Goal: Information Seeking & Learning: Learn about a topic

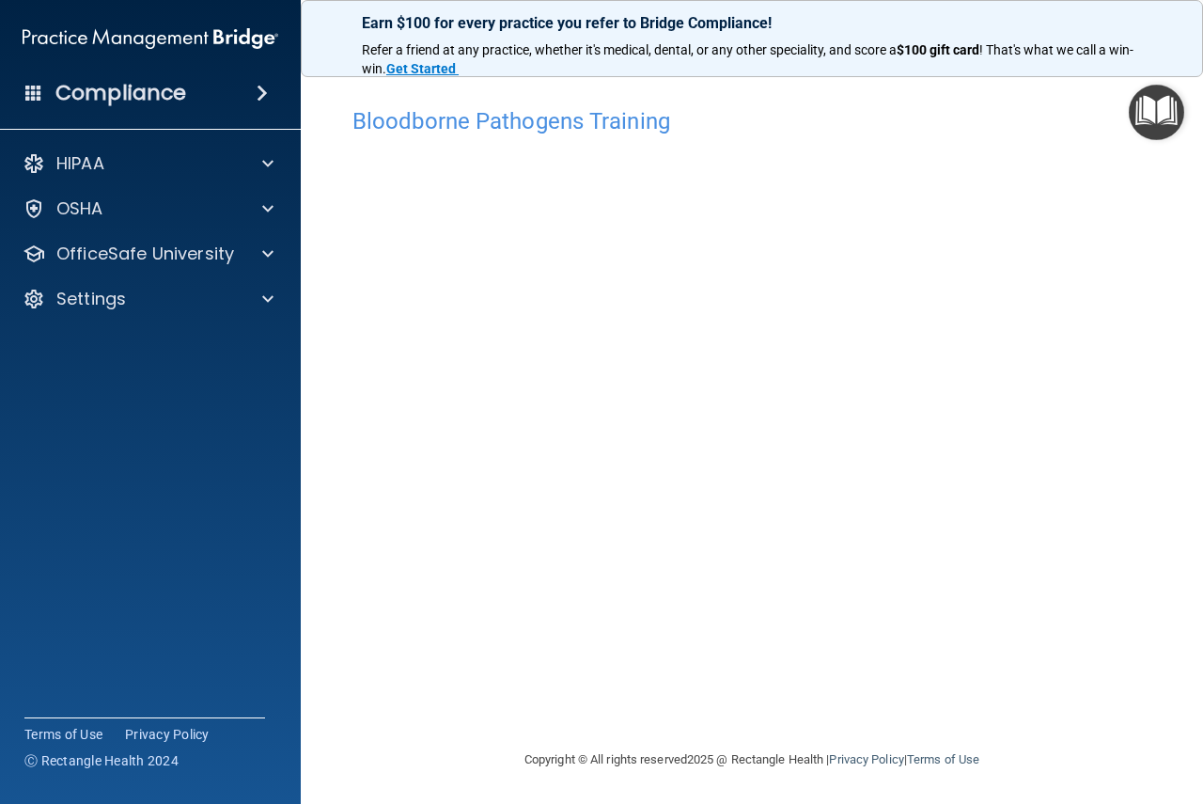
scroll to position [1, 0]
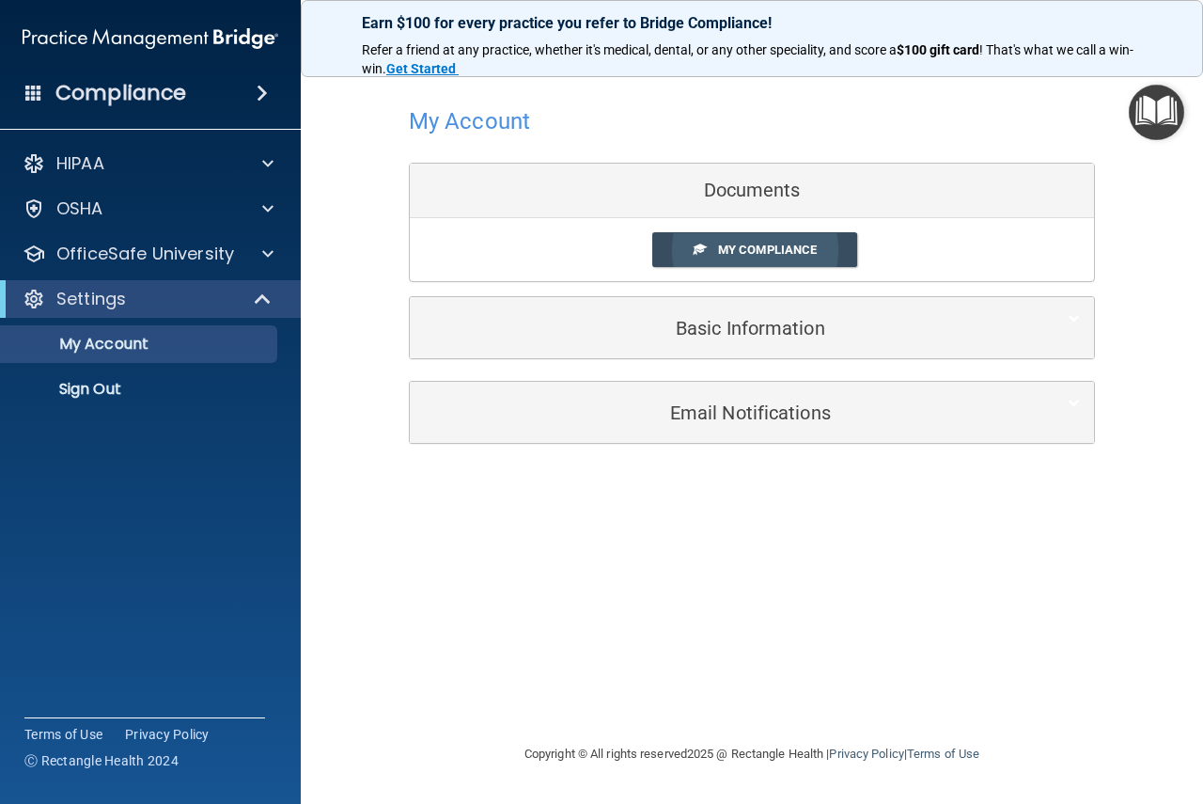
click at [774, 247] on span "My Compliance" at bounding box center [767, 249] width 99 height 14
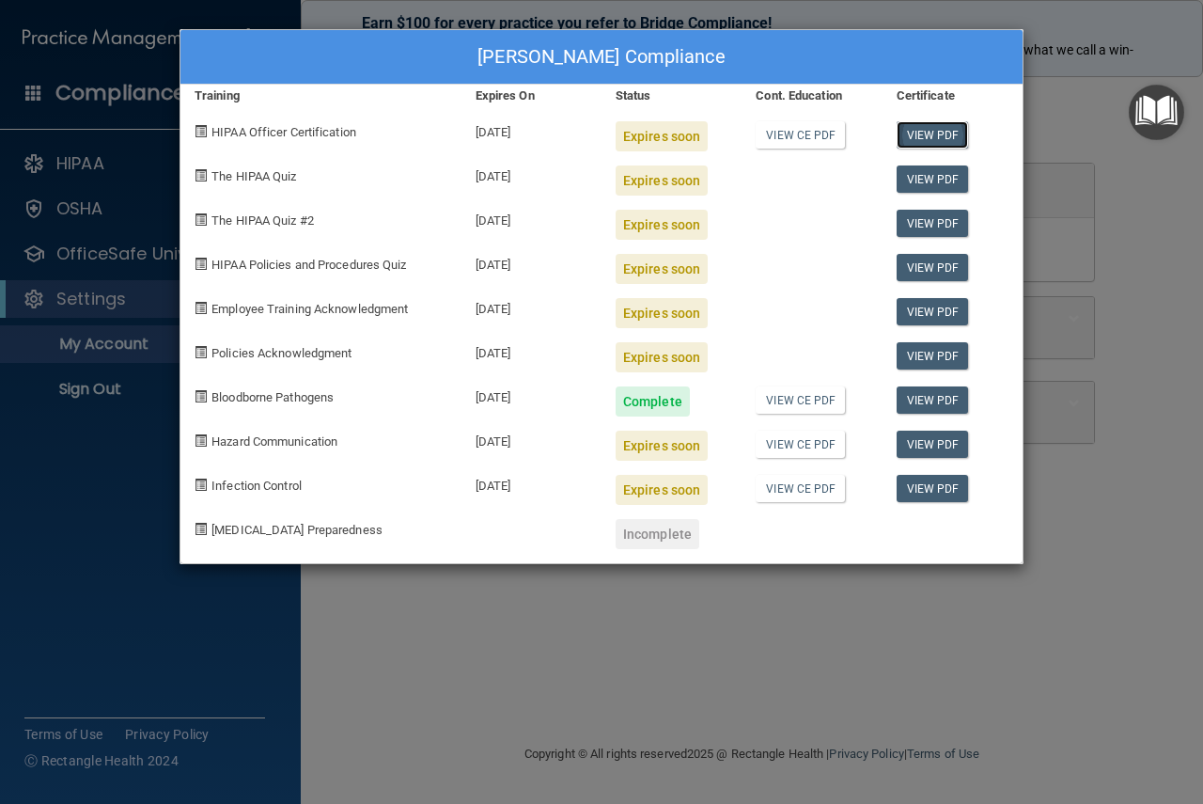
click at [932, 131] on link "View PDF" at bounding box center [933, 134] width 72 height 27
click at [97, 626] on div "Peggy Rohady's Compliance Training Expires On Status Cont. Education Certificat…" at bounding box center [601, 402] width 1203 height 804
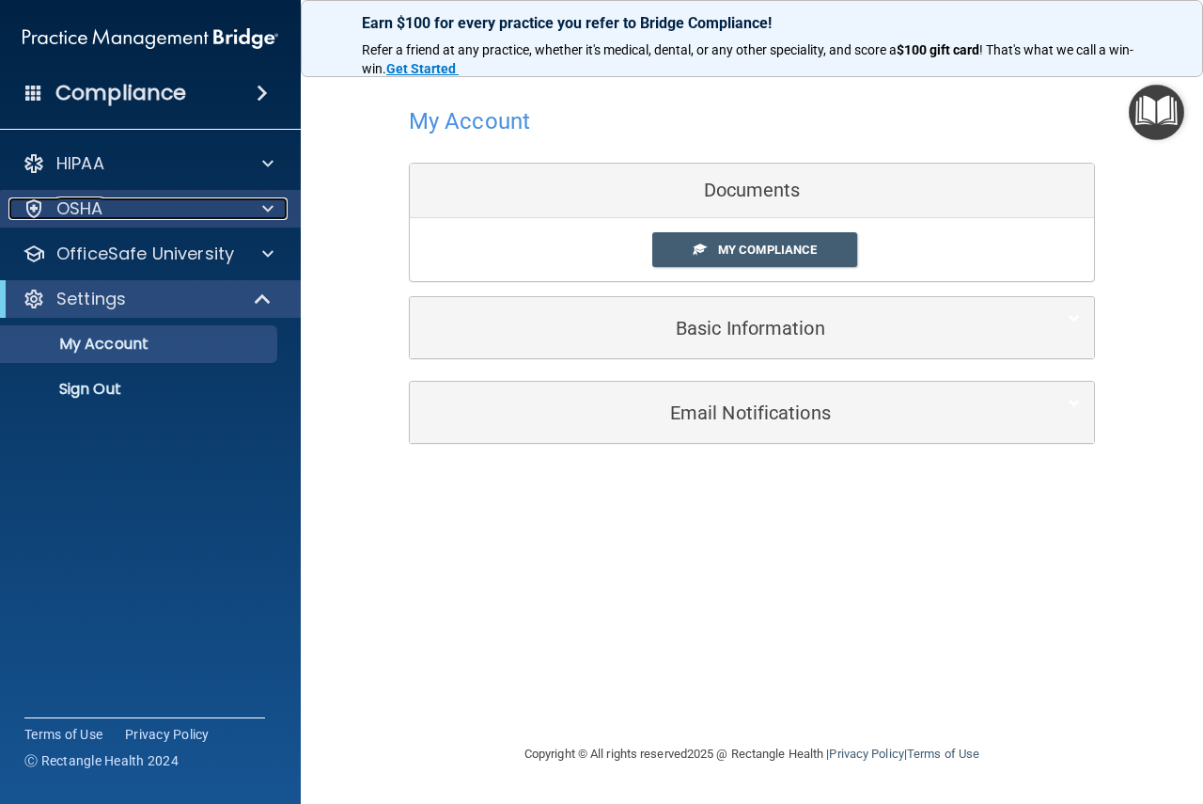
click at [147, 201] on div "OSHA" at bounding box center [124, 208] width 233 height 23
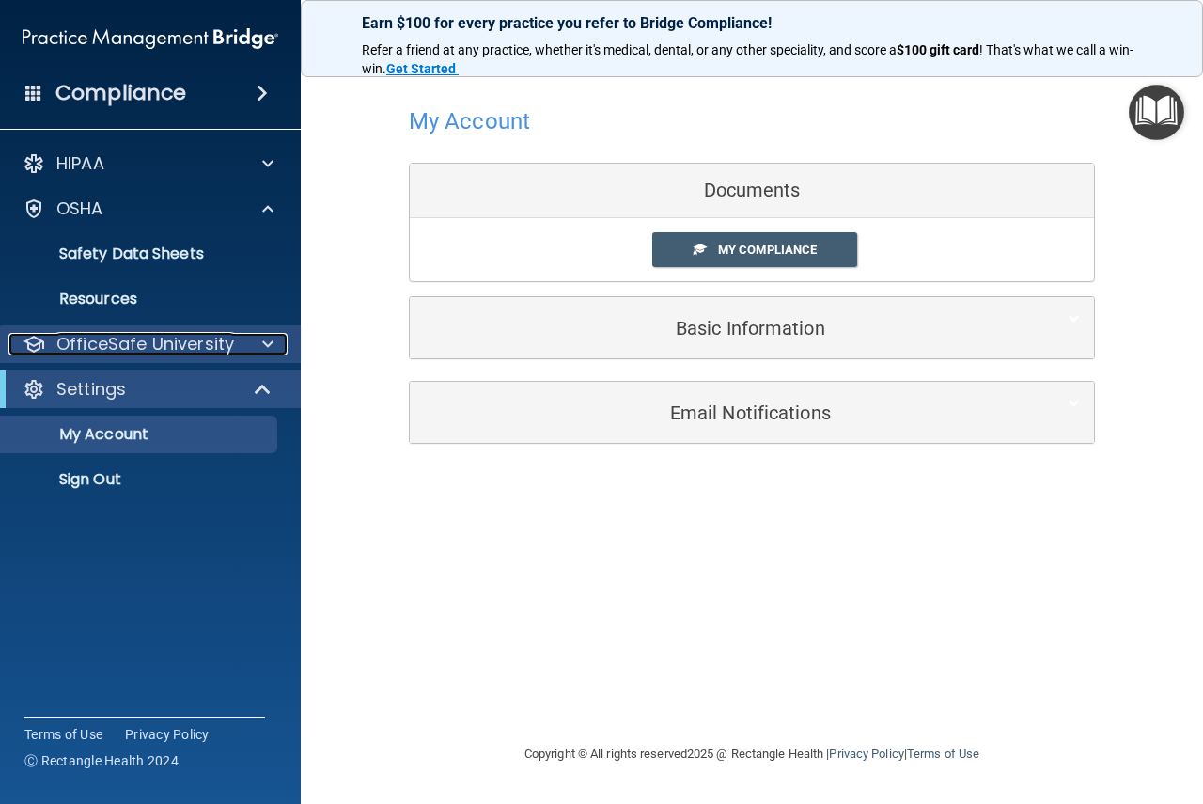
click at [199, 343] on p "OfficeSafe University" at bounding box center [145, 344] width 178 height 23
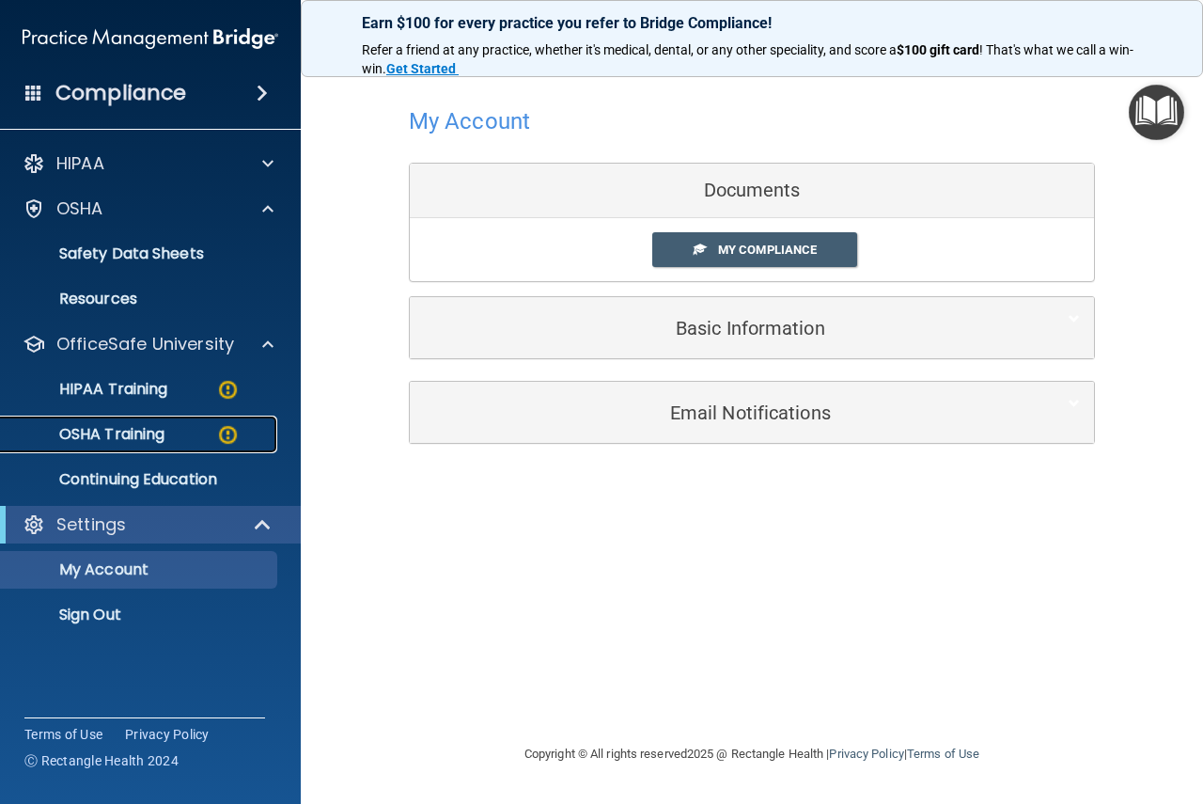
click at [125, 430] on p "OSHA Training" at bounding box center [88, 434] width 152 height 19
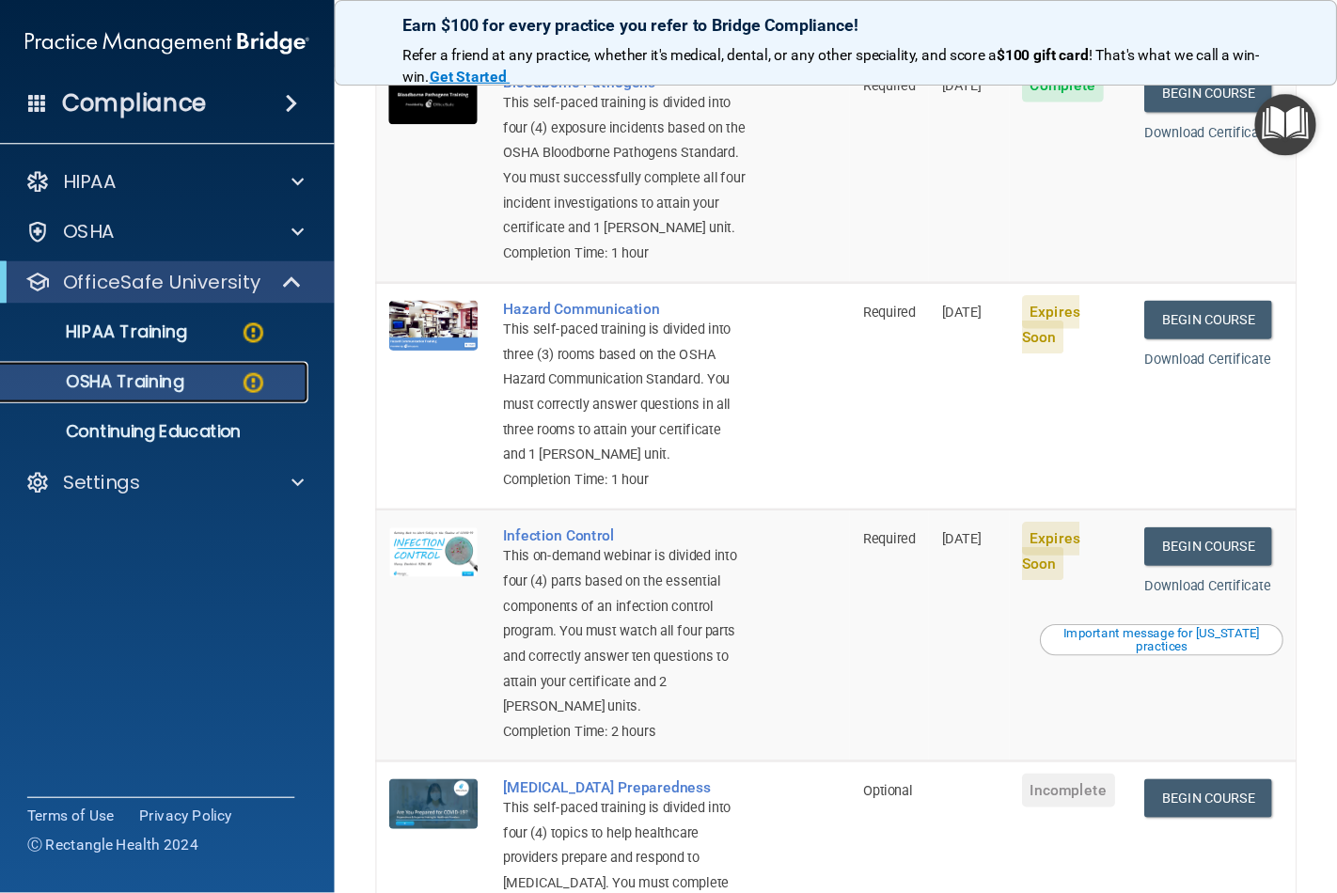
scroll to position [282, 0]
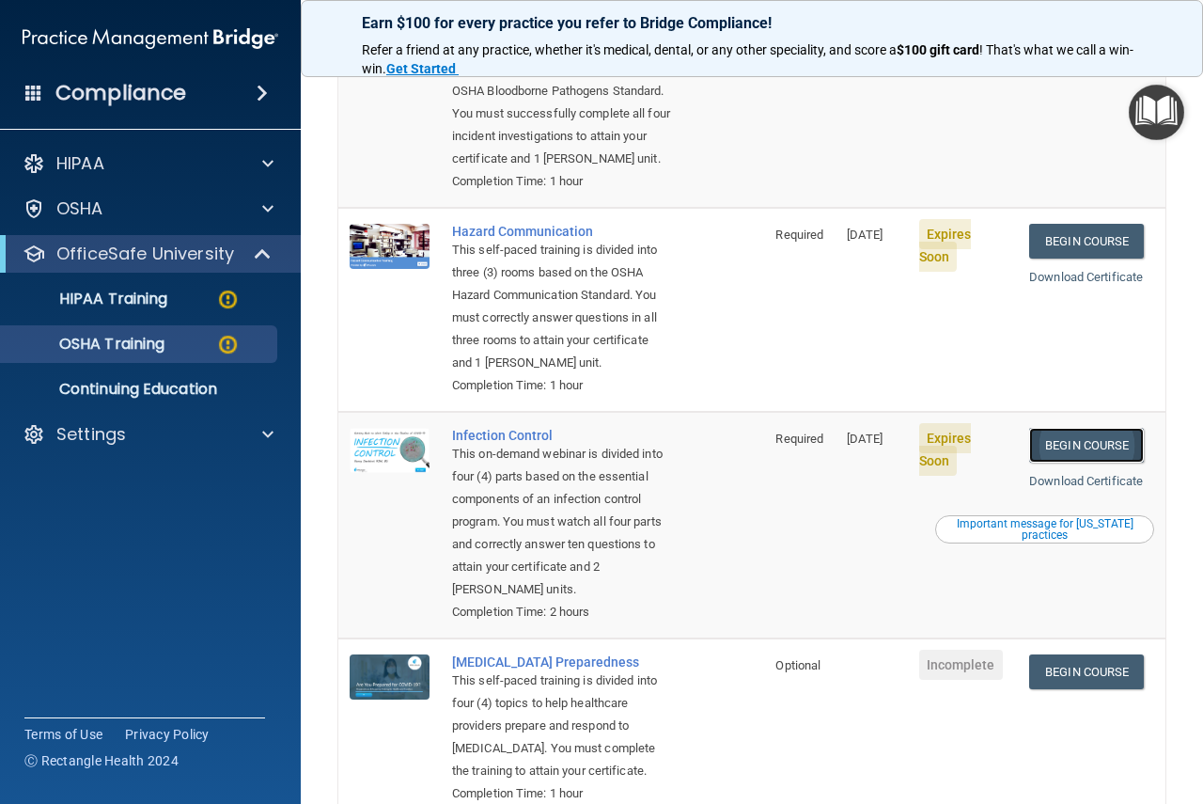
click at [1053, 462] on link "Begin Course" at bounding box center [1086, 445] width 115 height 35
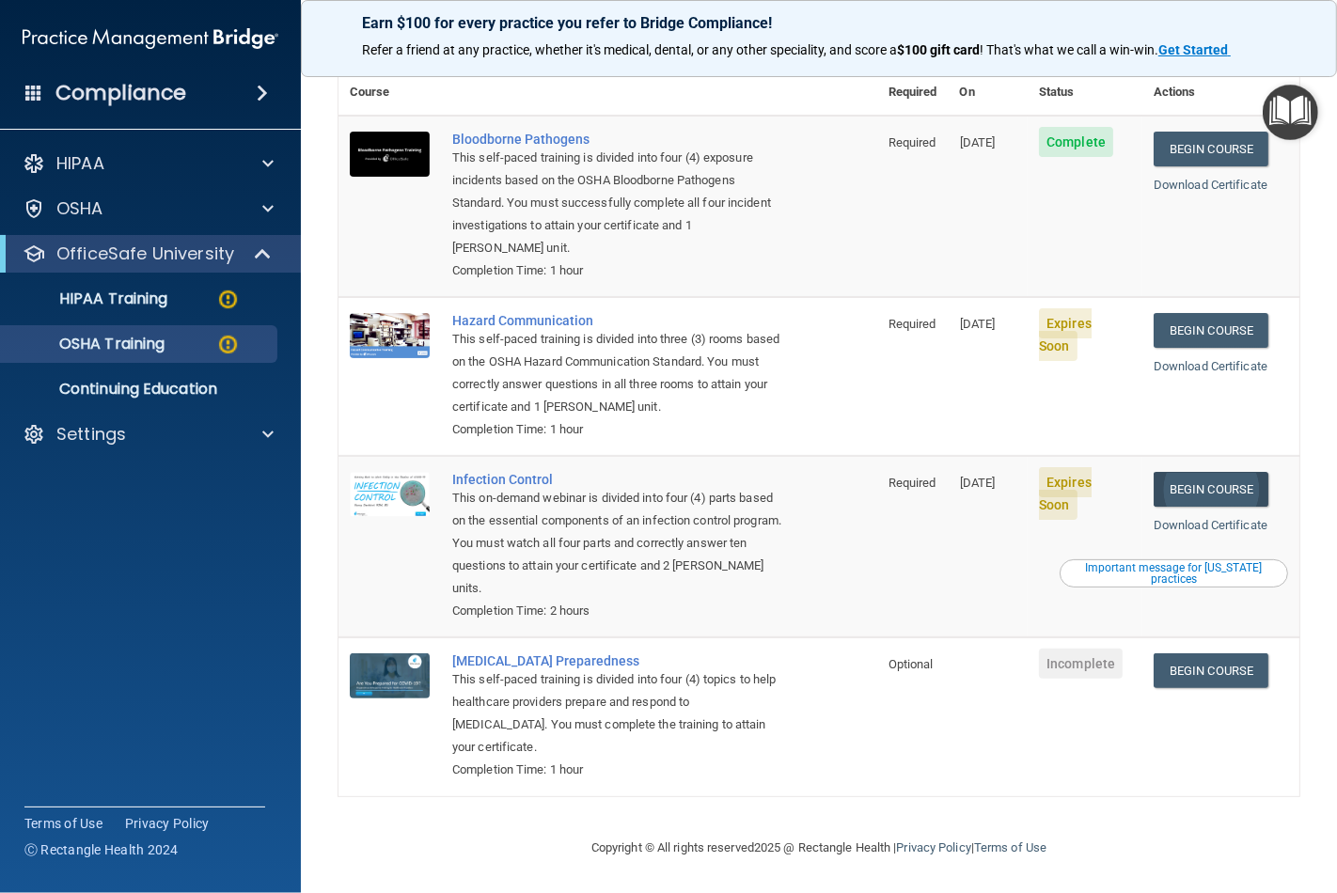
scroll to position [150, 0]
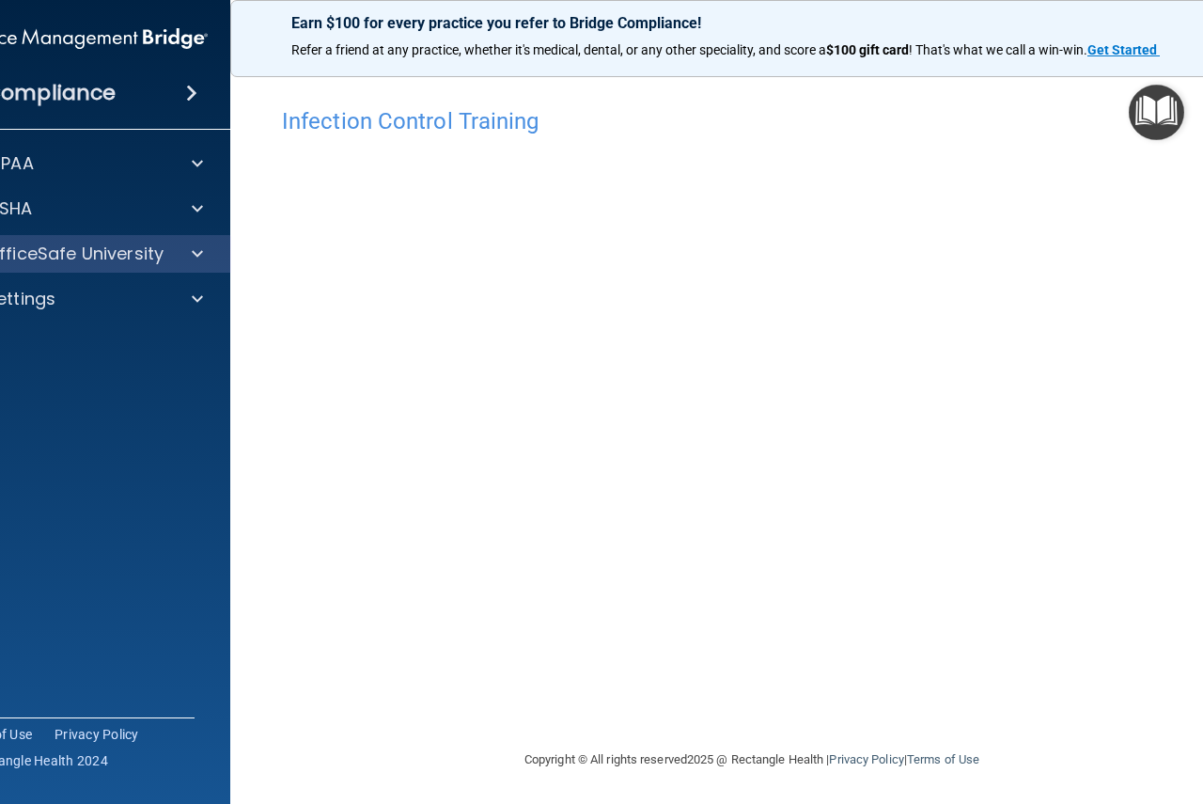
click at [81, 268] on div "OfficeSafe University" at bounding box center [81, 254] width 302 height 38
click at [181, 258] on div at bounding box center [194, 253] width 47 height 23
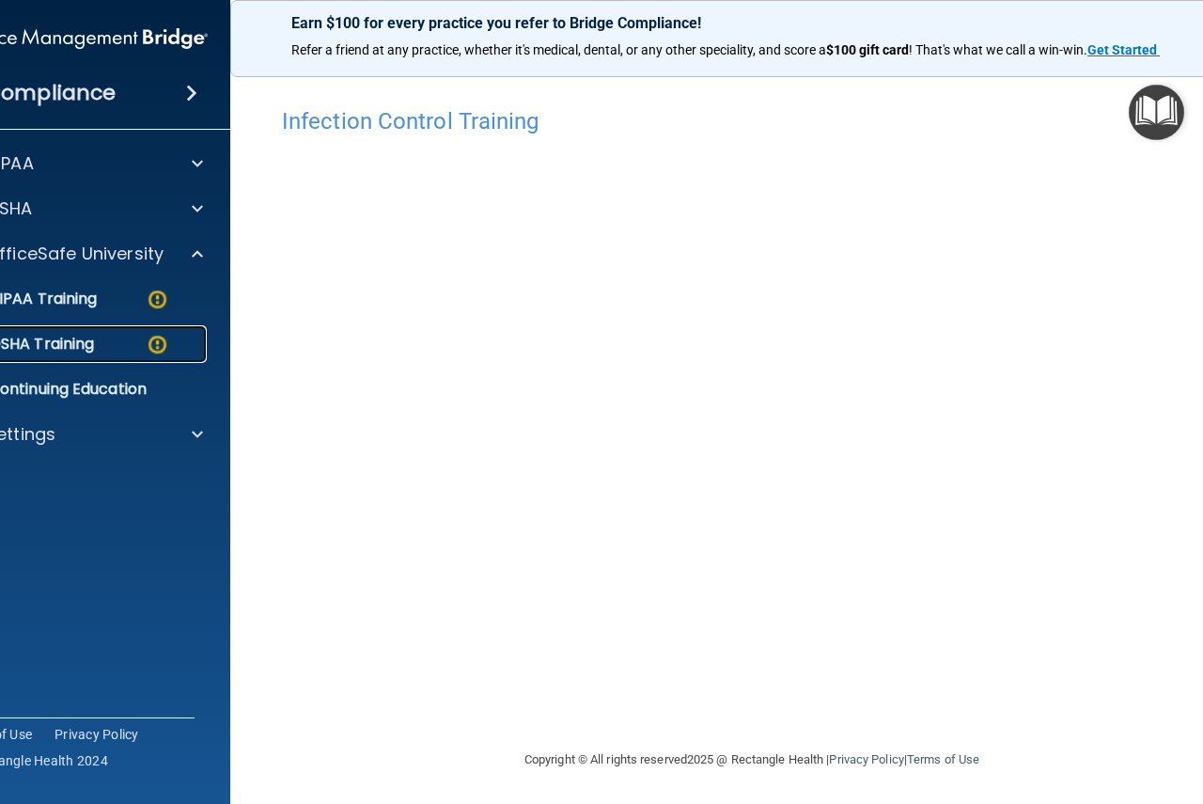
click at [32, 350] on p "OSHA Training" at bounding box center [18, 344] width 152 height 19
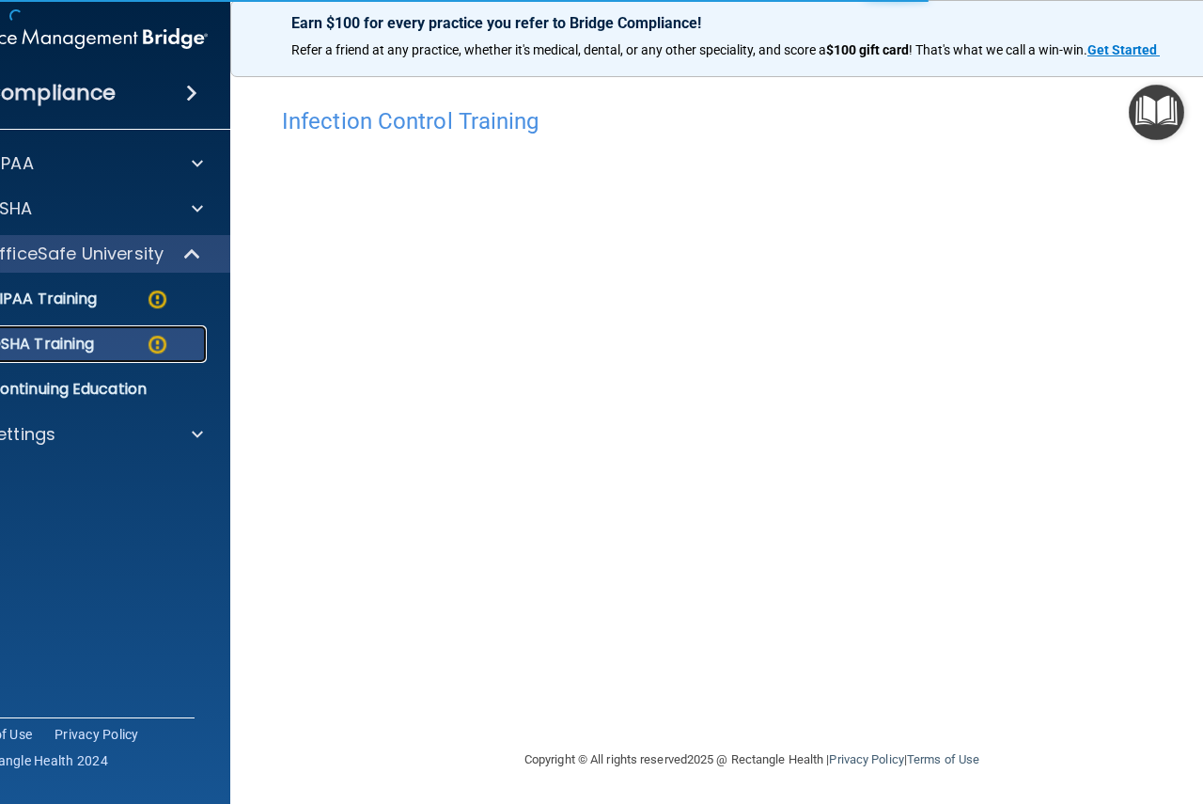
click at [153, 346] on img at bounding box center [157, 344] width 23 height 23
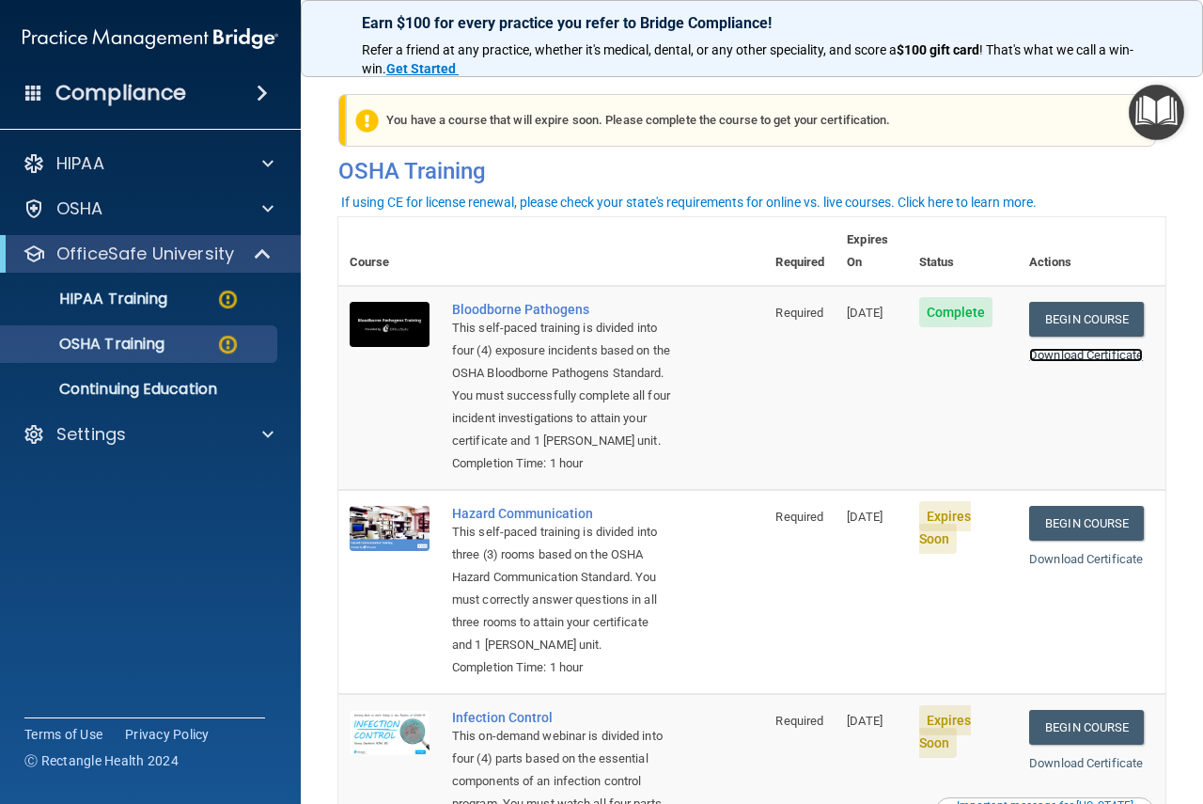
click at [1080, 348] on link "Download Certificate" at bounding box center [1086, 355] width 114 height 14
click at [1073, 540] on link "Begin Course" at bounding box center [1086, 523] width 115 height 35
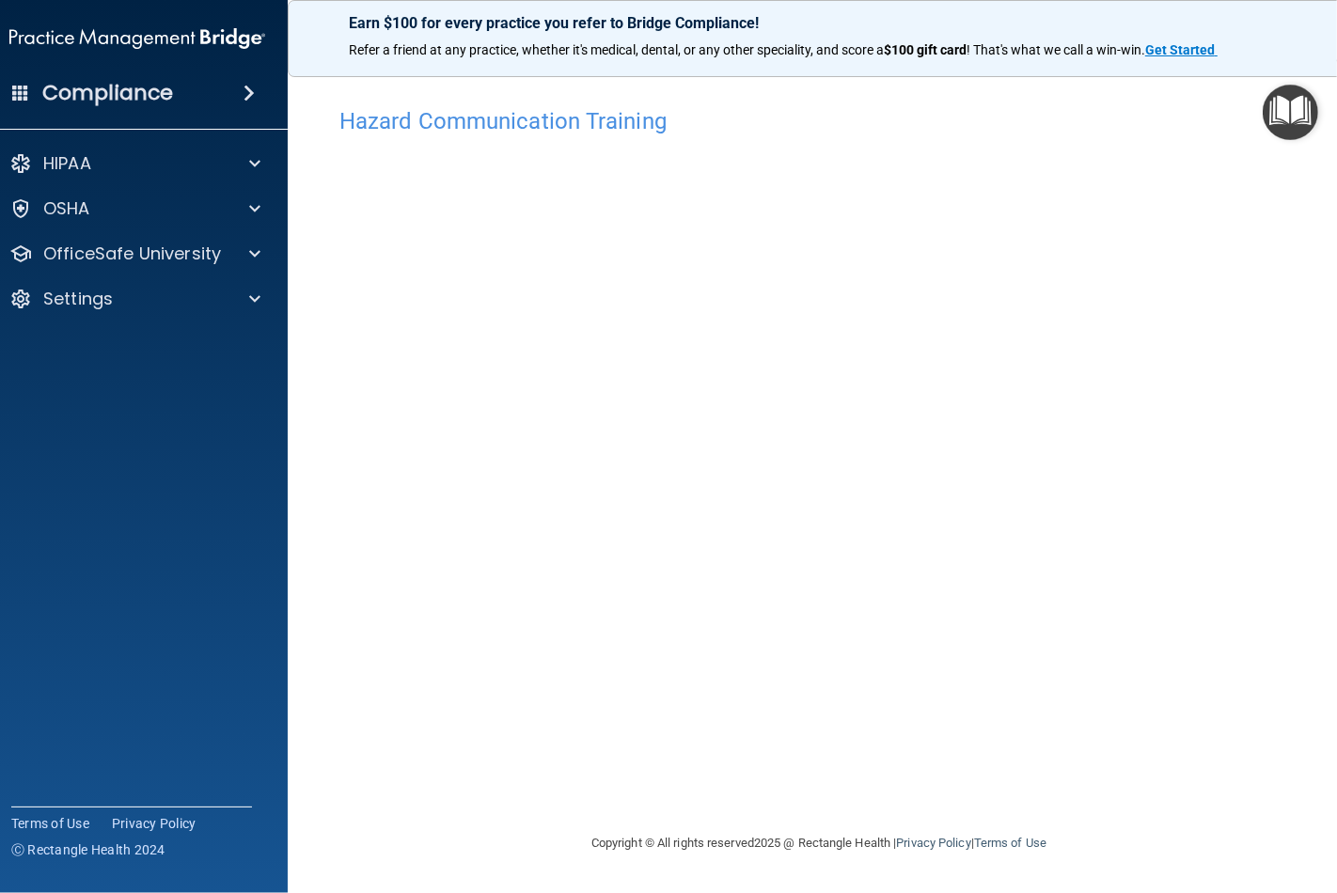
drag, startPoint x: 1120, startPoint y: 0, endPoint x: 148, endPoint y: 540, distance: 1112.8
click at [148, 540] on accordion "HIPAA Documents and Policies Report an Incident Business Associates Emergency P…" at bounding box center [138, 393] width 302 height 512
click at [1202, 104] on img "Open Resource Center" at bounding box center [1289, 112] width 55 height 55
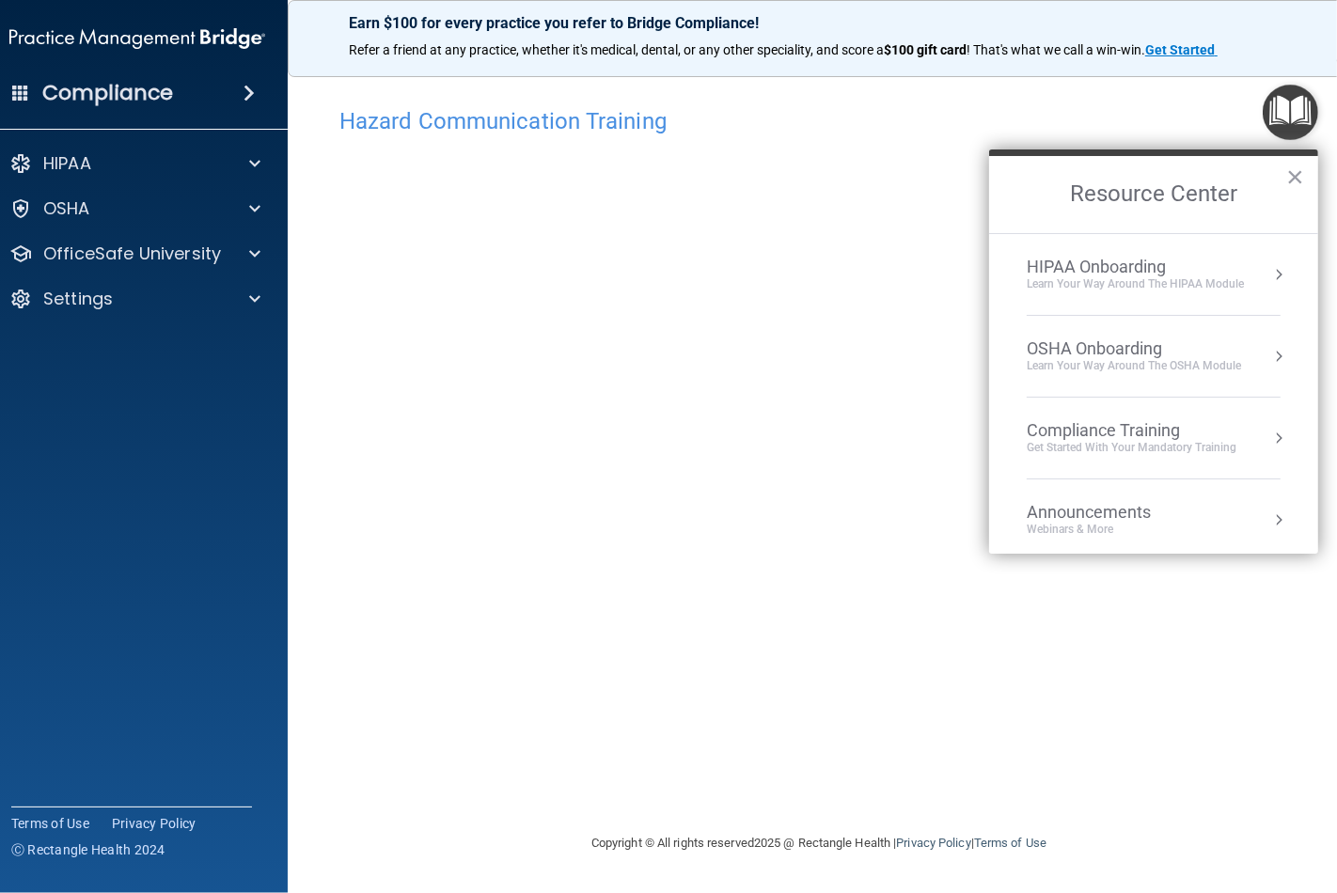
scroll to position [104, 0]
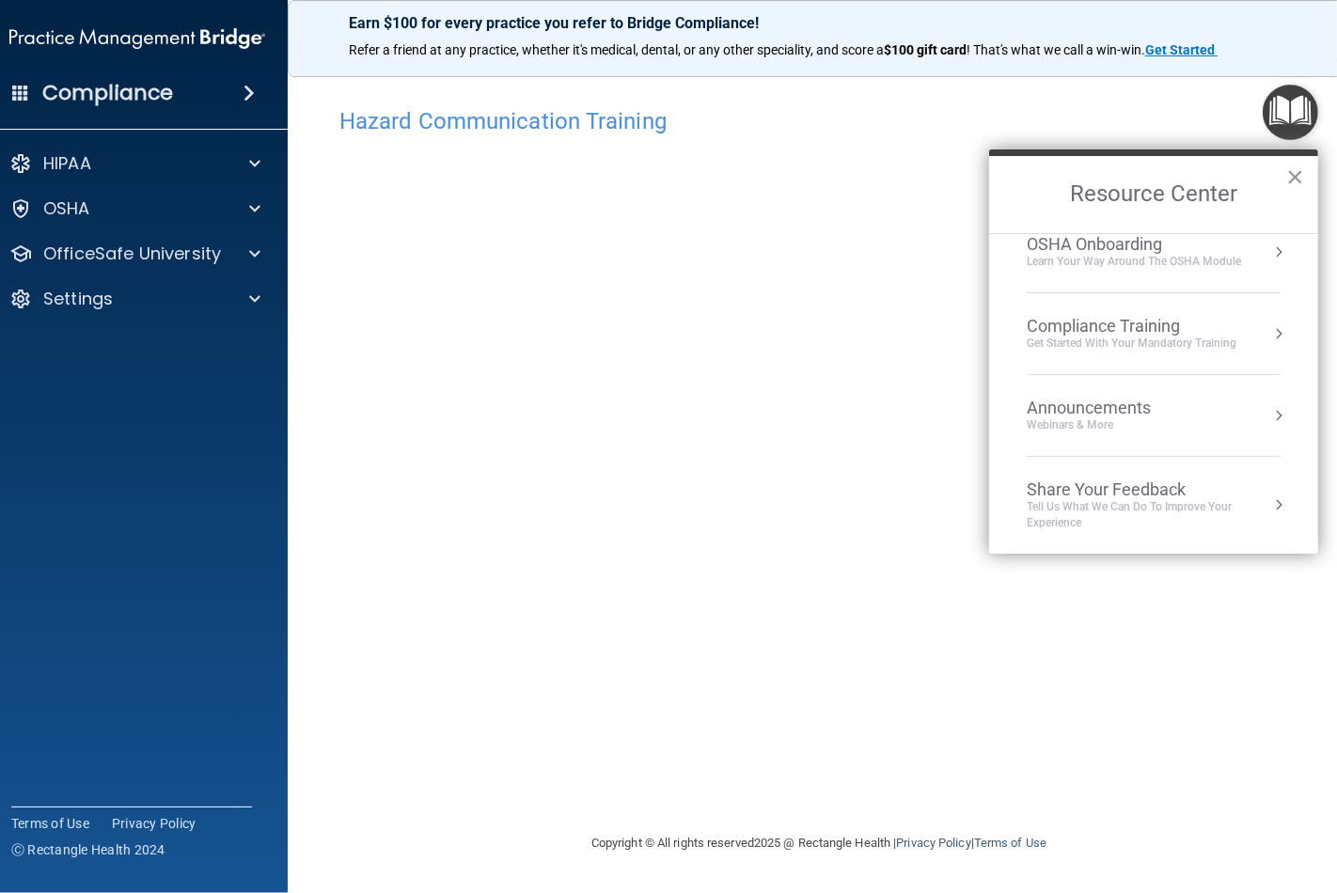
click at [1202, 183] on button "×" at bounding box center [1295, 177] width 18 height 30
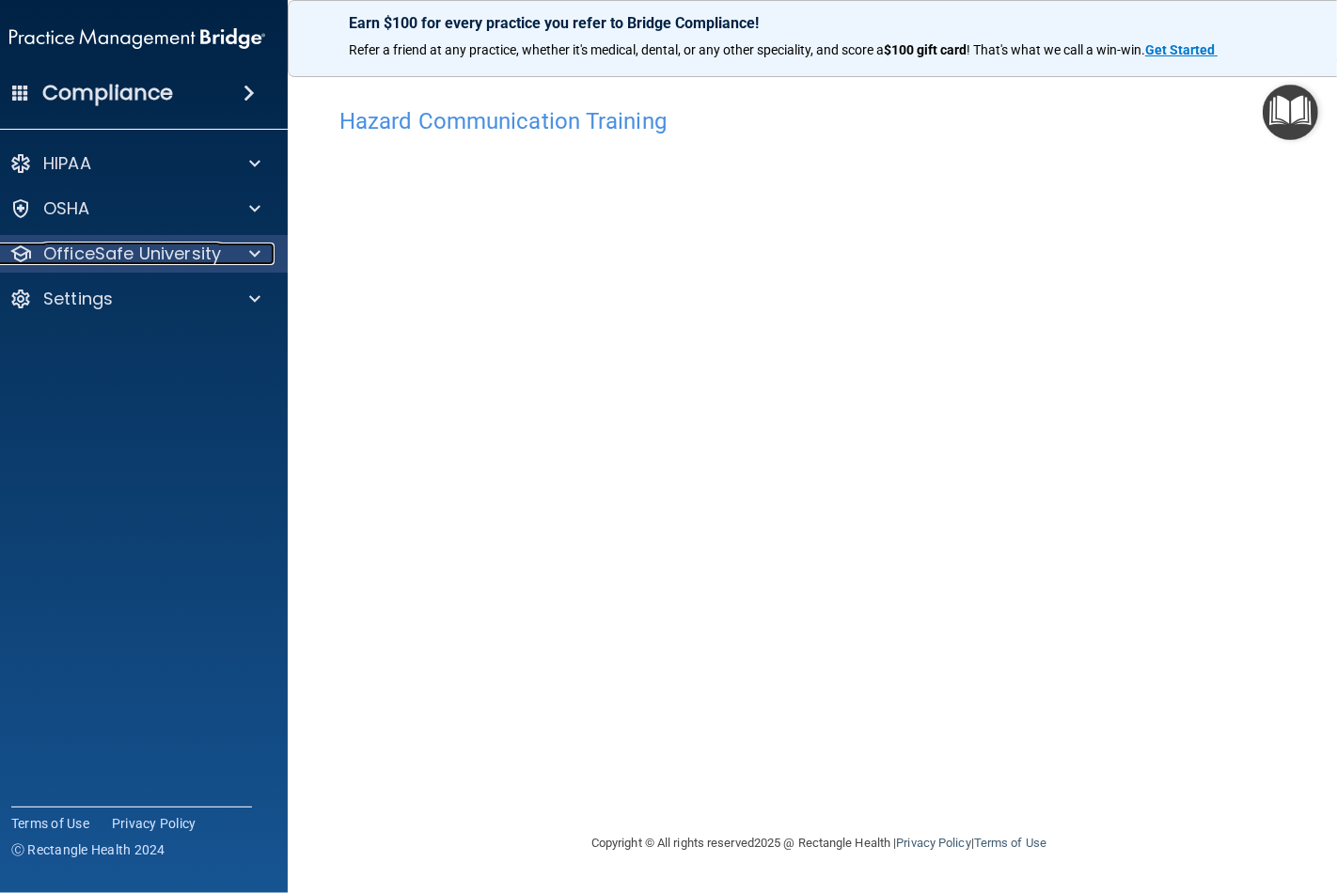
click at [249, 258] on span at bounding box center [254, 253] width 11 height 23
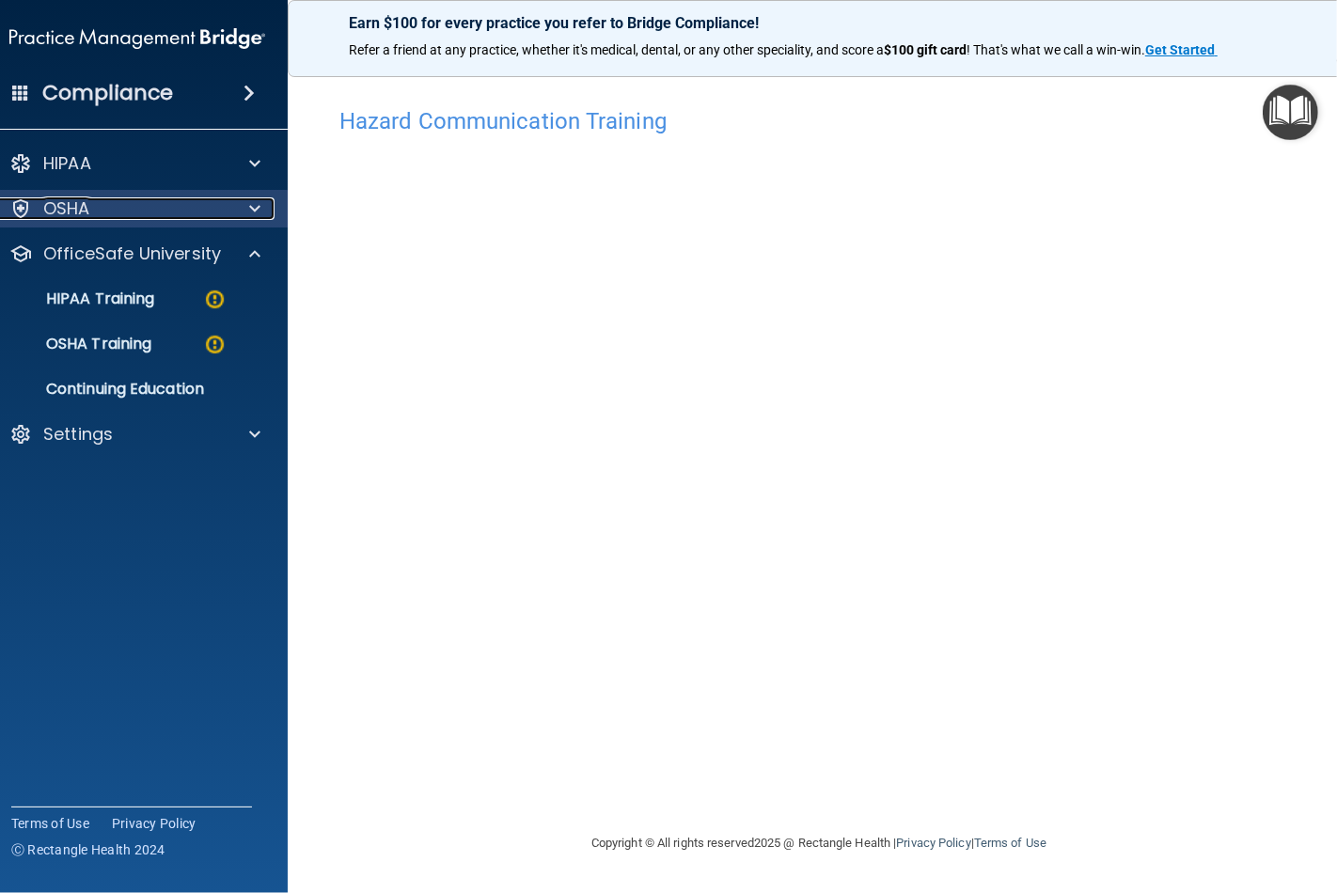
click at [258, 204] on span at bounding box center [254, 208] width 11 height 23
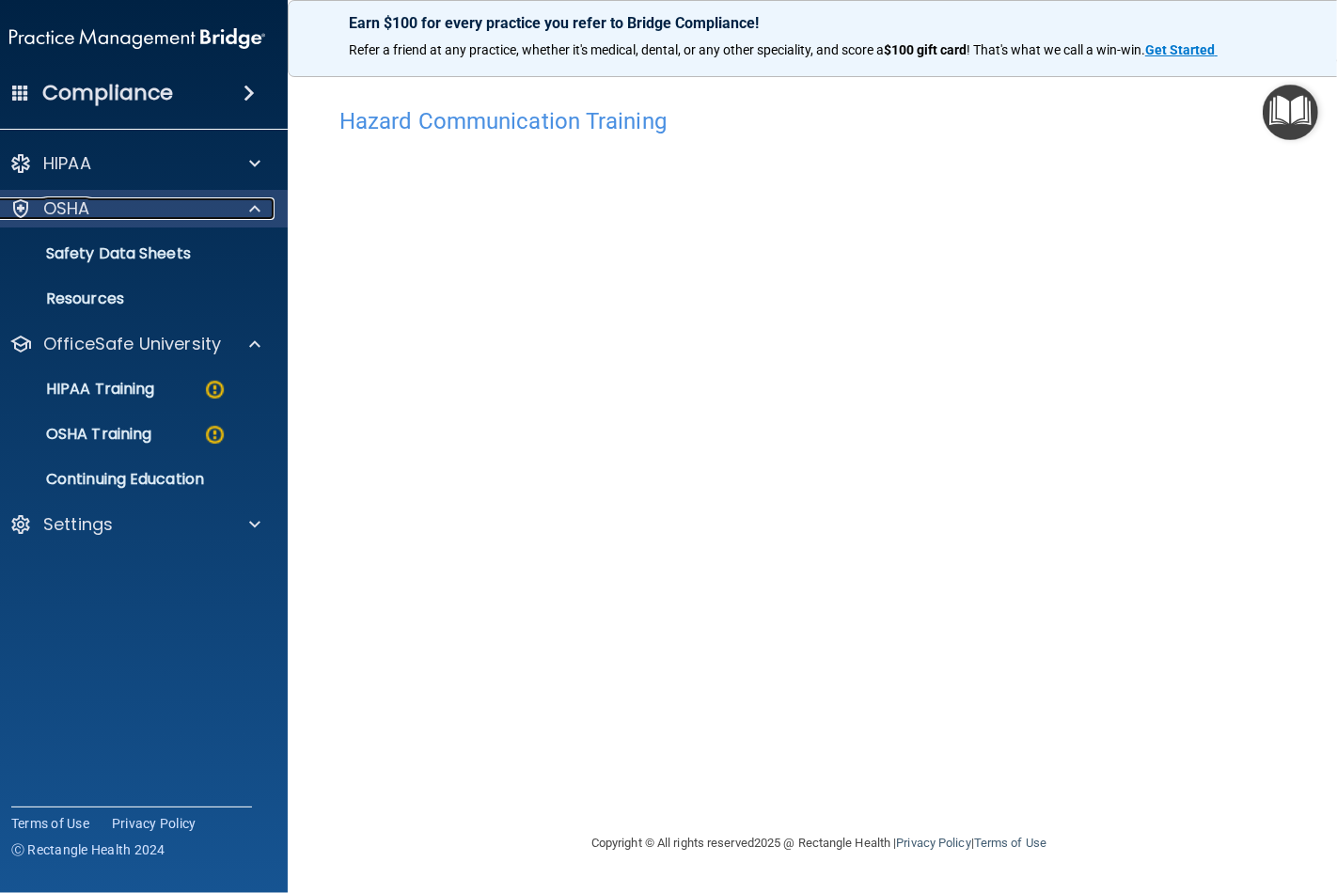
click at [258, 204] on span at bounding box center [254, 208] width 11 height 23
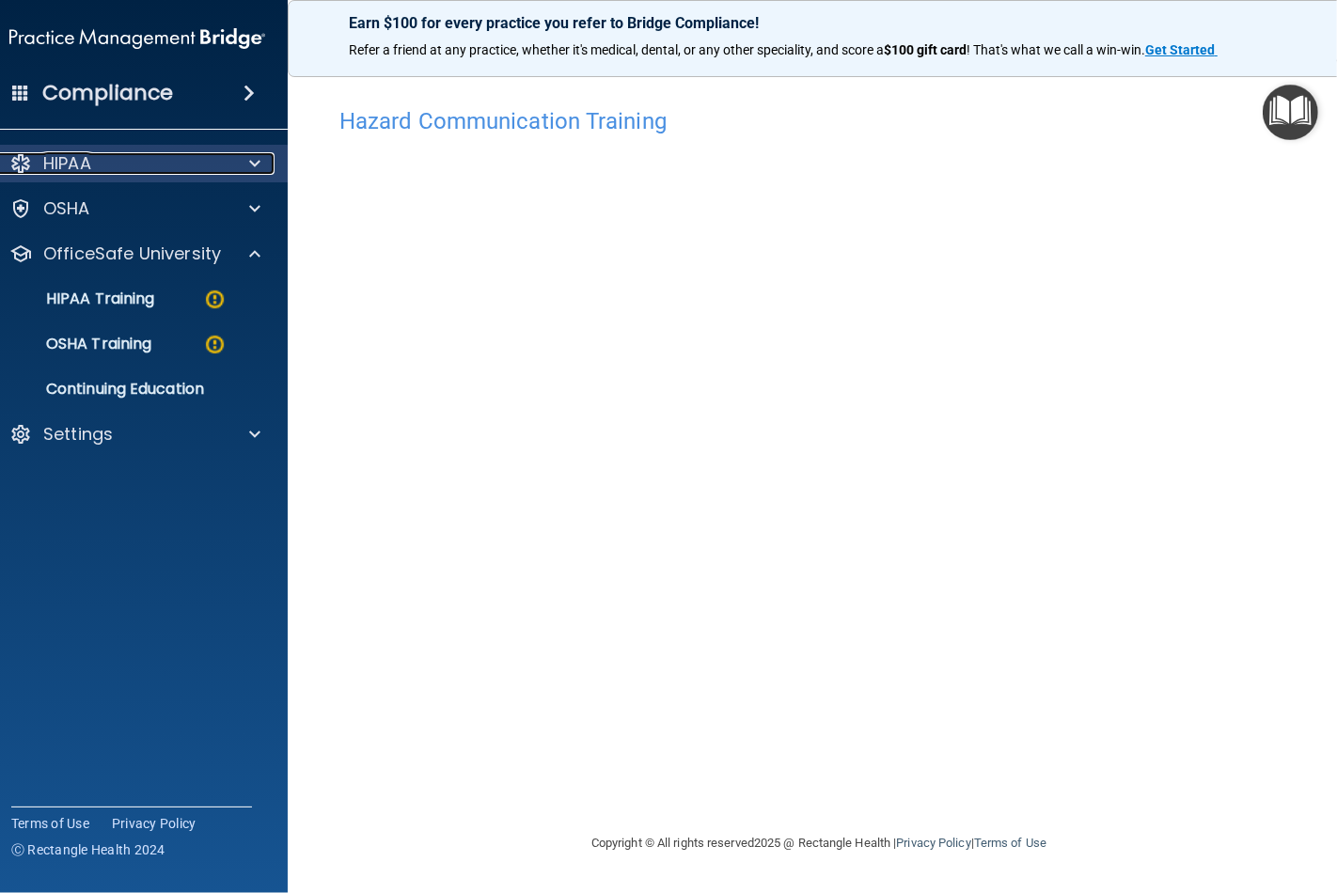
click at [258, 166] on span at bounding box center [254, 163] width 11 height 23
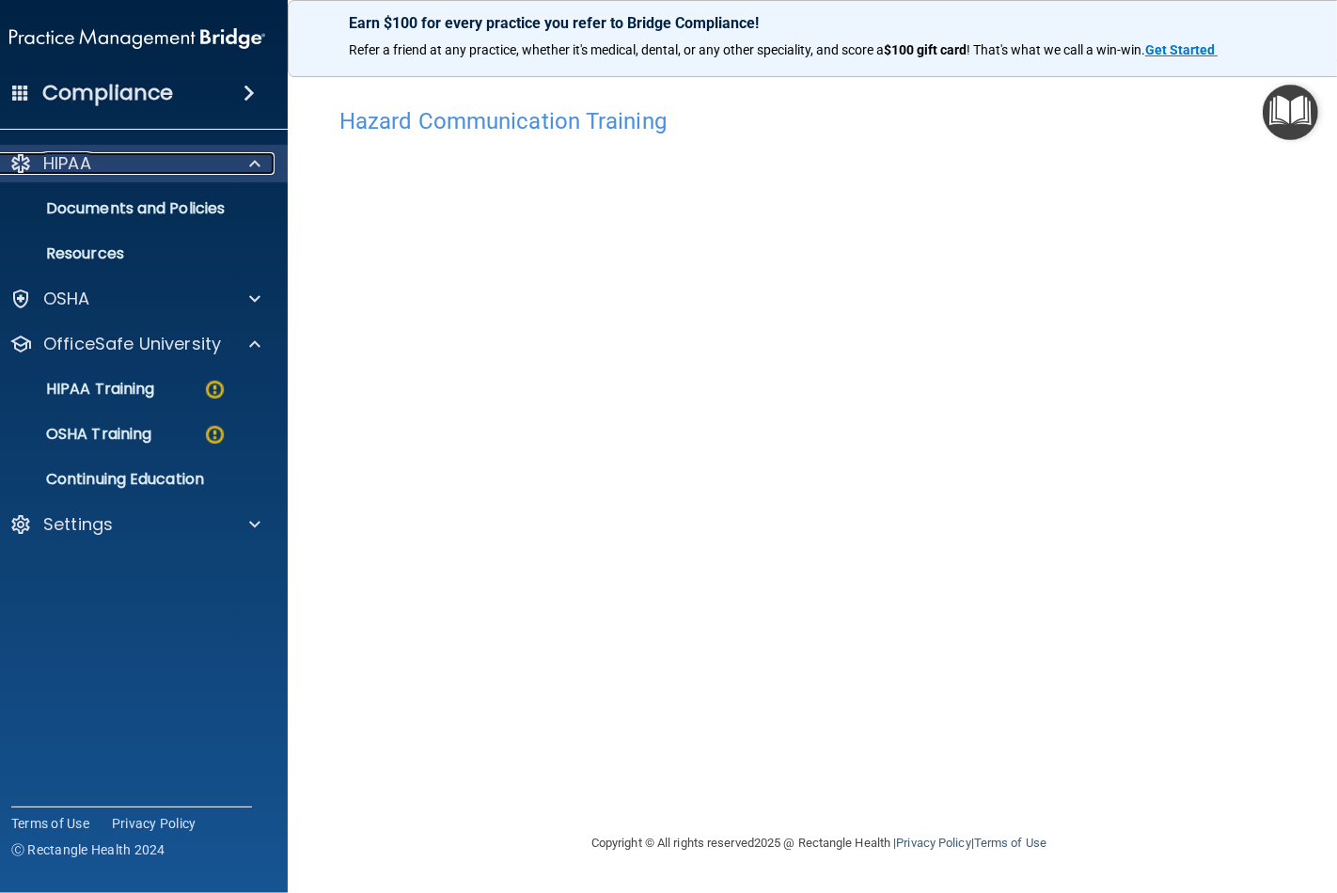
click at [250, 166] on span at bounding box center [254, 163] width 11 height 23
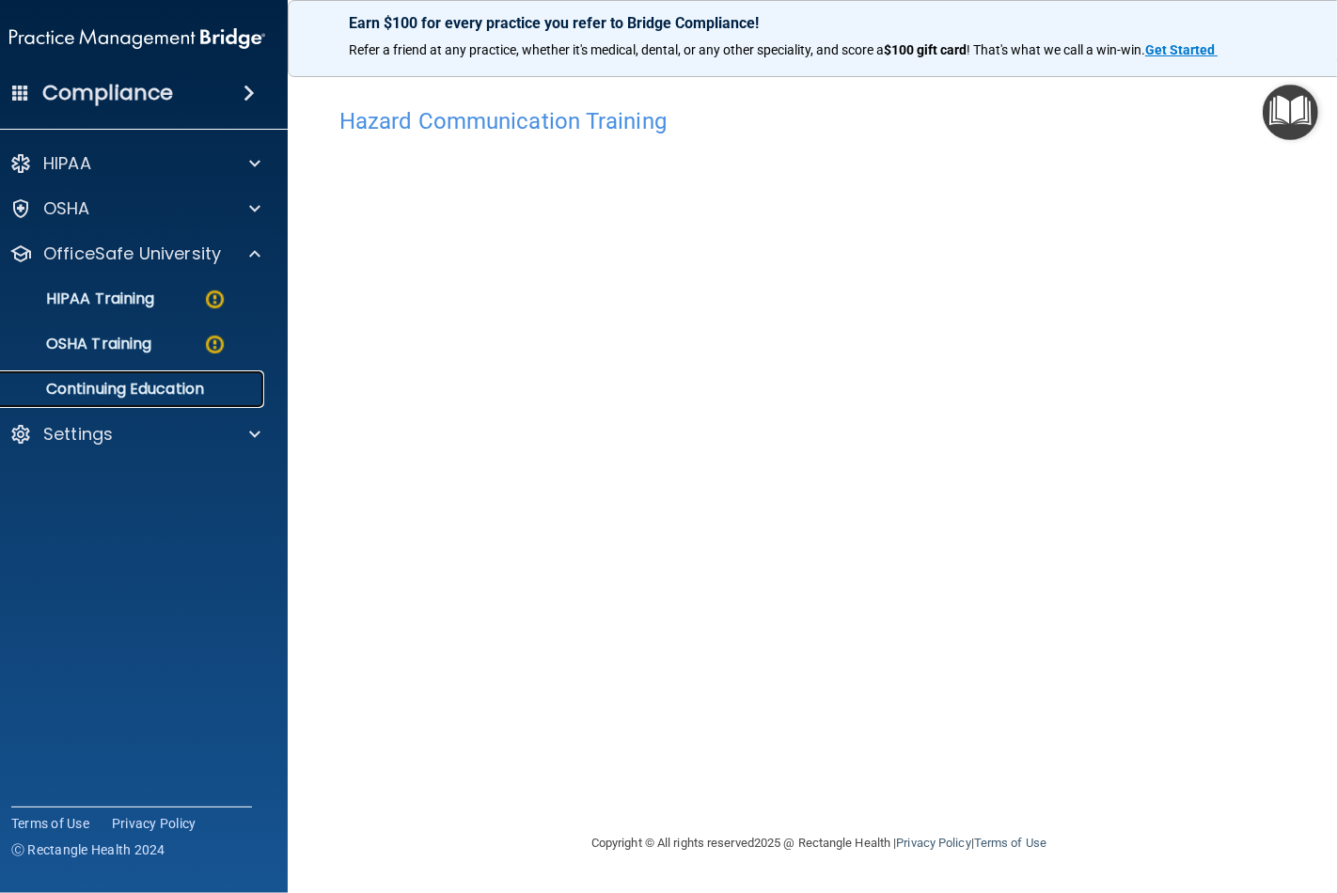
click at [172, 395] on p "Continuing Education" at bounding box center [127, 389] width 257 height 19
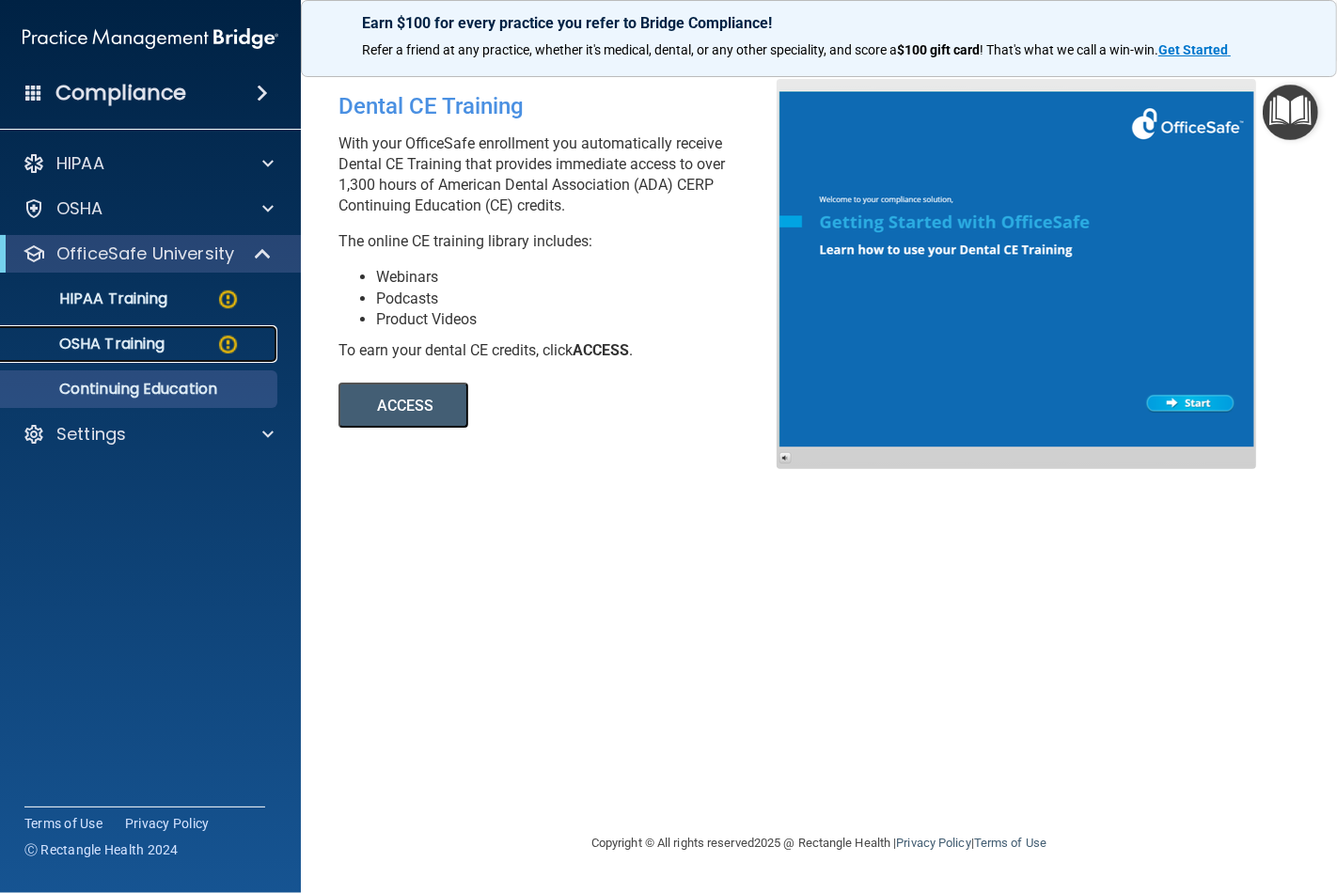
click at [150, 343] on p "OSHA Training" at bounding box center [88, 344] width 152 height 19
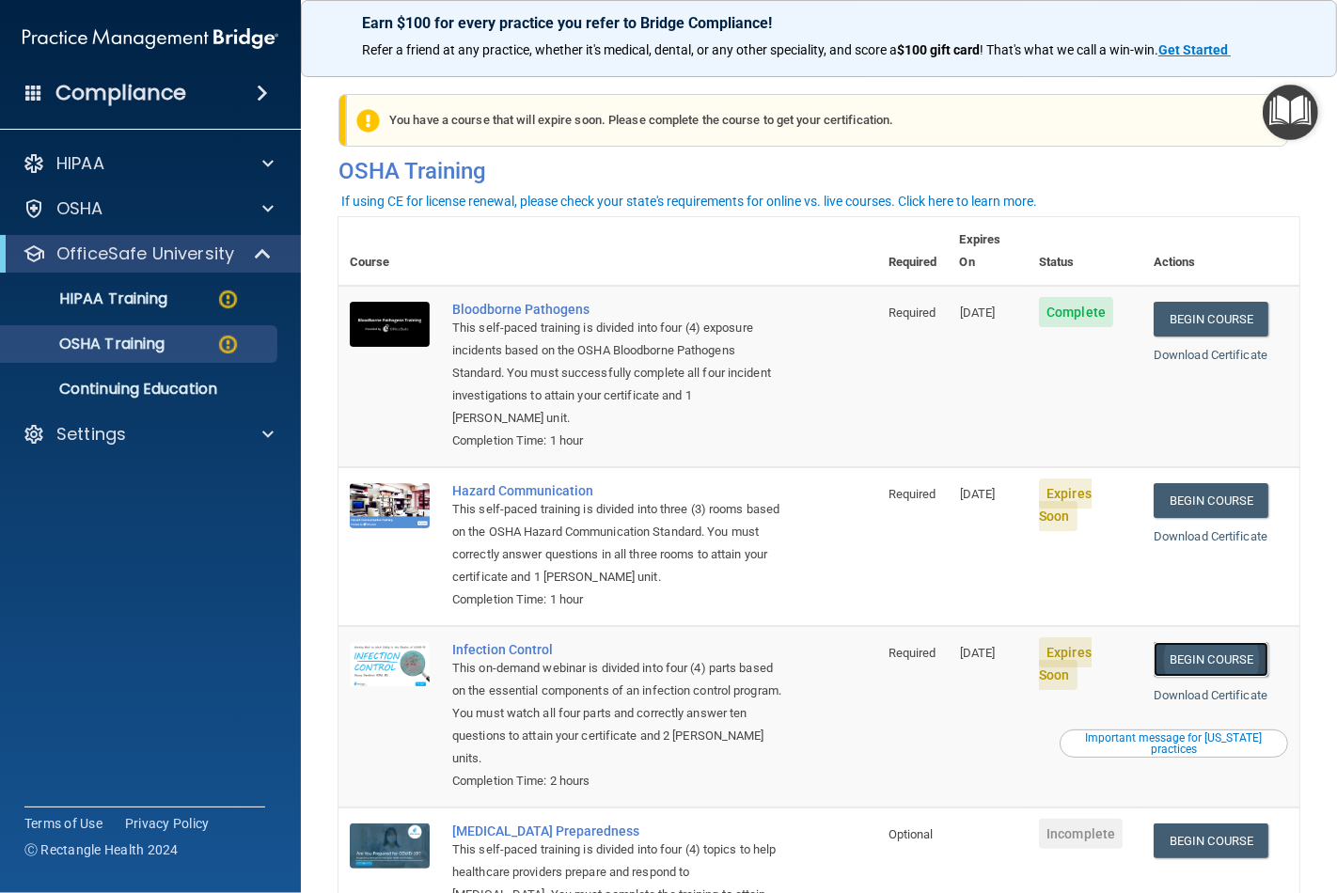
click at [1194, 642] on link "Begin Course" at bounding box center [1210, 659] width 115 height 35
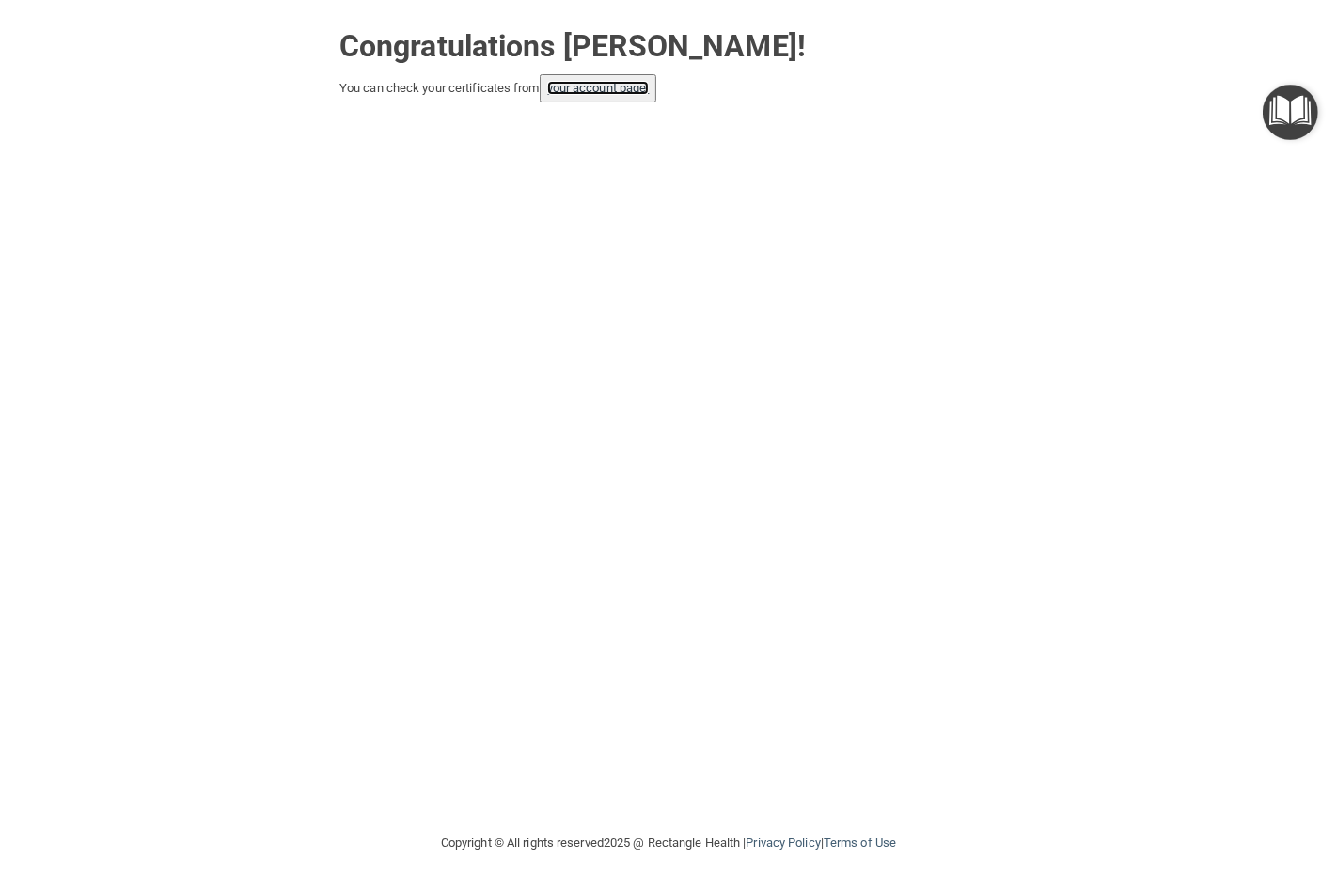
click at [602, 82] on link "your account page!" at bounding box center [598, 88] width 102 height 14
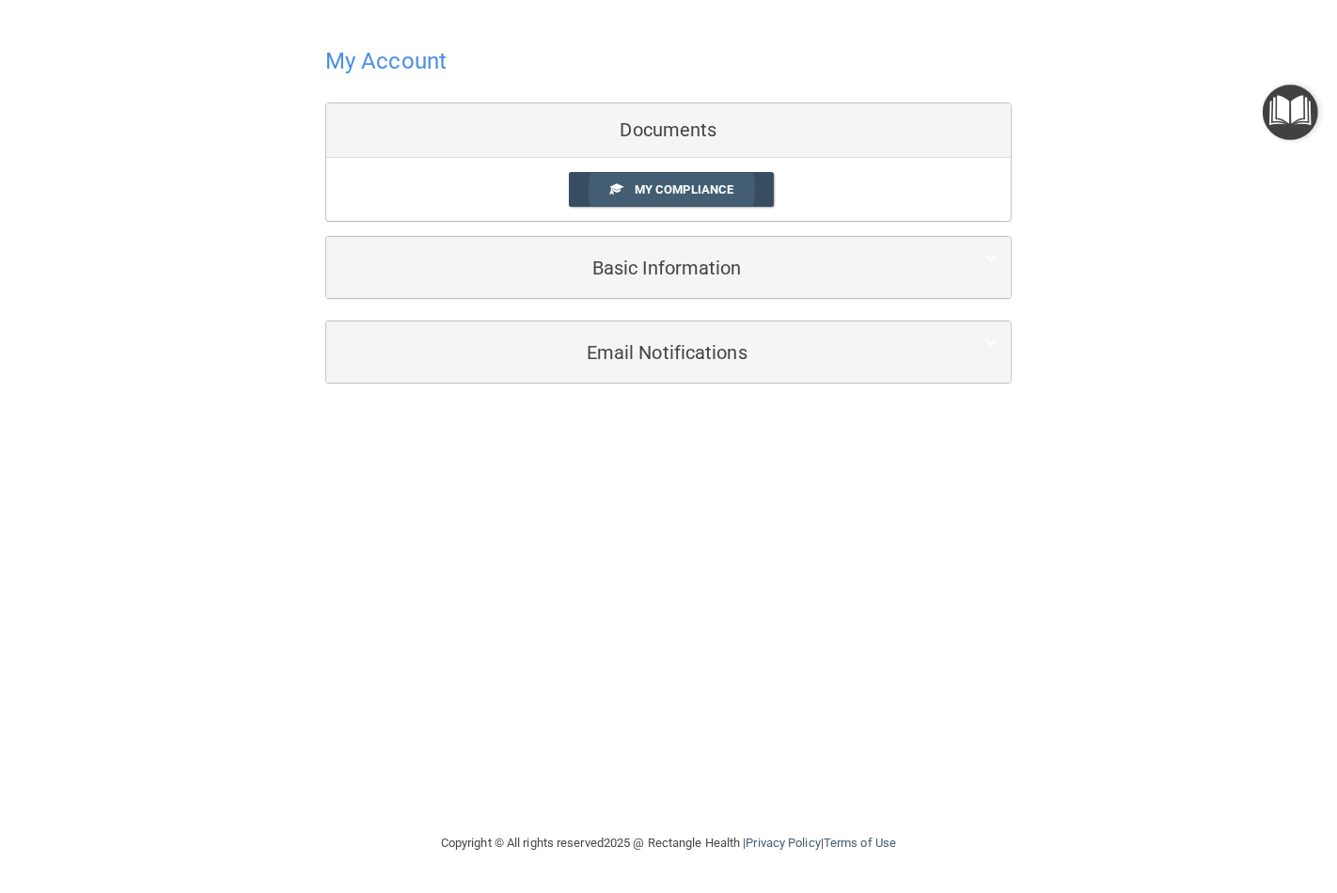
click at [678, 190] on span "My Compliance" at bounding box center [683, 189] width 99 height 14
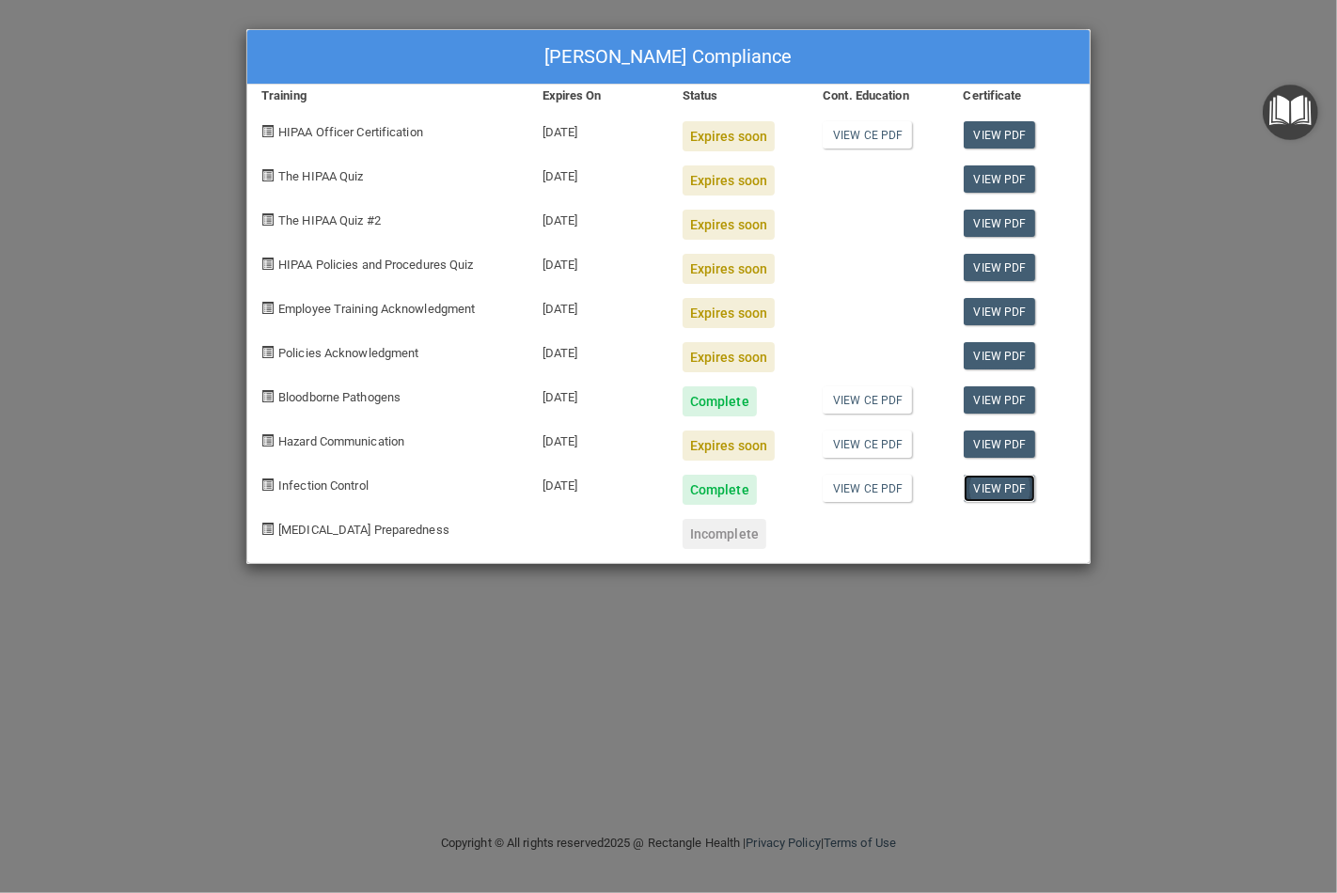
click at [993, 492] on link "View PDF" at bounding box center [999, 488] width 72 height 27
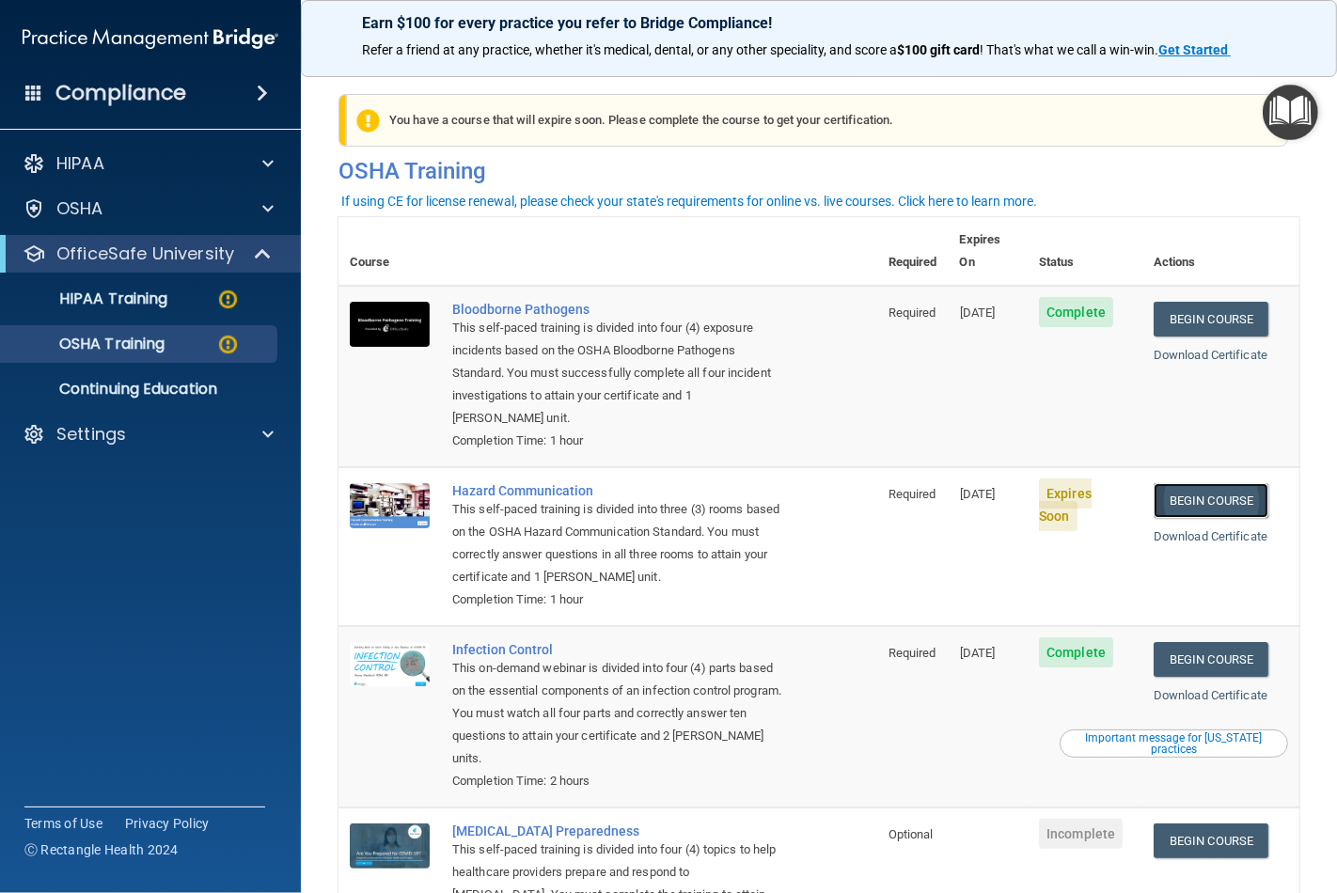
click at [1199, 486] on link "Begin Course" at bounding box center [1210, 500] width 115 height 35
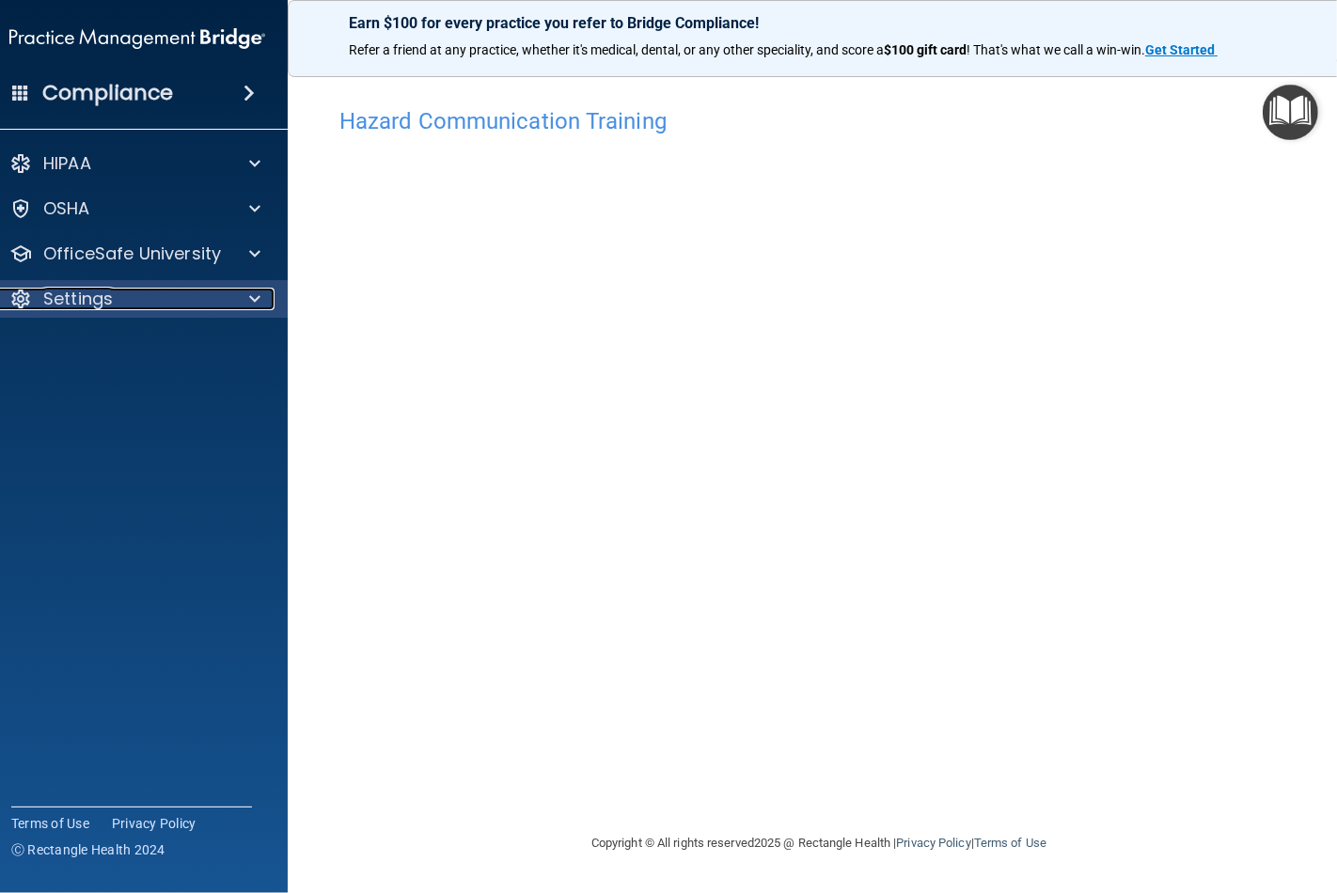
click at [247, 304] on div at bounding box center [251, 299] width 47 height 23
click at [249, 304] on span at bounding box center [254, 299] width 11 height 23
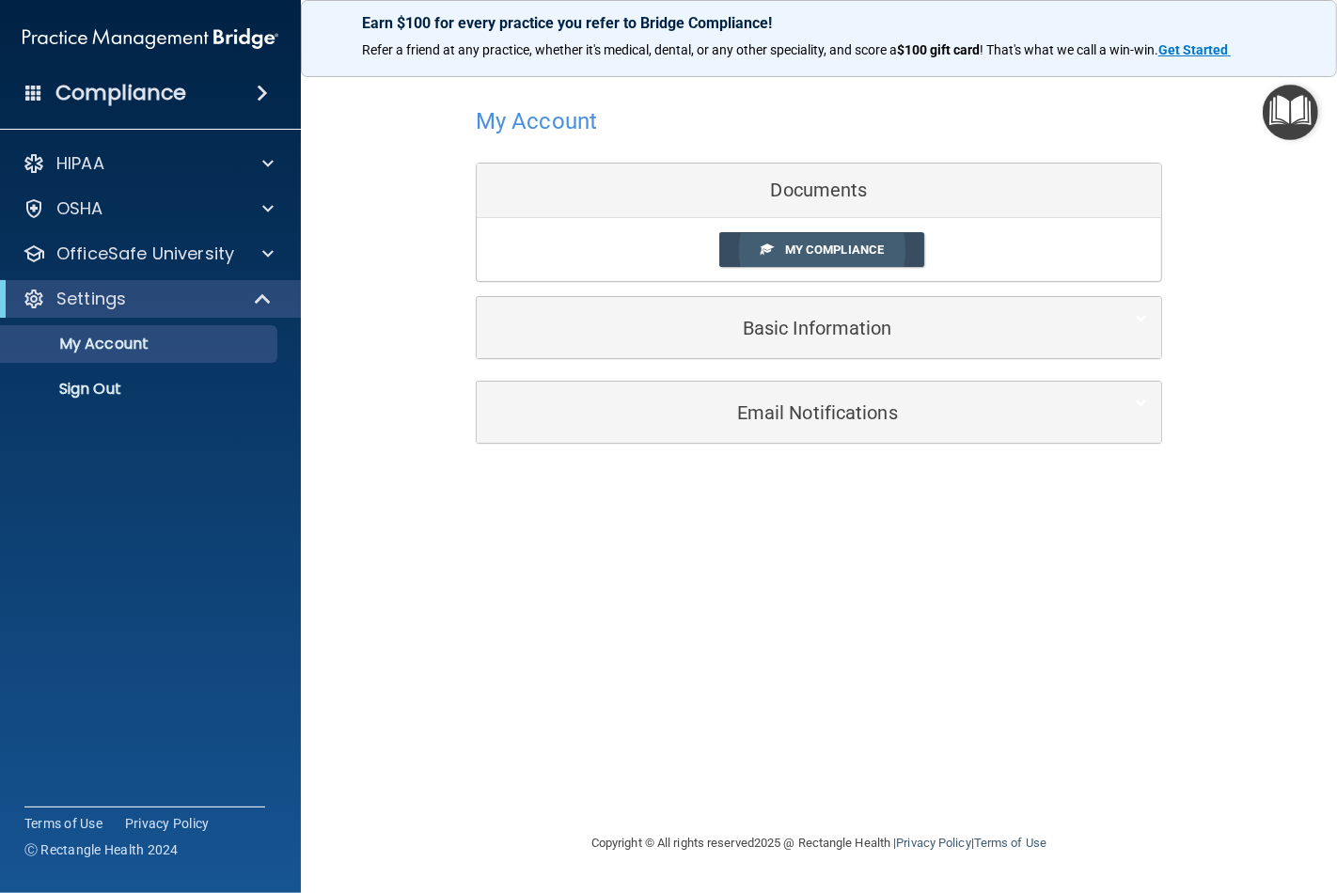
click at [814, 247] on span "My Compliance" at bounding box center [834, 249] width 99 height 14
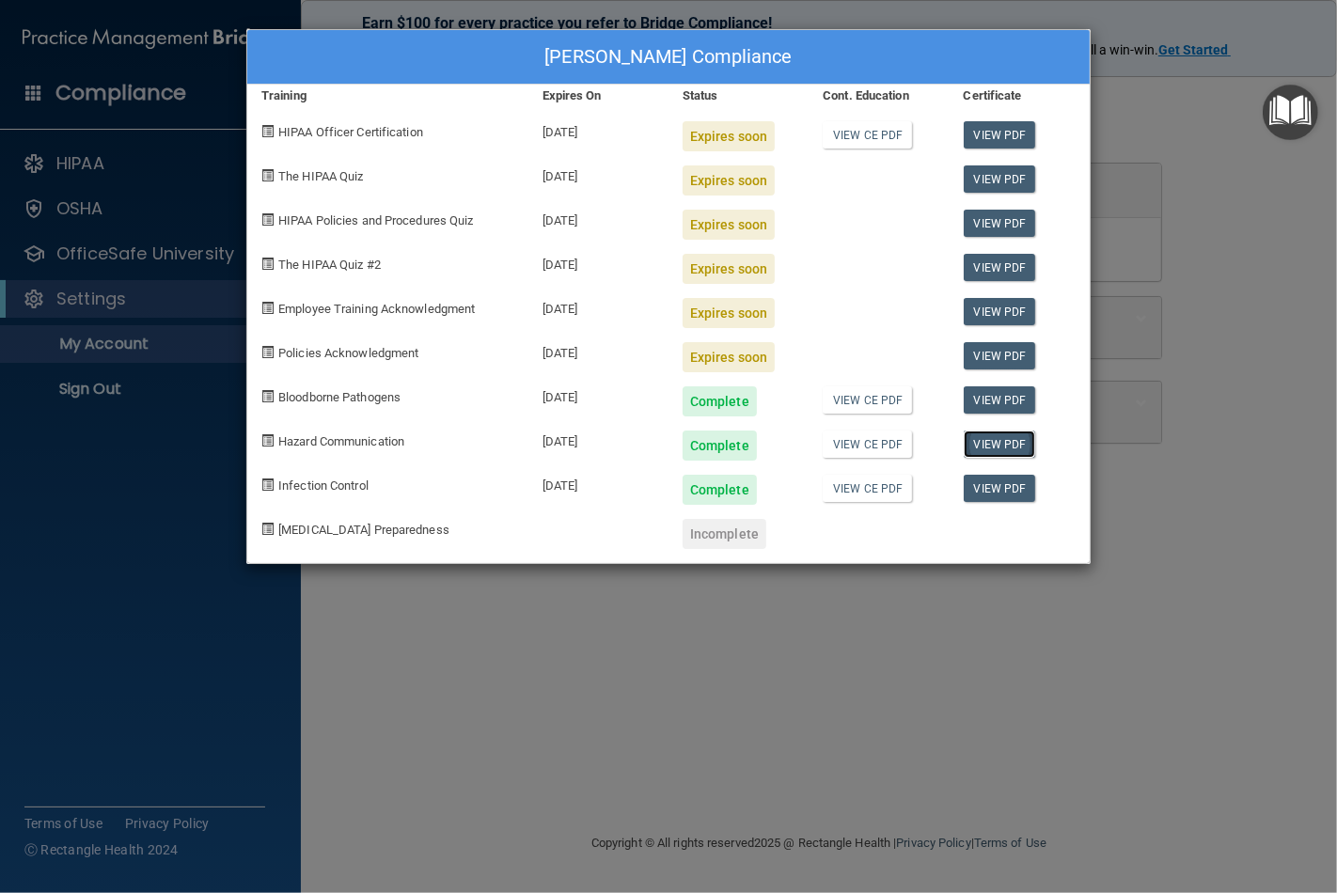
click at [992, 443] on link "View PDF" at bounding box center [999, 443] width 72 height 27
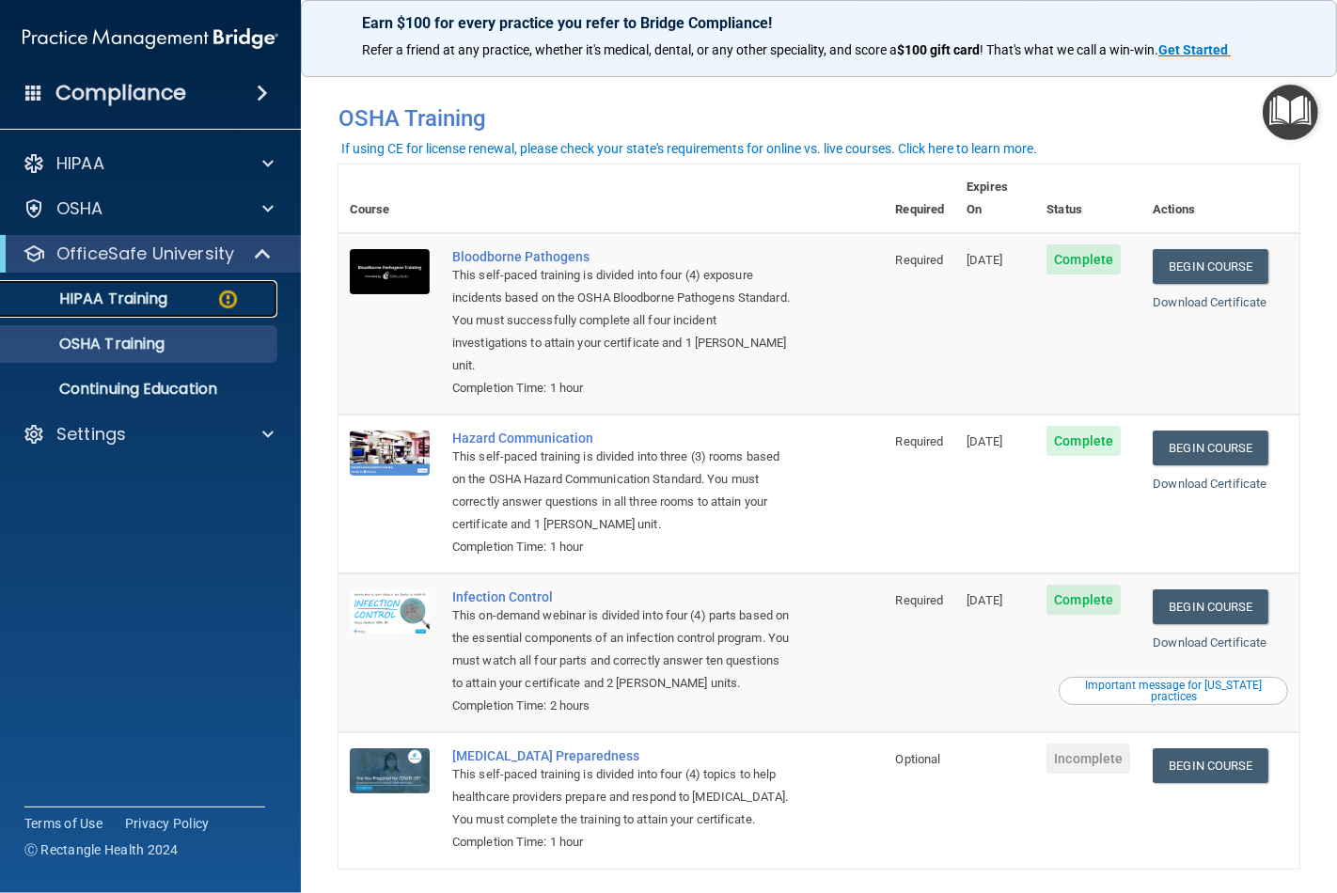
click at [227, 296] on img at bounding box center [227, 299] width 23 height 23
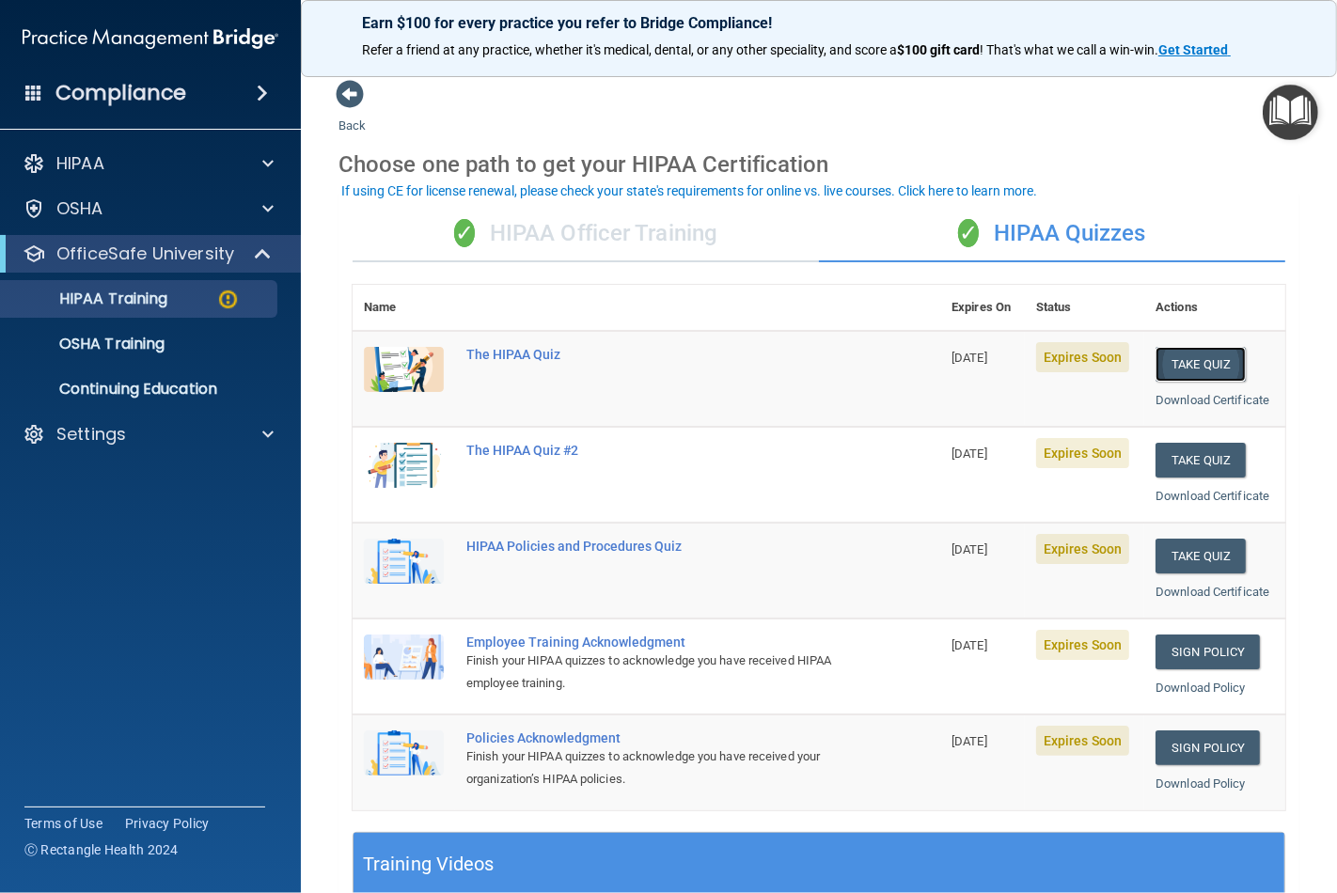
click at [1197, 360] on button "Take Quiz" at bounding box center [1200, 364] width 90 height 35
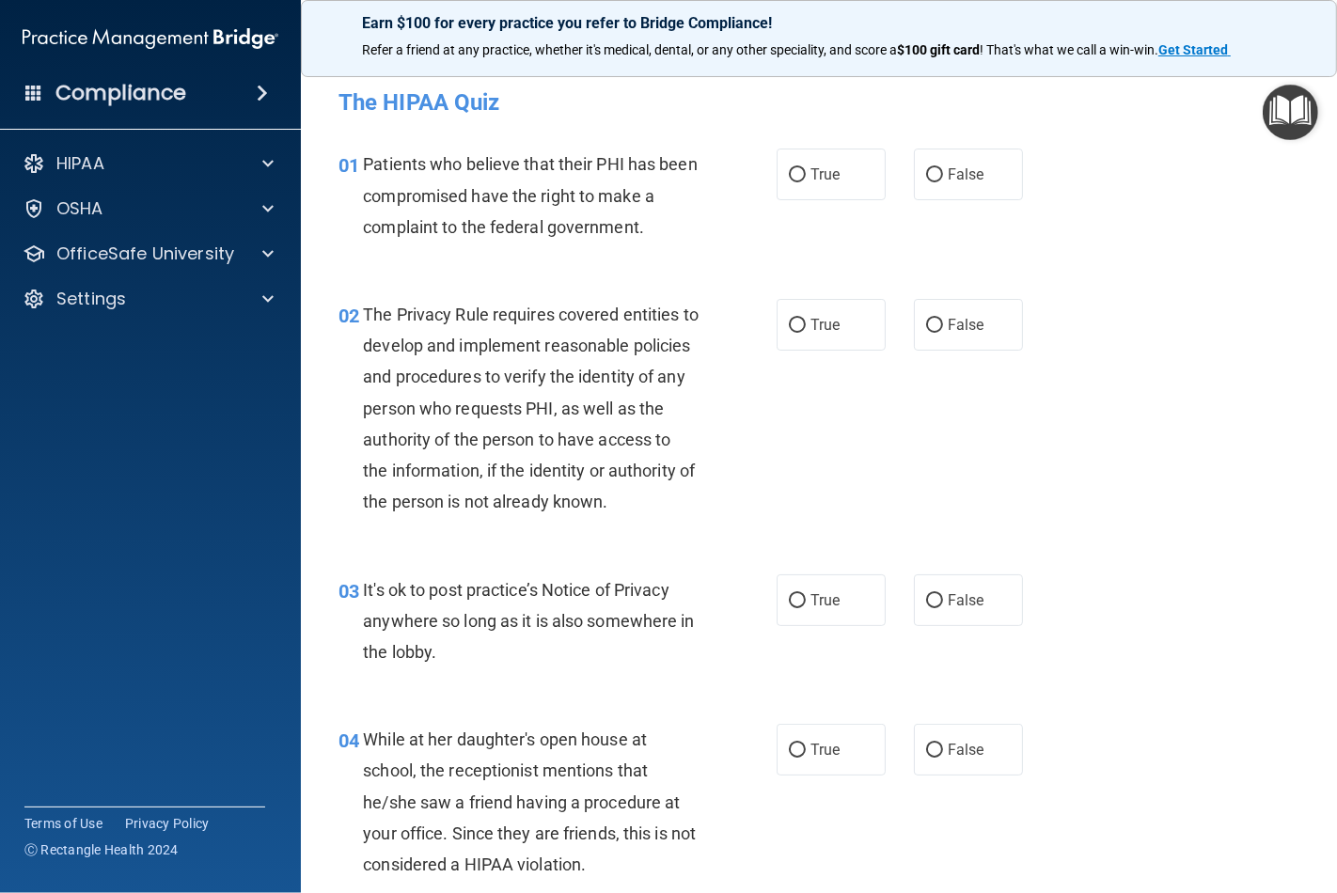
drag, startPoint x: 931, startPoint y: 180, endPoint x: 936, endPoint y: 217, distance: 37.0
click at [933, 180] on label "False" at bounding box center [968, 175] width 109 height 52
click at [933, 180] on input "False" at bounding box center [934, 175] width 17 height 14
radio input "true"
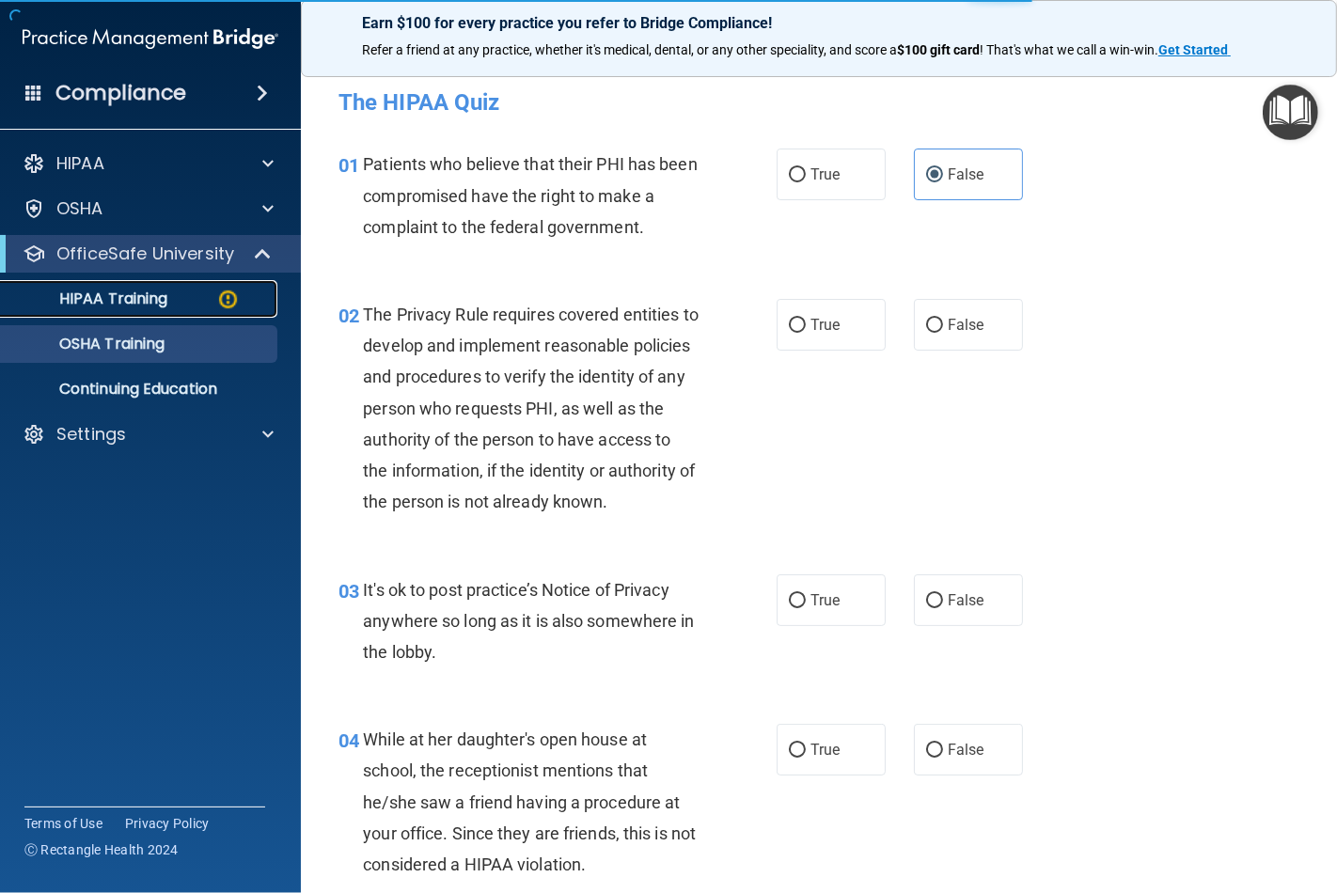
click at [227, 297] on img at bounding box center [227, 299] width 23 height 23
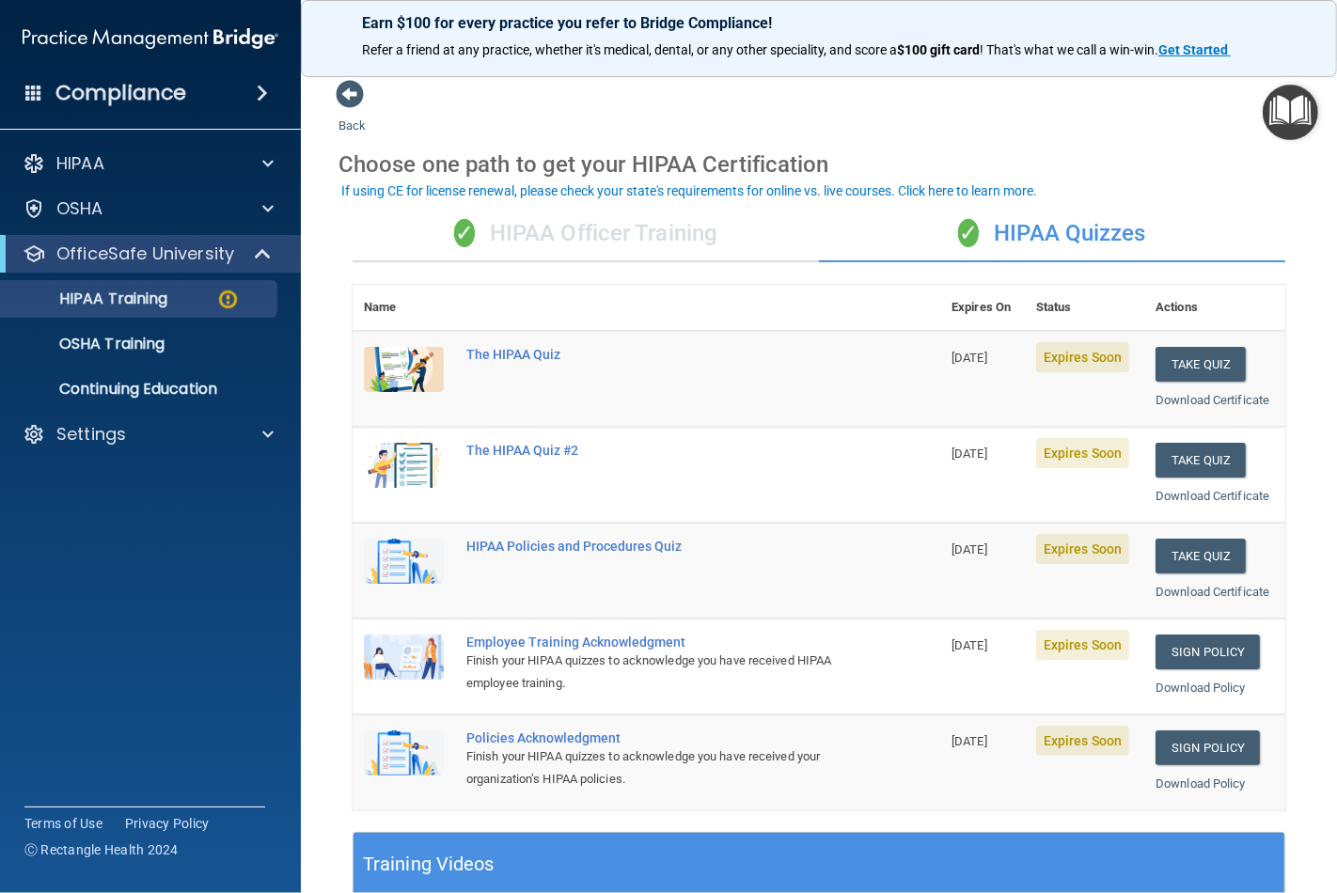
click at [1046, 236] on div "✓ HIPAA Quizzes" at bounding box center [1052, 234] width 466 height 56
click at [581, 230] on div "✓ HIPAA Officer Training" at bounding box center [585, 234] width 466 height 56
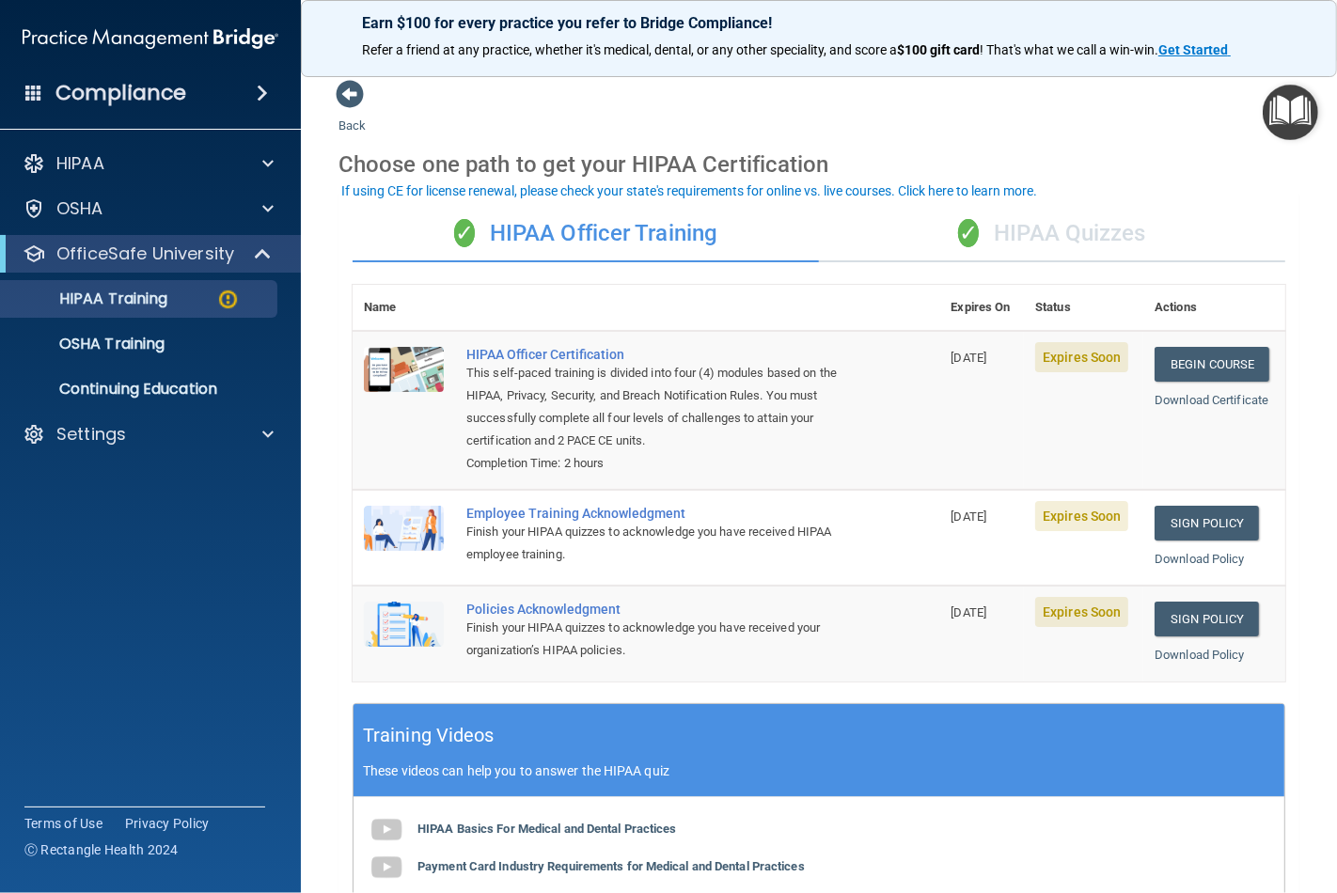
click at [1072, 235] on div "✓ HIPAA Quizzes" at bounding box center [1052, 234] width 466 height 56
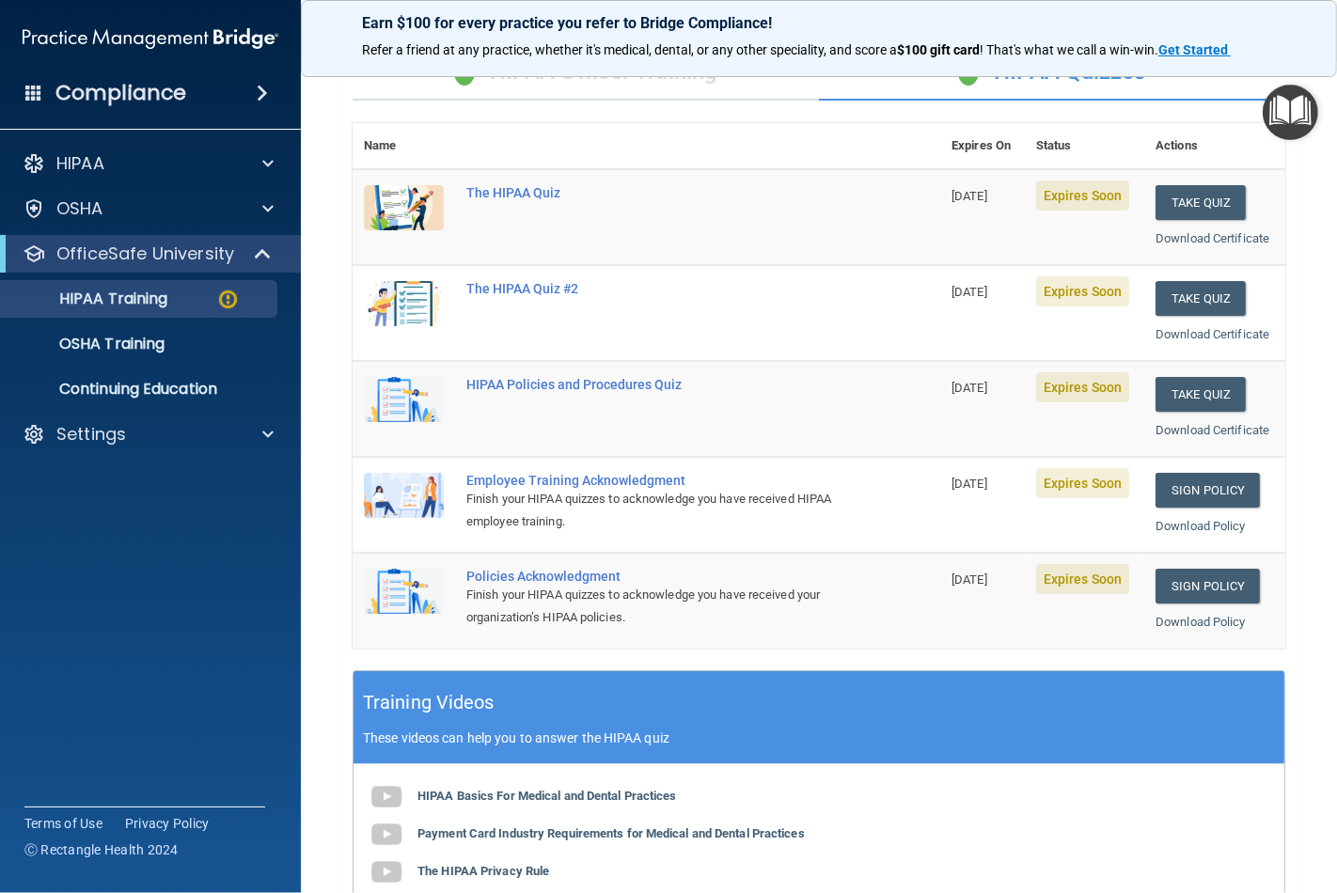
scroll to position [103, 0]
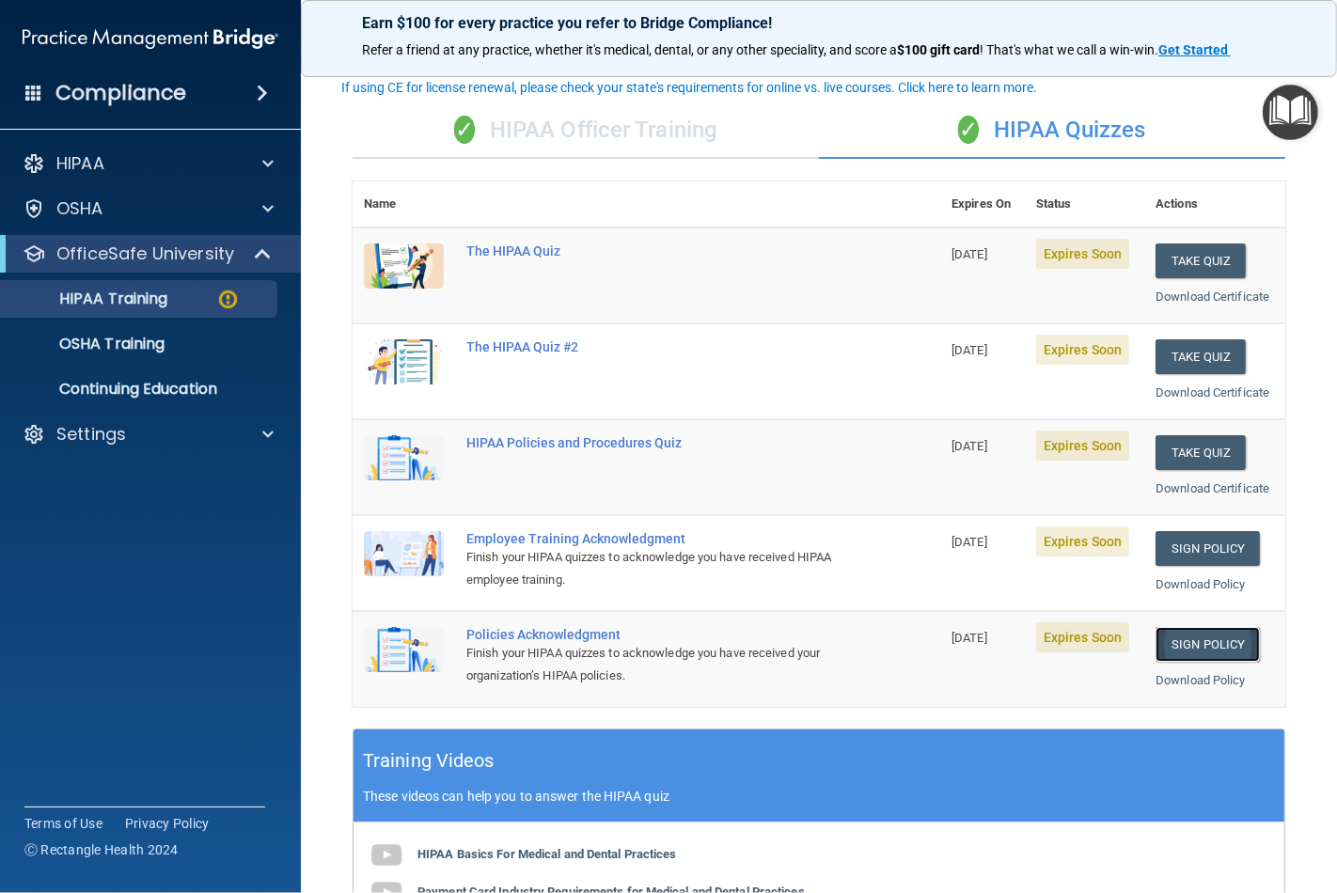
click at [1181, 642] on link "Sign Policy" at bounding box center [1207, 644] width 104 height 35
click at [1170, 296] on link "Download Certificate" at bounding box center [1212, 296] width 114 height 14
click at [1181, 254] on button "Take Quiz" at bounding box center [1200, 260] width 90 height 35
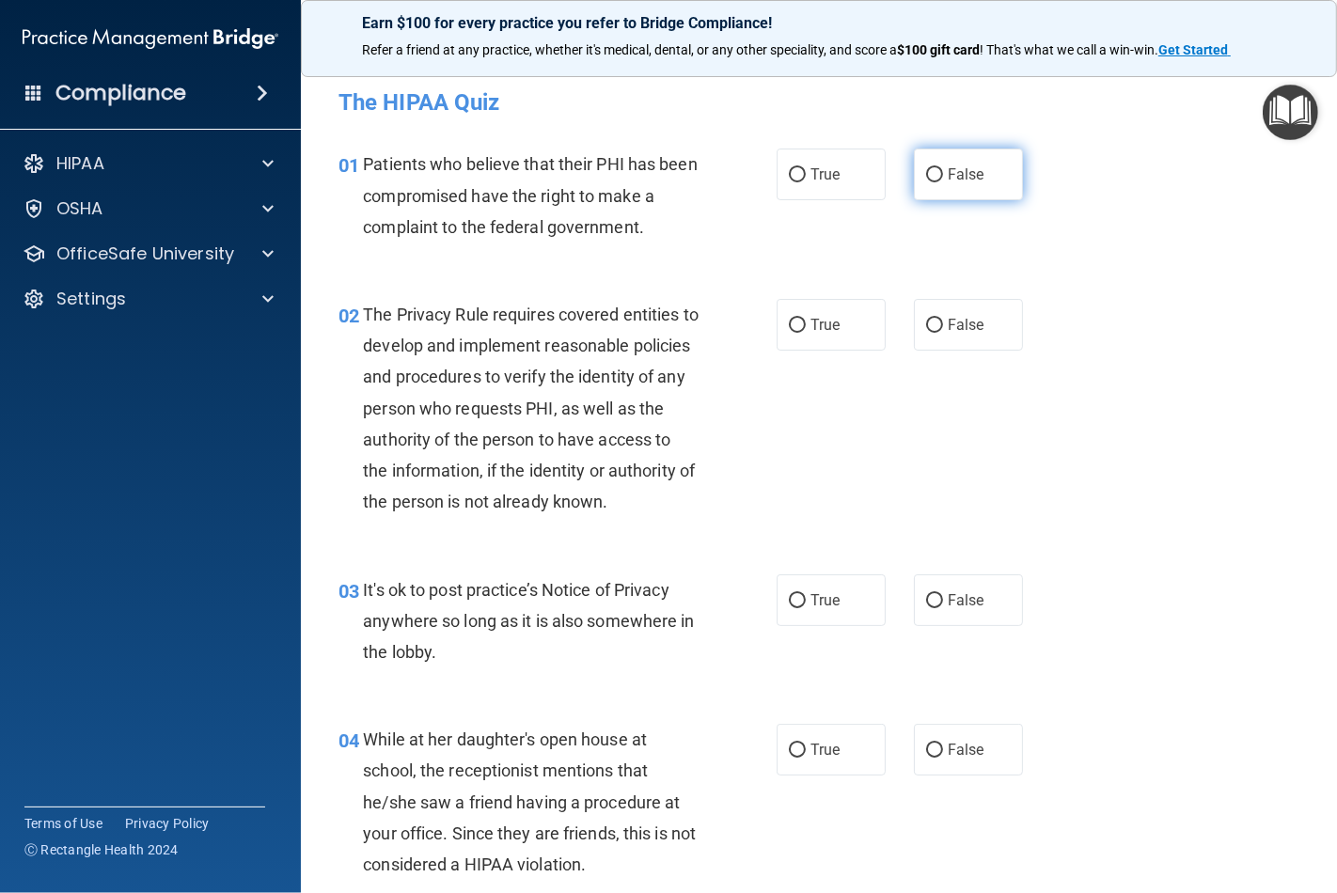
click at [926, 176] on input "False" at bounding box center [934, 175] width 17 height 14
radio input "true"
click at [789, 608] on input "True" at bounding box center [797, 601] width 17 height 14
radio input "true"
click at [790, 334] on label "True" at bounding box center [830, 325] width 109 height 52
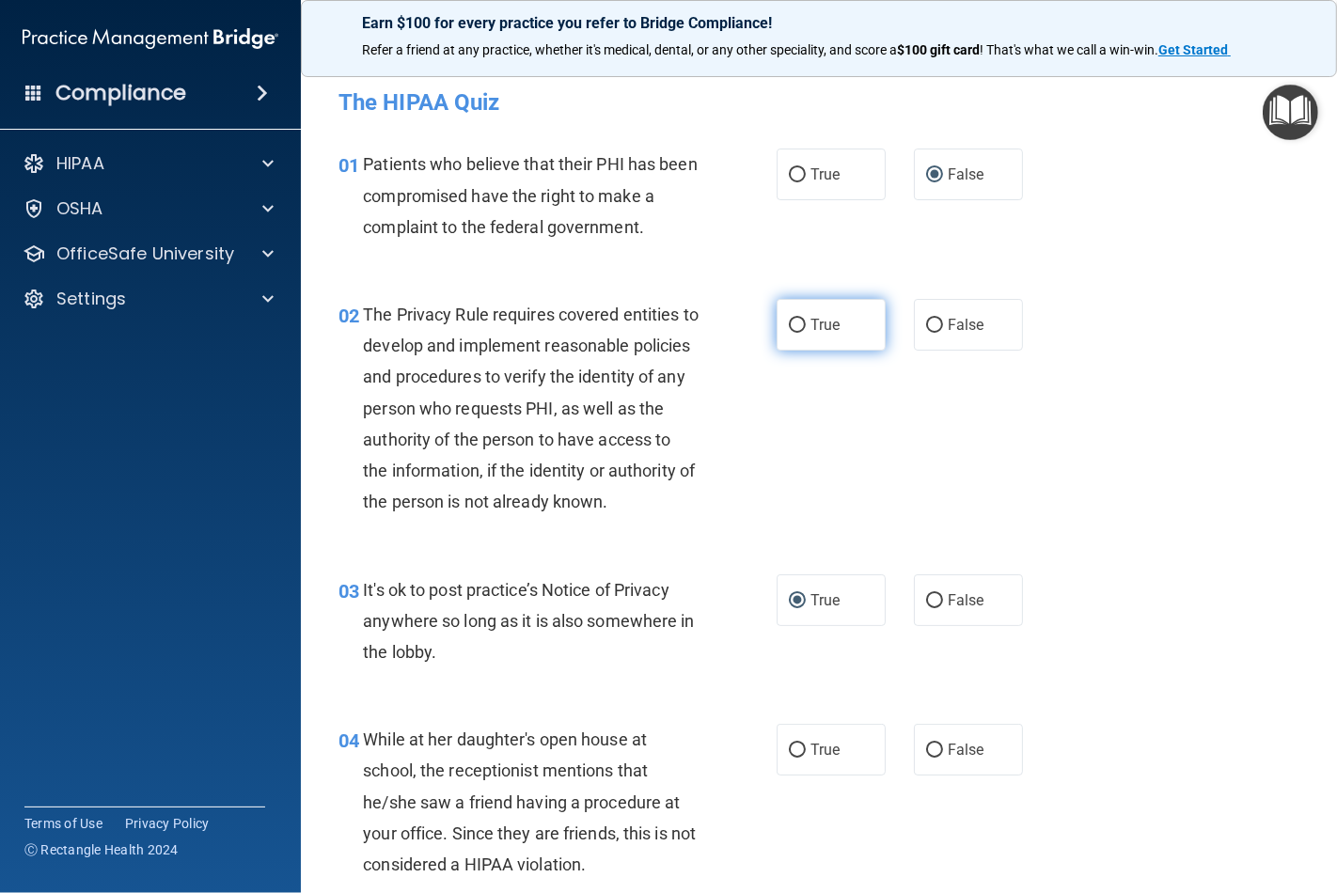
click at [790, 333] on input "True" at bounding box center [797, 326] width 17 height 14
radio input "true"
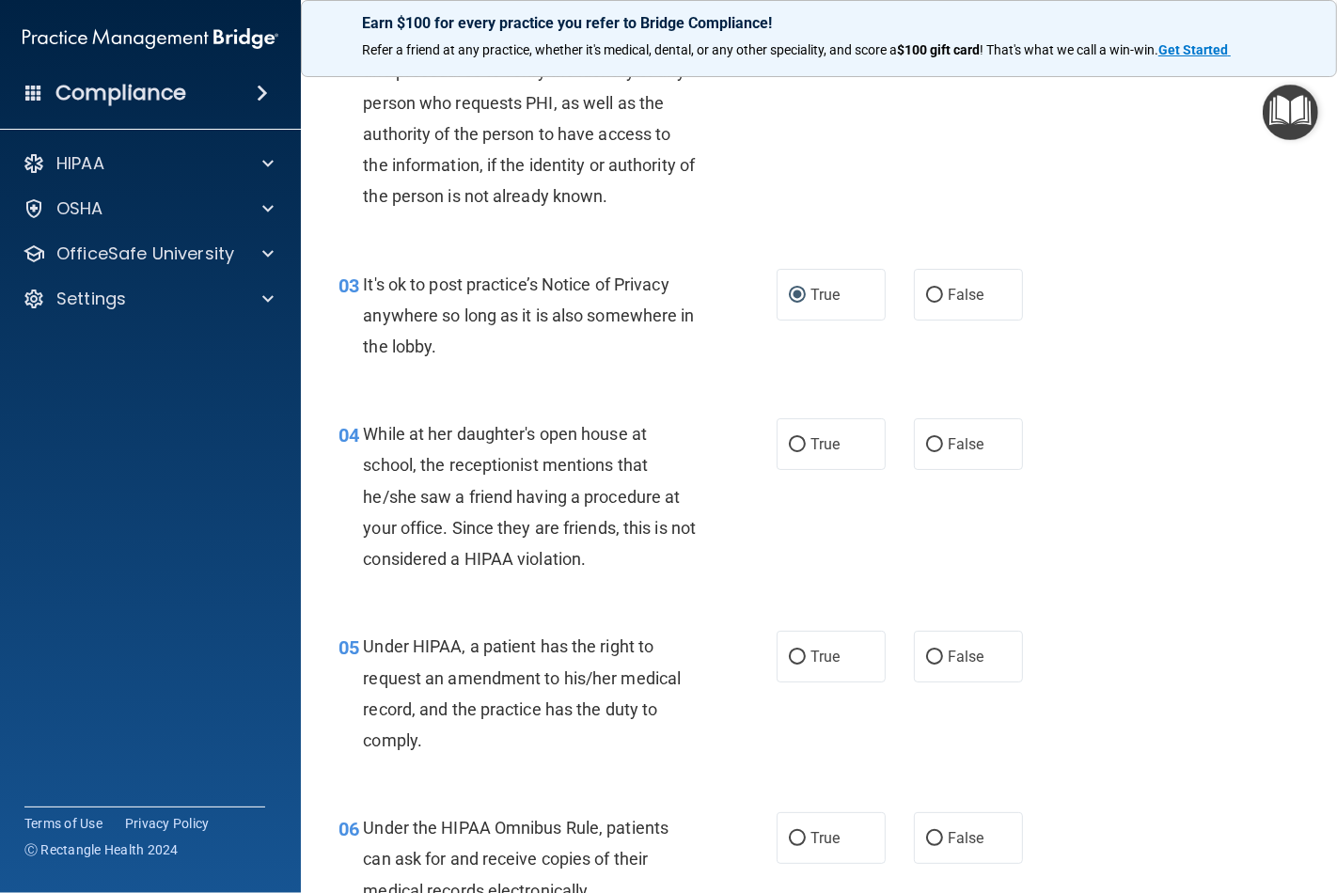
scroll to position [313, 0]
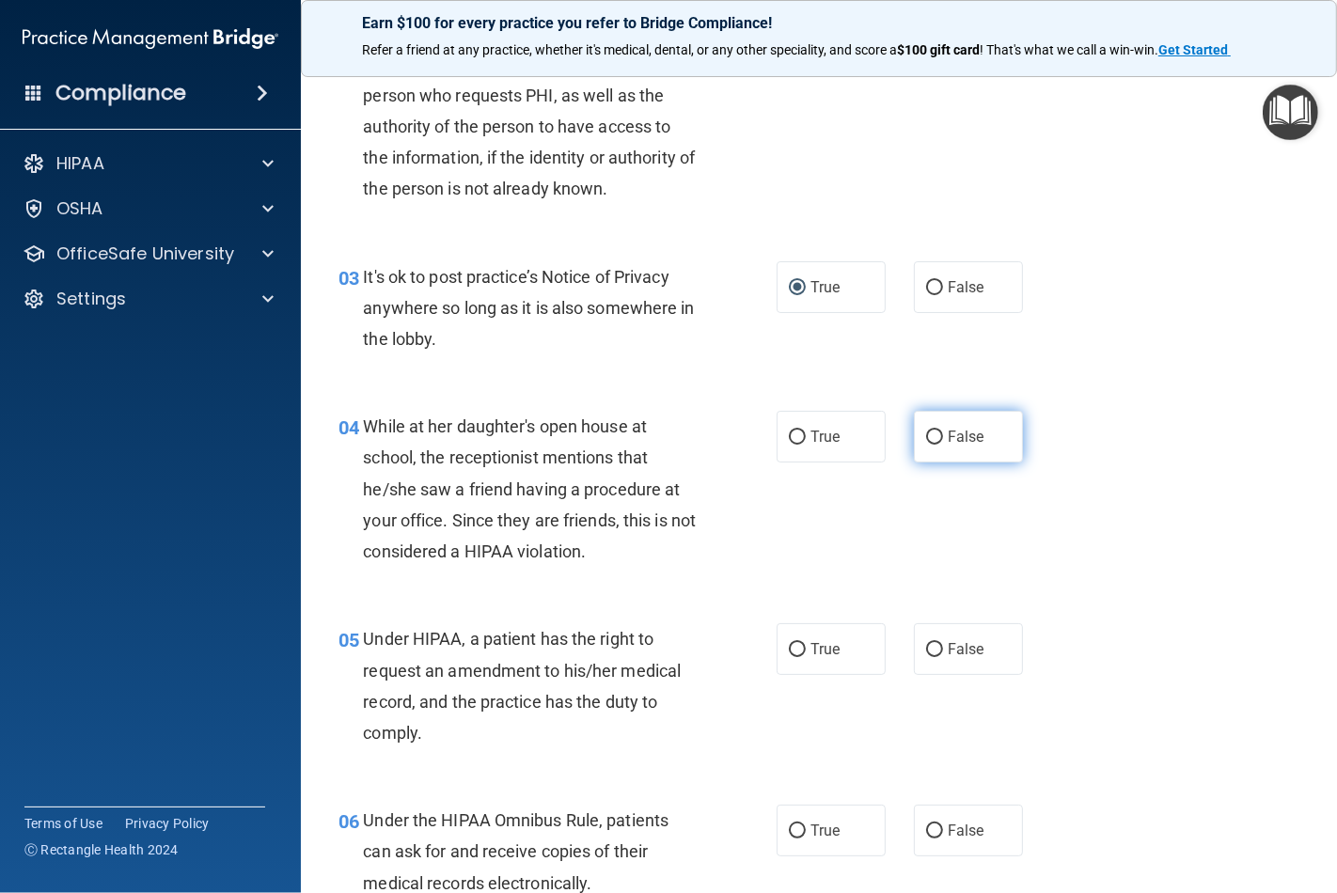
click at [926, 445] on input "False" at bounding box center [934, 437] width 17 height 14
radio input "true"
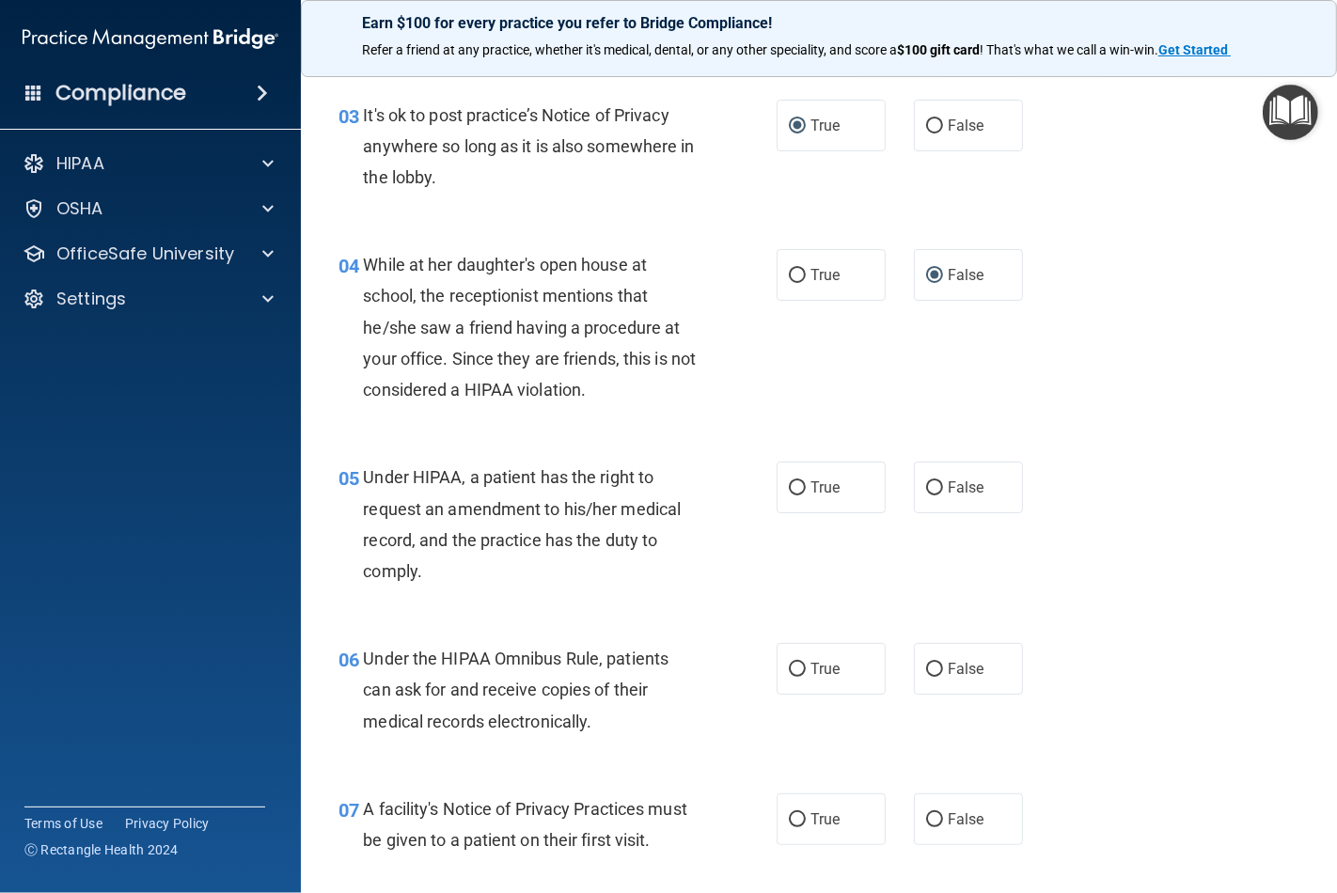
scroll to position [522, 0]
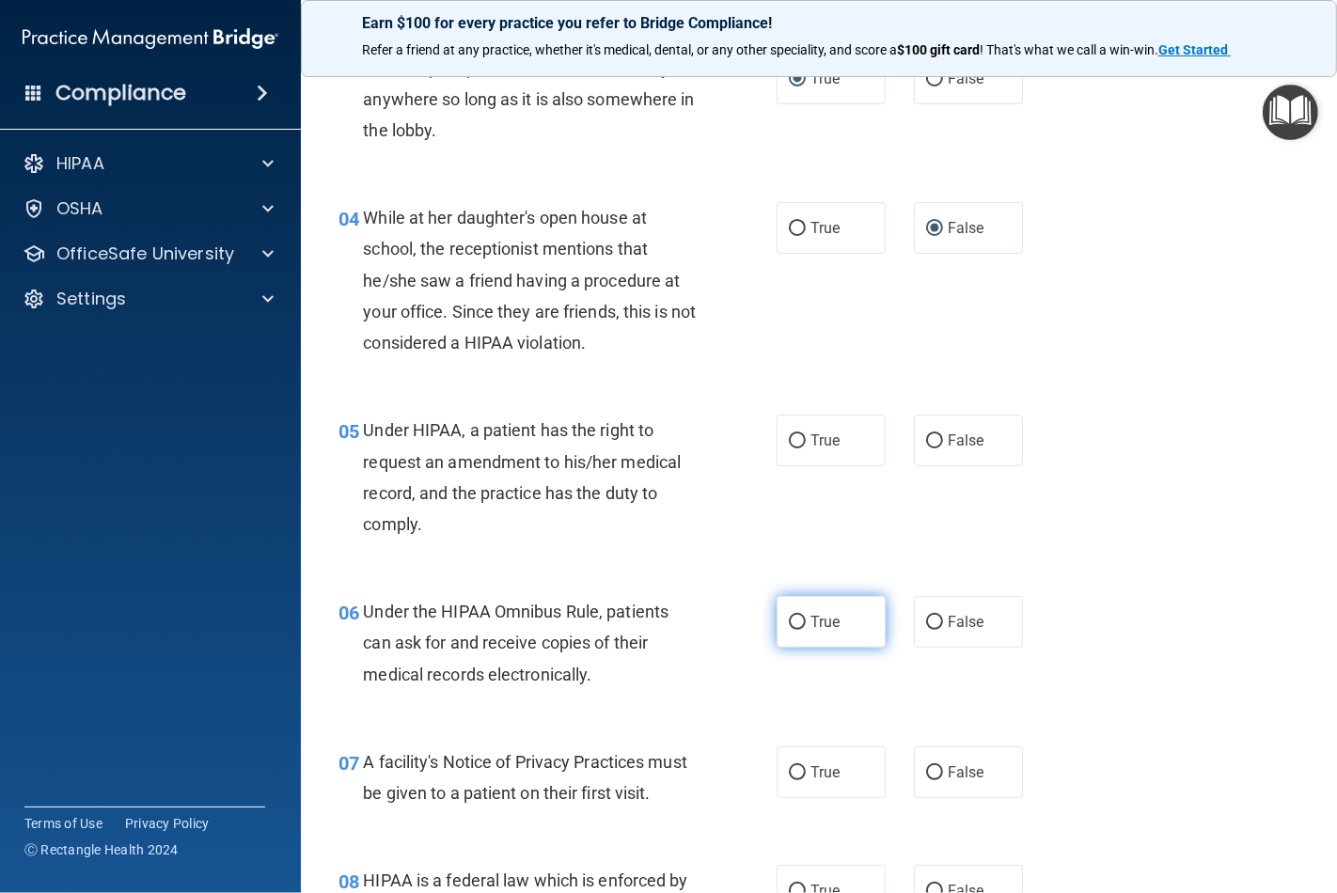
click at [789, 630] on input "True" at bounding box center [797, 623] width 17 height 14
radio input "true"
click at [792, 448] on input "True" at bounding box center [797, 441] width 17 height 14
radio input "true"
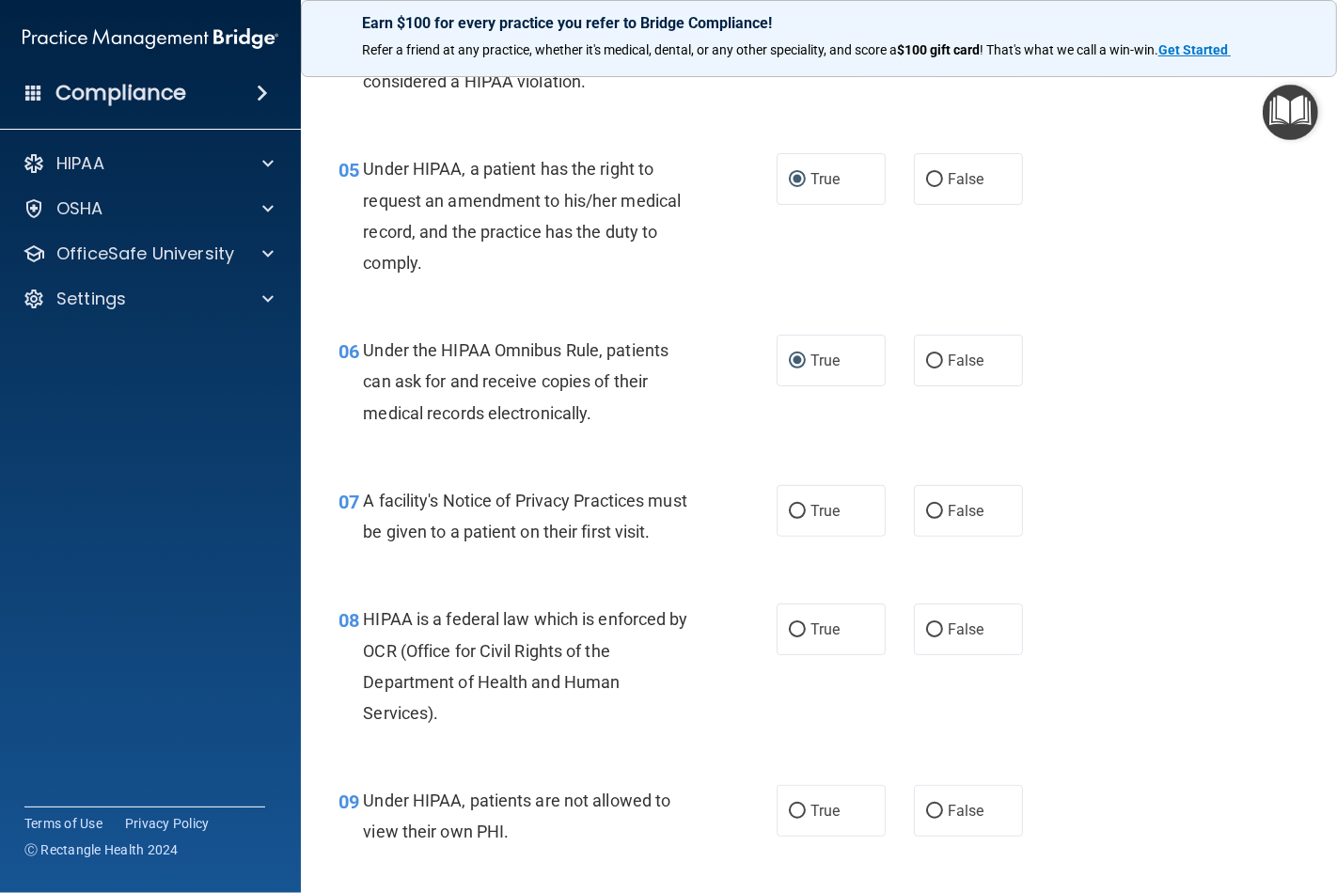
scroll to position [835, 0]
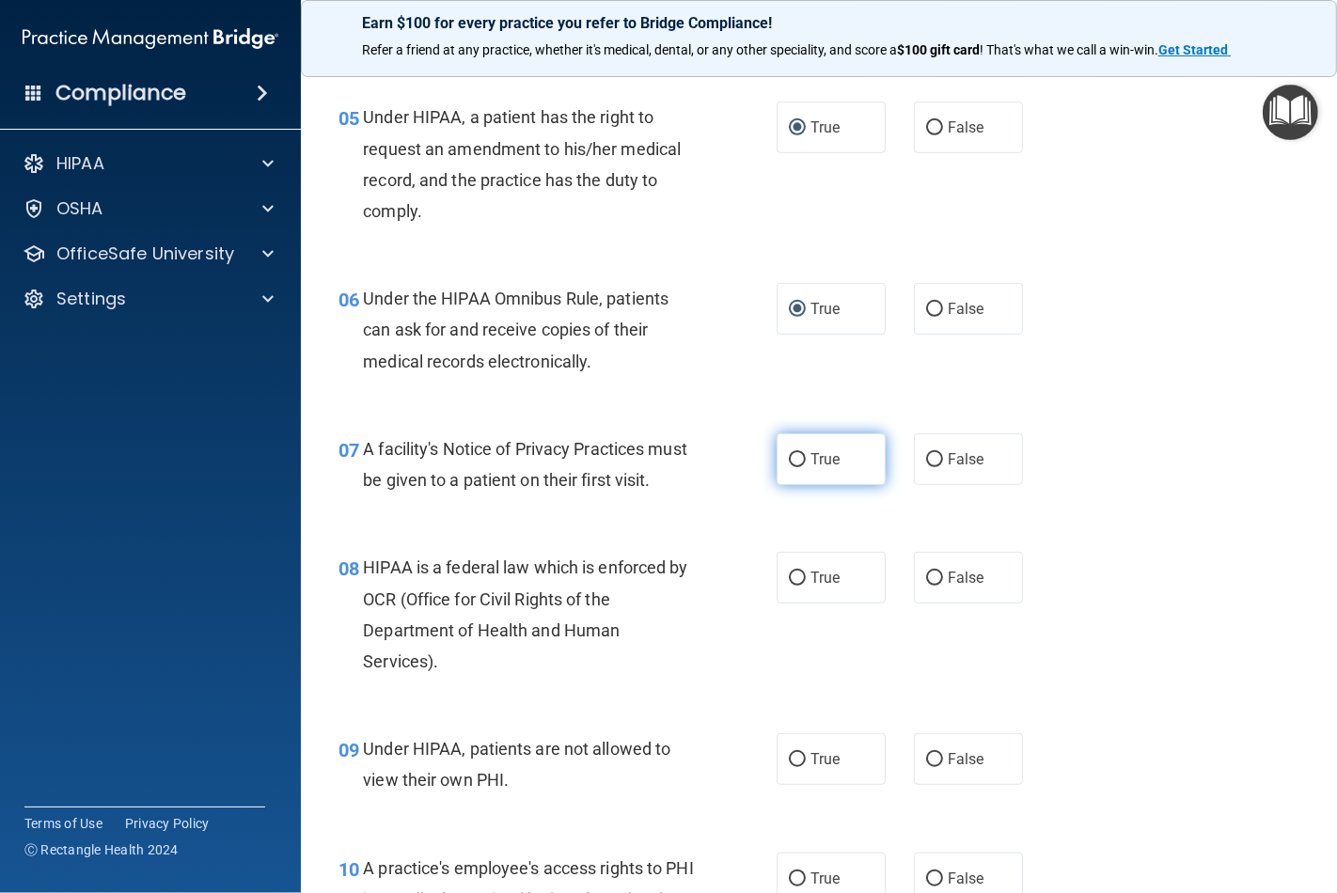
click at [790, 467] on input "True" at bounding box center [797, 460] width 17 height 14
radio input "true"
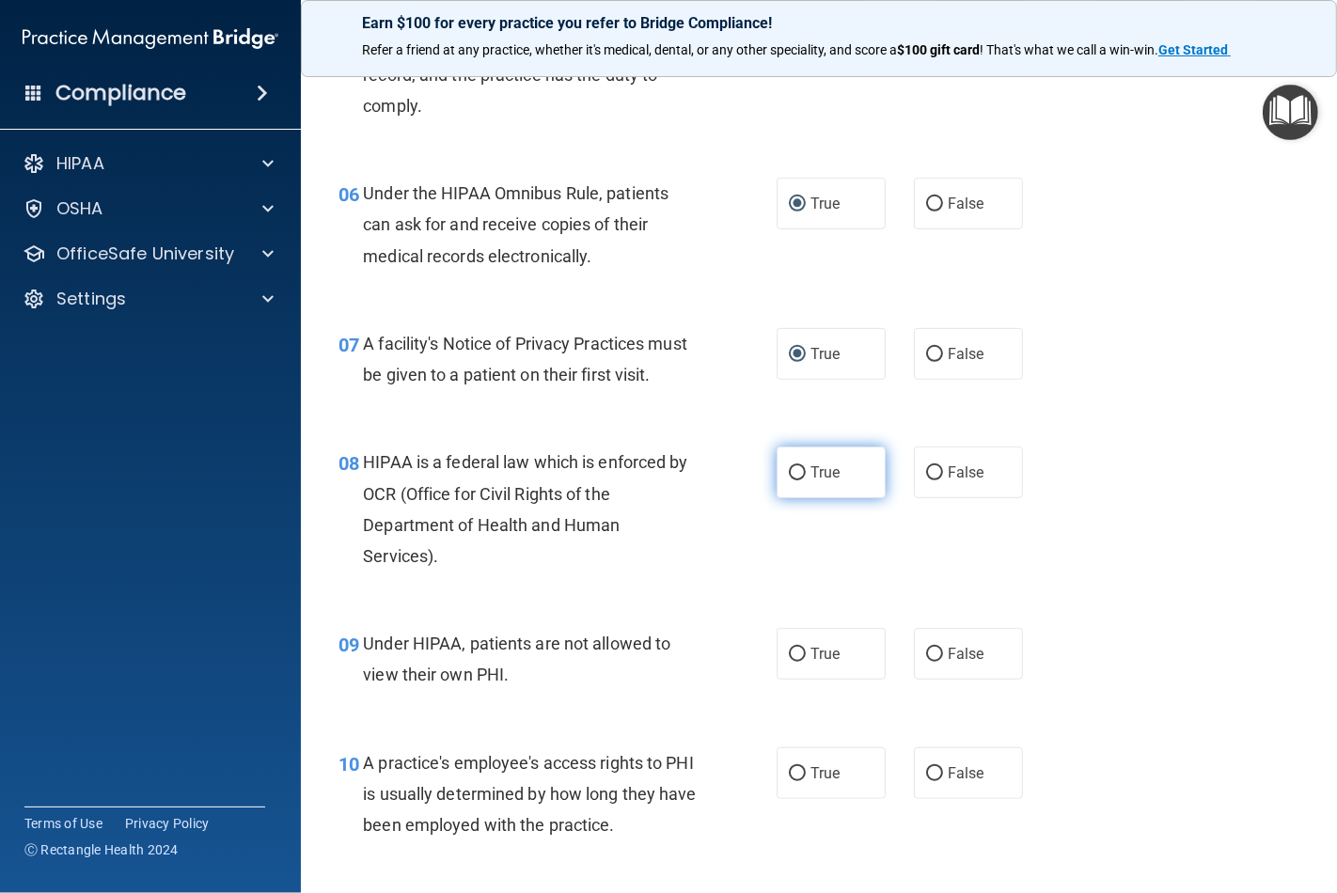
click at [790, 480] on input "True" at bounding box center [797, 473] width 17 height 14
radio input "true"
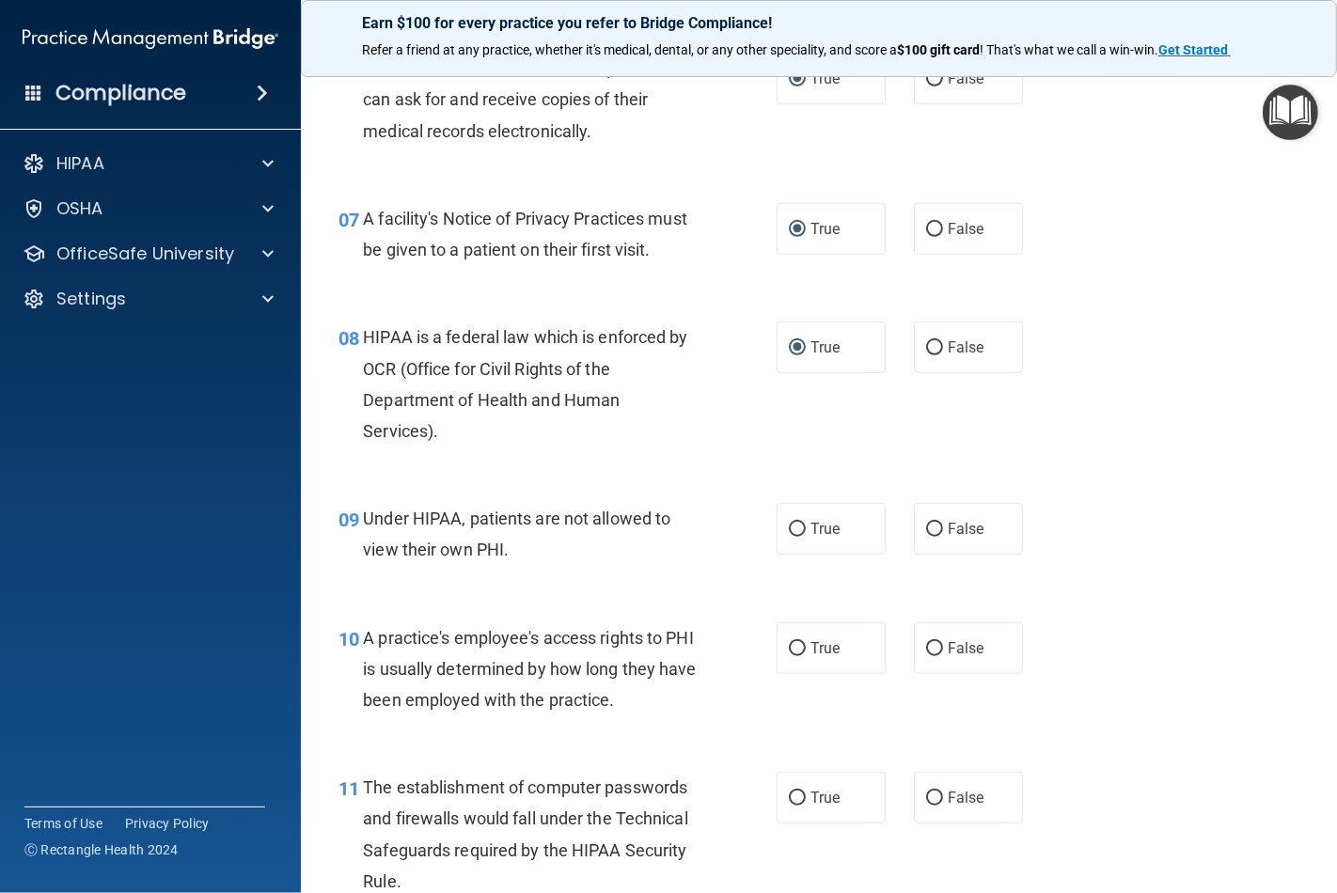
scroll to position [1149, 0]
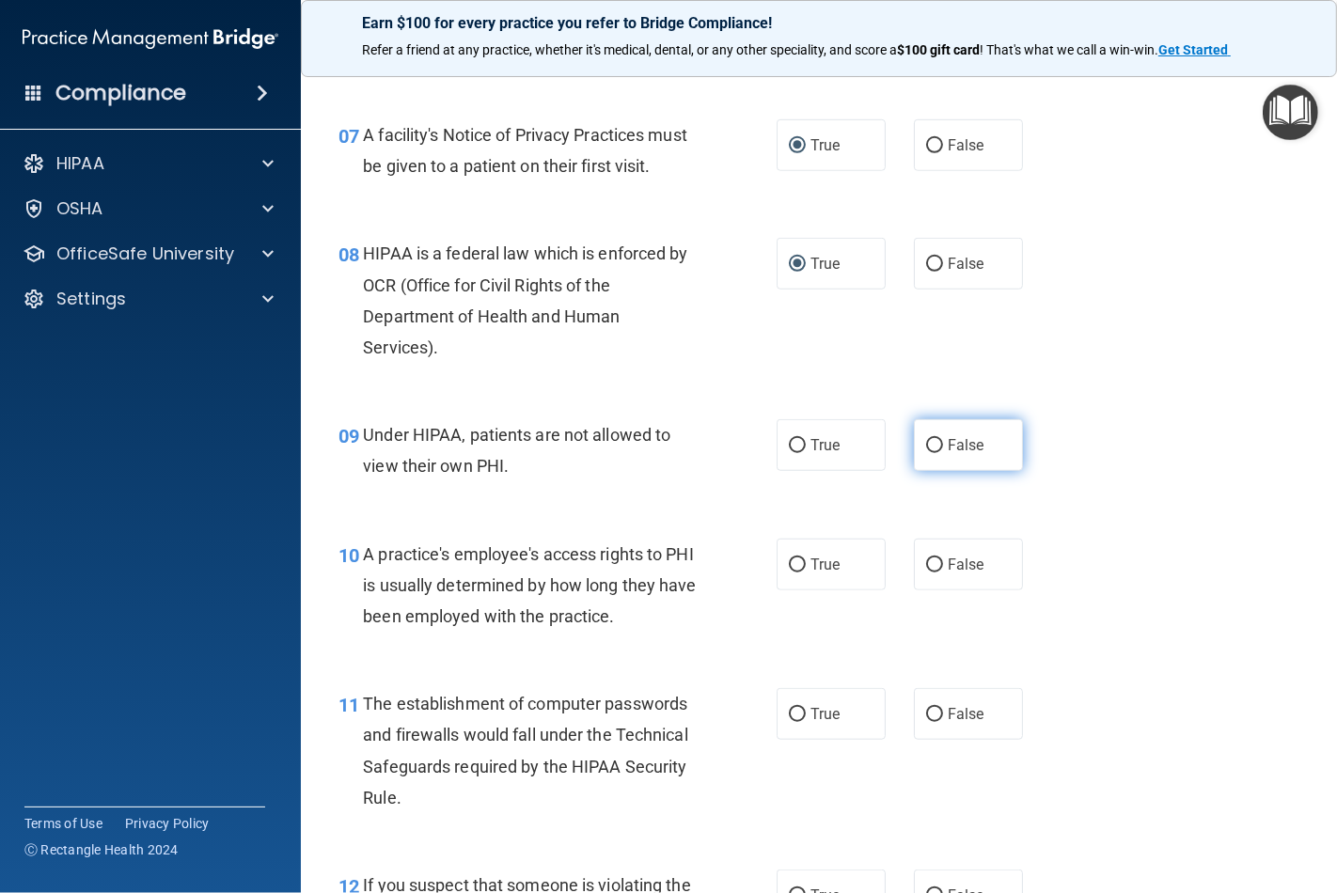
click at [926, 453] on input "False" at bounding box center [934, 446] width 17 height 14
radio input "true"
click at [926, 572] on input "False" at bounding box center [934, 565] width 17 height 14
radio input "true"
click at [790, 722] on input "True" at bounding box center [797, 715] width 17 height 14
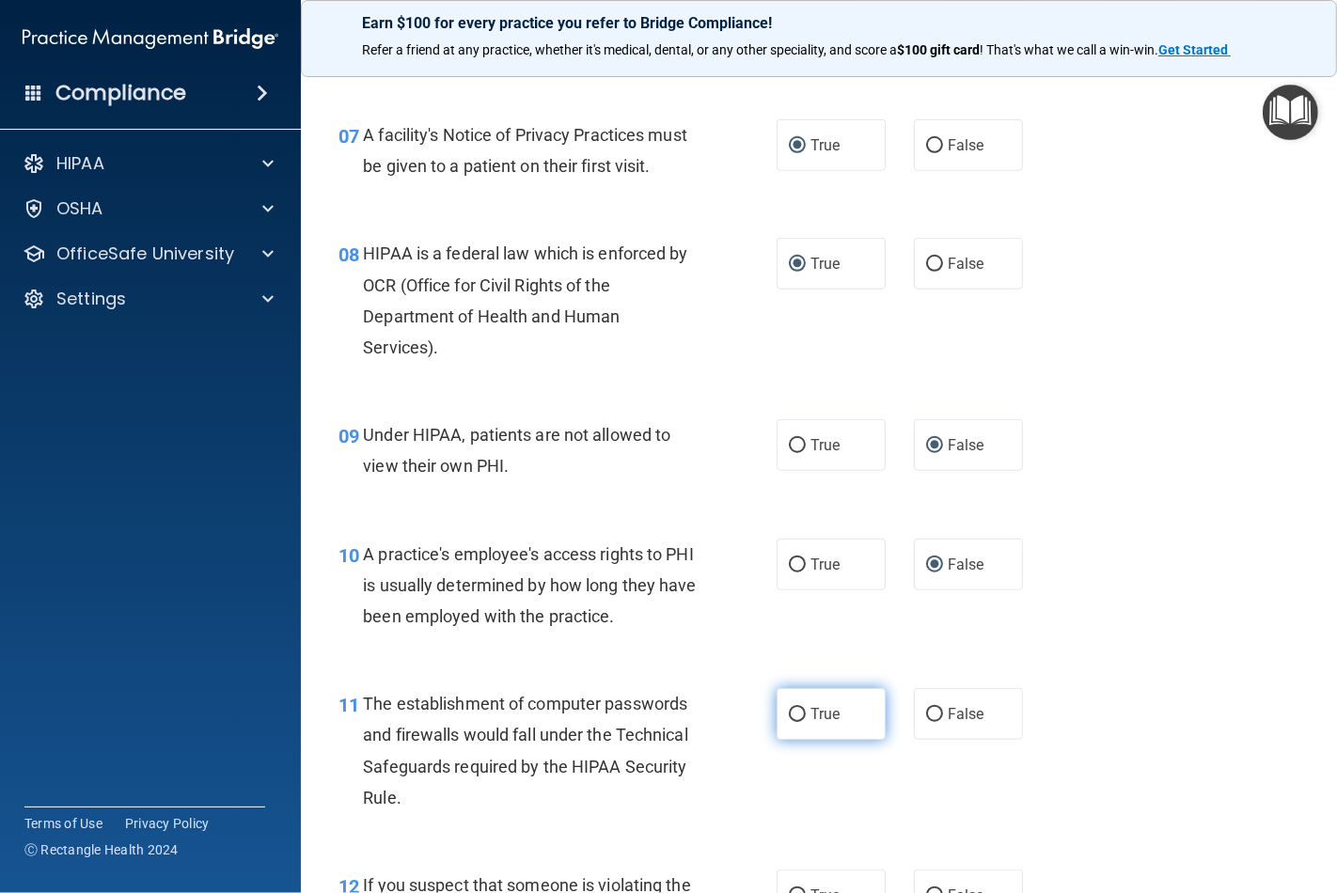
radio input "true"
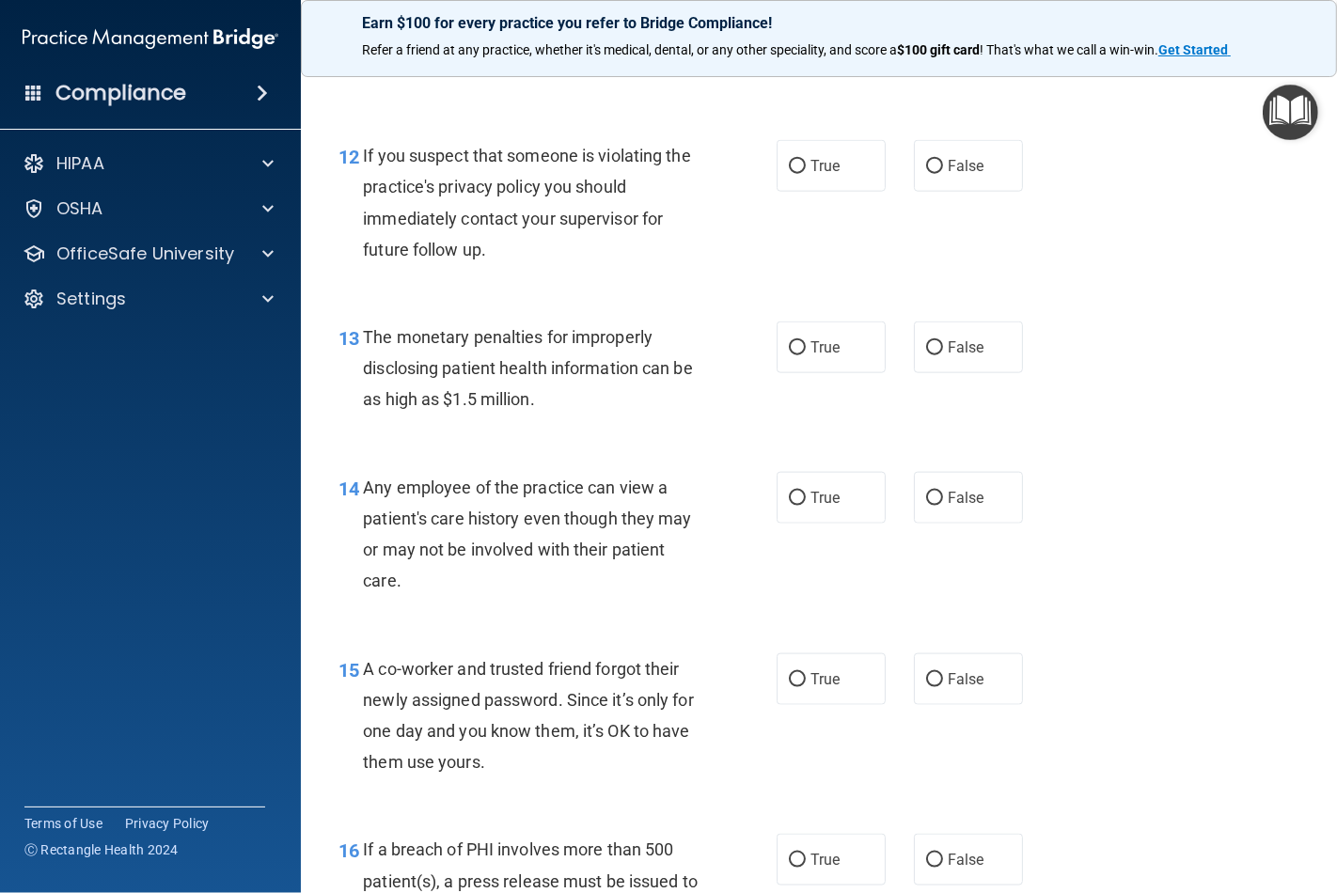
scroll to position [1880, 0]
click at [793, 172] on input "True" at bounding box center [797, 165] width 17 height 14
radio input "true"
click at [789, 353] on input "True" at bounding box center [797, 346] width 17 height 14
radio input "true"
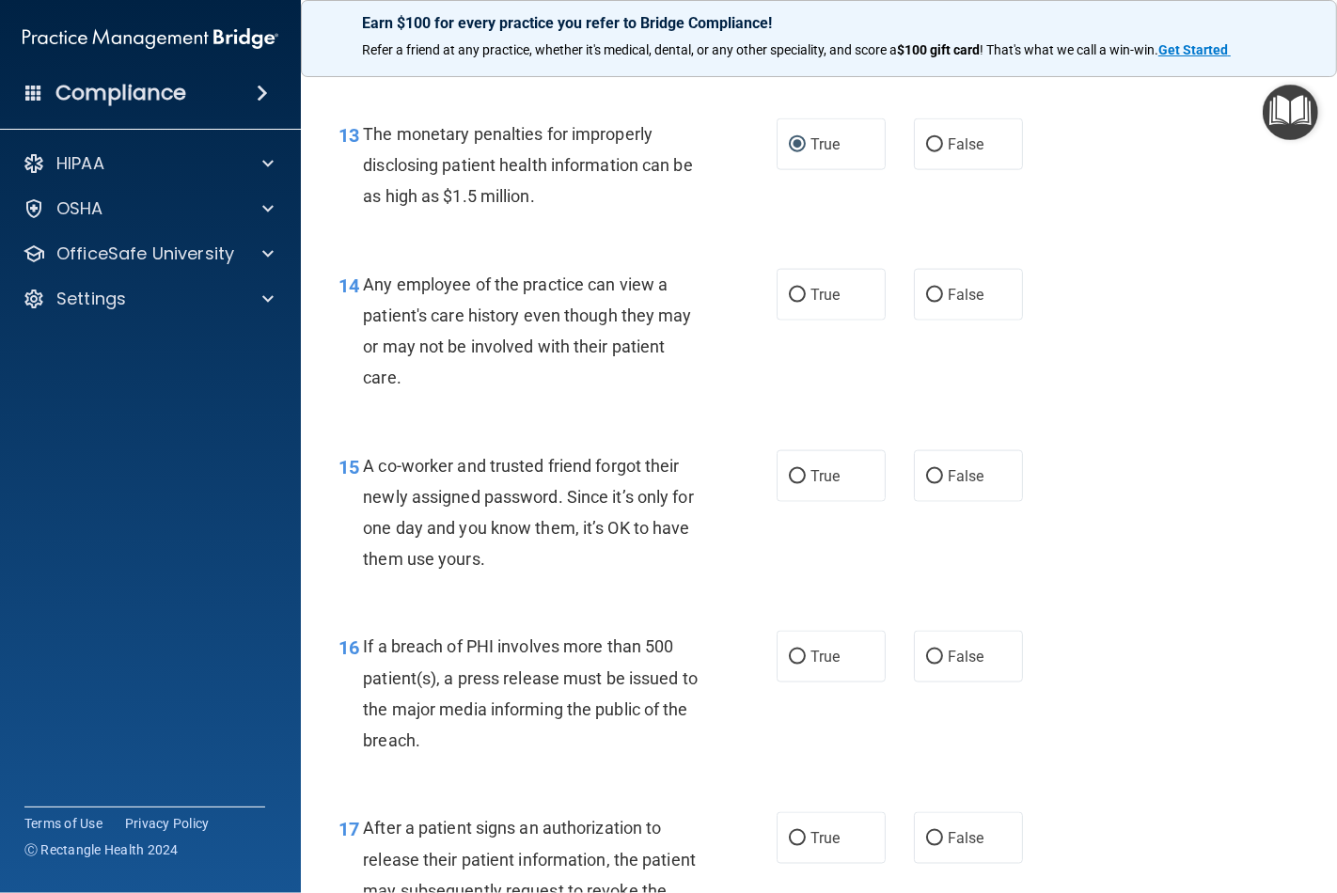
scroll to position [2088, 0]
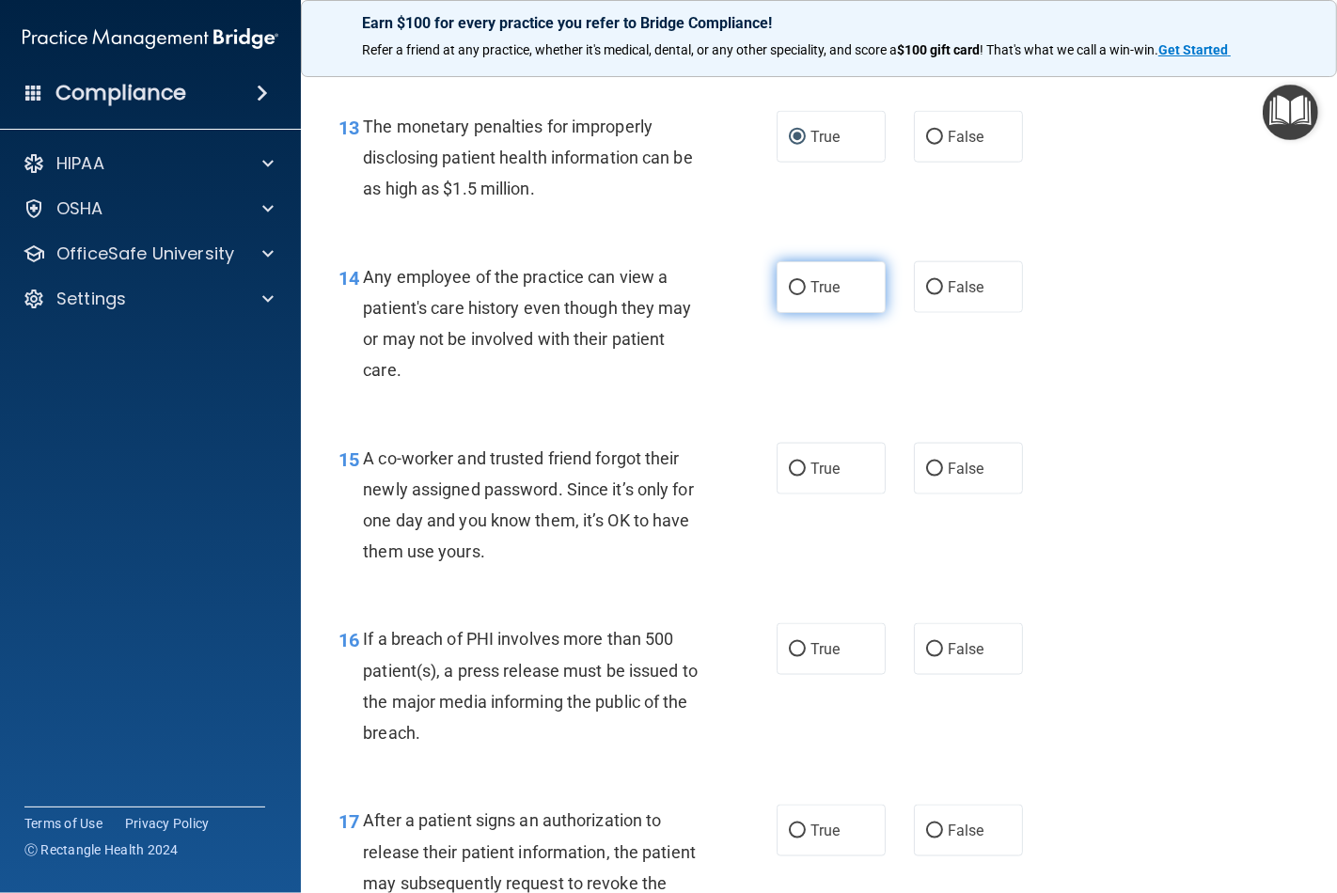
click at [794, 295] on input "True" at bounding box center [797, 288] width 17 height 14
radio input "true"
click at [927, 477] on input "False" at bounding box center [934, 469] width 17 height 14
radio input "true"
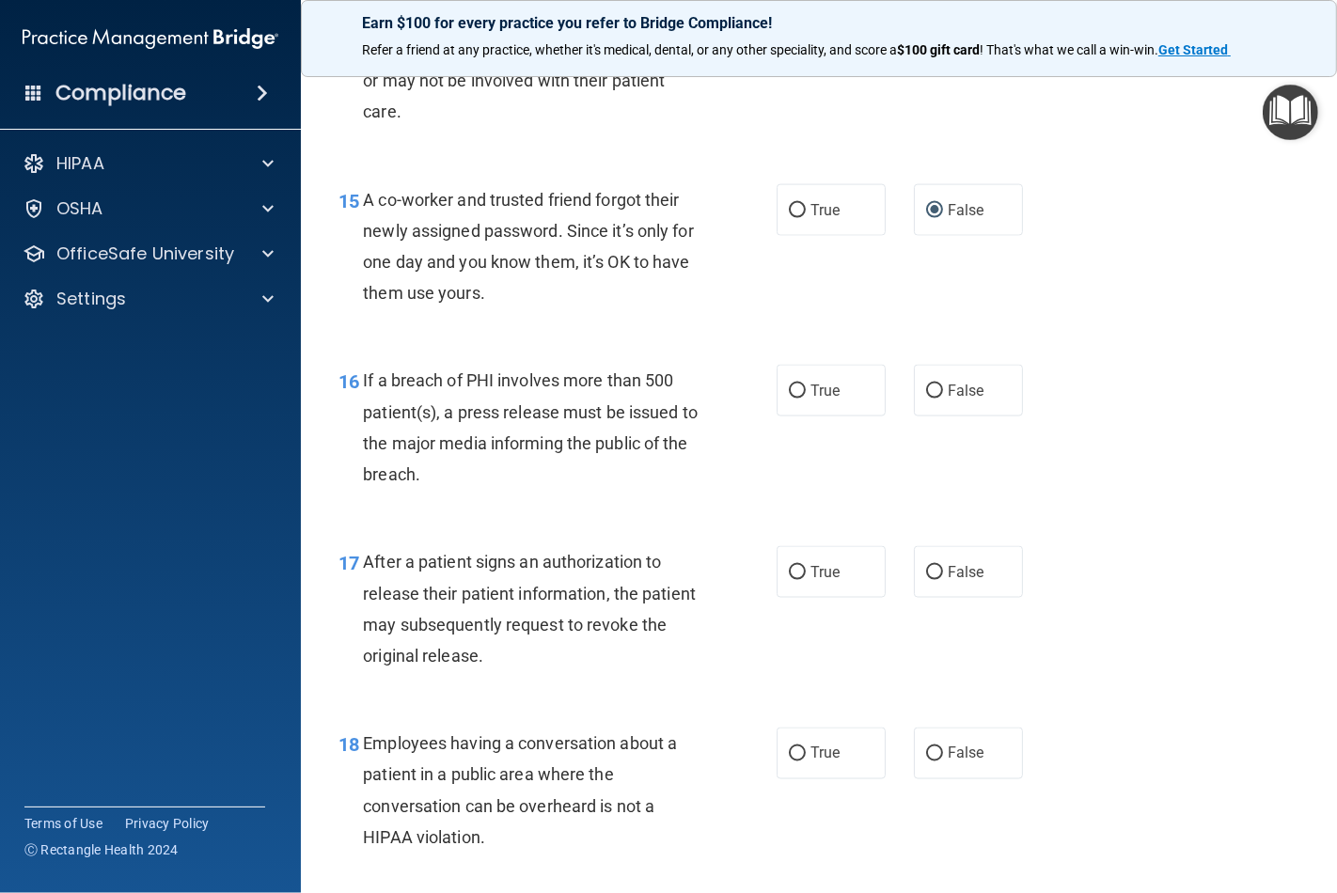
scroll to position [2401, 0]
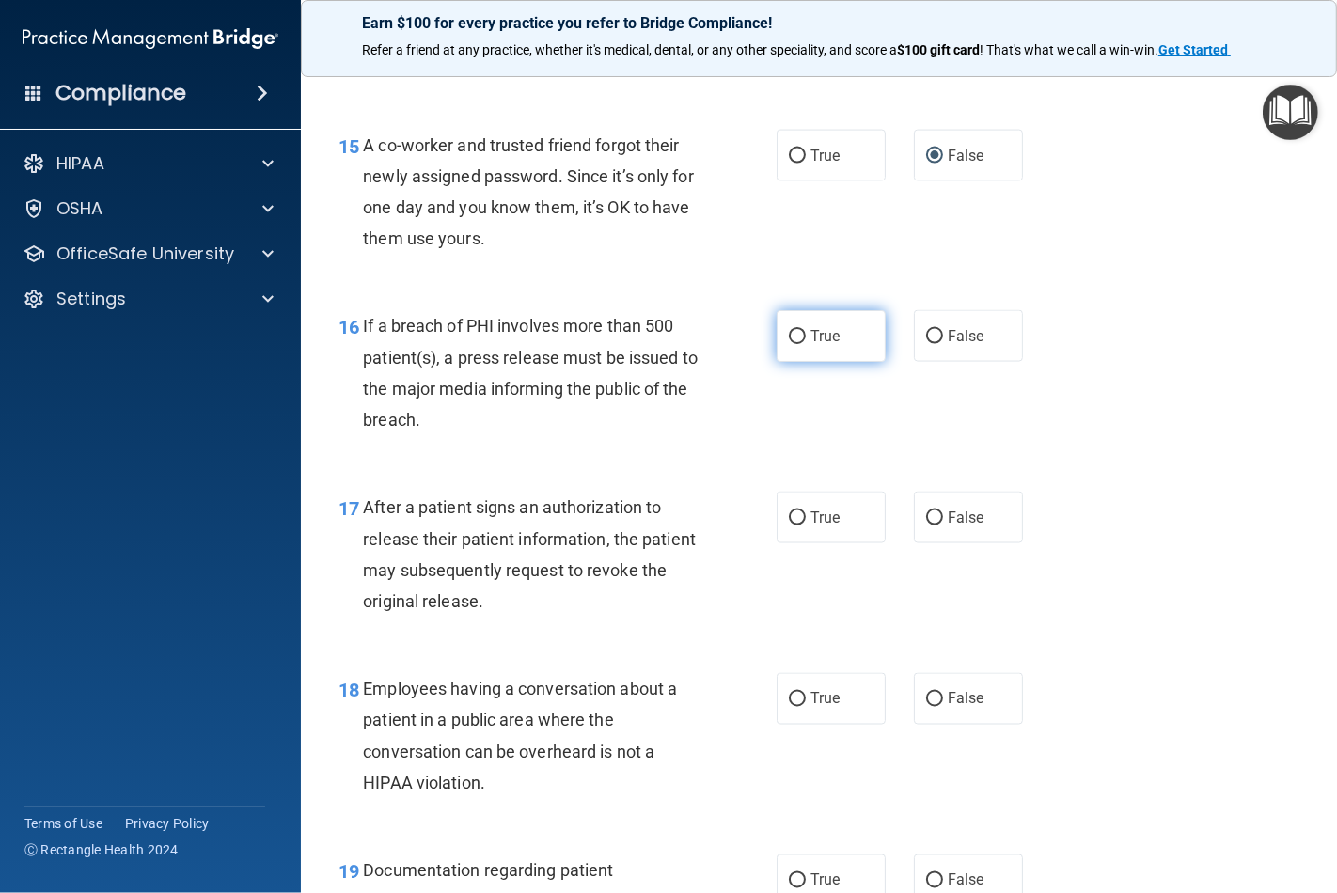
click at [793, 344] on input "True" at bounding box center [797, 337] width 17 height 14
radio input "true"
click at [794, 525] on input "True" at bounding box center [797, 518] width 17 height 14
radio input "true"
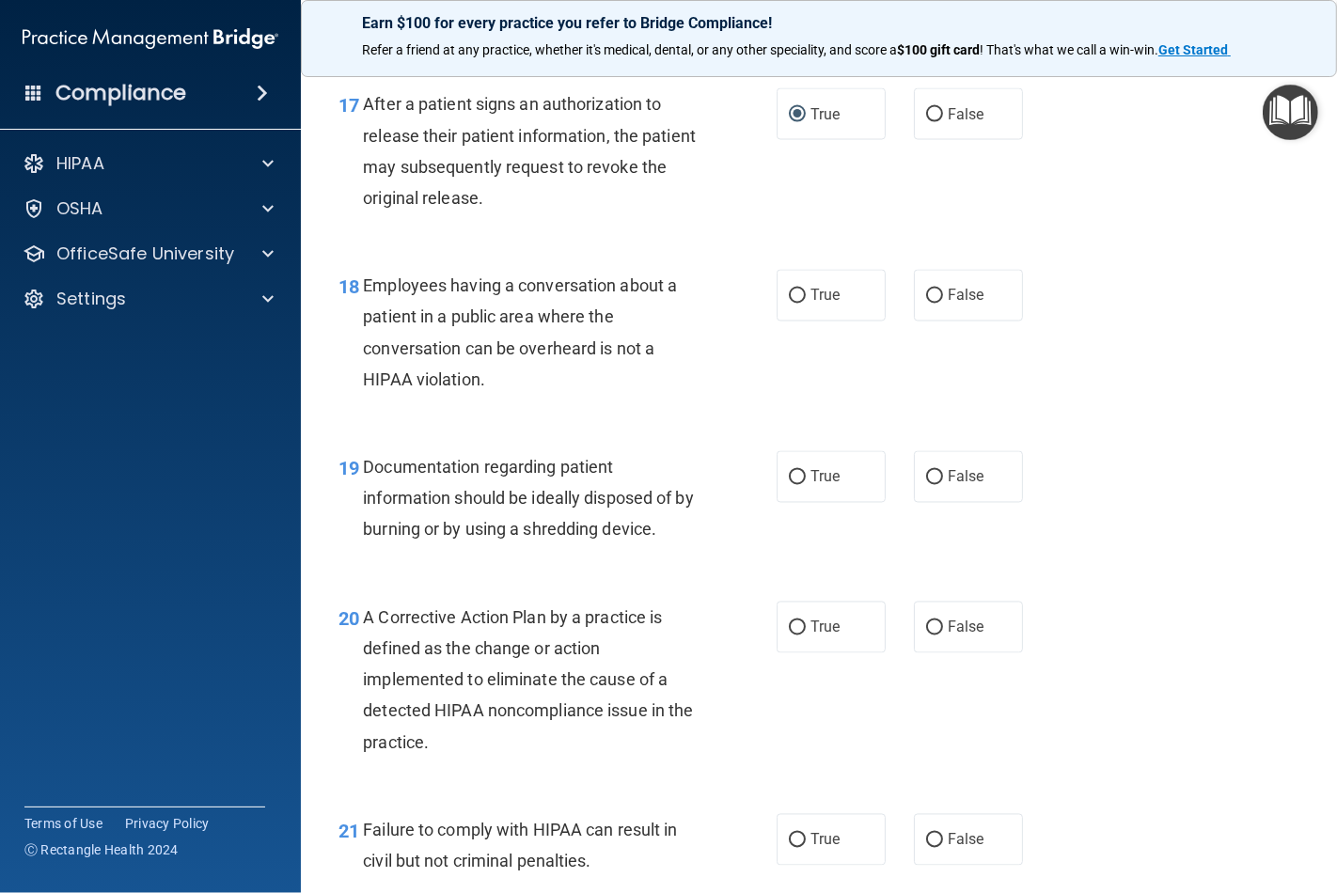
scroll to position [2820, 0]
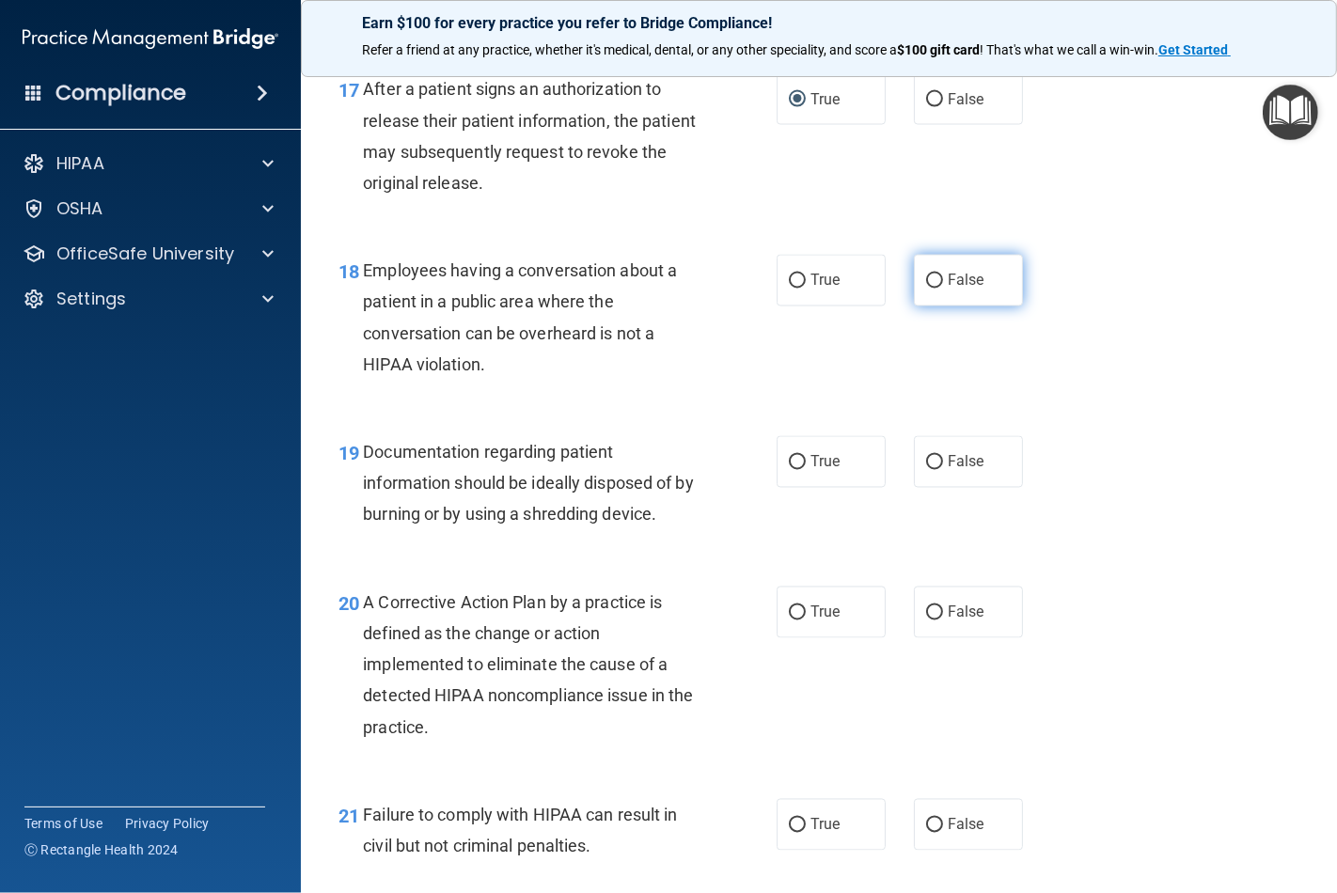
click at [927, 289] on input "False" at bounding box center [934, 281] width 17 height 14
radio input "true"
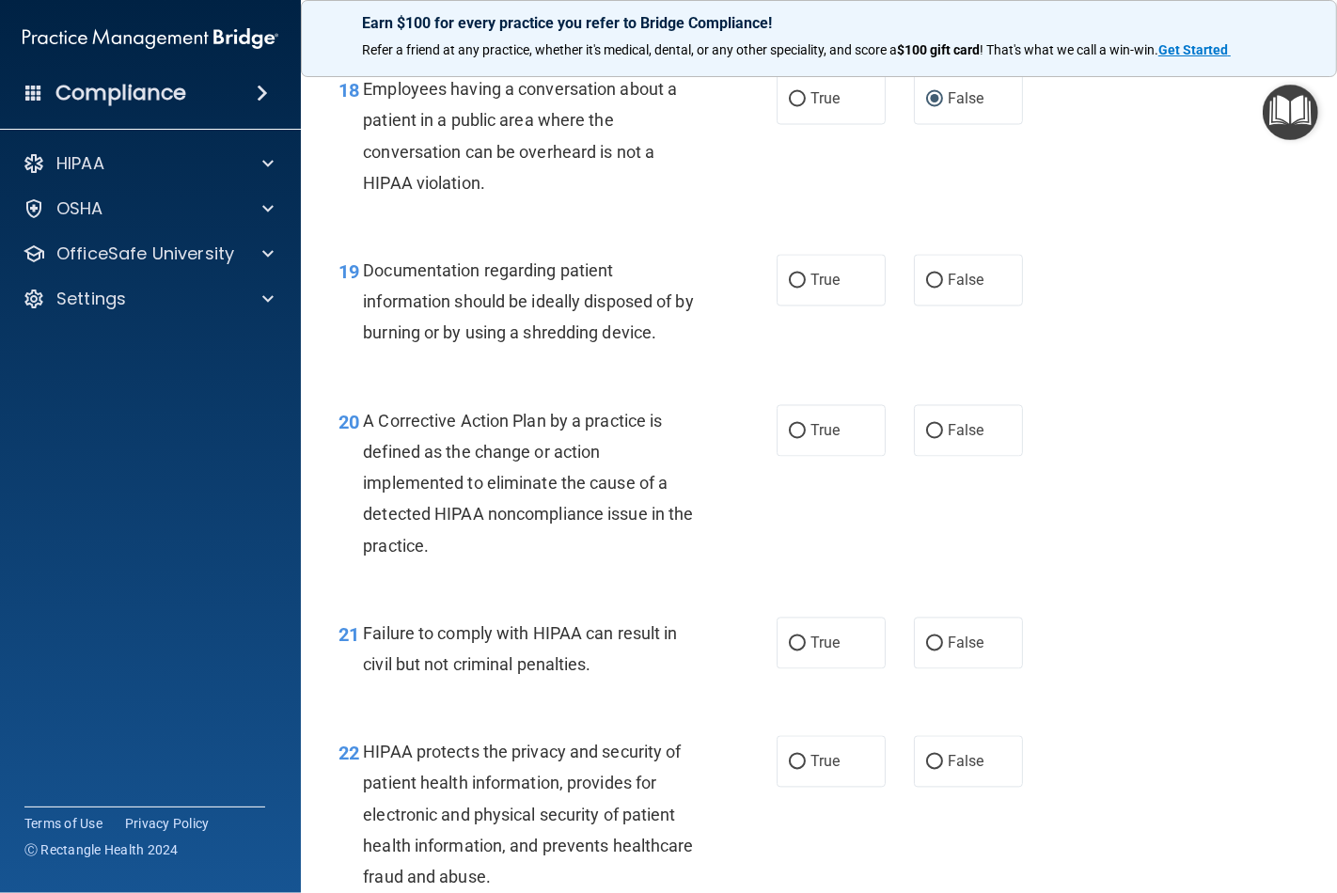
scroll to position [3028, 0]
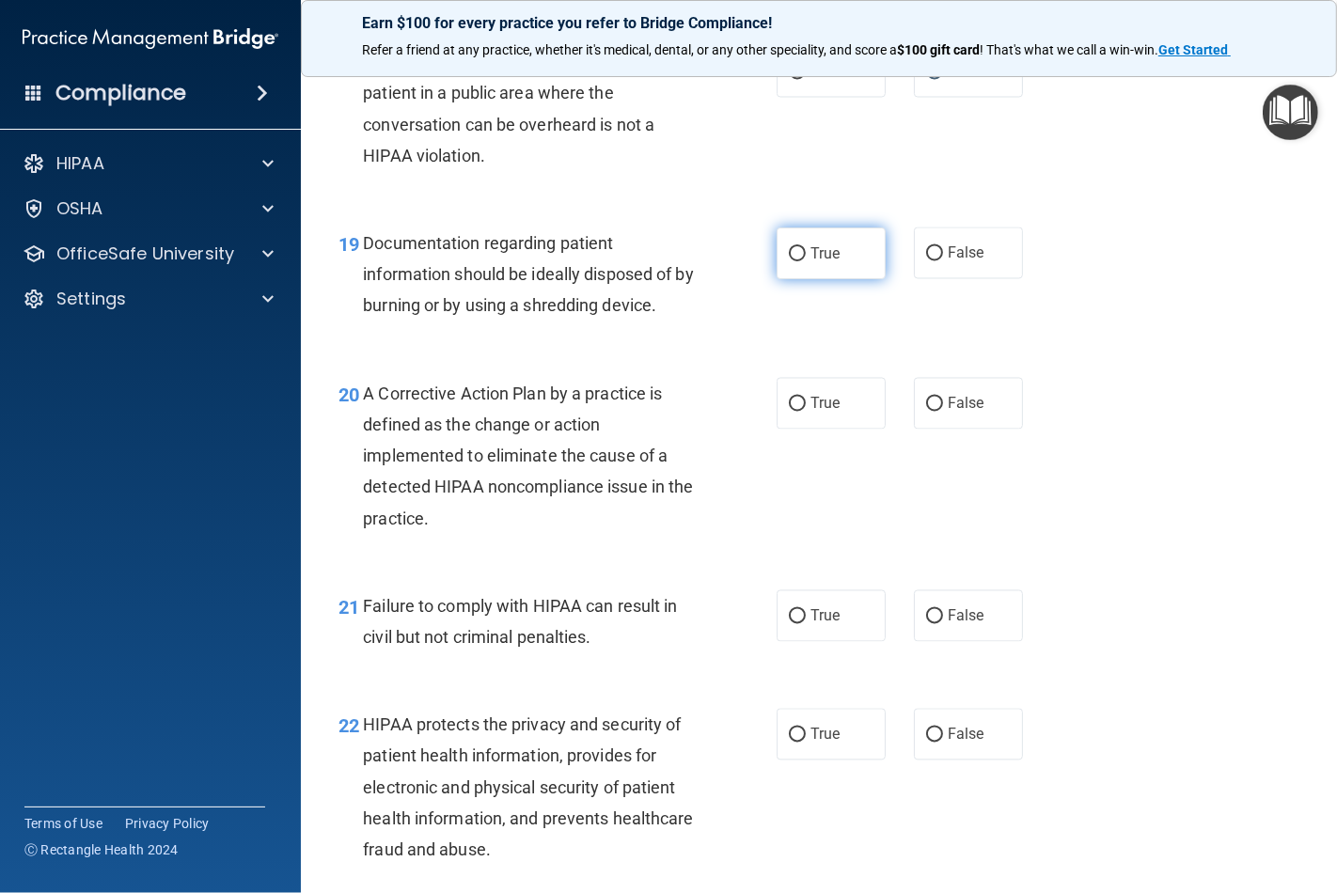
click at [789, 261] on input "True" at bounding box center [797, 254] width 17 height 14
radio input "true"
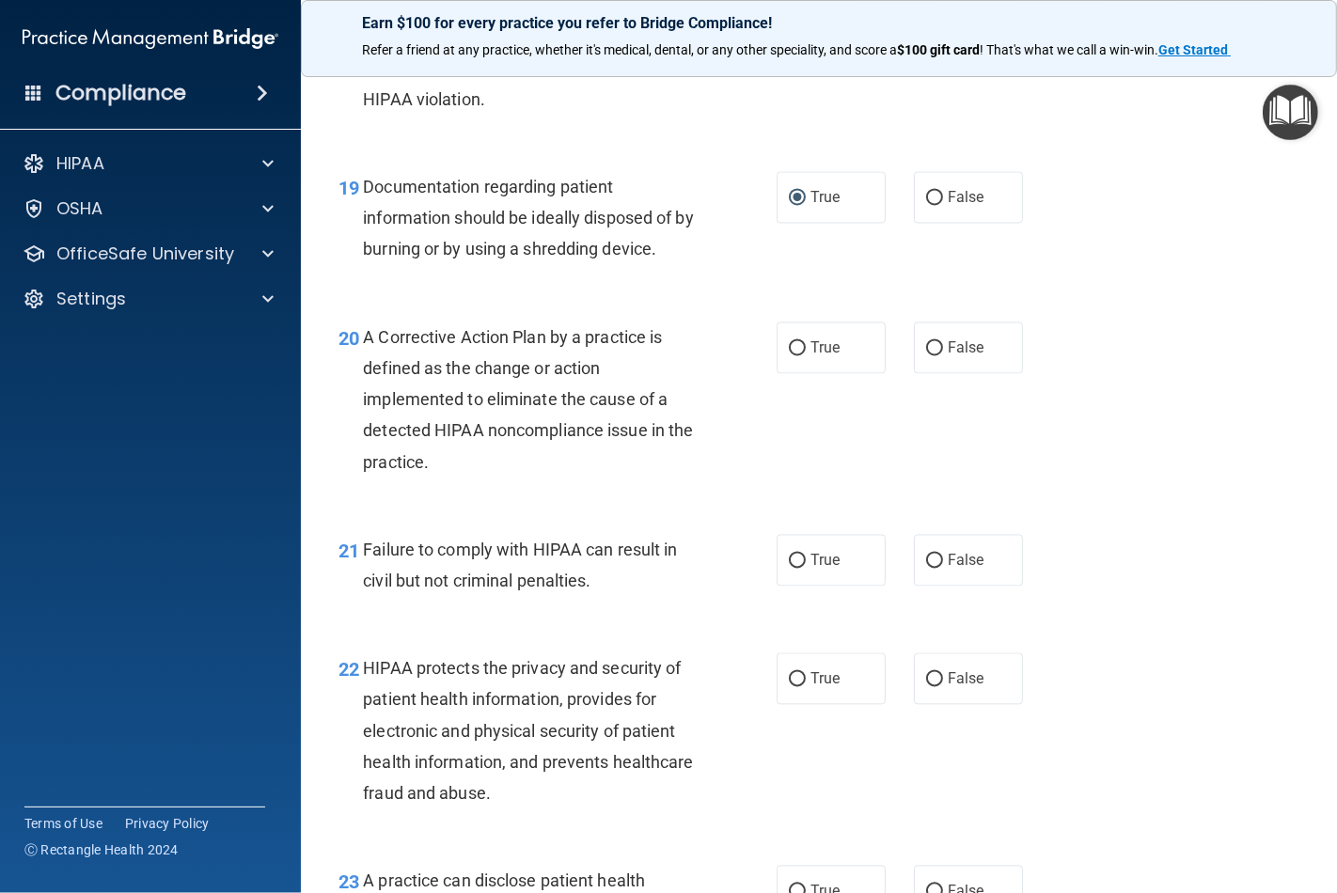
scroll to position [3133, 0]
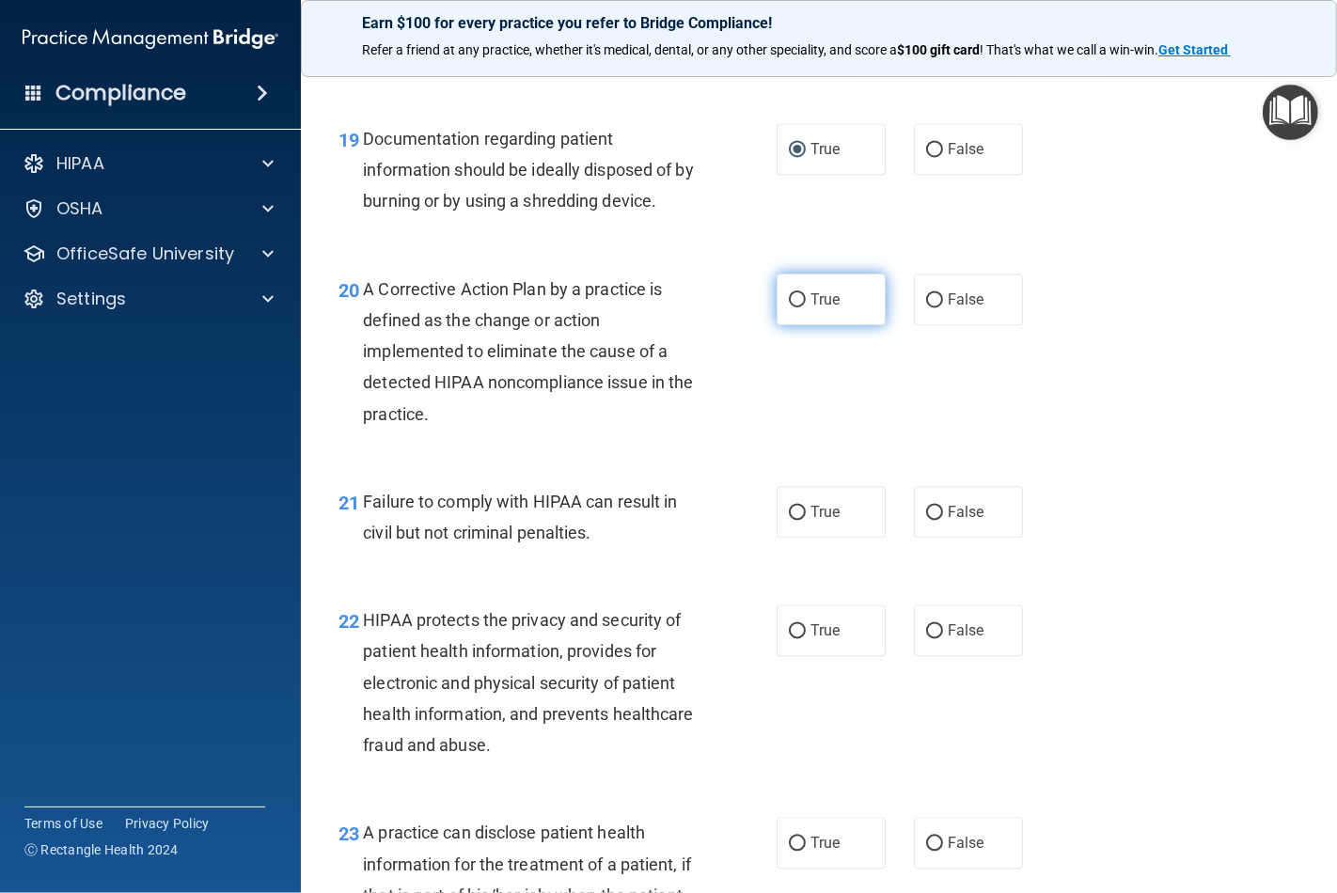
click at [790, 307] on input "True" at bounding box center [797, 300] width 17 height 14
radio input "true"
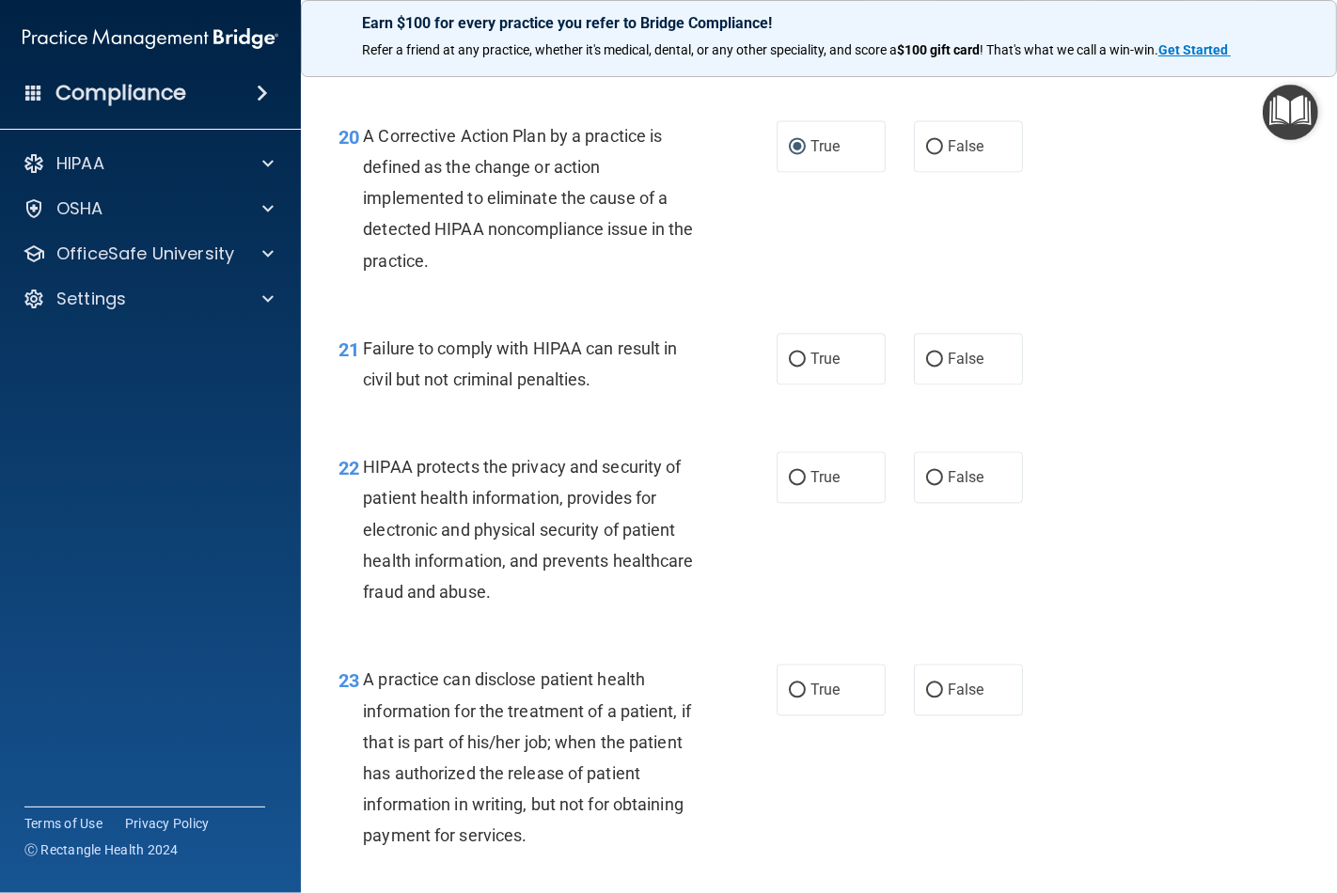
scroll to position [3446, 0]
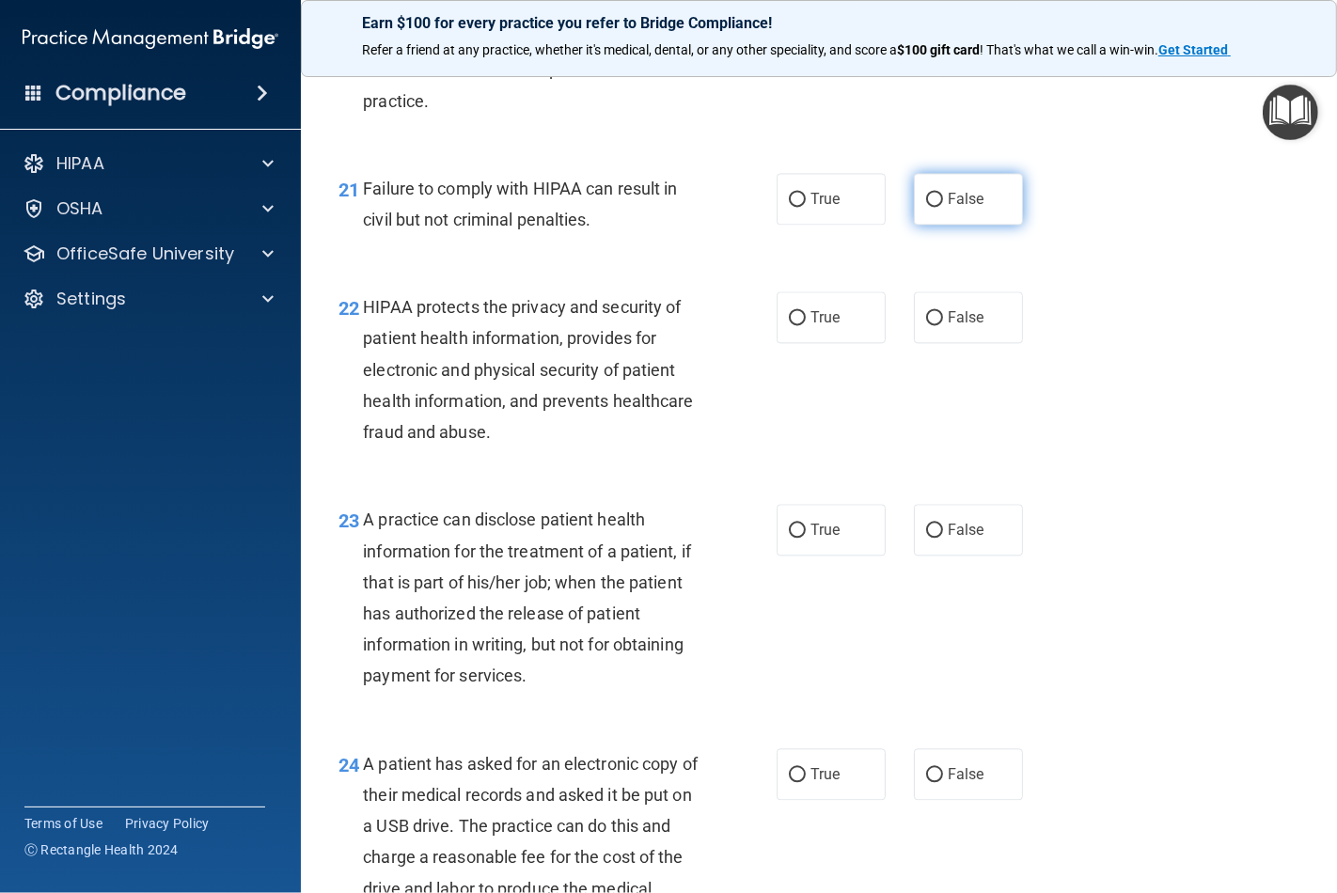
click at [926, 207] on input "False" at bounding box center [934, 200] width 17 height 14
radio input "true"
click at [791, 207] on input "True" at bounding box center [797, 200] width 17 height 14
radio input "true"
click at [792, 207] on input "True" at bounding box center [797, 200] width 17 height 14
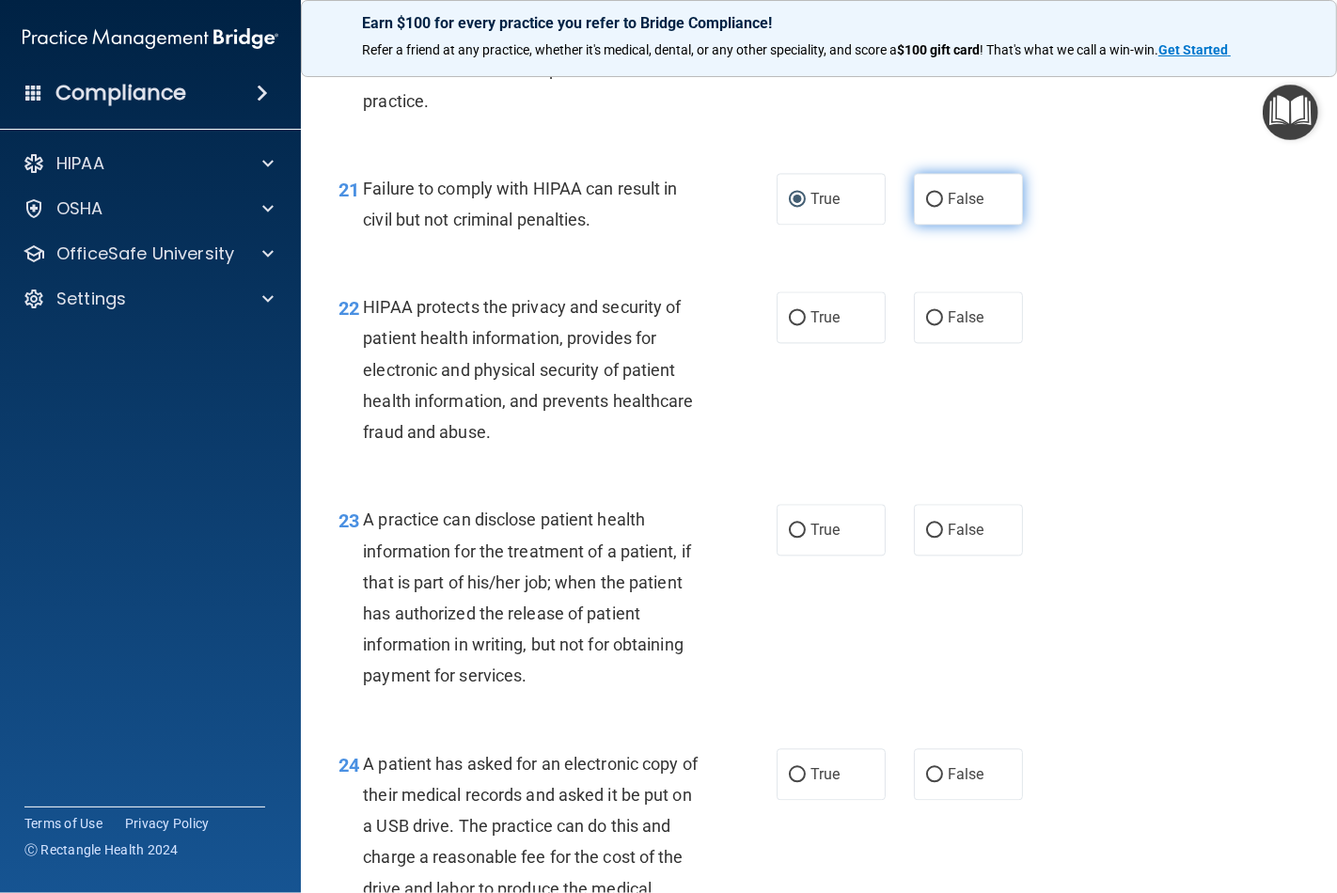
click at [933, 225] on label "False" at bounding box center [968, 199] width 109 height 52
click at [933, 207] on input "False" at bounding box center [934, 200] width 17 height 14
radio input "true"
radio input "false"
click at [789, 325] on input "True" at bounding box center [797, 318] width 17 height 14
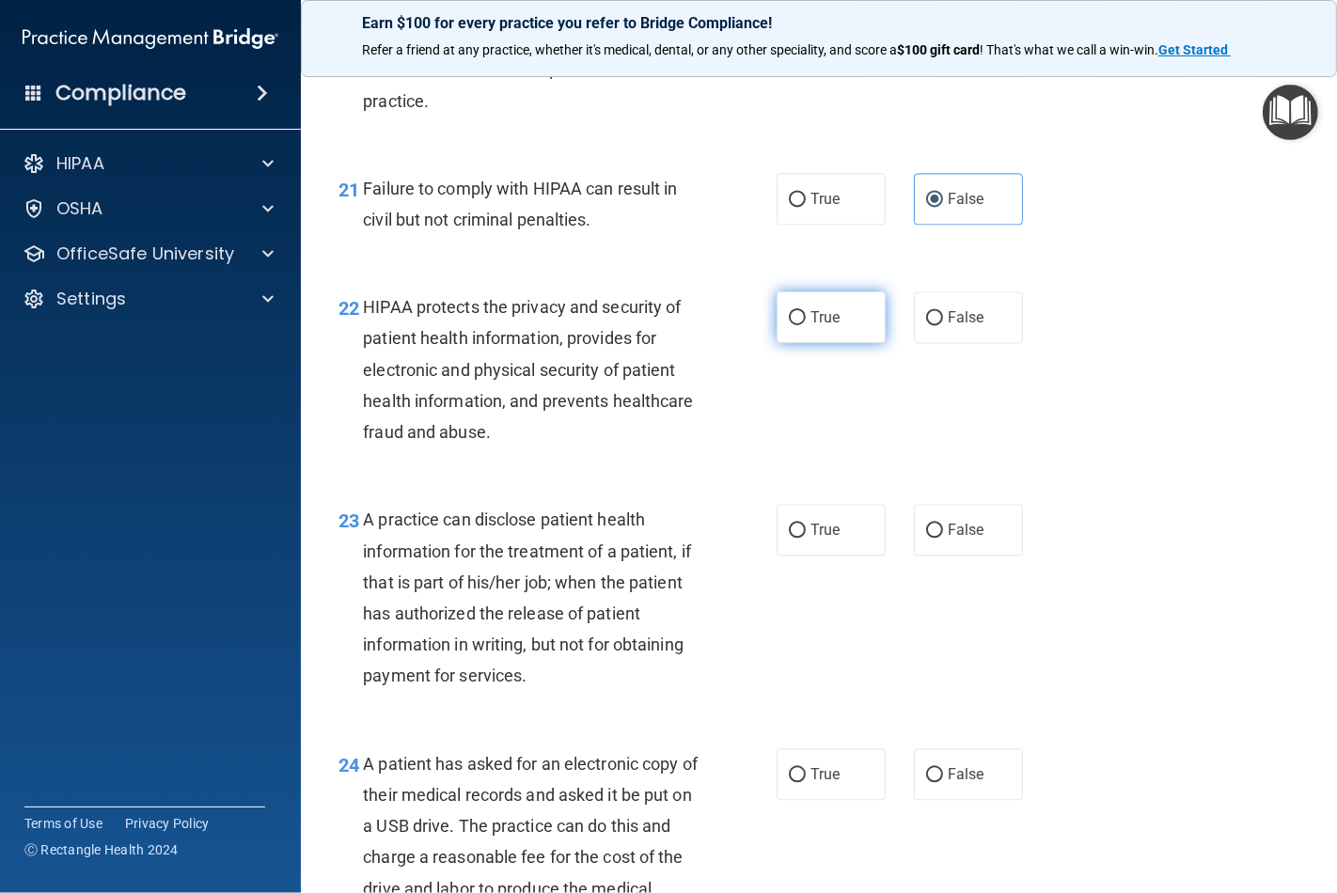
radio input "true"
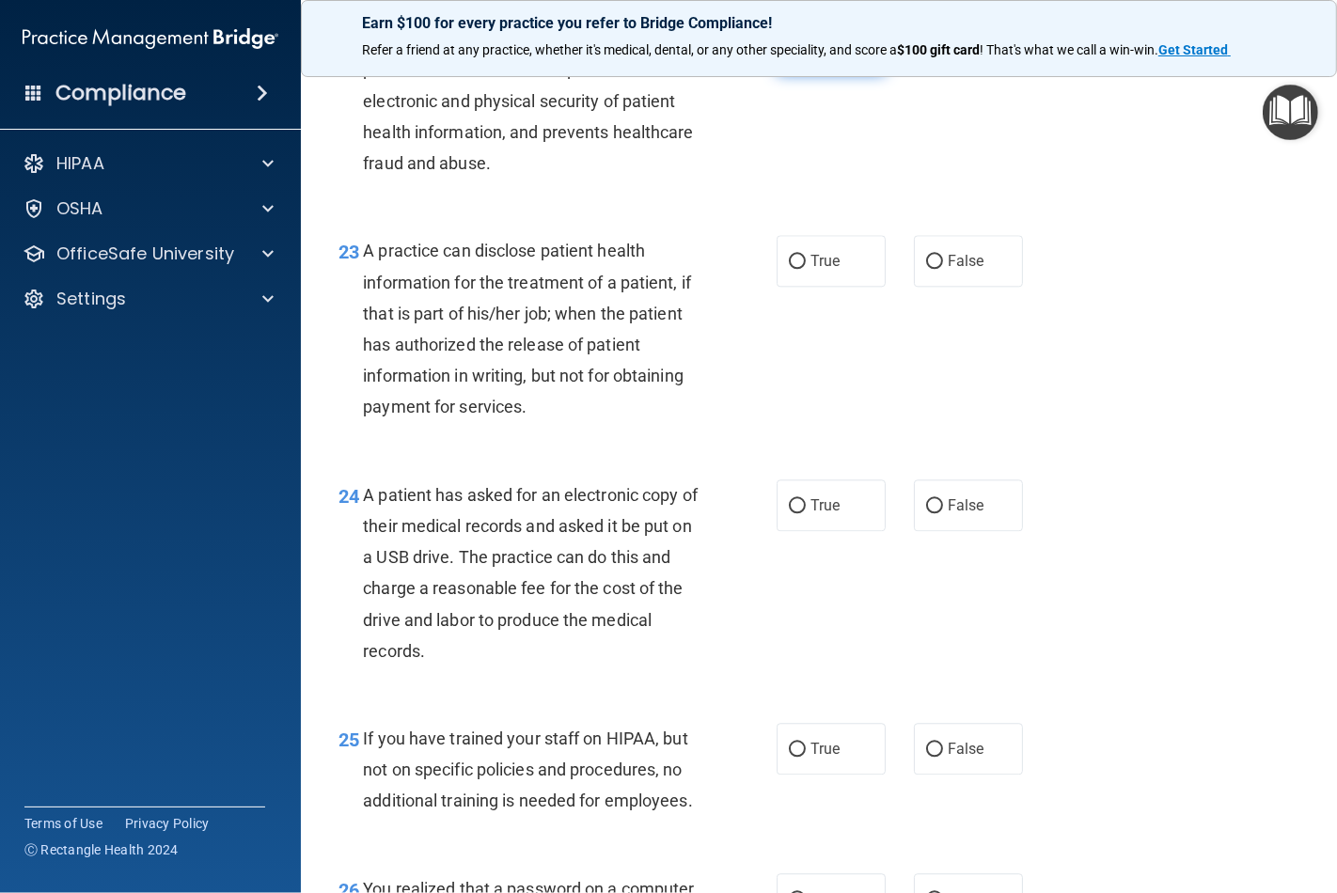
scroll to position [3760, 0]
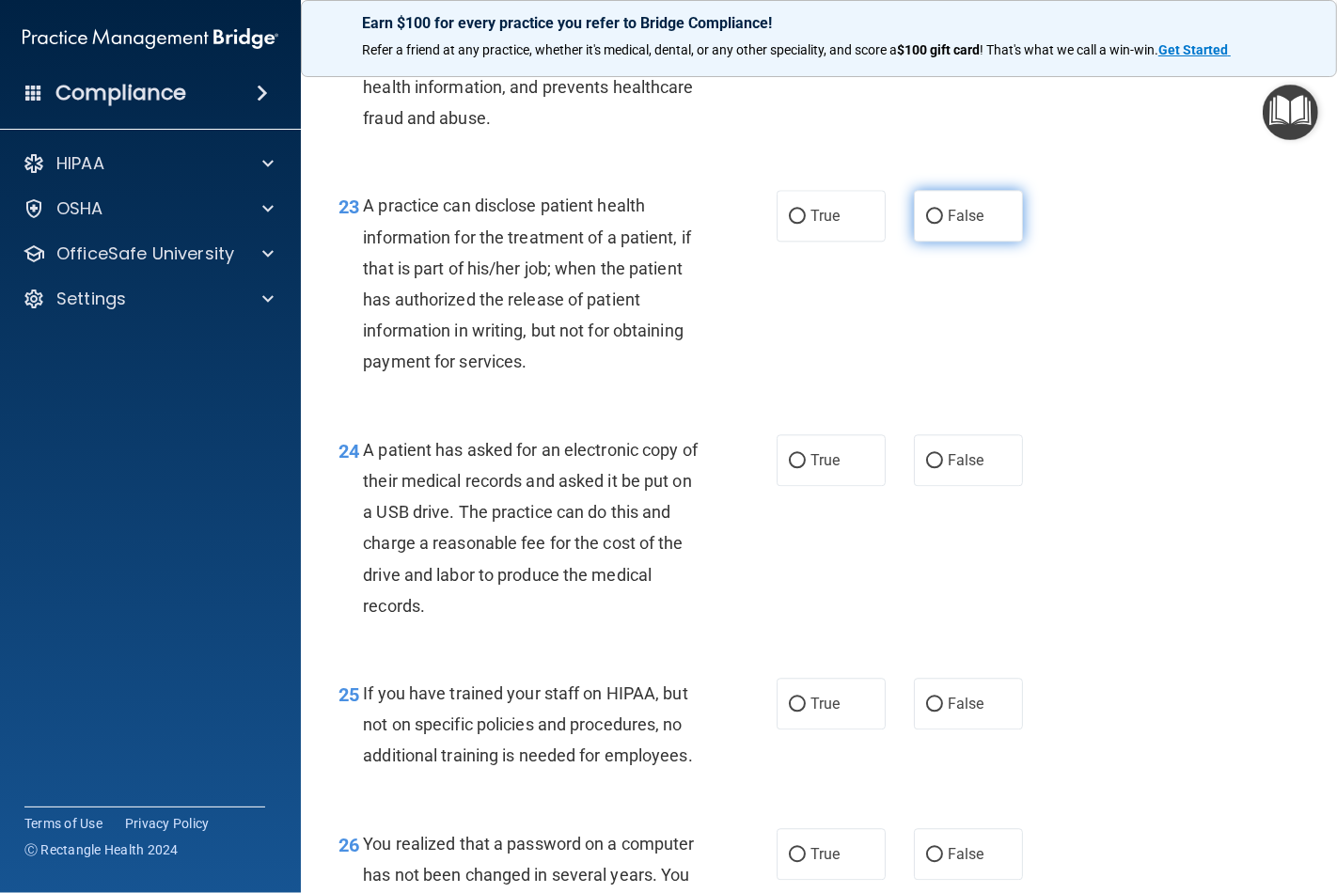
click at [926, 224] on input "False" at bounding box center [934, 217] width 17 height 14
radio input "true"
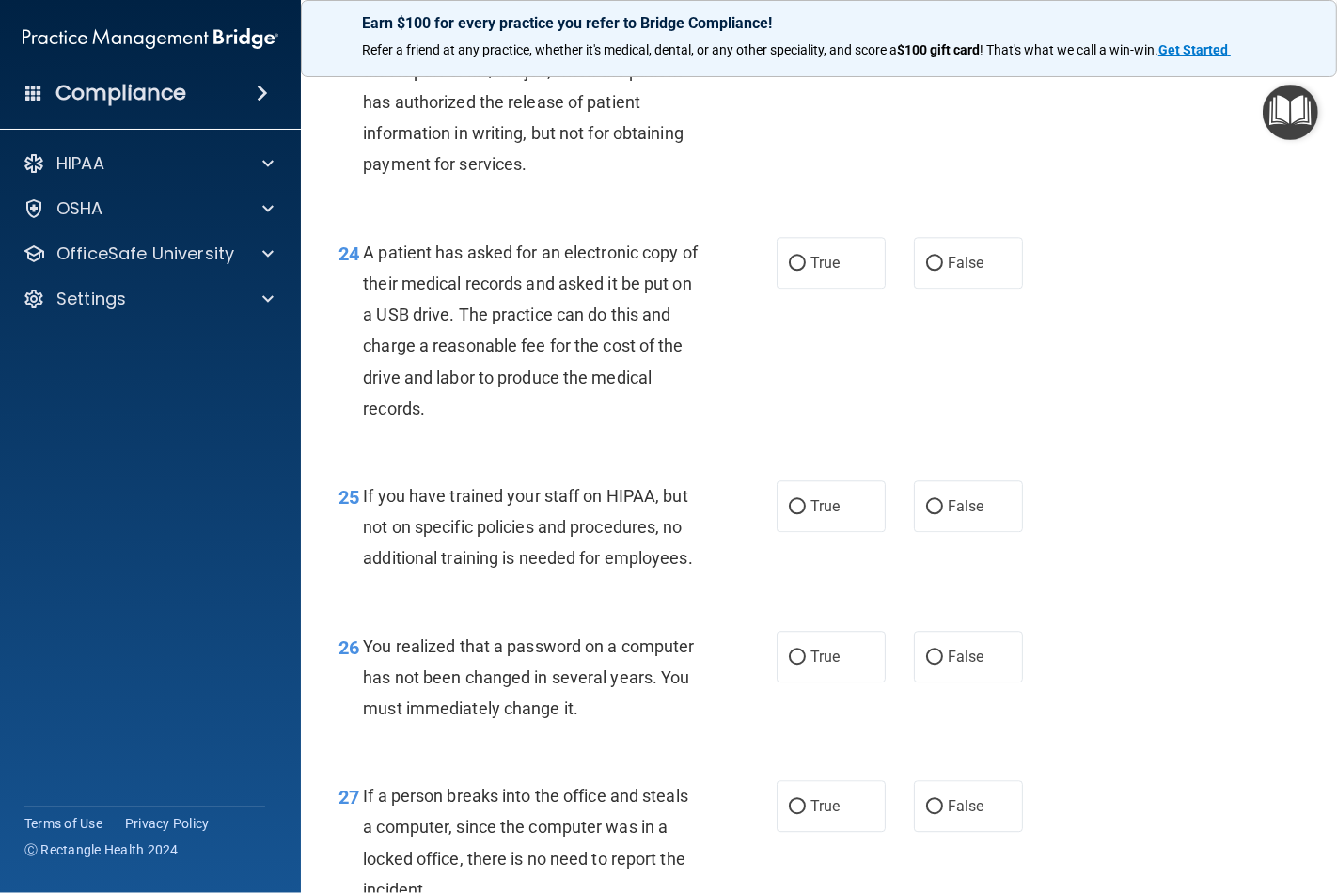
scroll to position [3968, 0]
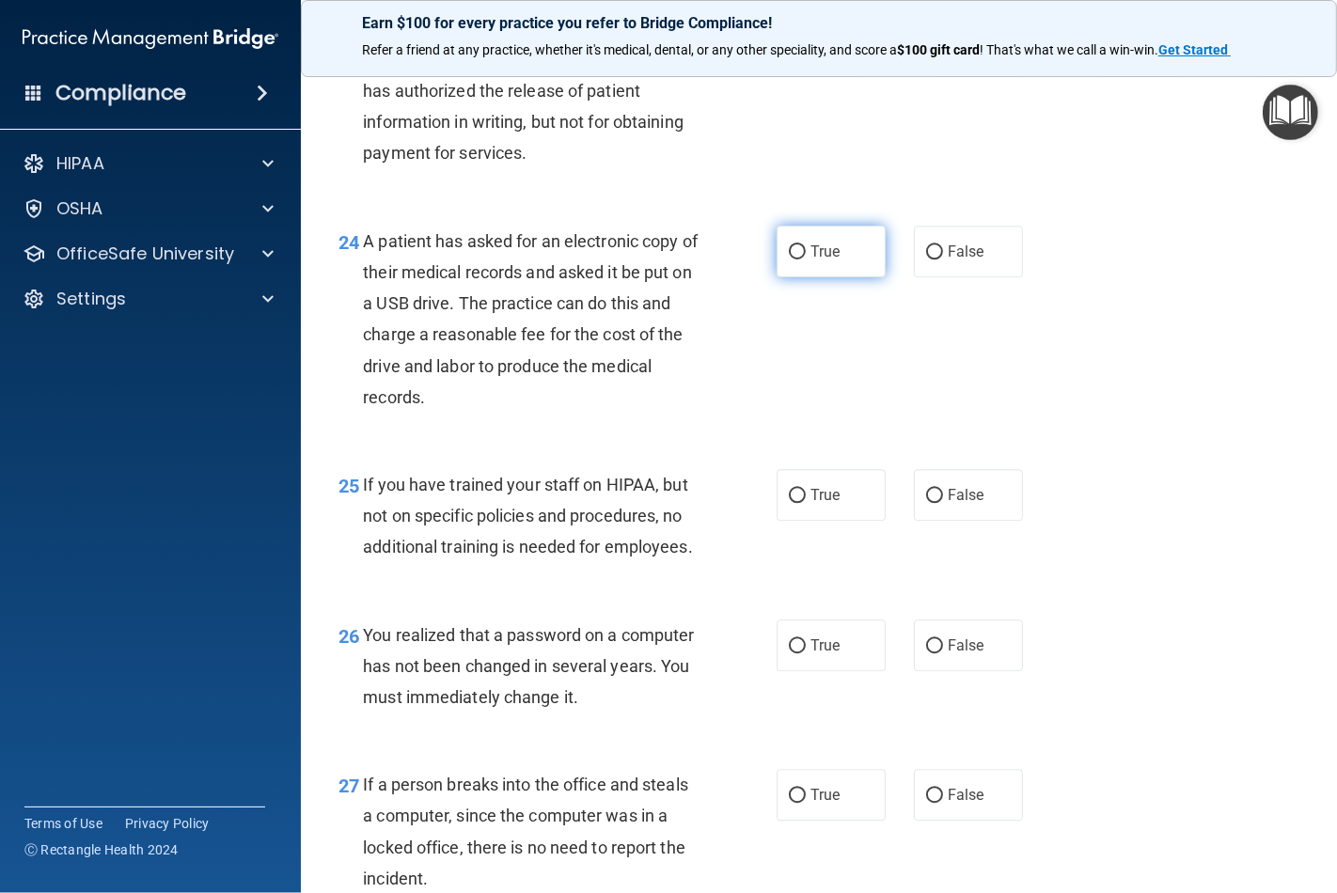
click at [789, 259] on input "True" at bounding box center [797, 252] width 17 height 14
radio input "true"
click at [926, 259] on input "False" at bounding box center [934, 252] width 17 height 14
radio input "true"
radio input "false"
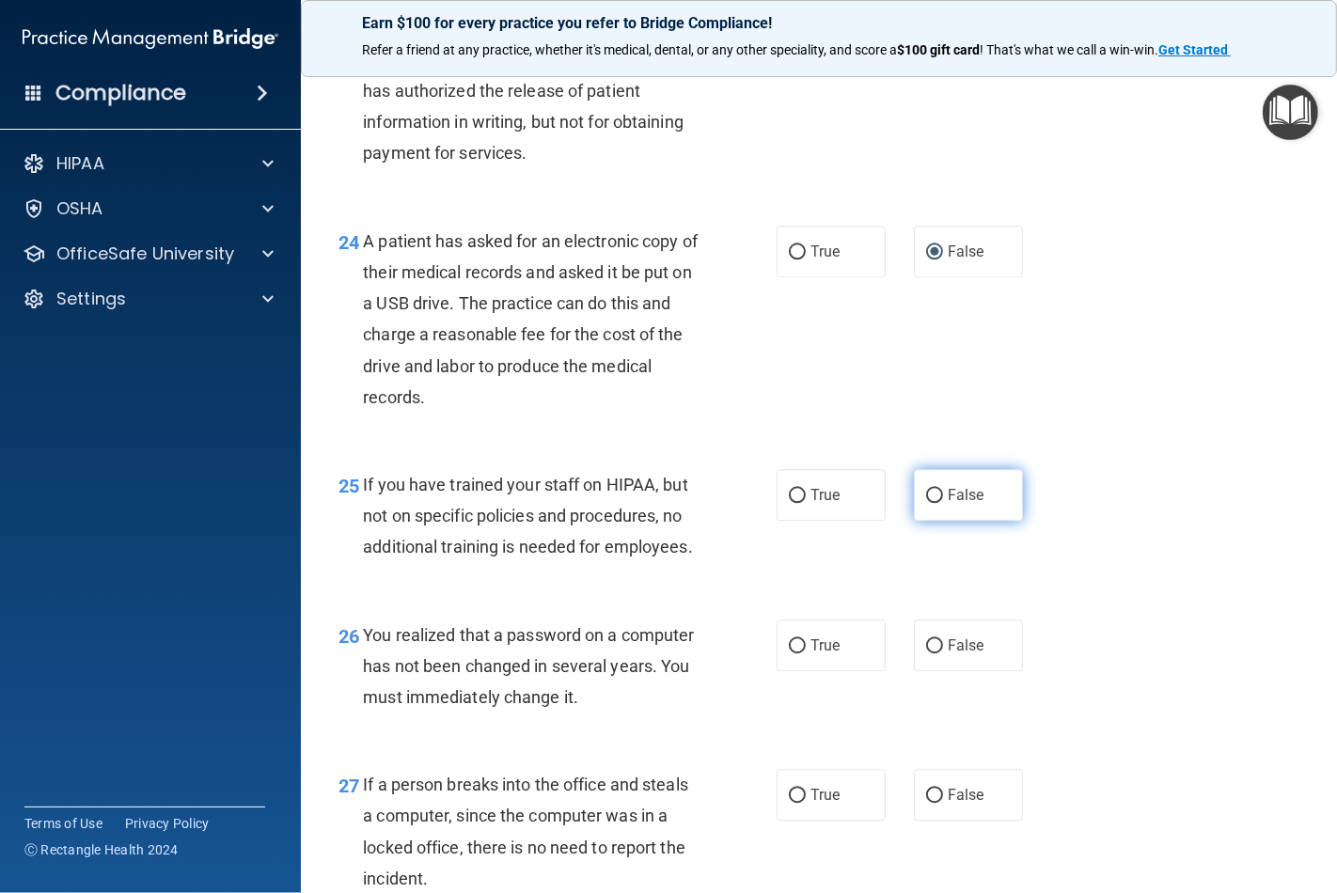
click at [927, 503] on input "False" at bounding box center [934, 496] width 17 height 14
radio input "true"
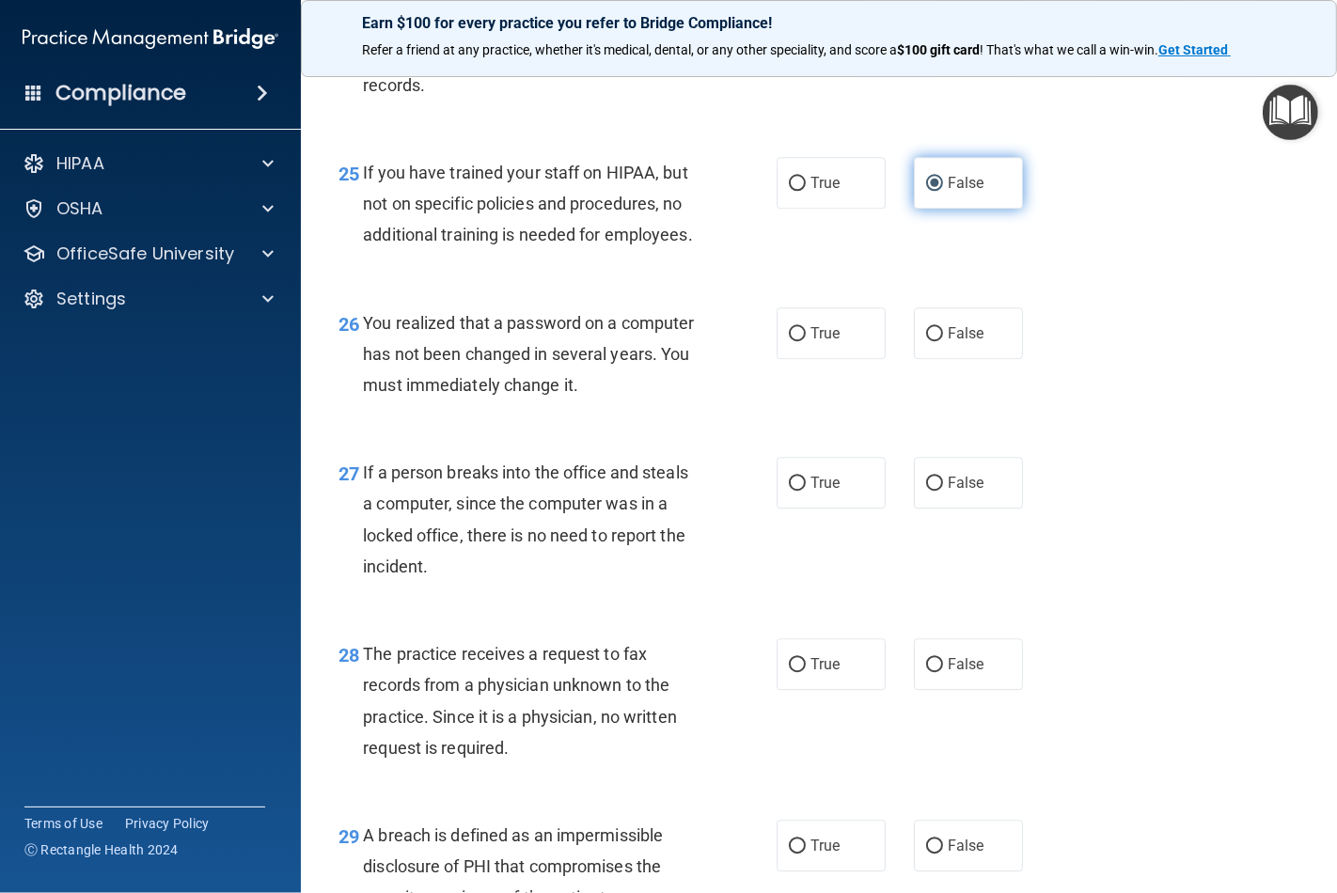
scroll to position [4281, 0]
click at [790, 340] on input "True" at bounding box center [797, 333] width 17 height 14
radio input "true"
click at [926, 490] on input "False" at bounding box center [934, 483] width 17 height 14
radio input "true"
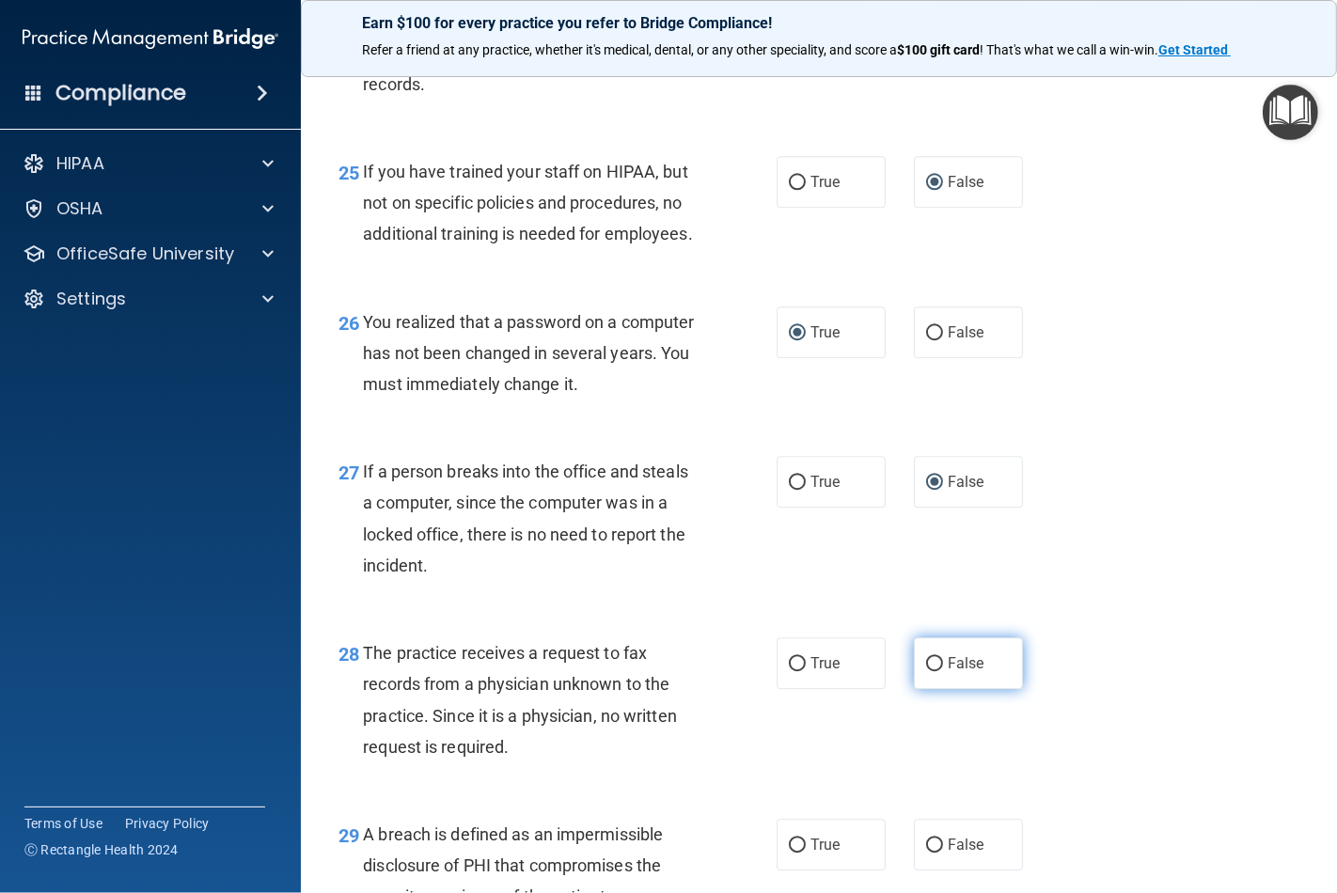
click at [926, 671] on input "False" at bounding box center [934, 664] width 17 height 14
radio input "true"
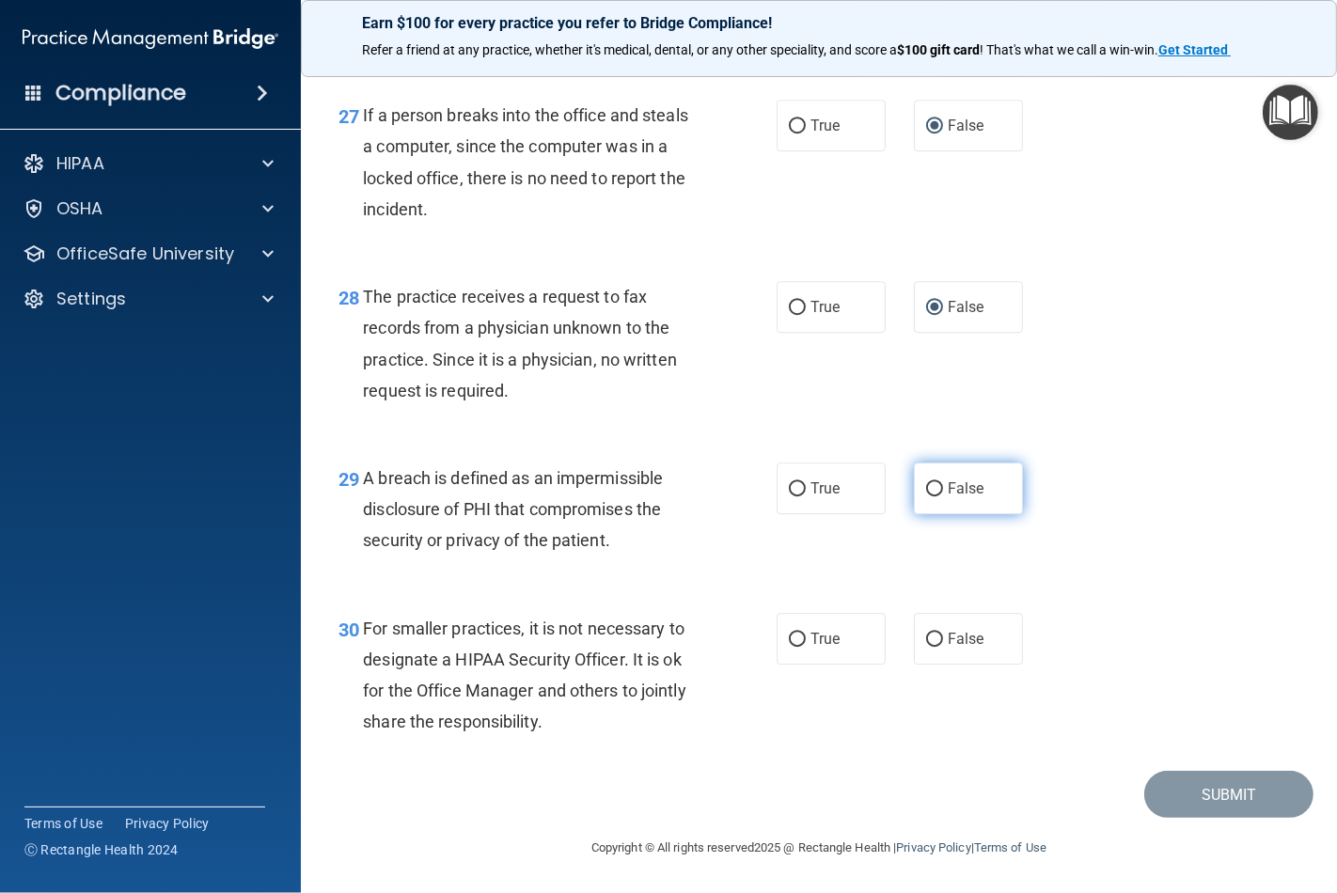
scroll to position [4699, 0]
click at [789, 487] on input "True" at bounding box center [797, 489] width 17 height 14
radio input "true"
click at [947, 642] on span "False" at bounding box center [965, 639] width 37 height 18
click at [938, 642] on input "False" at bounding box center [934, 640] width 17 height 14
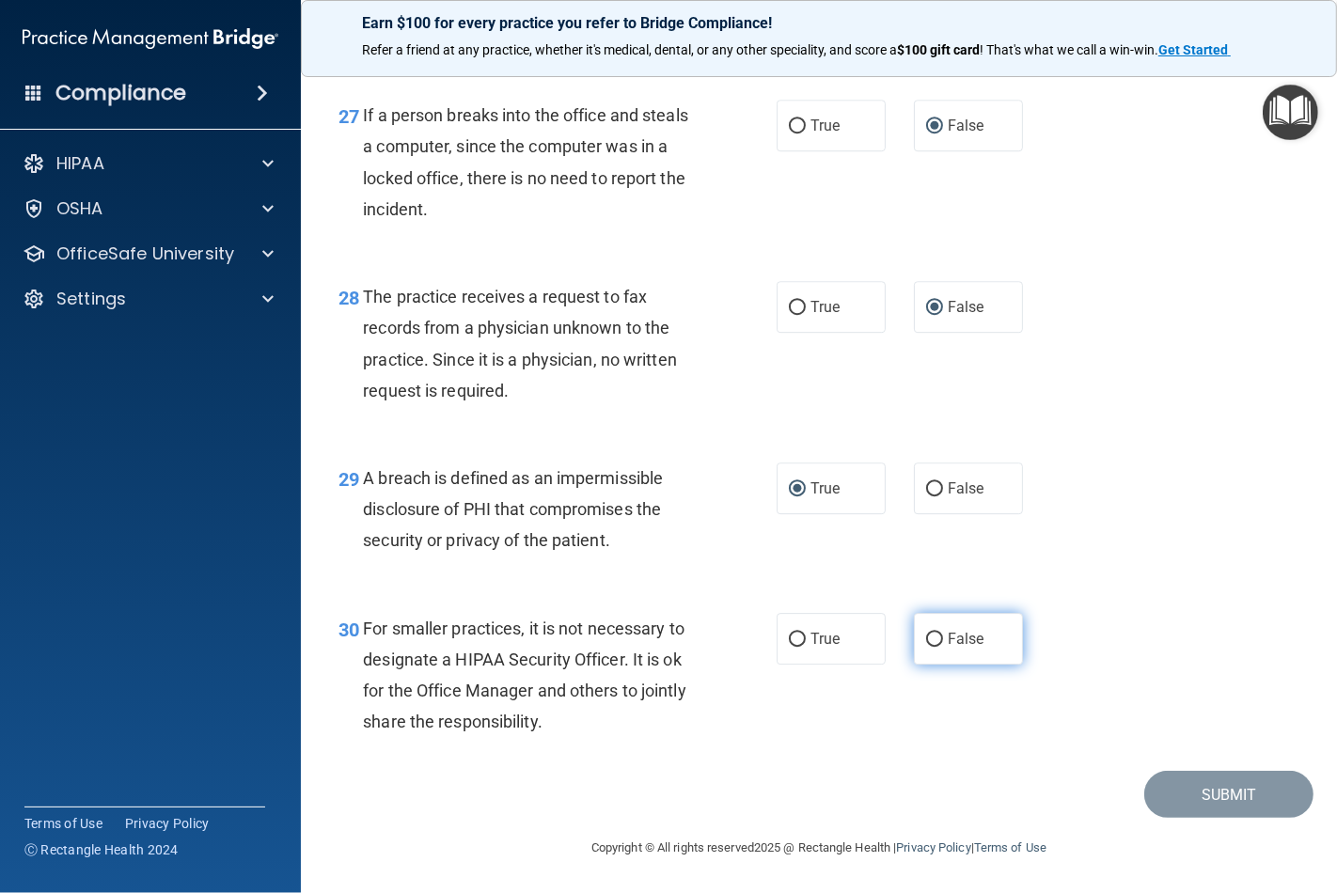
radio input "true"
click at [1235, 805] on button "Submit" at bounding box center [1228, 795] width 169 height 48
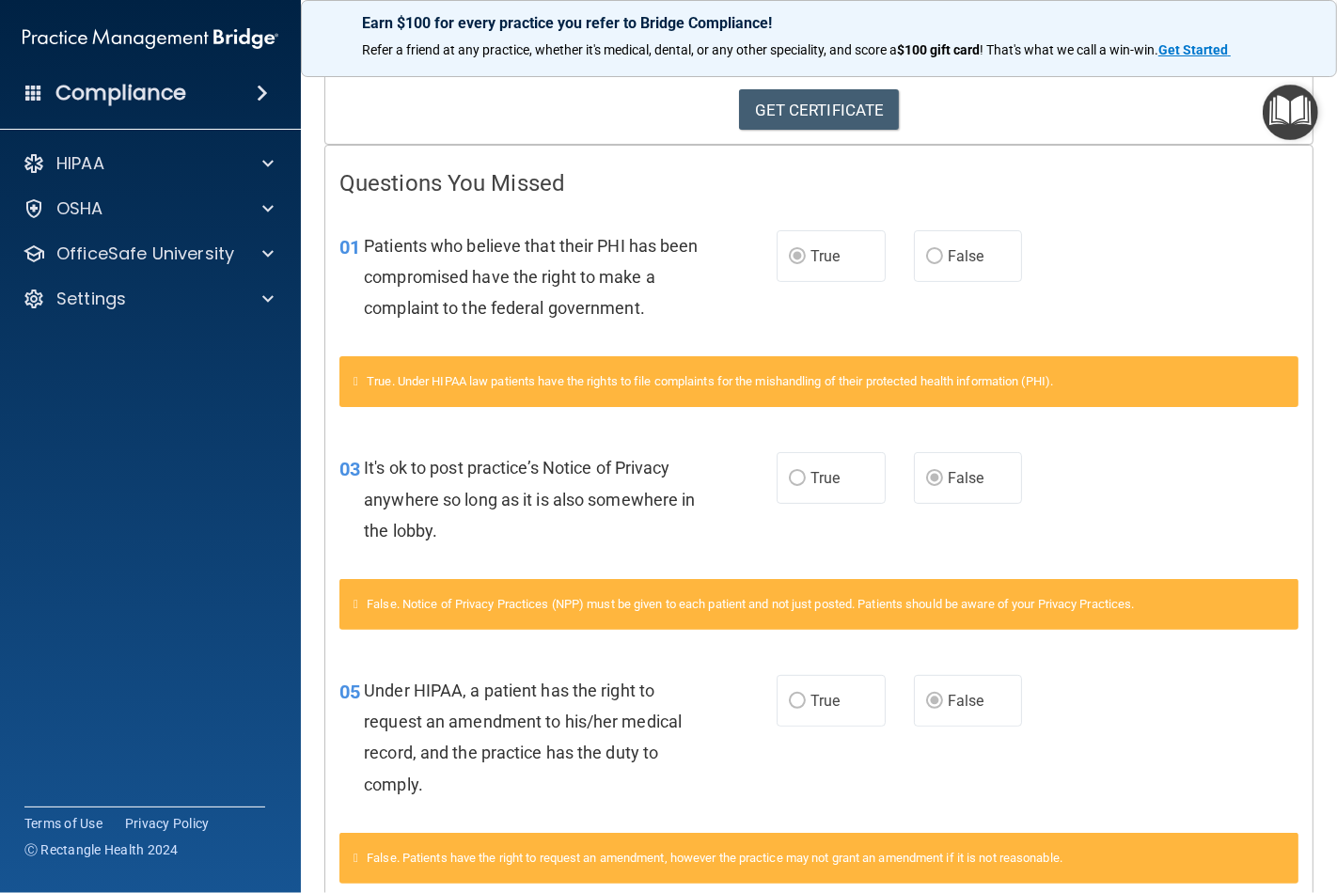
scroll to position [313, 0]
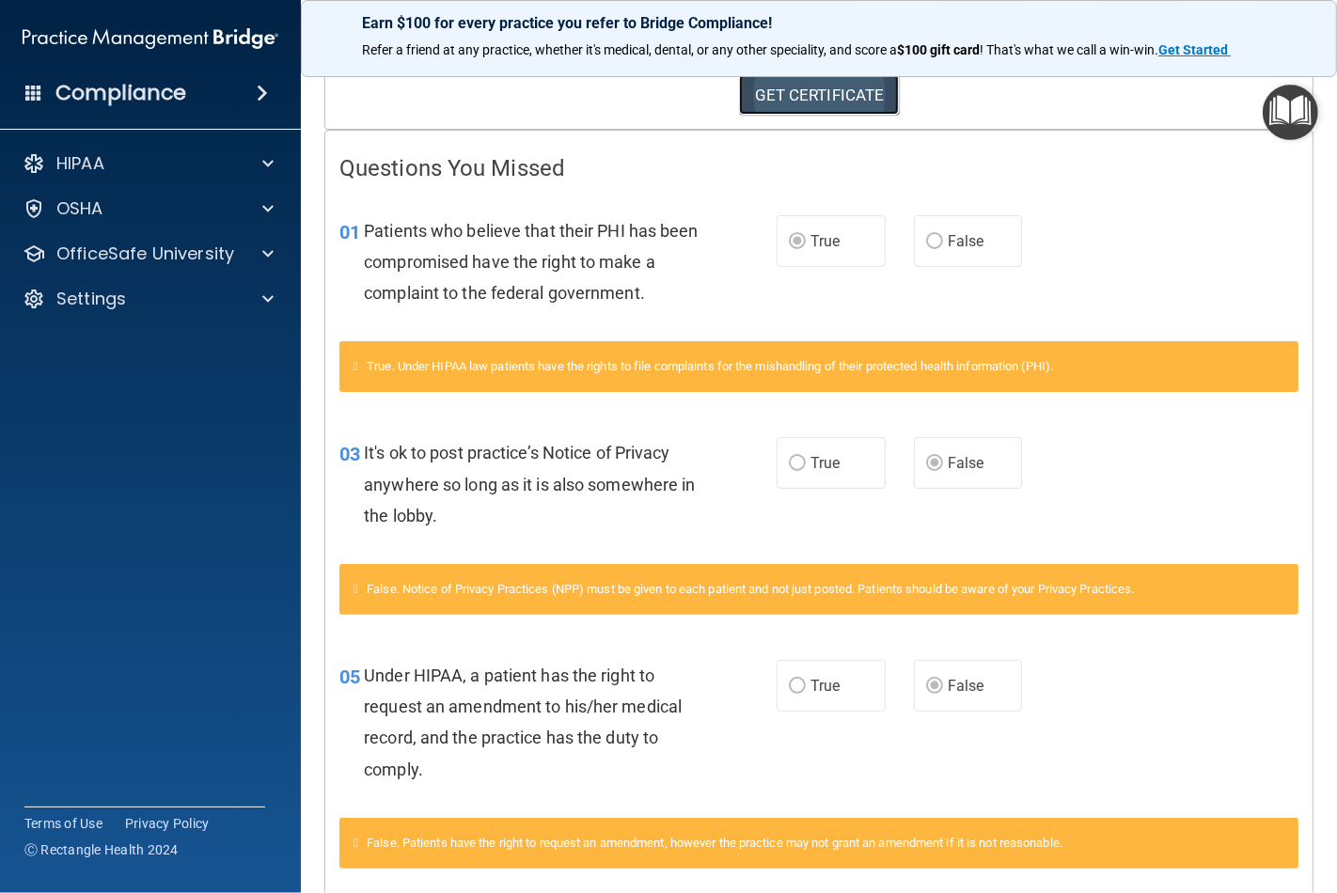
click at [806, 97] on link "GET CERTIFICATE" at bounding box center [819, 94] width 161 height 41
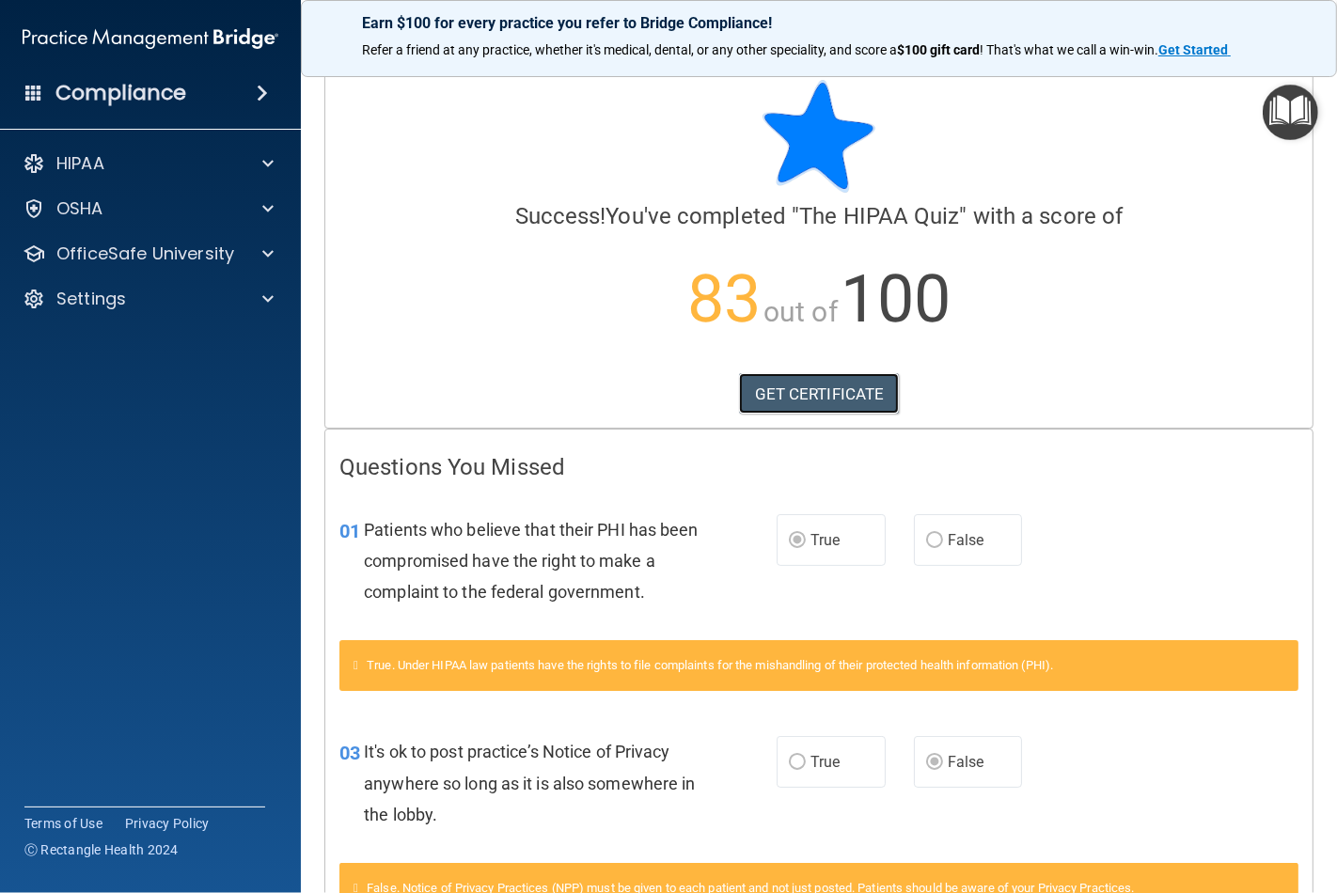
scroll to position [0, 0]
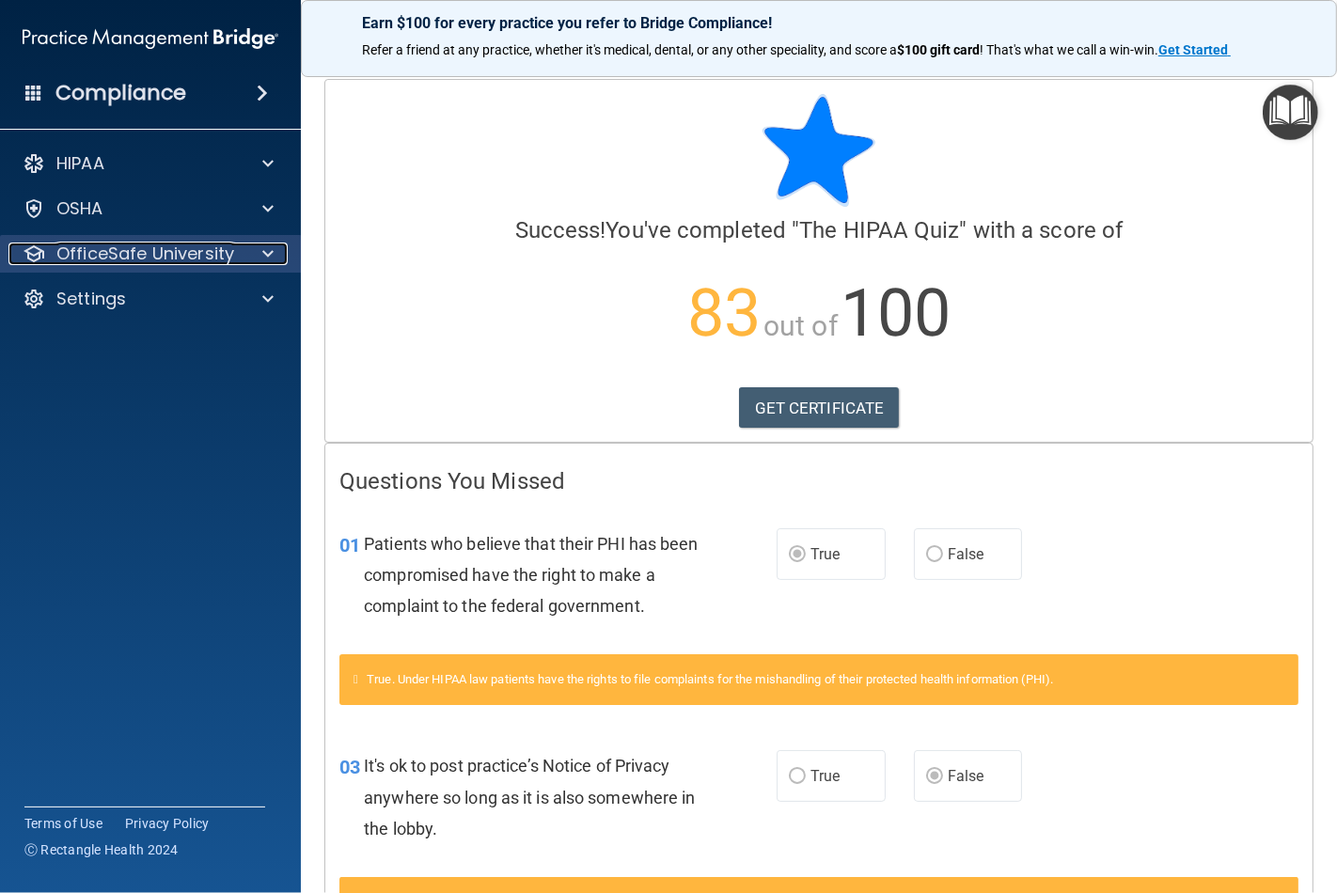
click at [198, 260] on p "OfficeSafe University" at bounding box center [145, 253] width 178 height 23
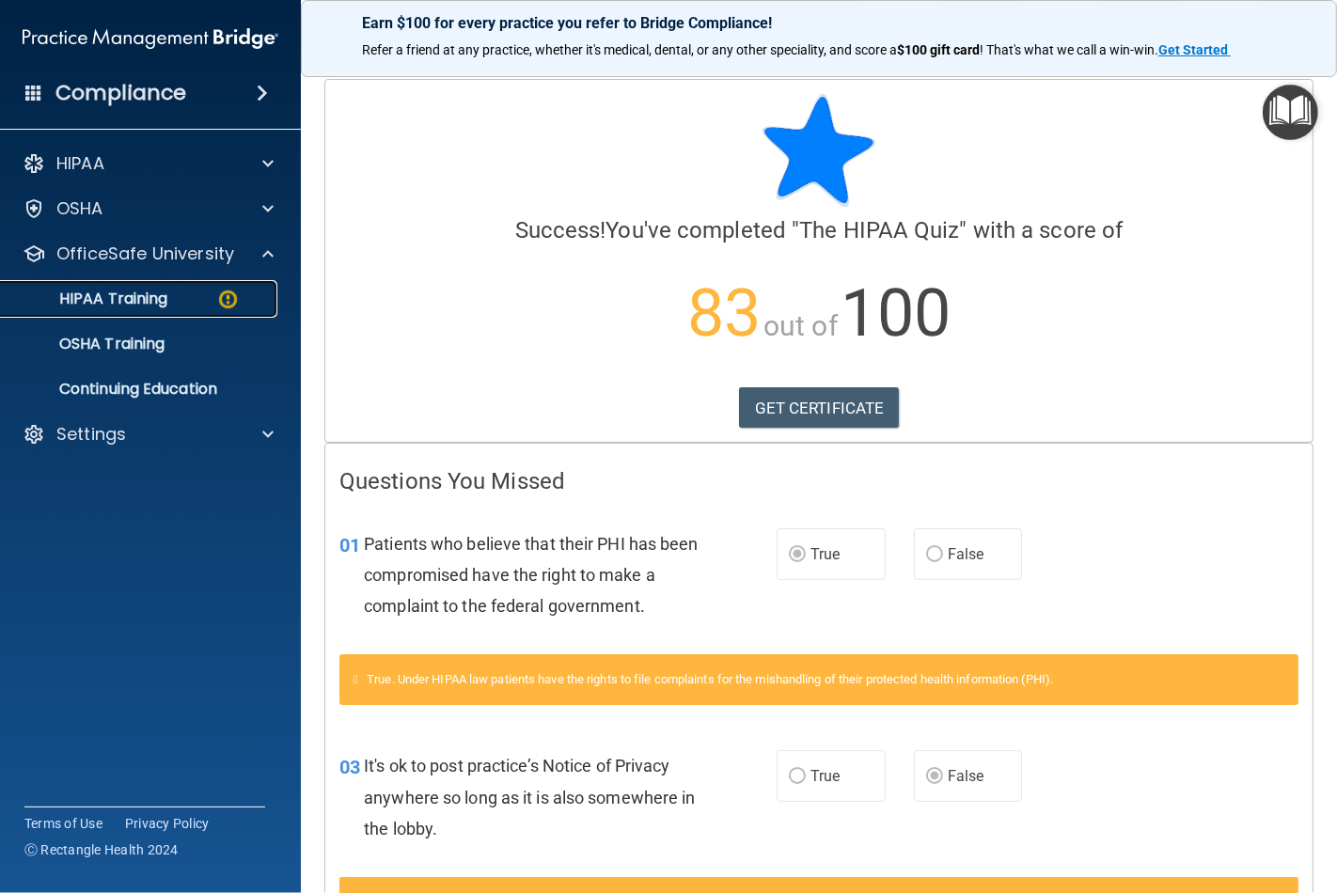
click at [158, 299] on p "HIPAA Training" at bounding box center [89, 298] width 155 height 19
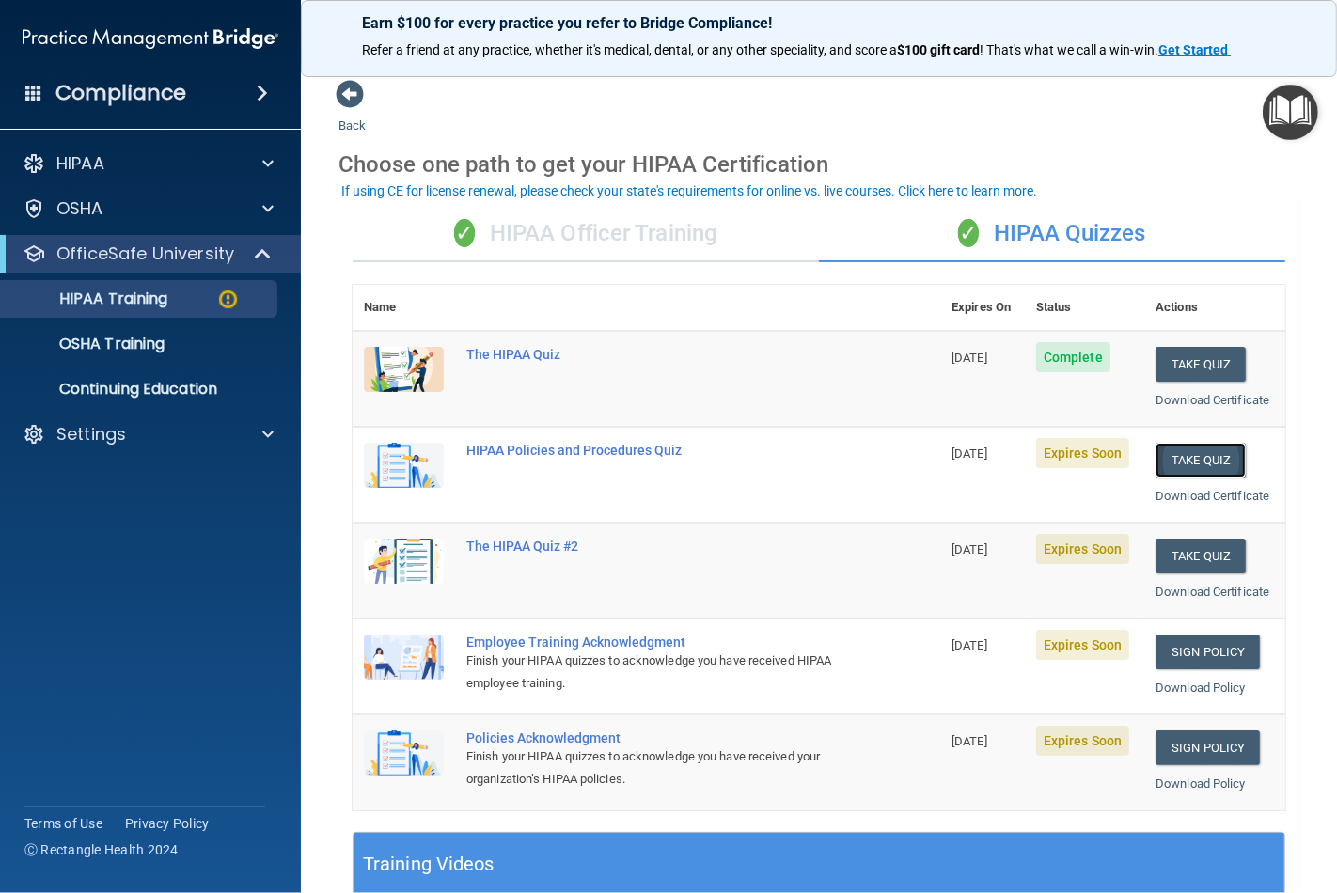
click at [1185, 455] on button "Take Quiz" at bounding box center [1200, 460] width 90 height 35
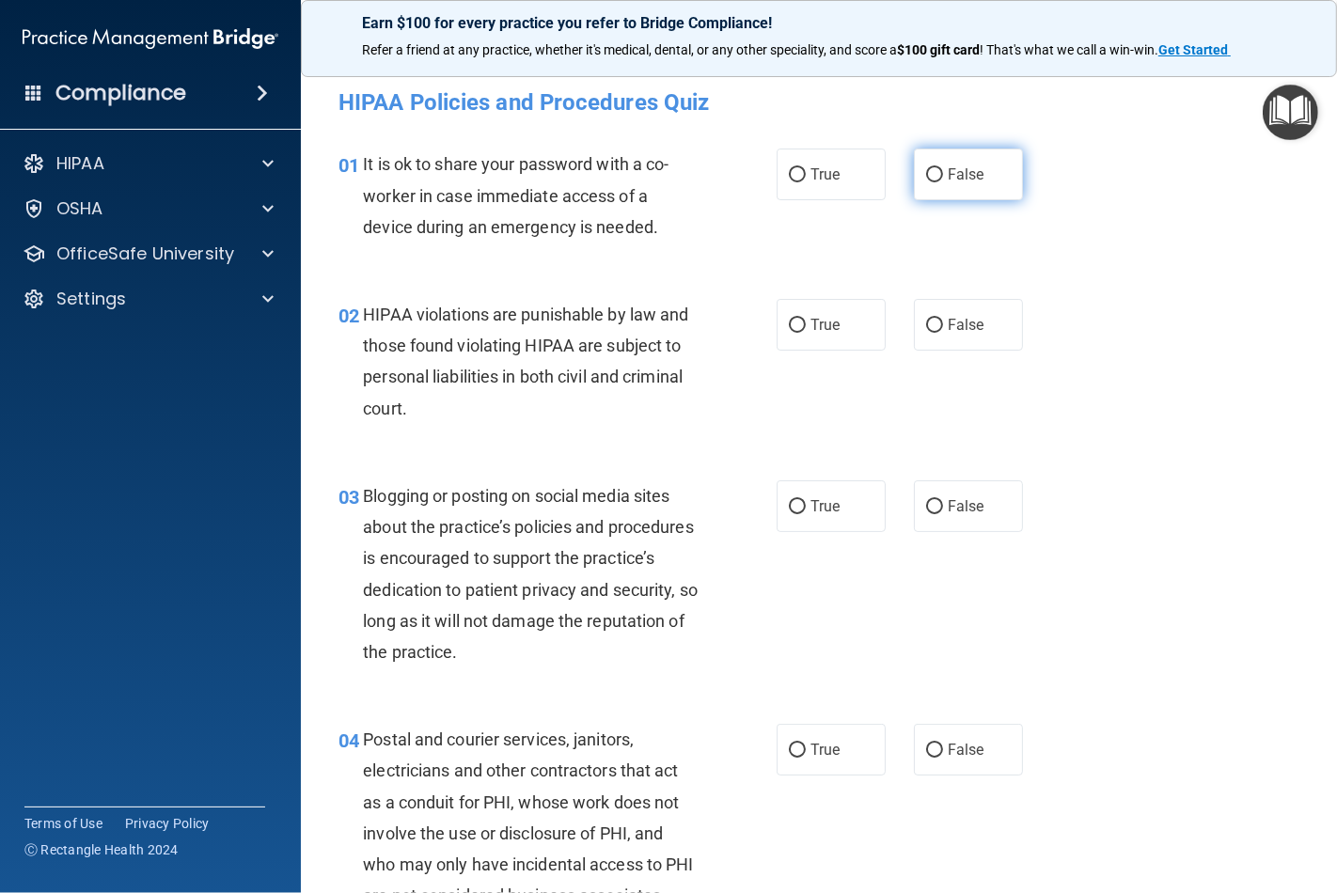
click at [926, 168] on input "False" at bounding box center [934, 175] width 17 height 14
radio input "true"
click at [794, 326] on input "True" at bounding box center [797, 326] width 17 height 14
radio input "true"
click at [789, 508] on input "True" at bounding box center [797, 507] width 17 height 14
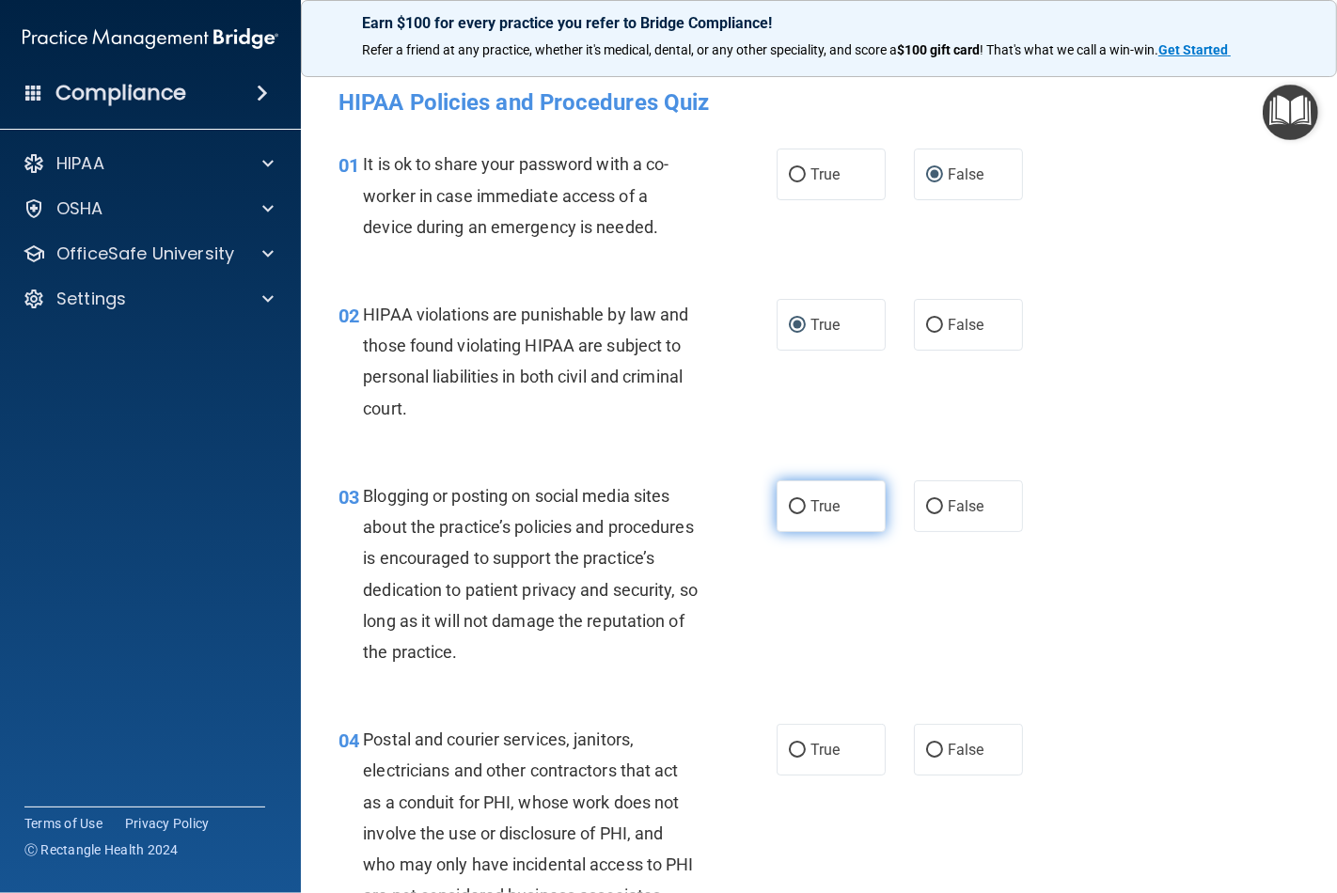
radio input "true"
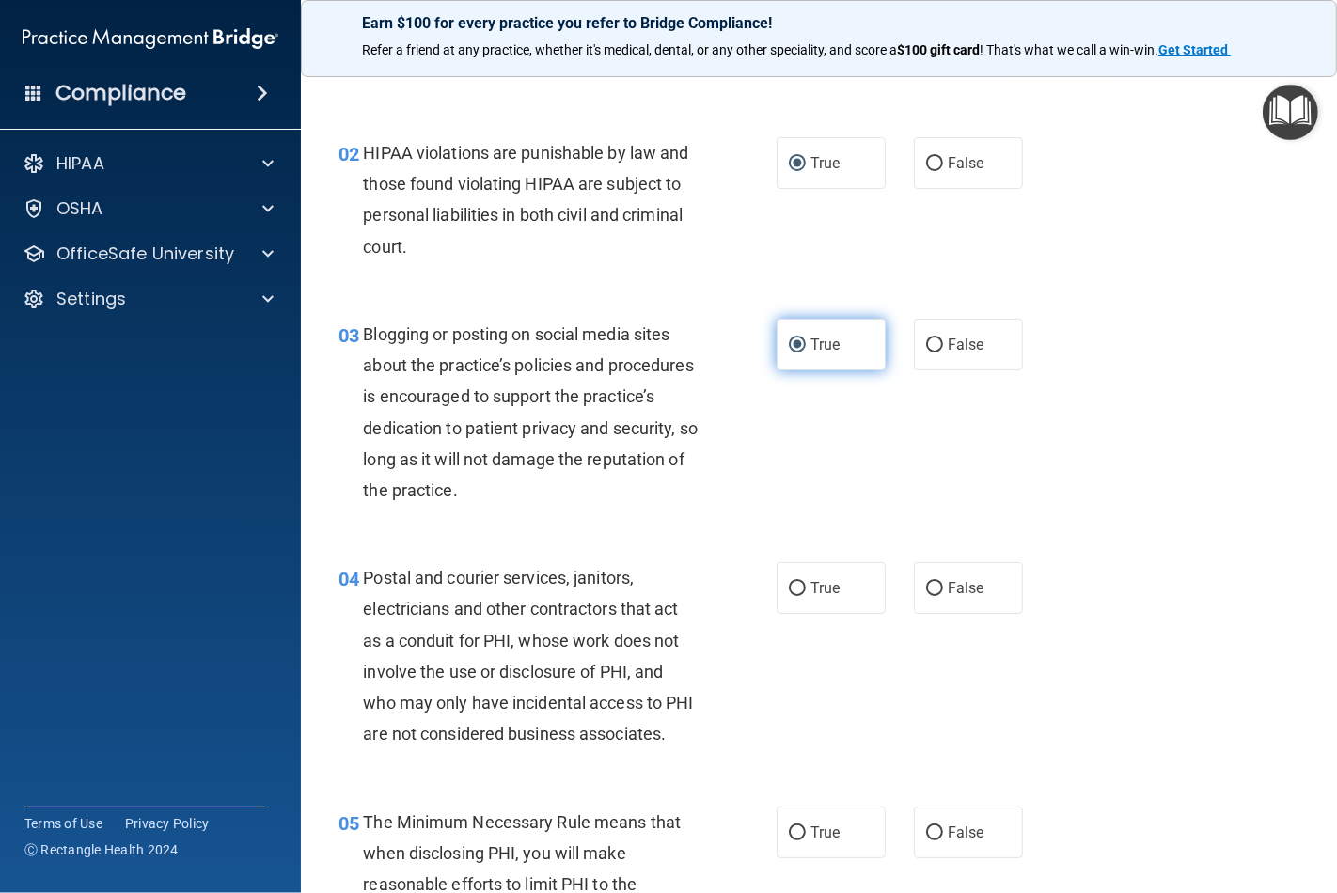
scroll to position [313, 0]
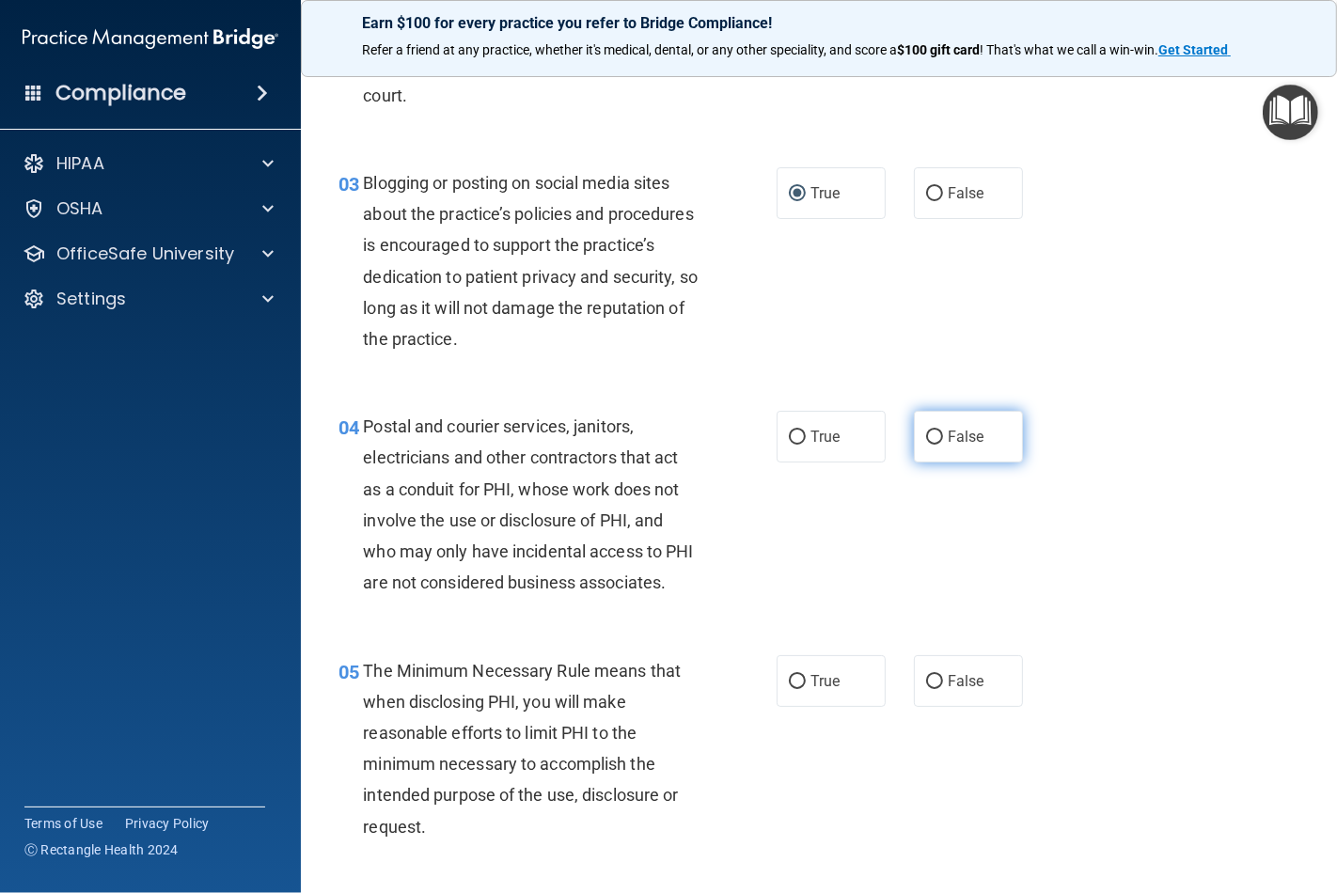
click at [926, 436] on input "False" at bounding box center [934, 437] width 17 height 14
radio input "true"
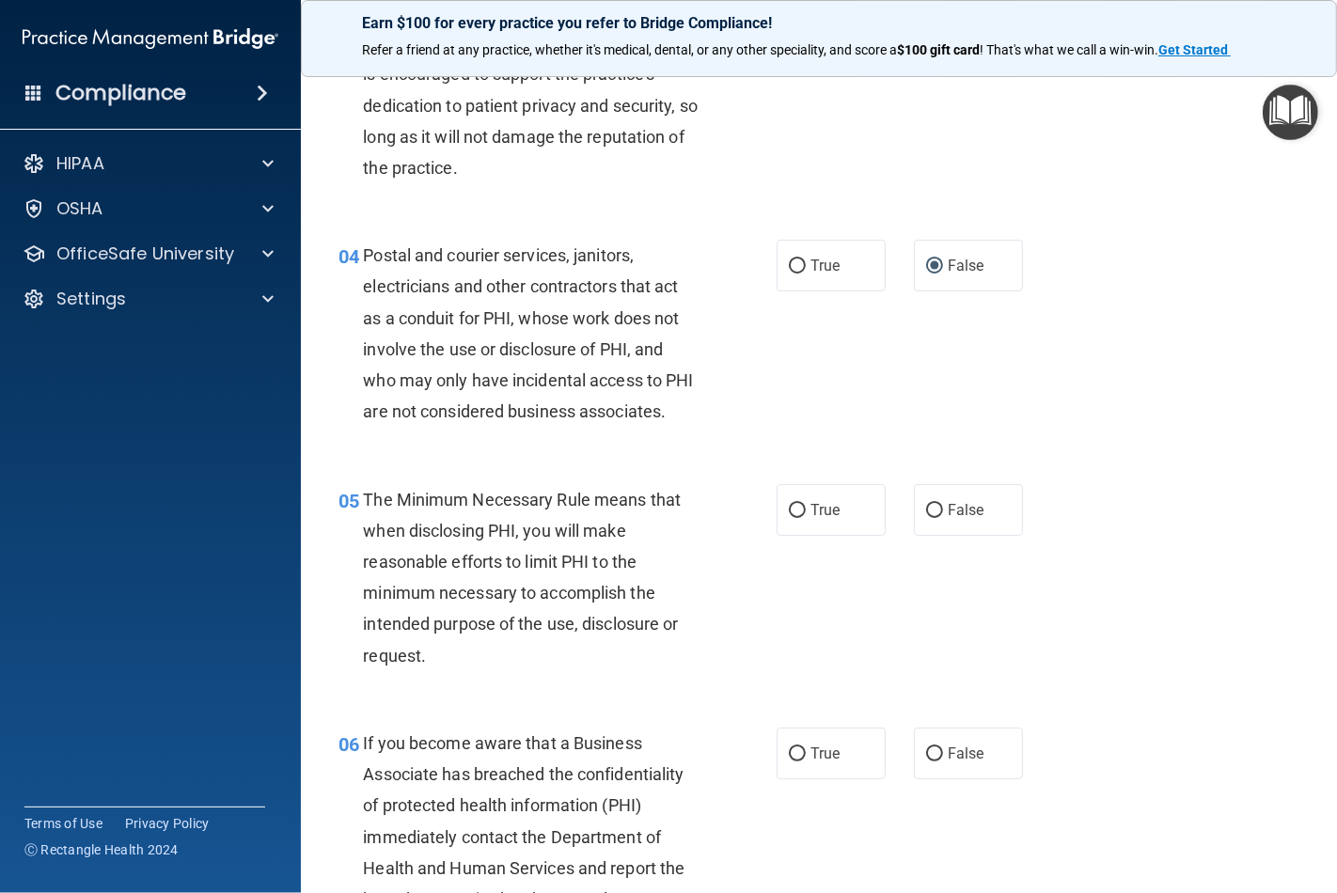
scroll to position [522, 0]
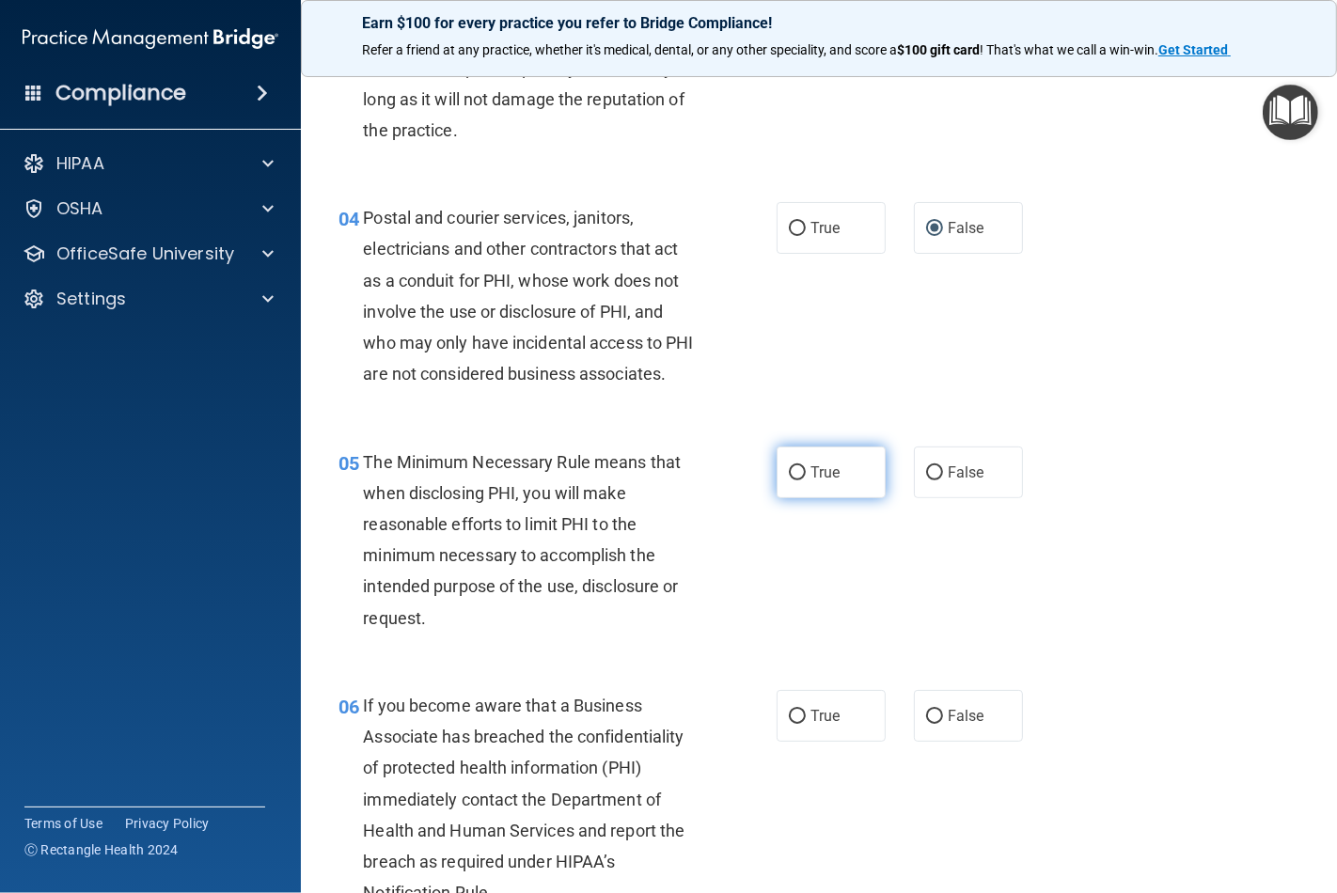
click at [792, 480] on input "True" at bounding box center [797, 473] width 17 height 14
radio input "true"
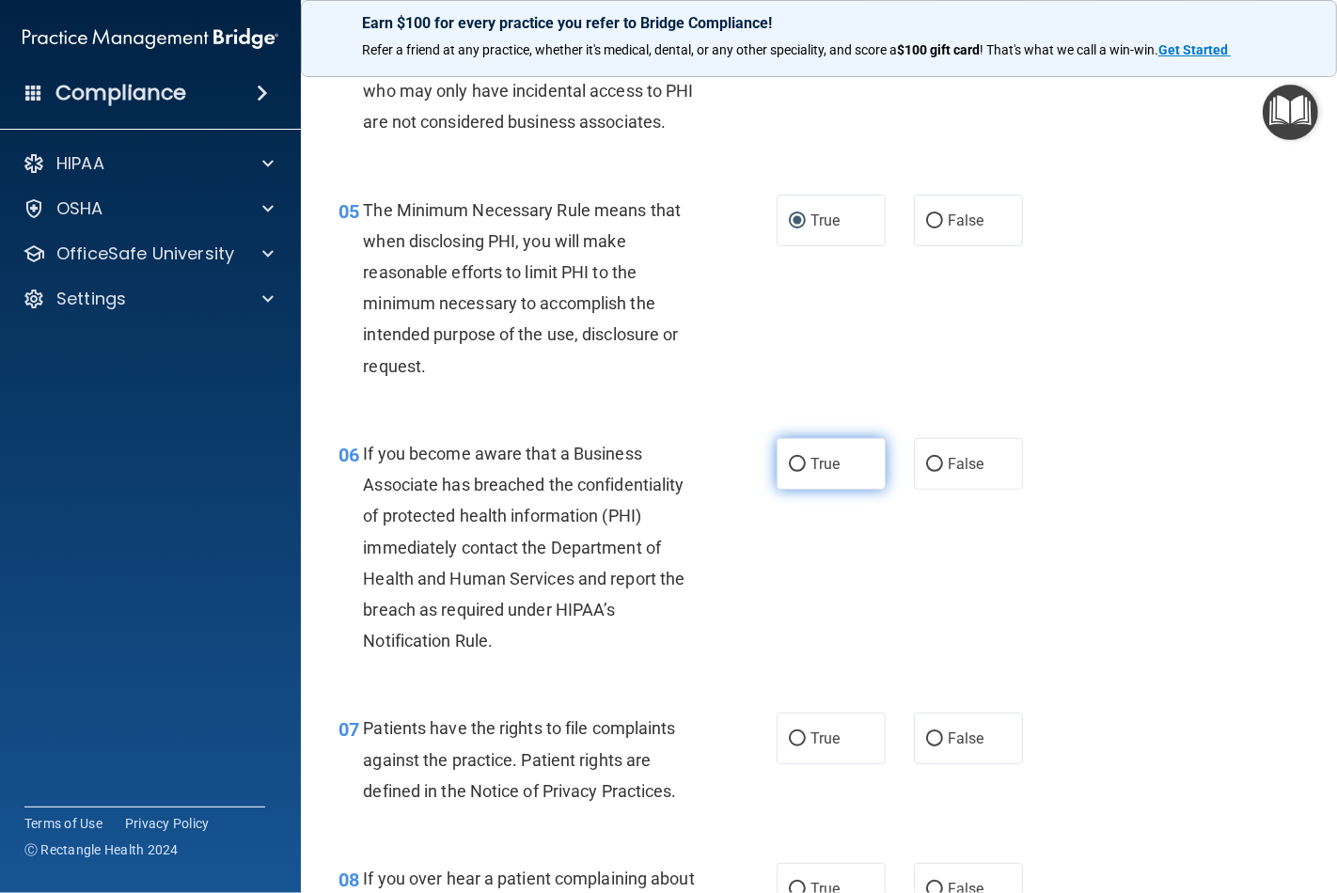
scroll to position [835, 0]
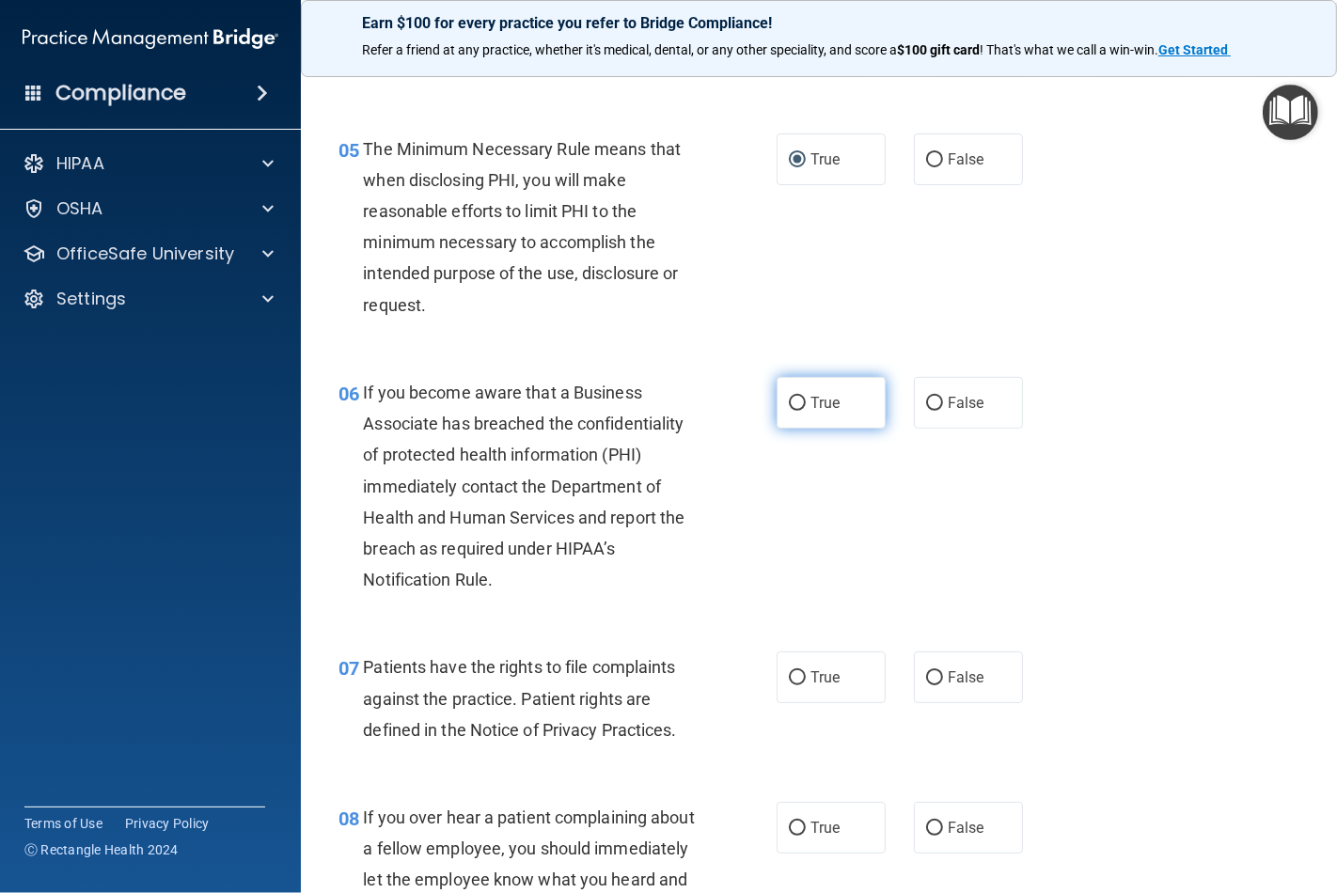
click at [789, 411] on input "True" at bounding box center [797, 404] width 17 height 14
radio input "true"
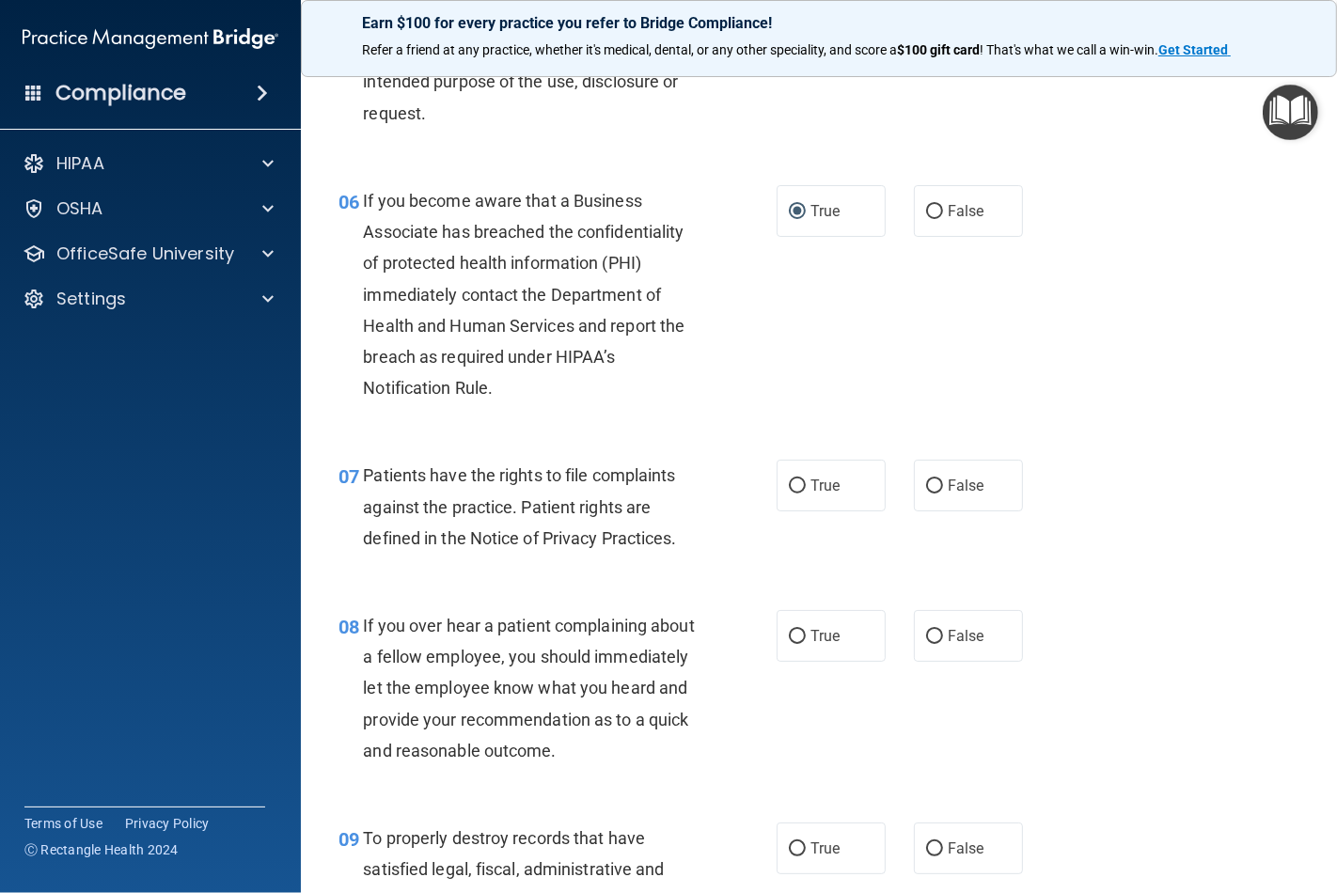
scroll to position [1044, 0]
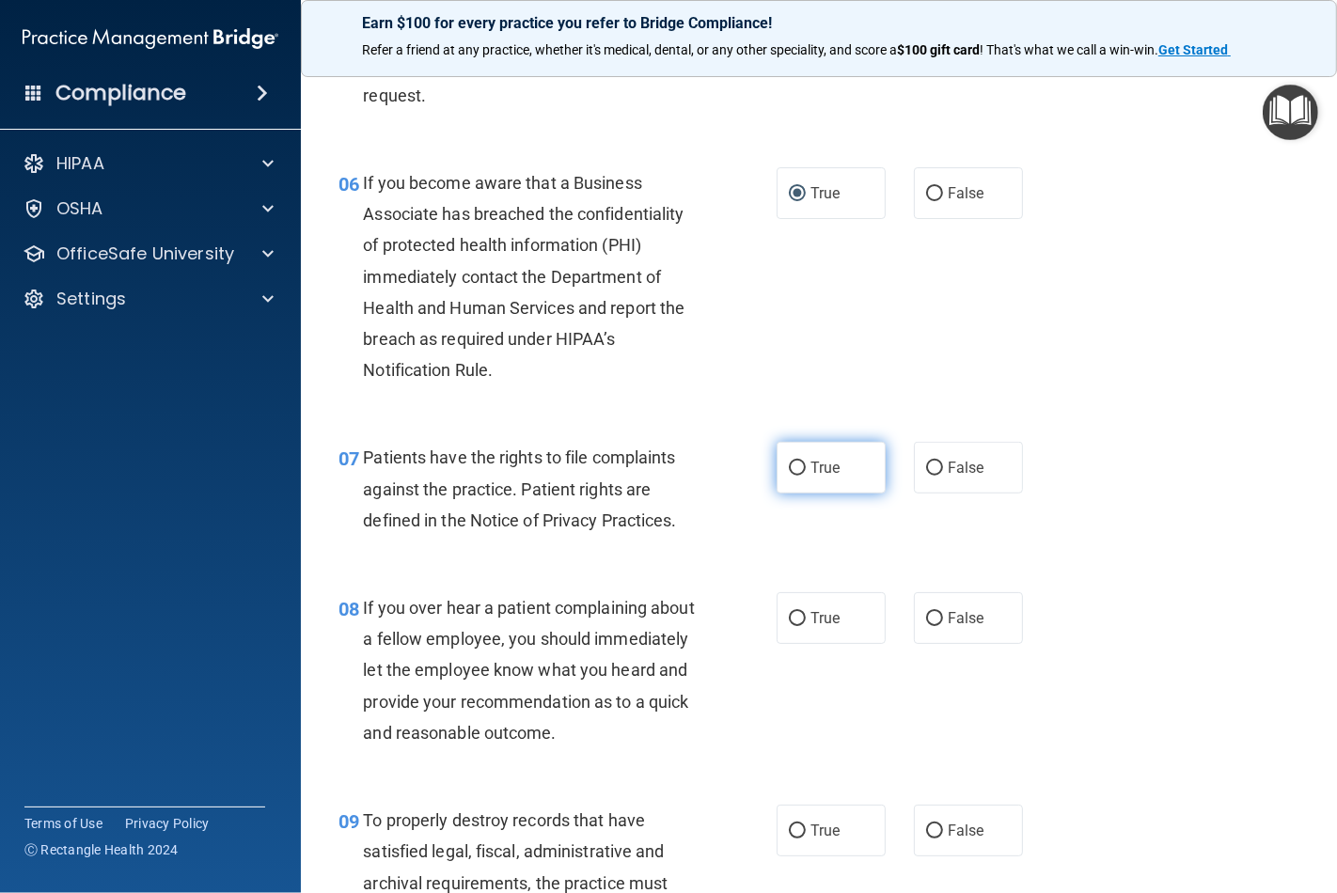
click at [789, 476] on input "True" at bounding box center [797, 468] width 17 height 14
radio input "true"
click at [793, 626] on input "True" at bounding box center [797, 619] width 17 height 14
radio input "true"
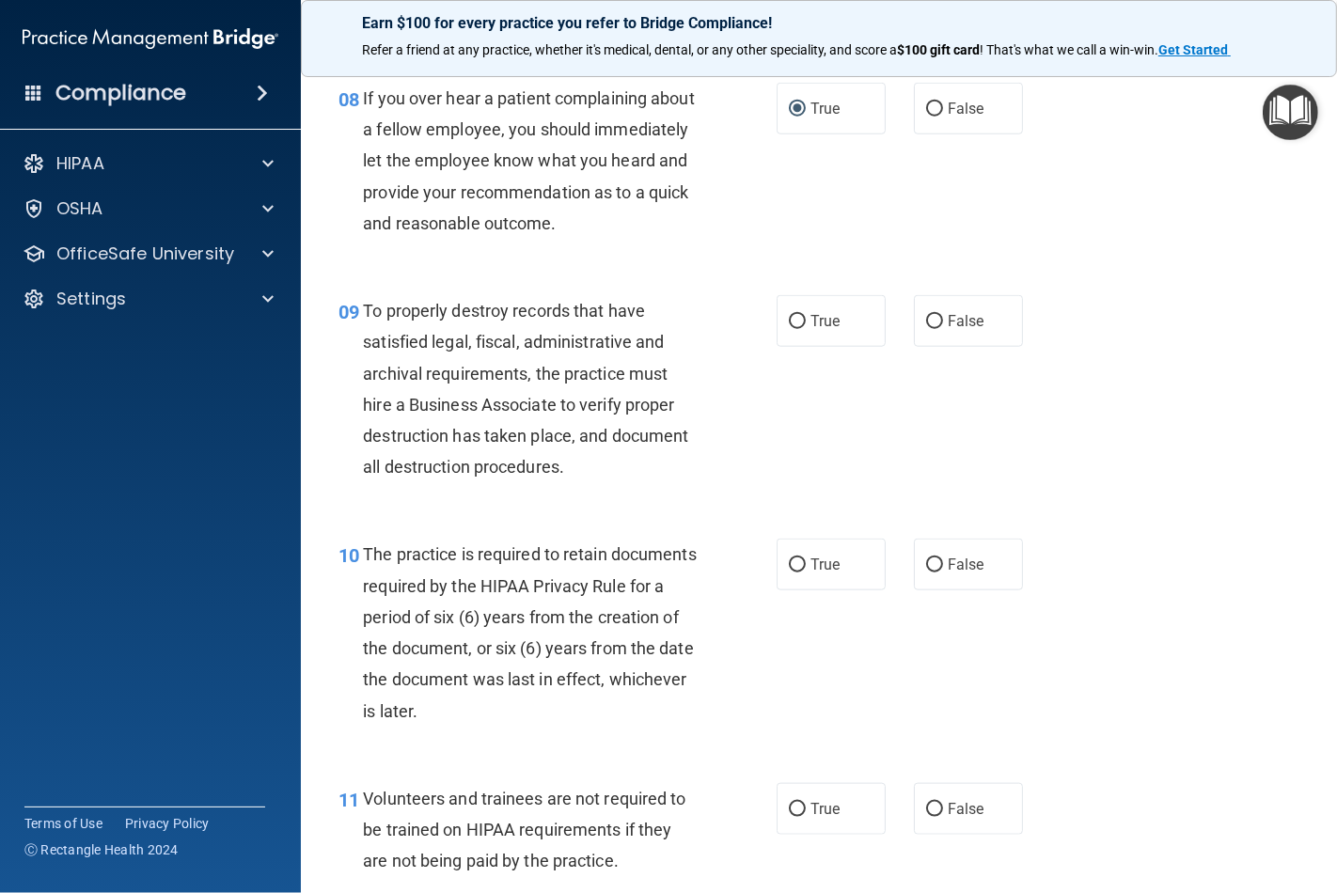
scroll to position [1566, 0]
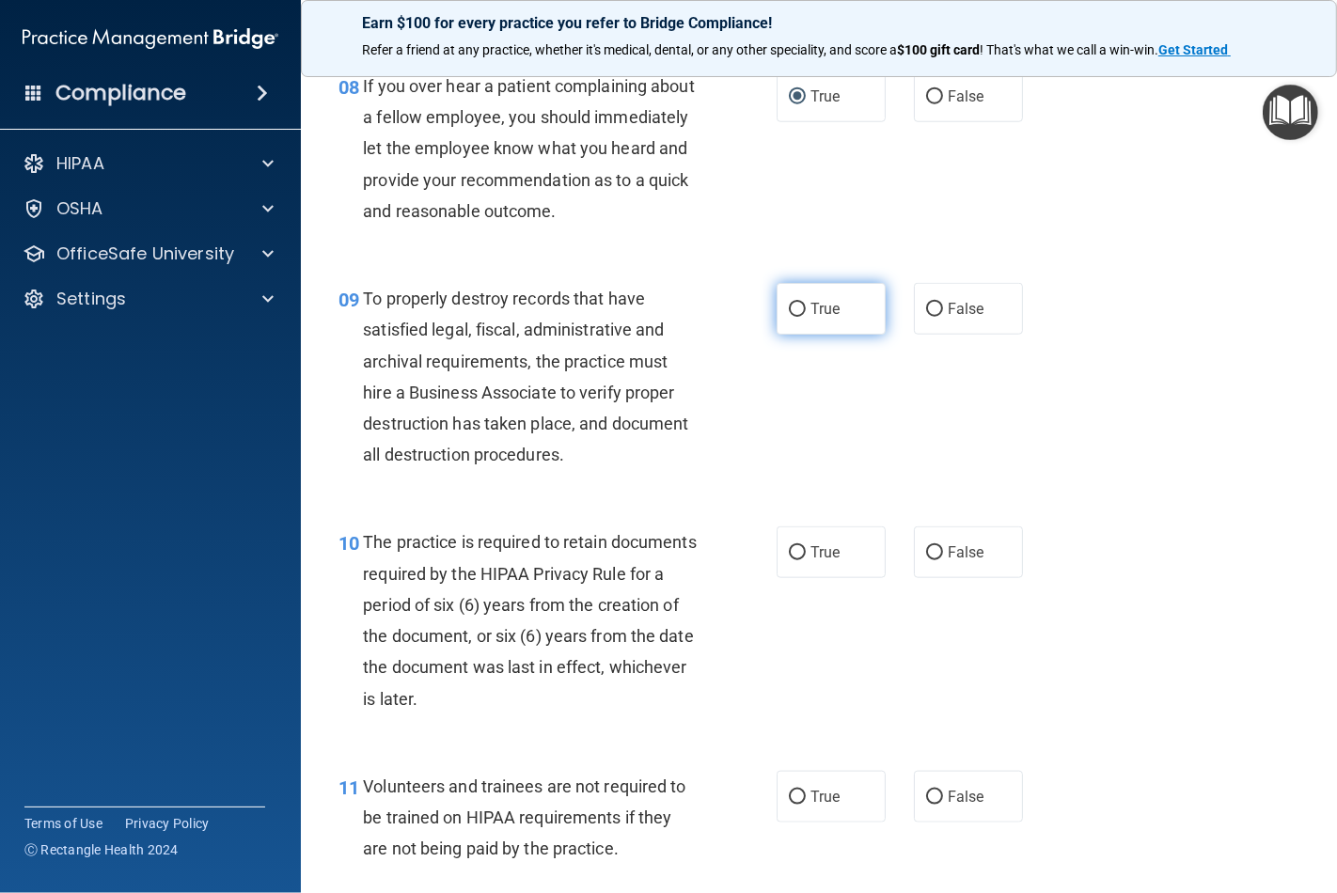
click at [794, 317] on input "True" at bounding box center [797, 310] width 17 height 14
radio input "true"
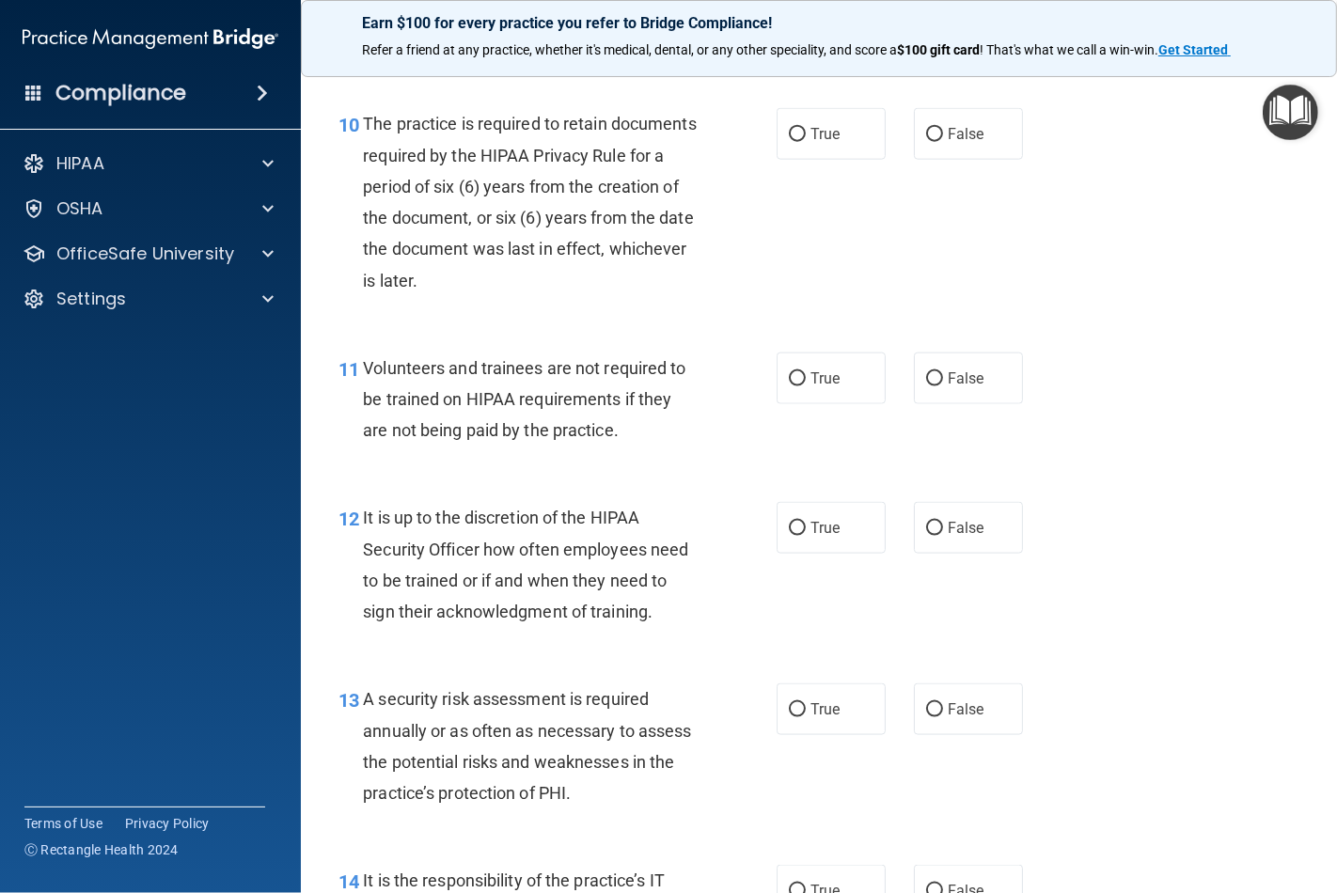
scroll to position [2088, 0]
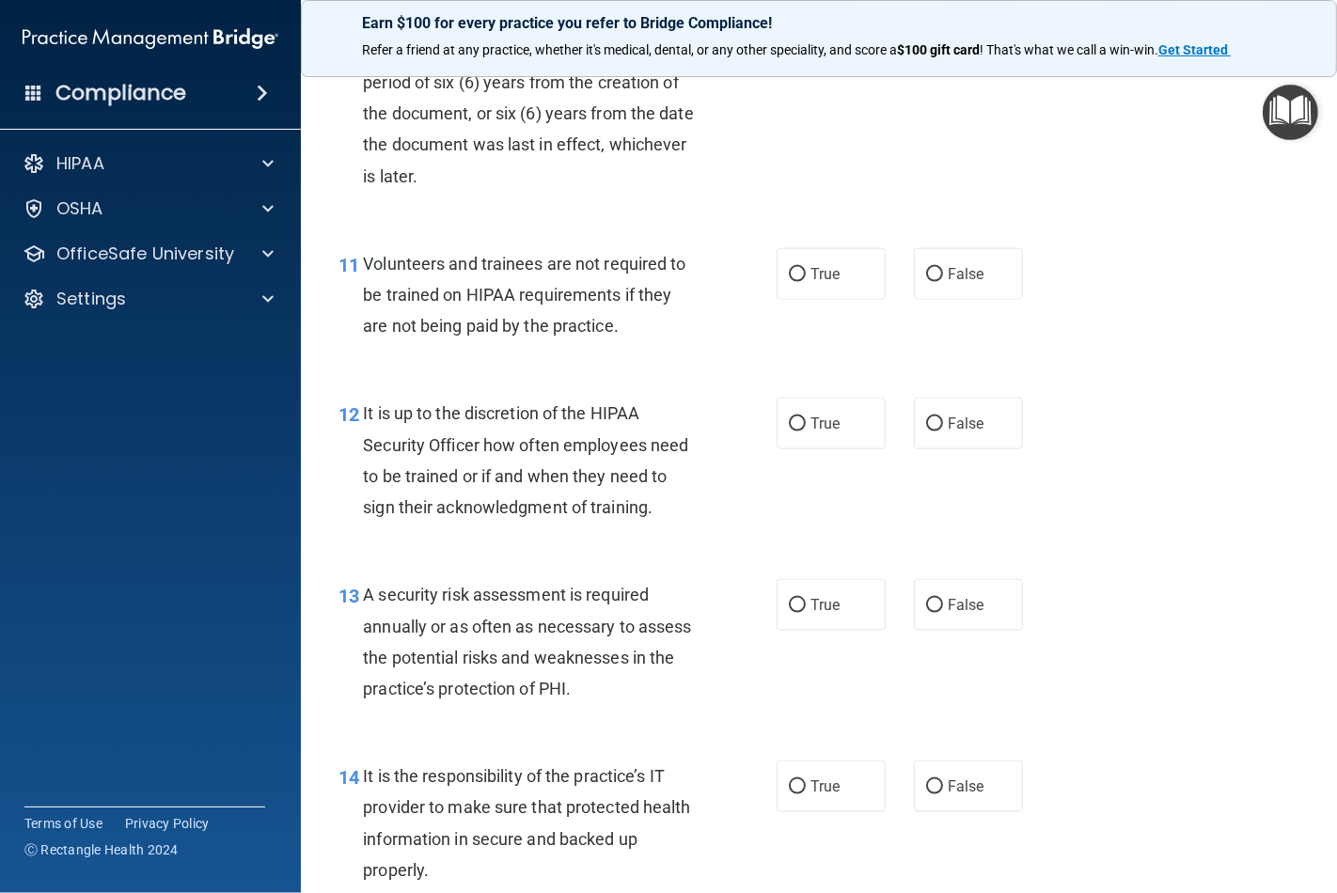
click at [926, 38] on input "False" at bounding box center [934, 30] width 17 height 14
radio input "true"
click at [926, 282] on input "False" at bounding box center [934, 275] width 17 height 14
radio input "true"
click at [926, 431] on input "False" at bounding box center [934, 424] width 17 height 14
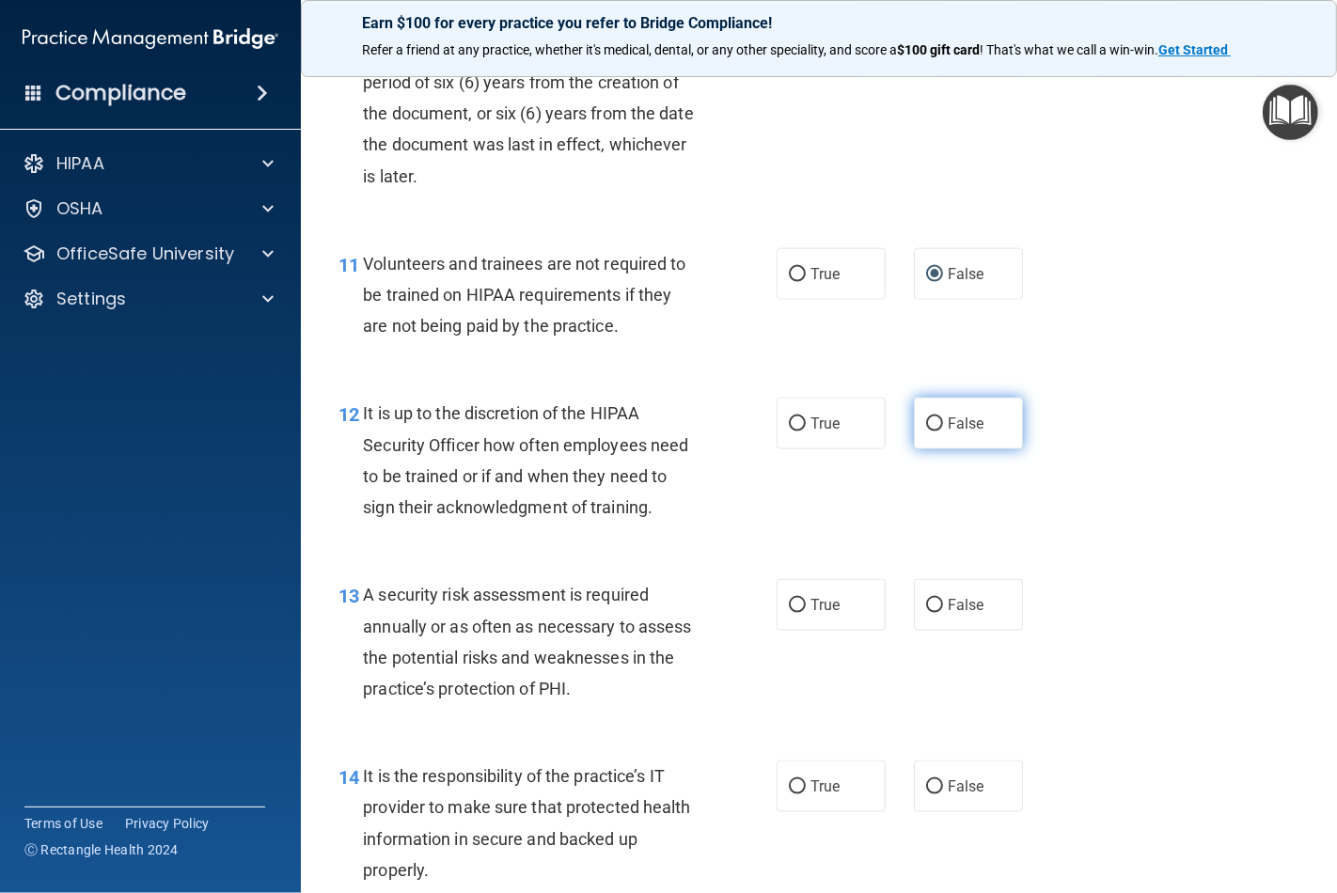
radio input "true"
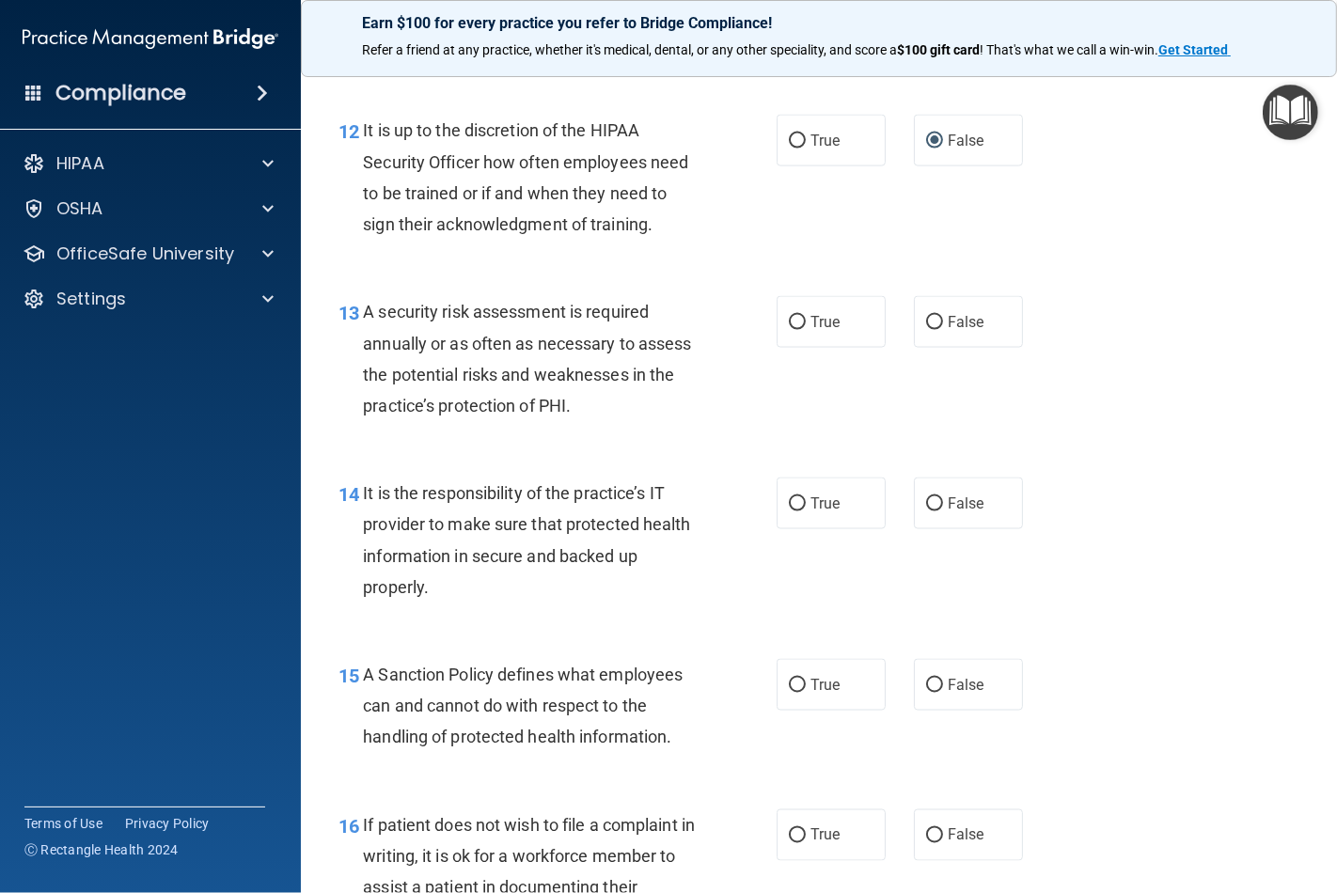
scroll to position [2401, 0]
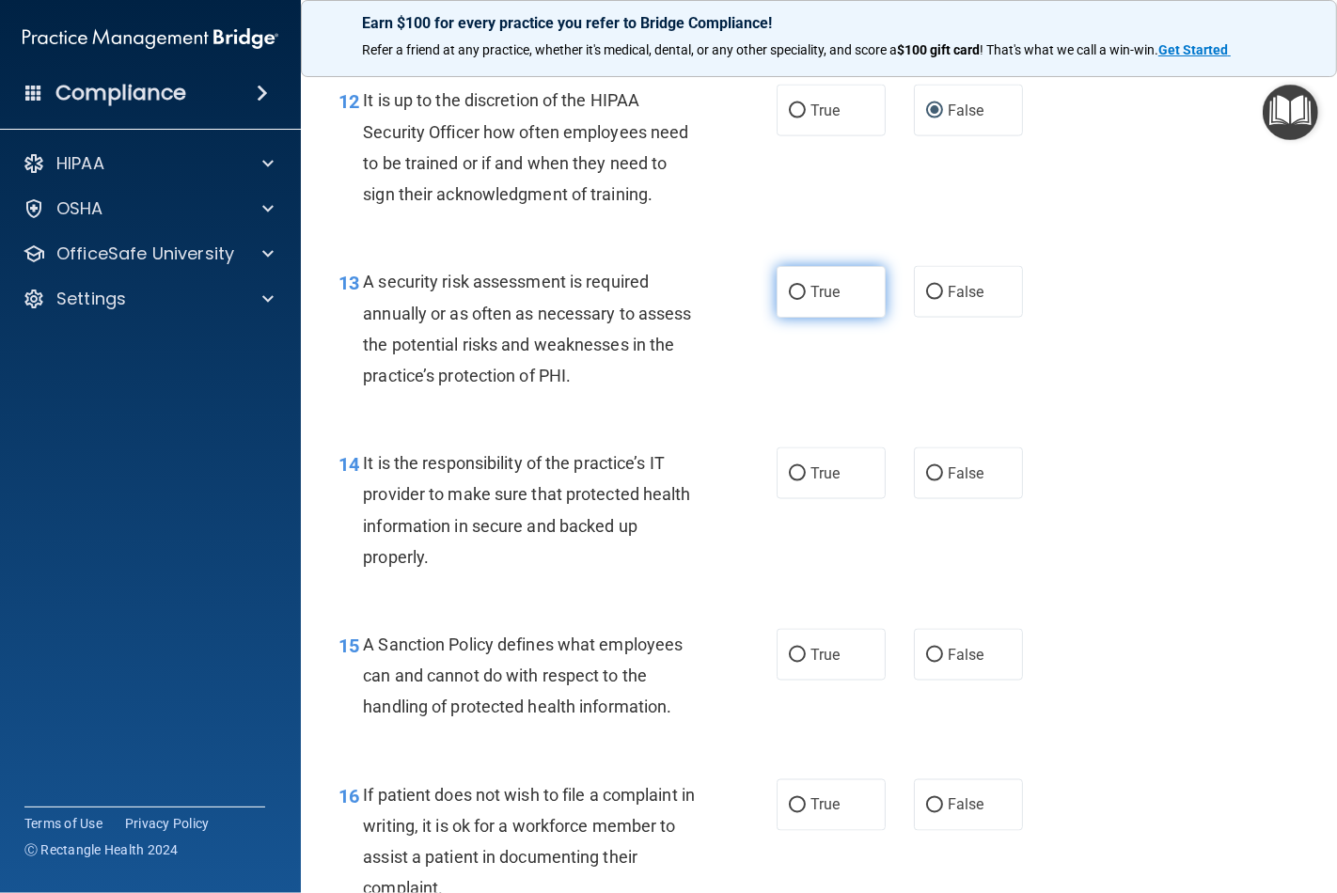
click at [789, 300] on input "True" at bounding box center [797, 293] width 17 height 14
radio input "true"
click at [793, 481] on input "True" at bounding box center [797, 474] width 17 height 14
radio input "true"
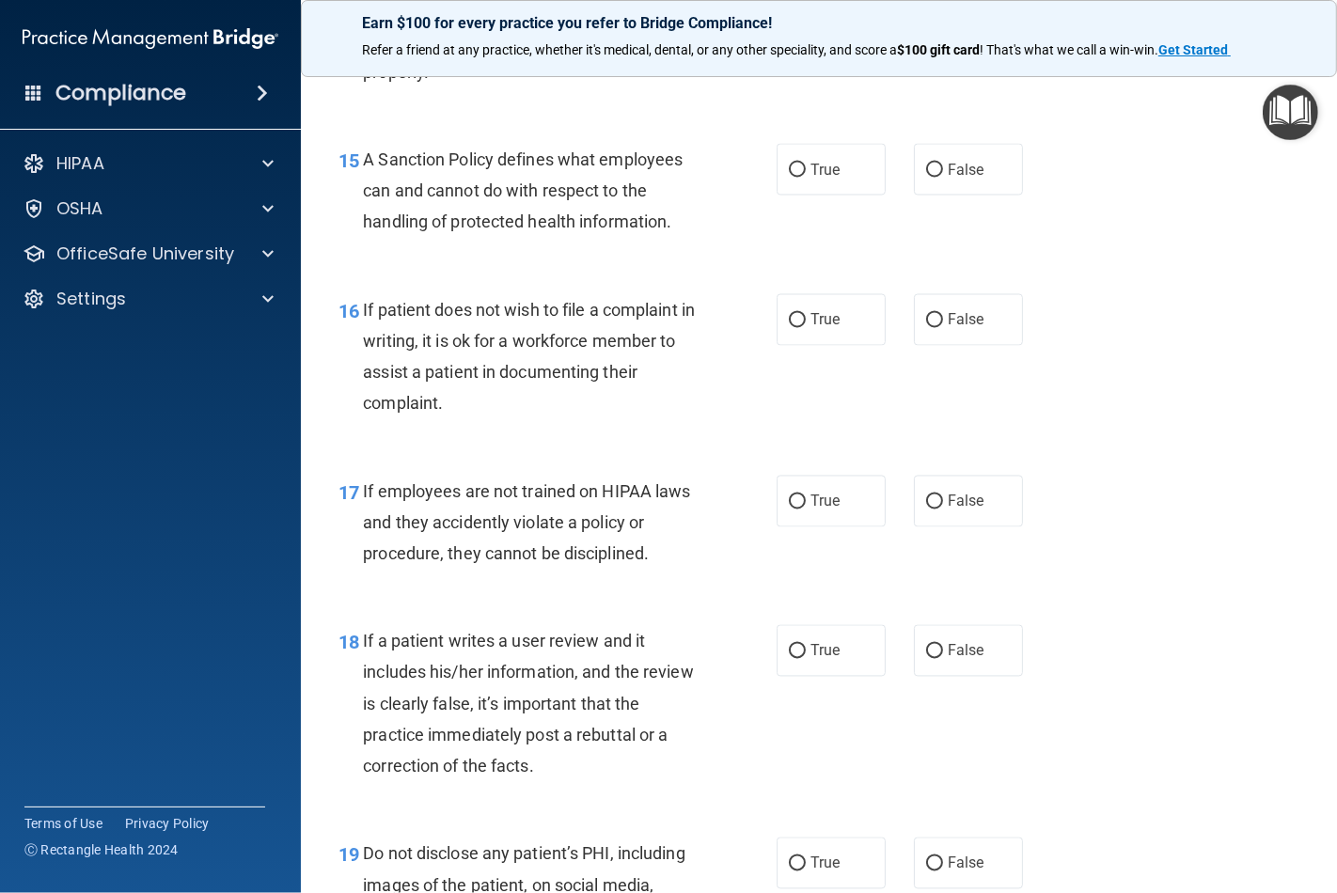
scroll to position [2924, 0]
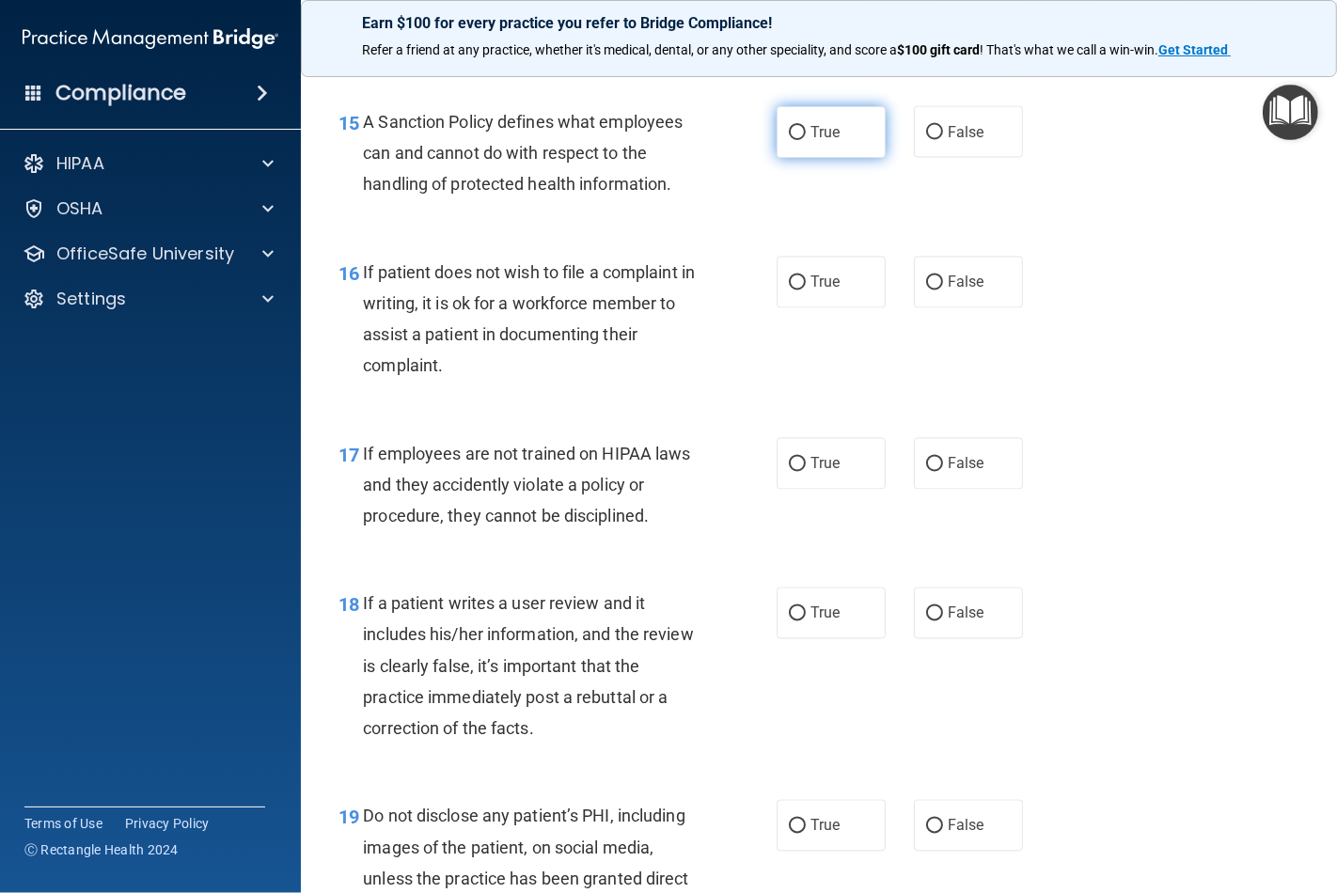
click at [790, 140] on input "True" at bounding box center [797, 133] width 17 height 14
radio input "true"
click at [926, 290] on input "False" at bounding box center [934, 283] width 17 height 14
radio input "true"
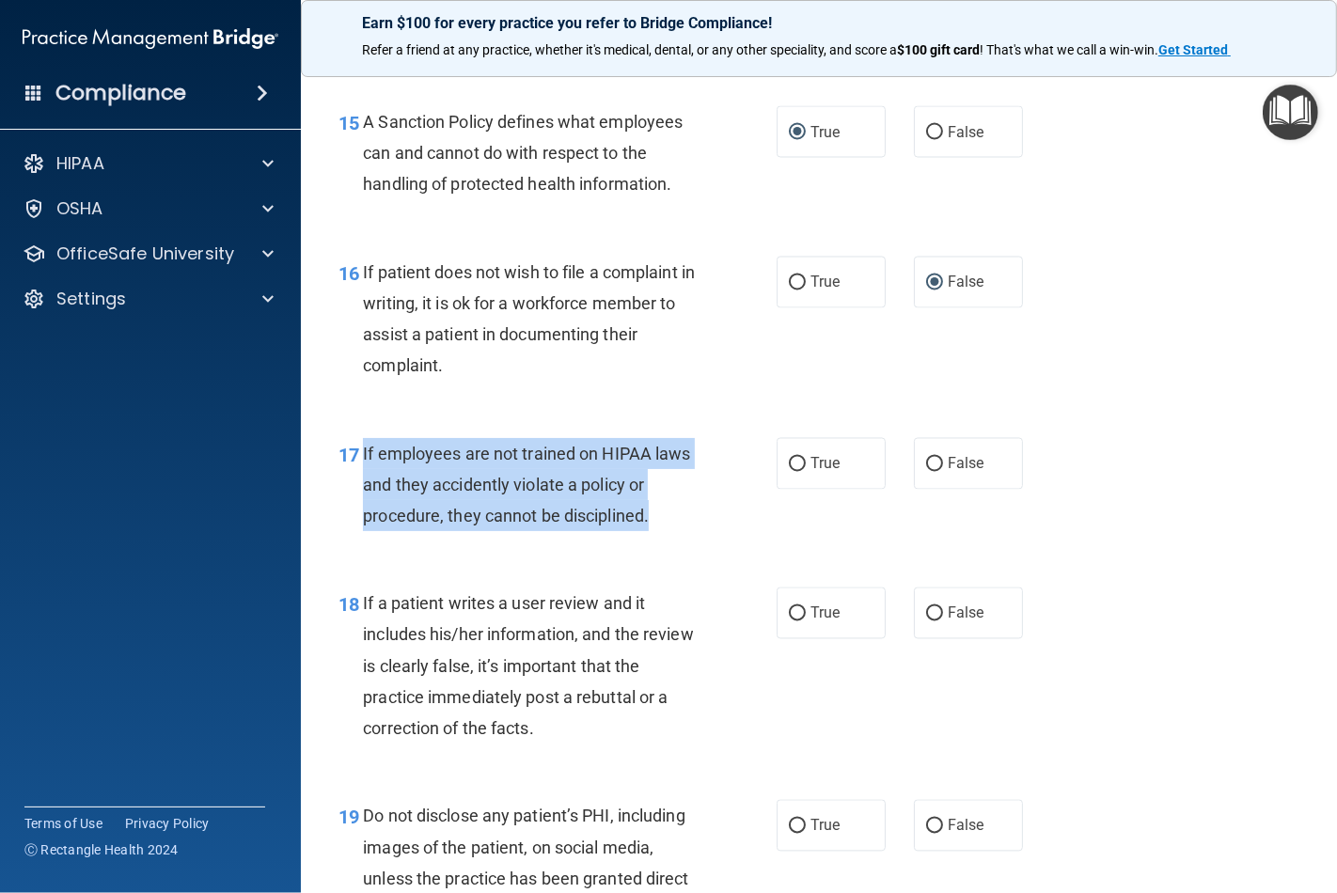
drag, startPoint x: 651, startPoint y: 580, endPoint x: 391, endPoint y: 522, distance: 266.8
click at [367, 524] on div "If employees are not trained on HIPAA laws and they accidently violate a policy…" at bounding box center [538, 485] width 350 height 94
copy span "f employees are not trained on HIPAA laws and they accidently violate a policy …"
click at [670, 541] on div "17 If employees are not trained on HIPAA laws and they accidently violate a pol…" at bounding box center [557, 489] width 494 height 103
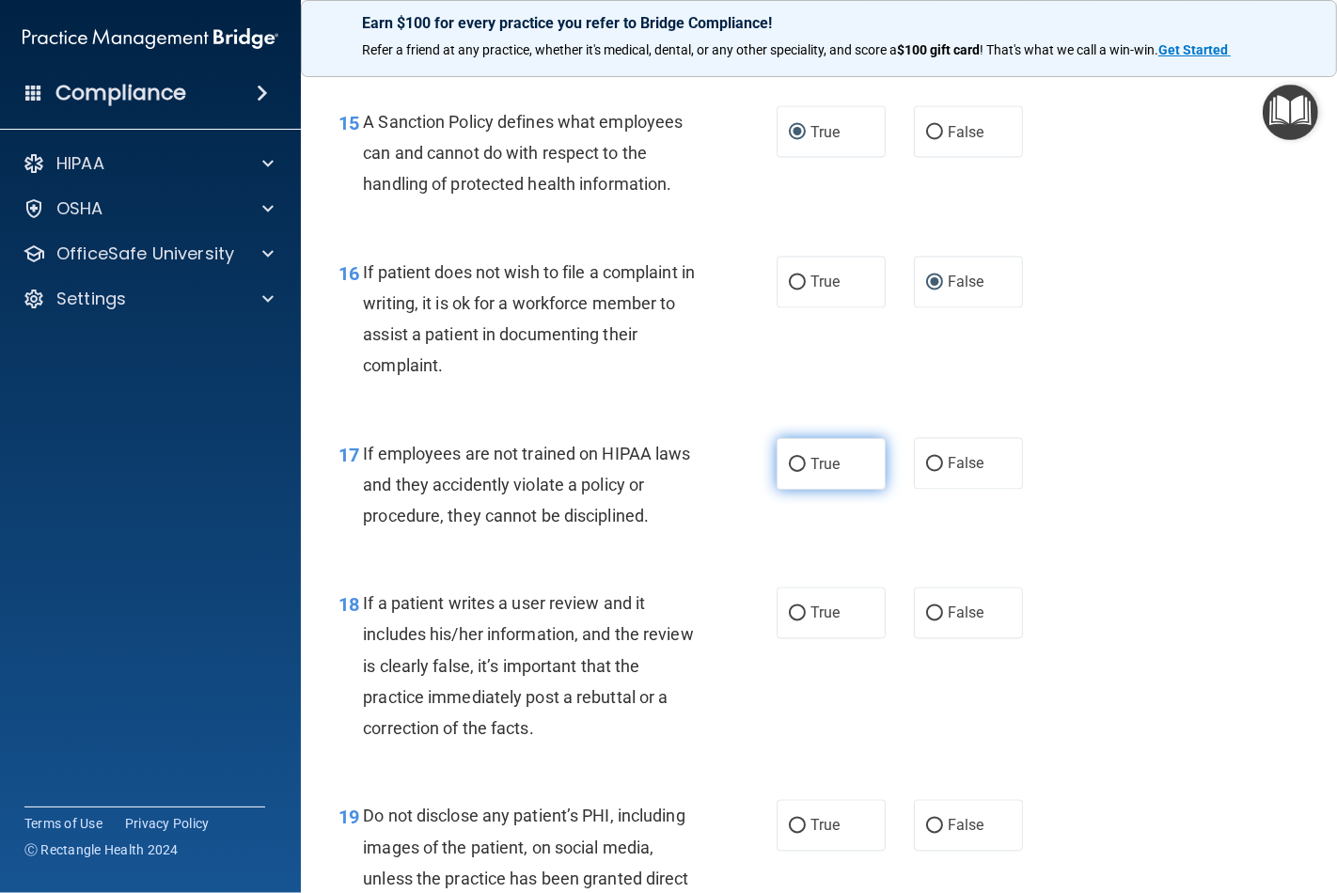
click at [789, 472] on input "True" at bounding box center [797, 465] width 17 height 14
radio input "true"
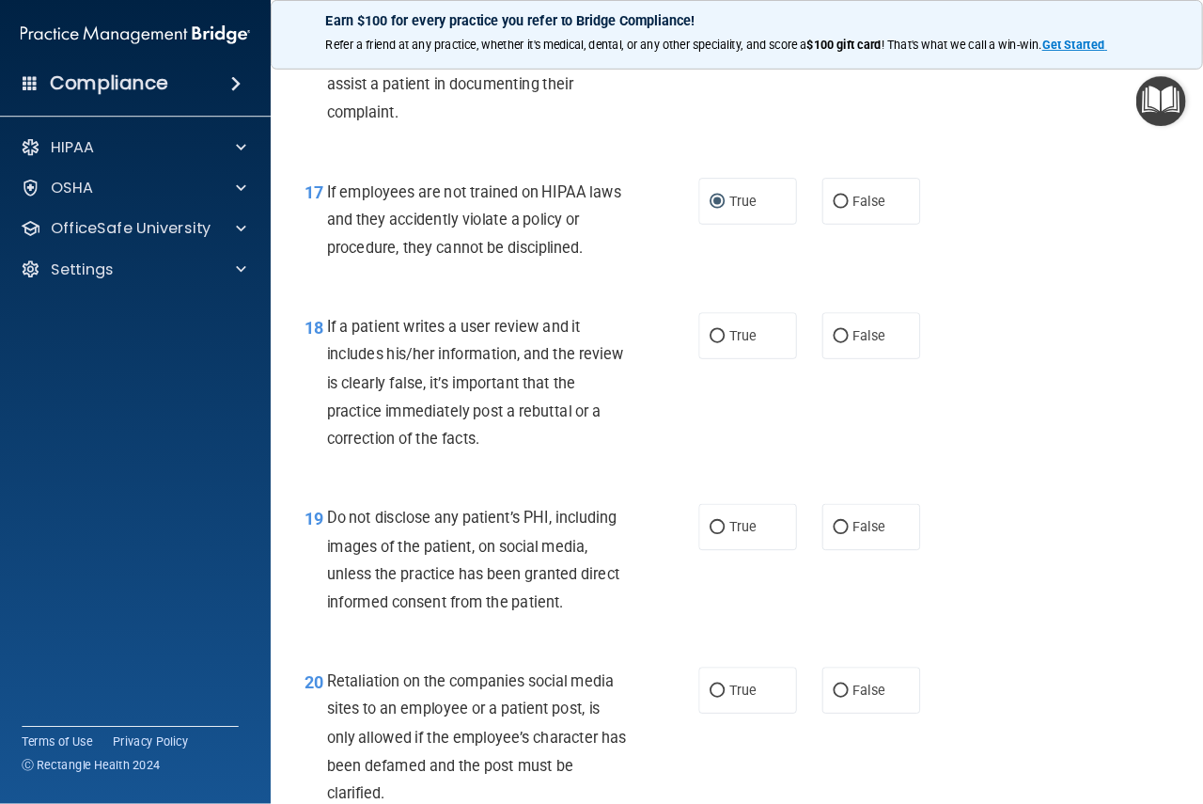
scroll to position [3237, 0]
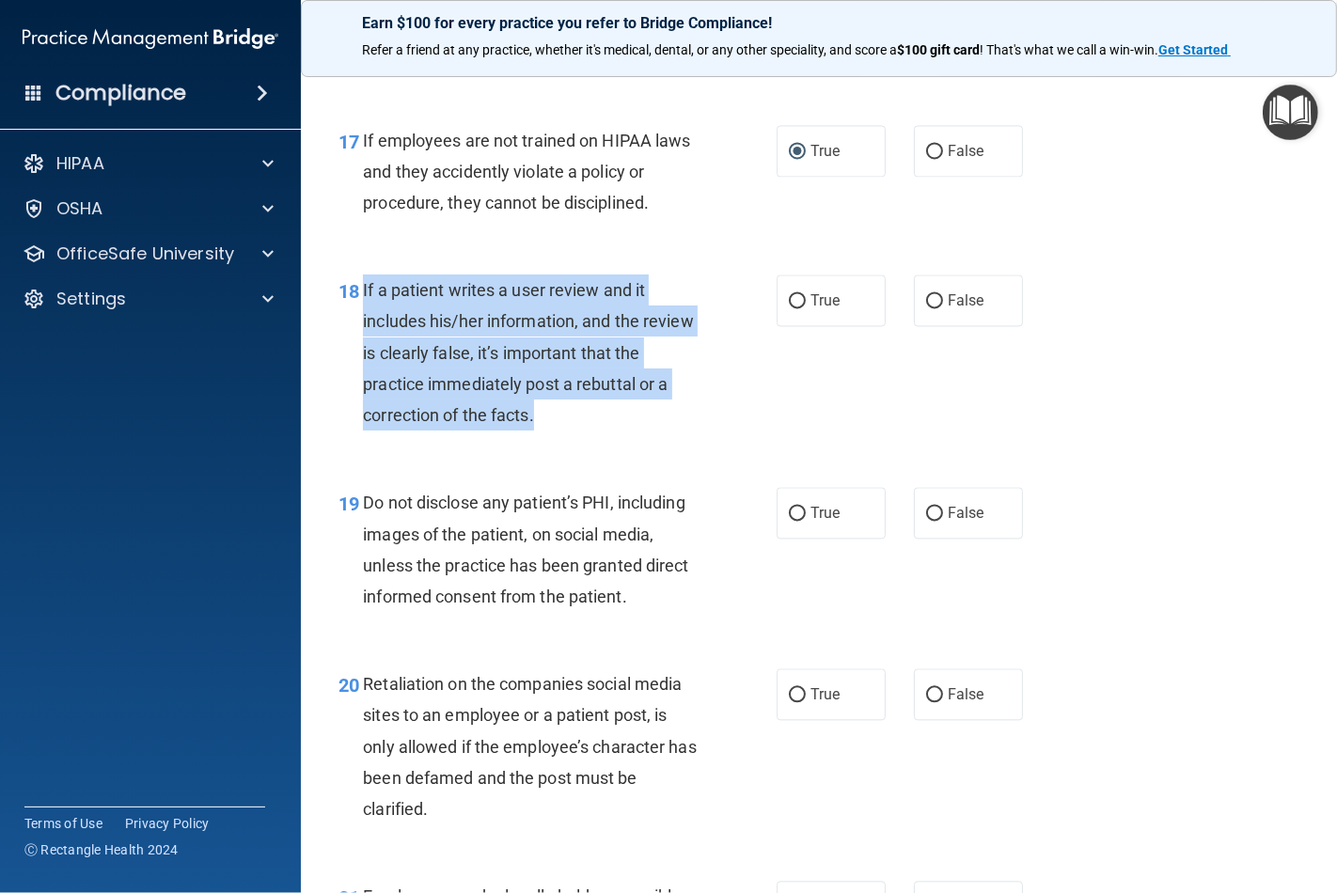
drag, startPoint x: 559, startPoint y: 473, endPoint x: 362, endPoint y: 349, distance: 233.1
click at [363, 349] on div "If a patient writes a user review and it includes his/her information, and the …" at bounding box center [538, 352] width 350 height 156
copy span "If a patient writes a user review and it includes his/her information, and the …"
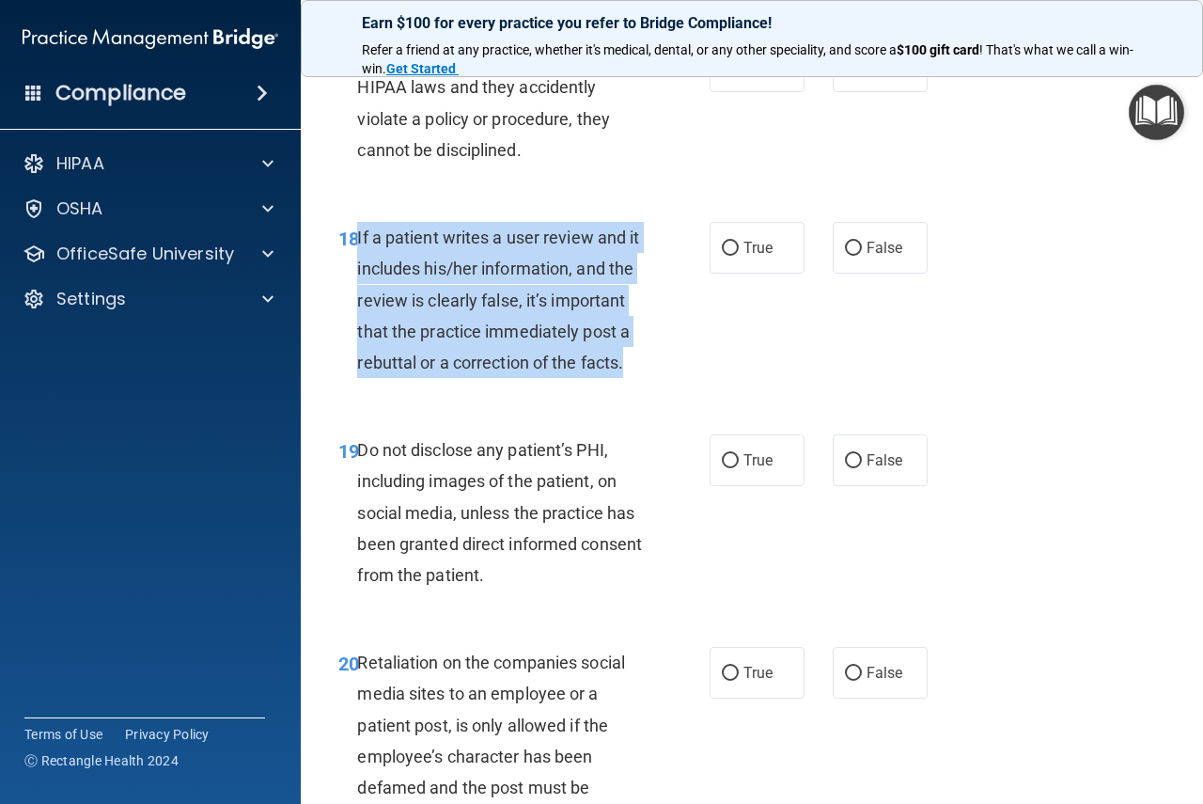
scroll to position [3801, 0]
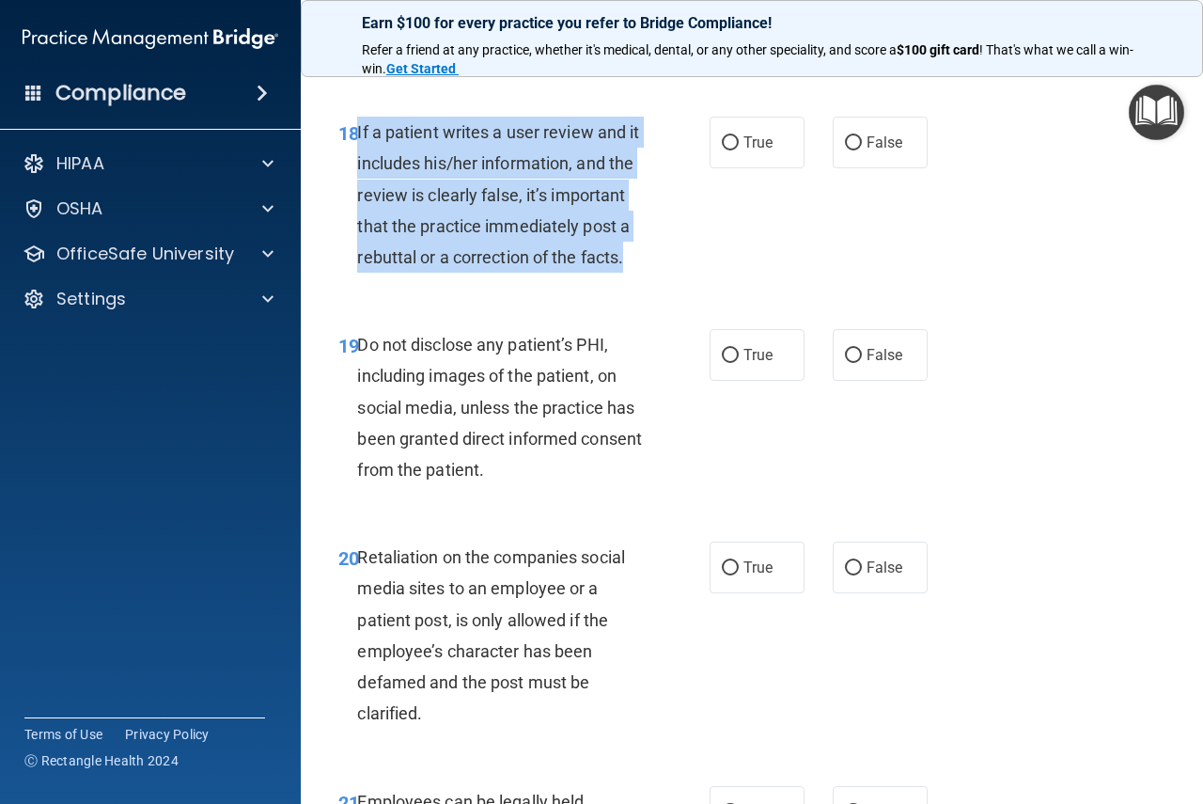
click at [553, 273] on div "If a patient writes a user review and it includes his/her information, and the …" at bounding box center [507, 195] width 300 height 156
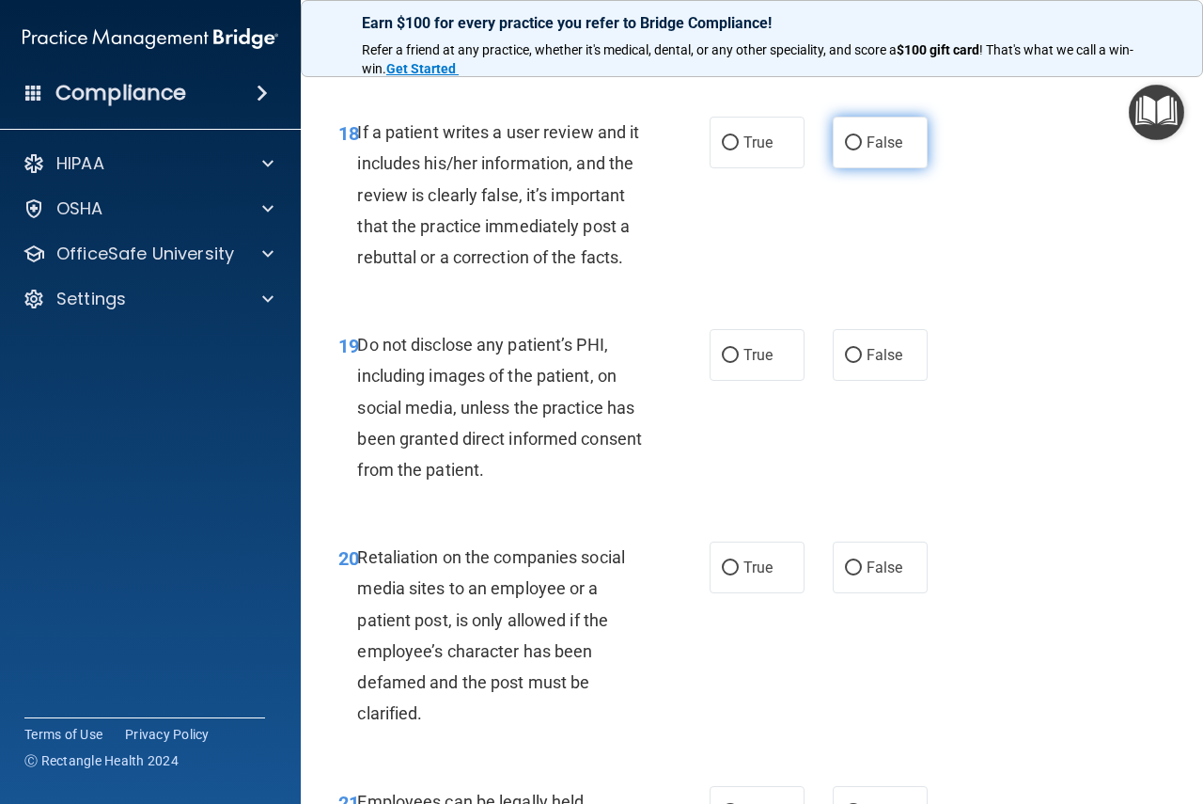
click at [847, 150] on input "False" at bounding box center [853, 143] width 17 height 14
radio input "true"
click at [729, 363] on input "True" at bounding box center [730, 356] width 17 height 14
radio input "true"
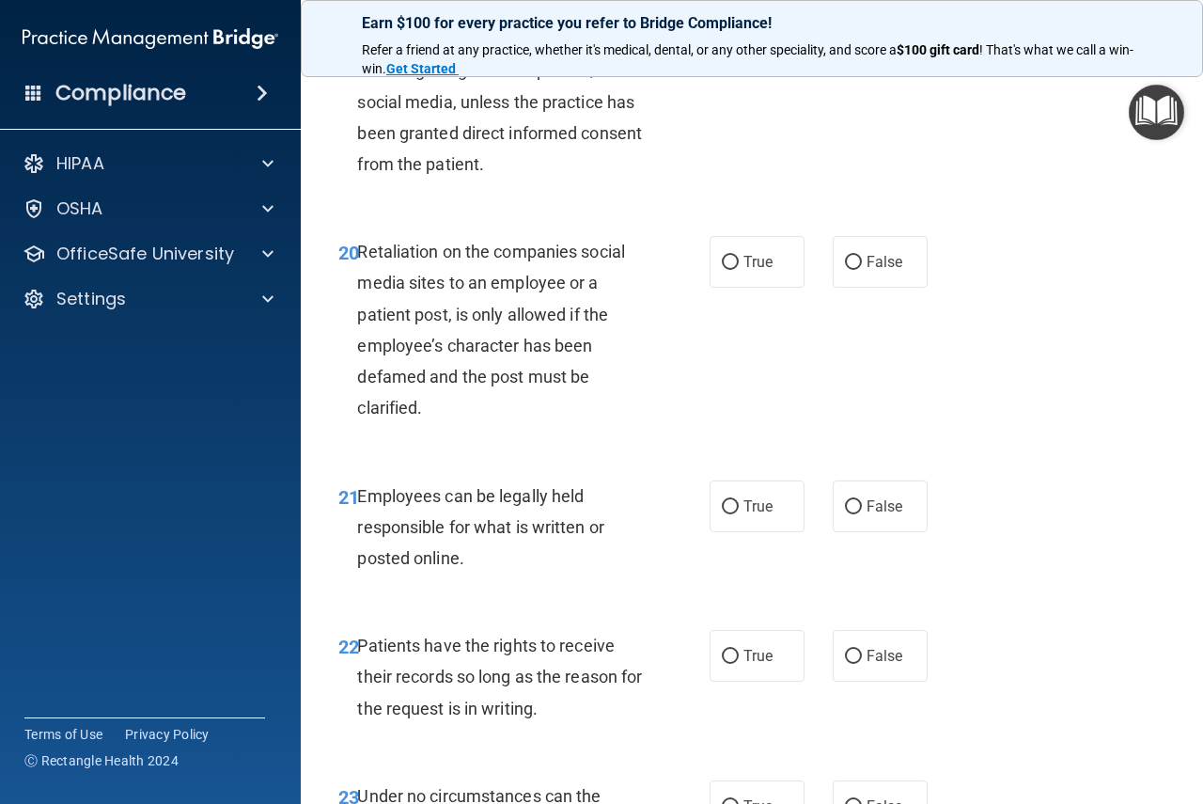
scroll to position [4177, 0]
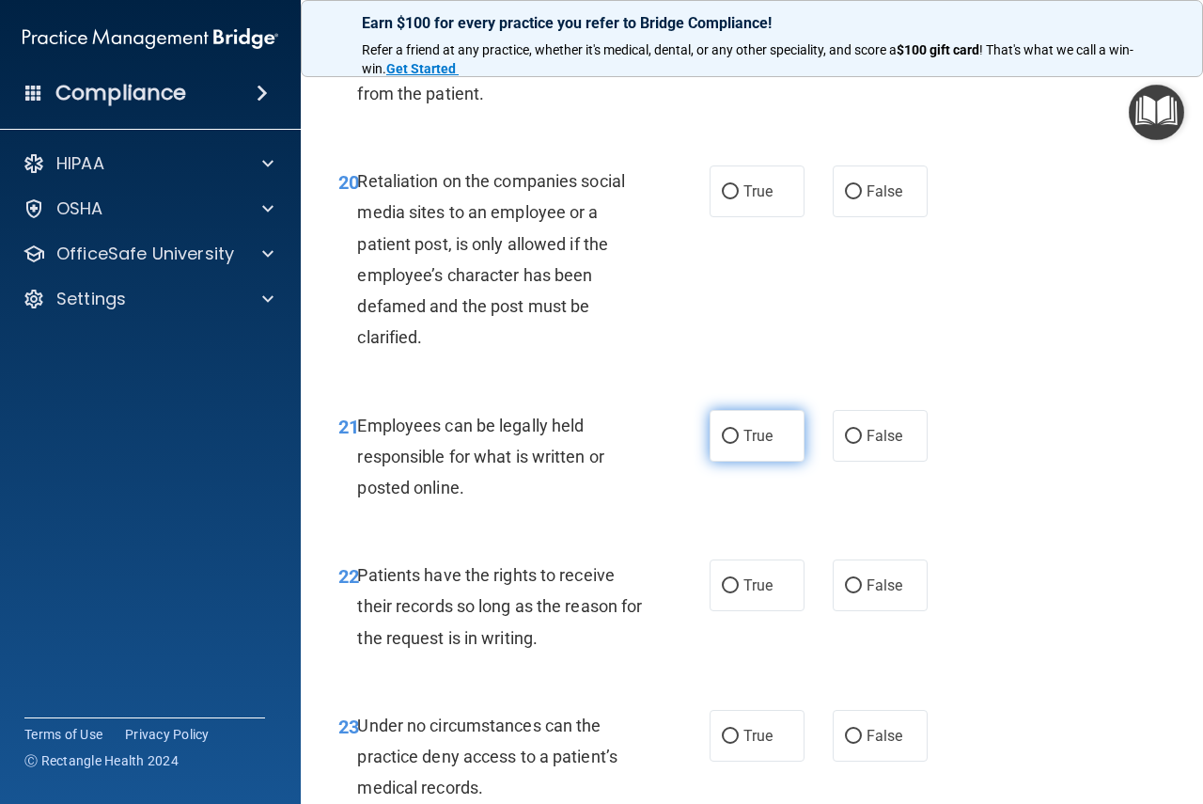
click at [725, 444] on input "True" at bounding box center [730, 437] width 17 height 14
radio input "true"
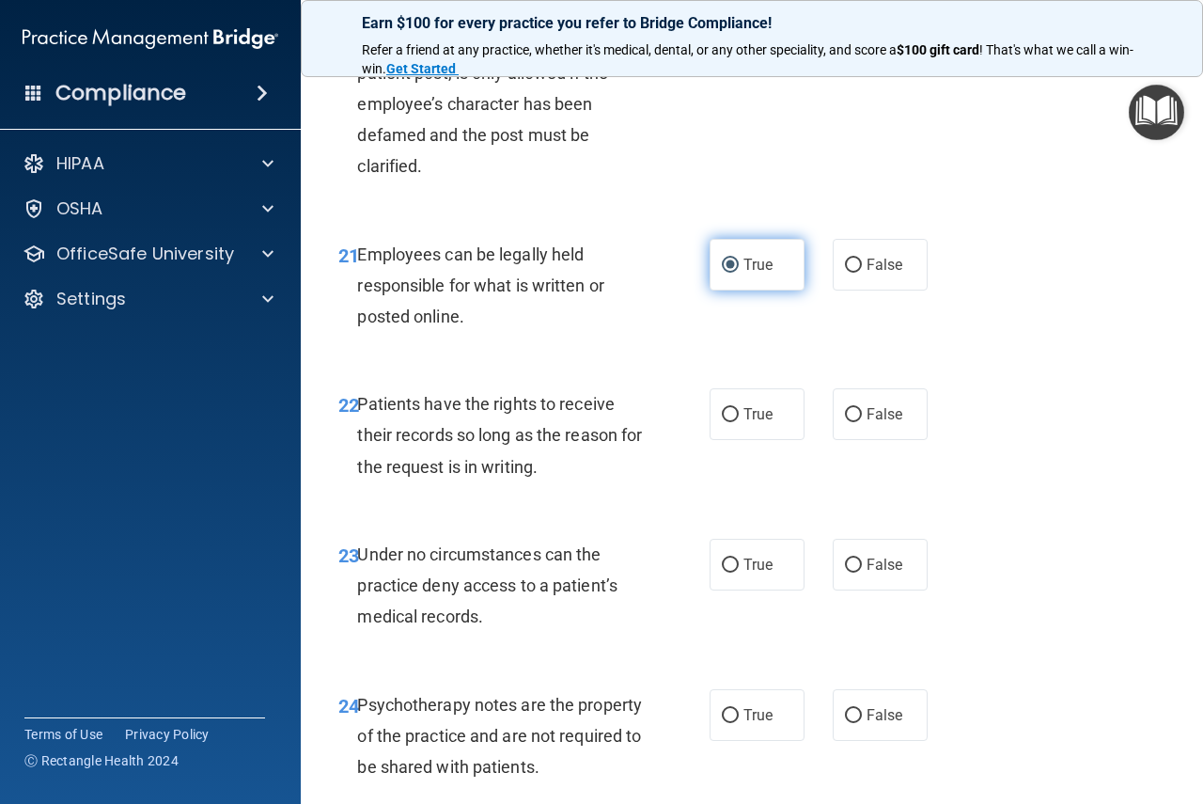
scroll to position [4365, 0]
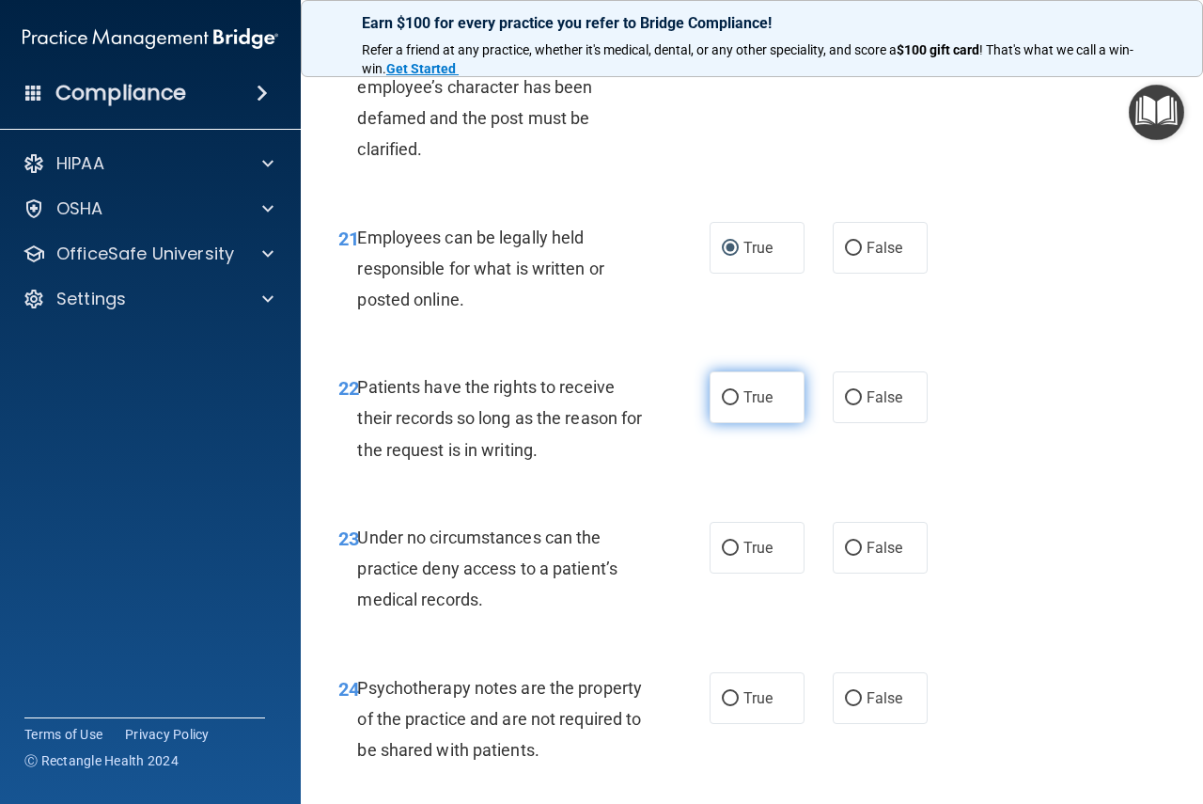
click at [723, 405] on input "True" at bounding box center [730, 398] width 17 height 14
radio input "true"
click at [727, 555] on input "True" at bounding box center [730, 548] width 17 height 14
radio input "true"
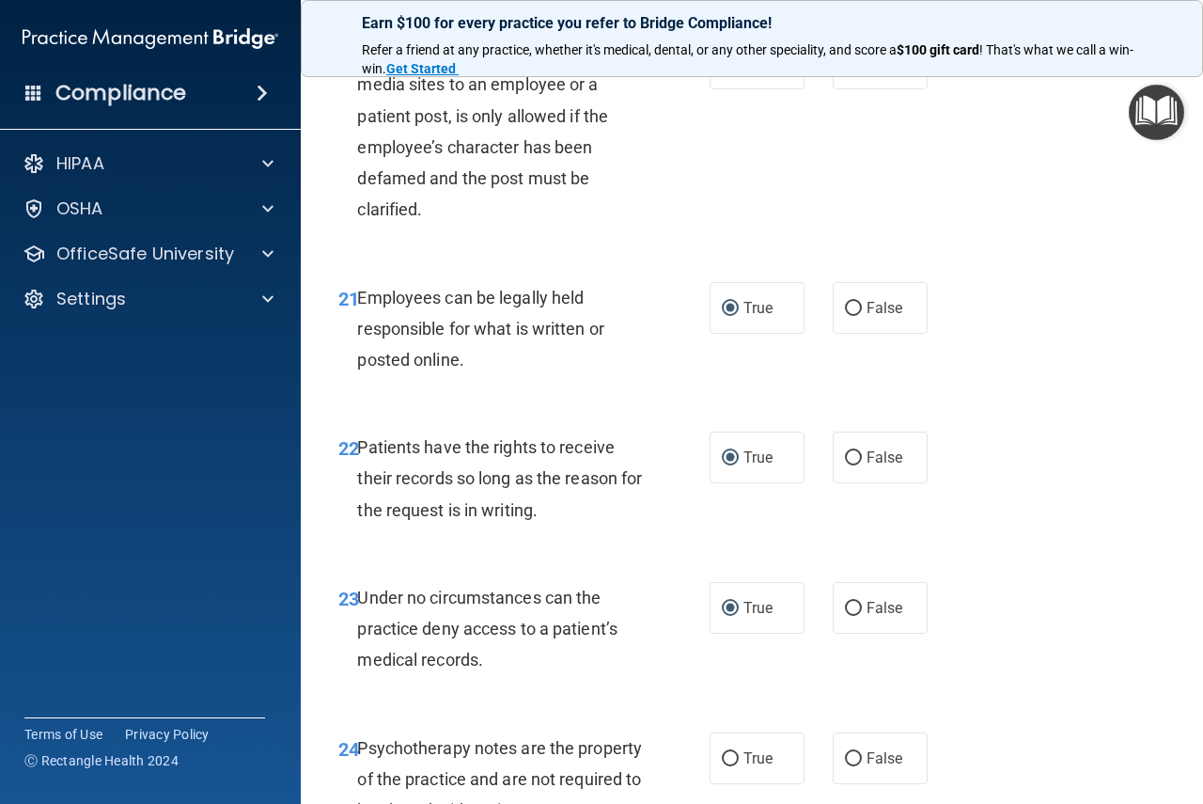
scroll to position [4271, 0]
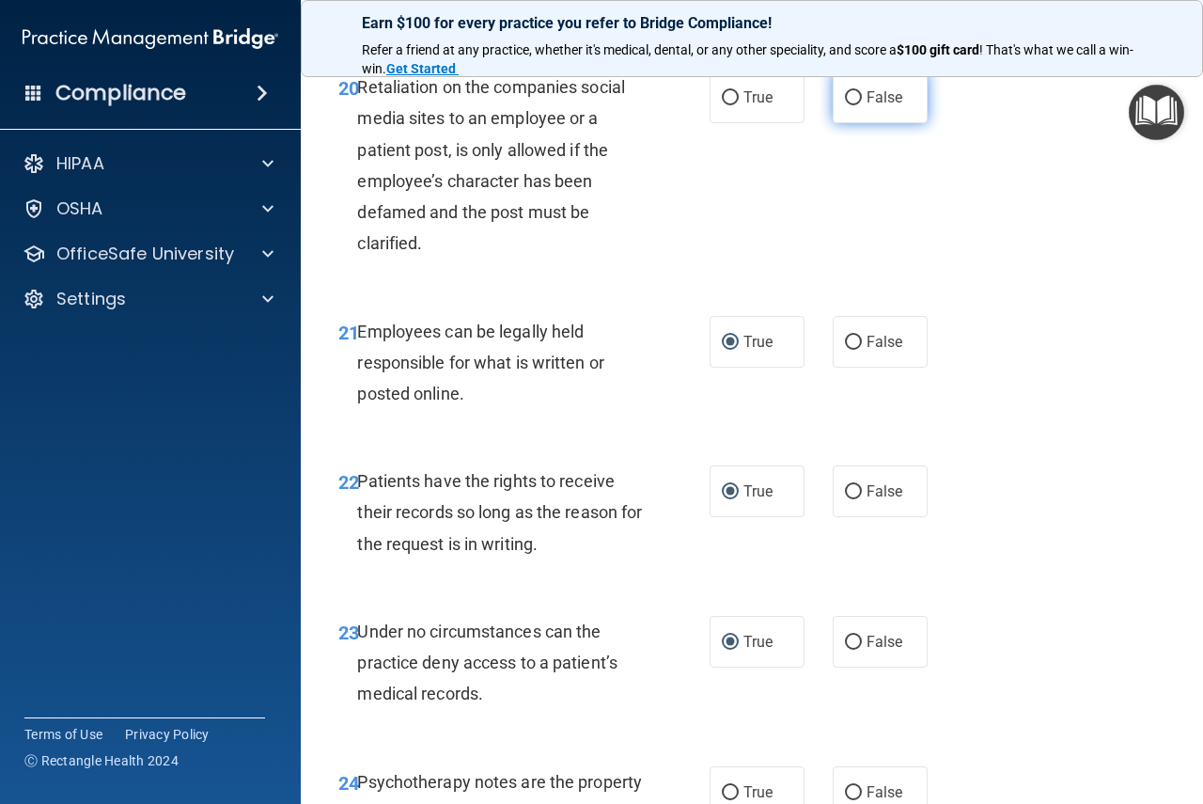
click at [846, 105] on input "False" at bounding box center [853, 98] width 17 height 14
radio input "true"
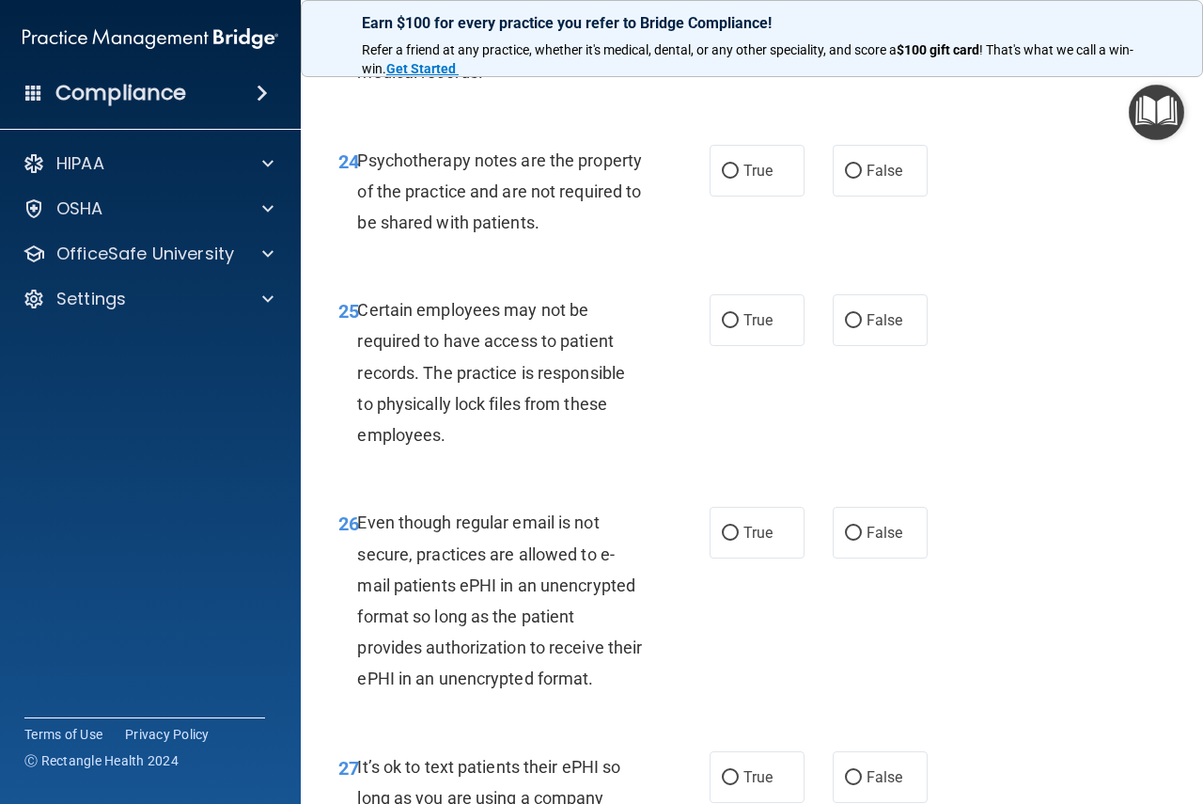
scroll to position [4929, 0]
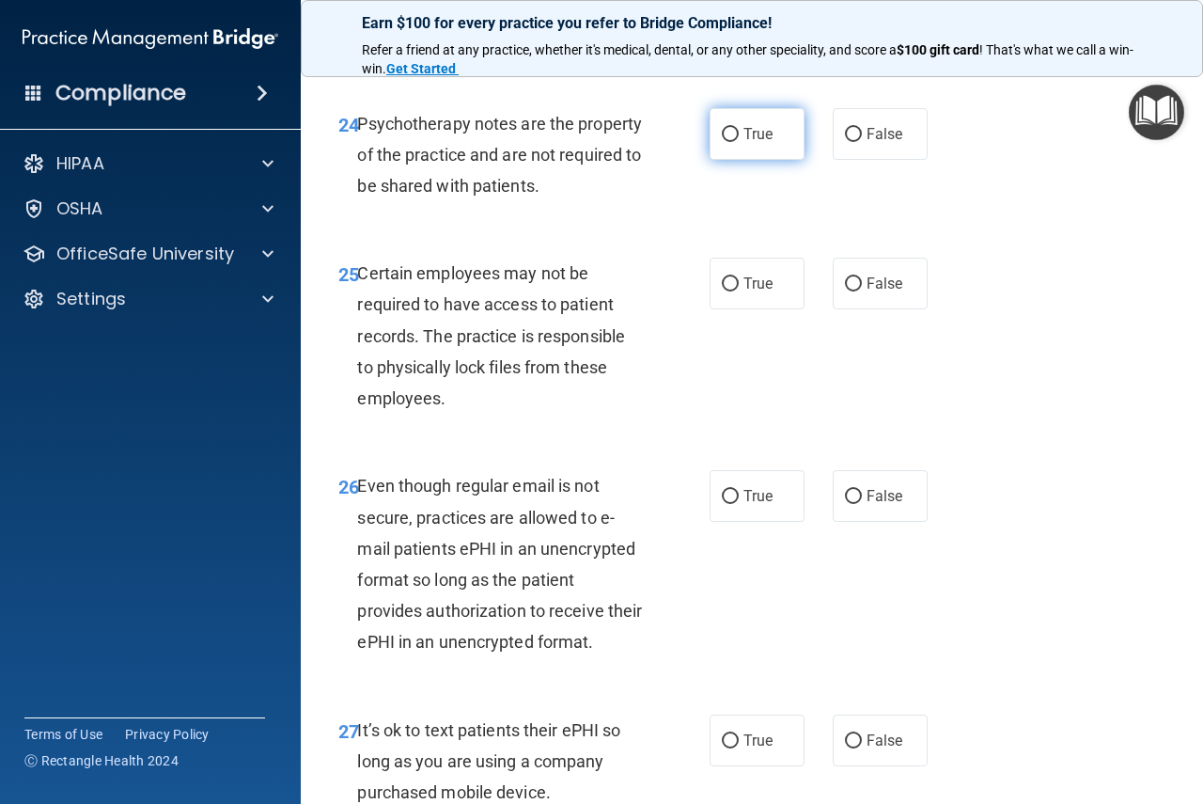
click at [726, 142] on input "True" at bounding box center [730, 135] width 17 height 14
radio input "true"
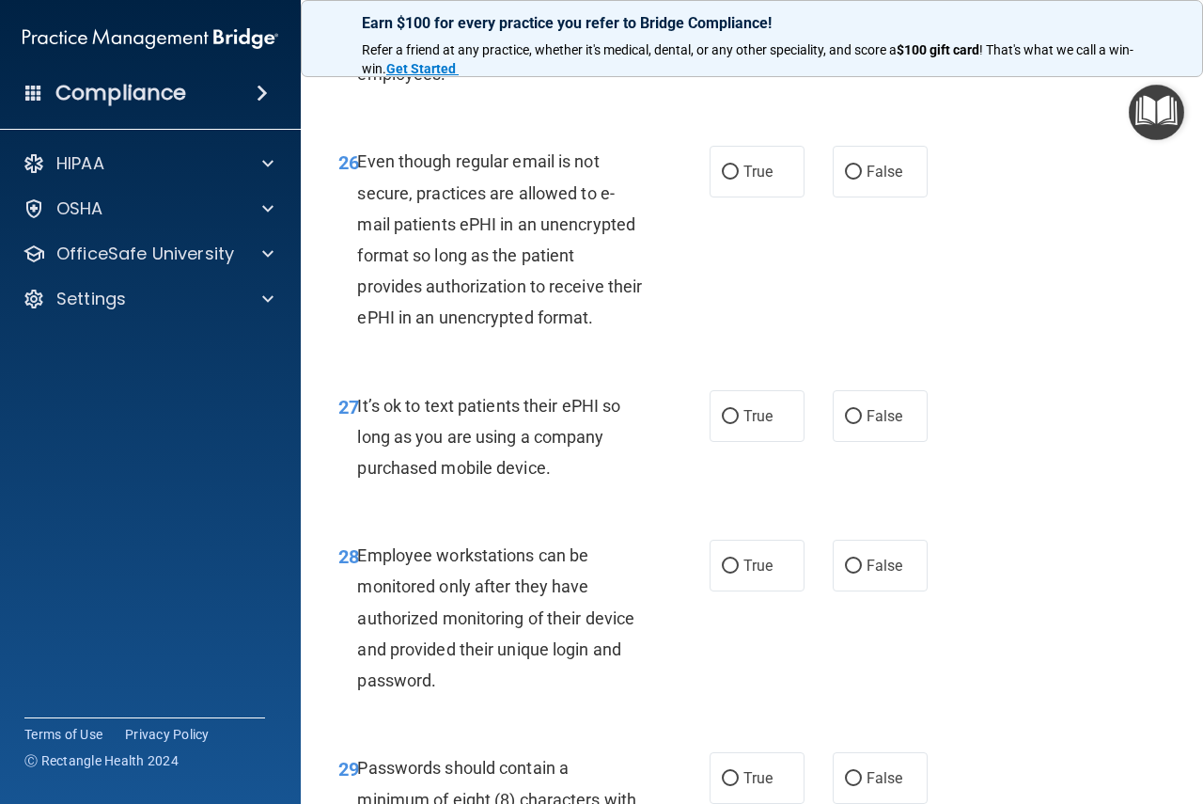
scroll to position [5211, 0]
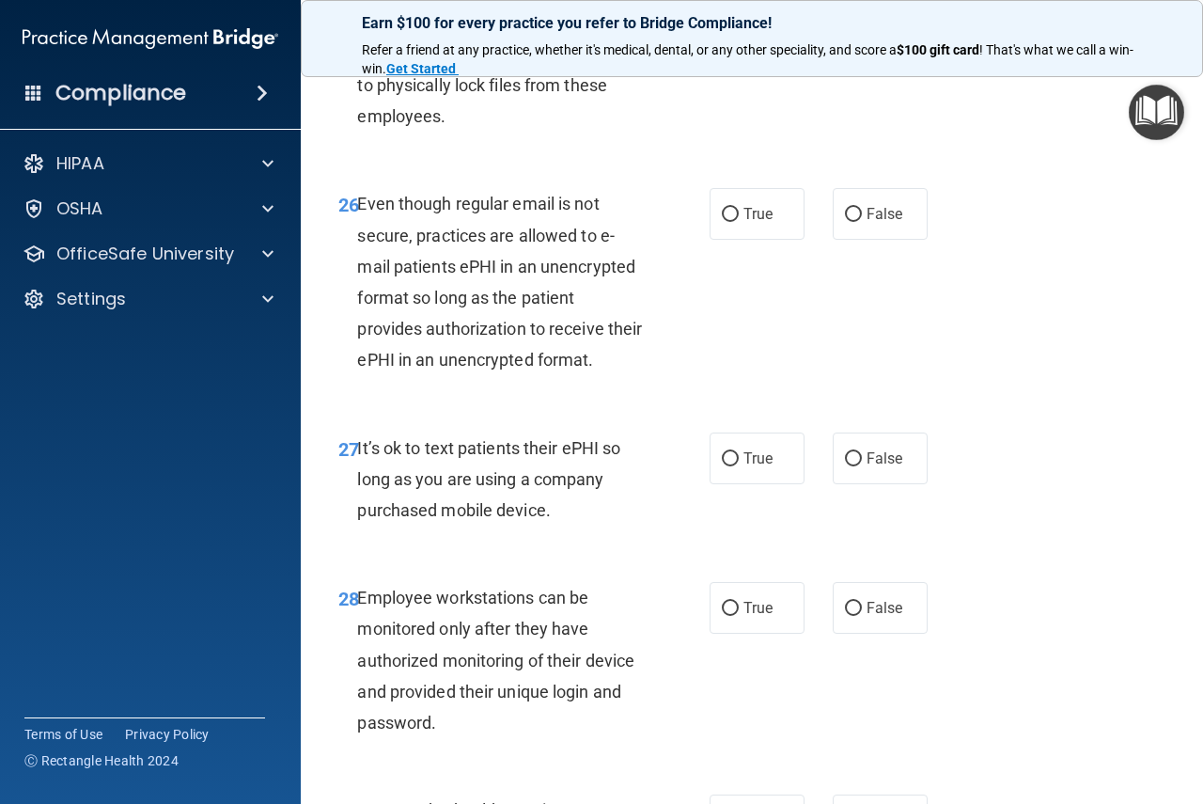
click at [724, 9] on input "True" at bounding box center [730, 2] width 17 height 14
radio input "true"
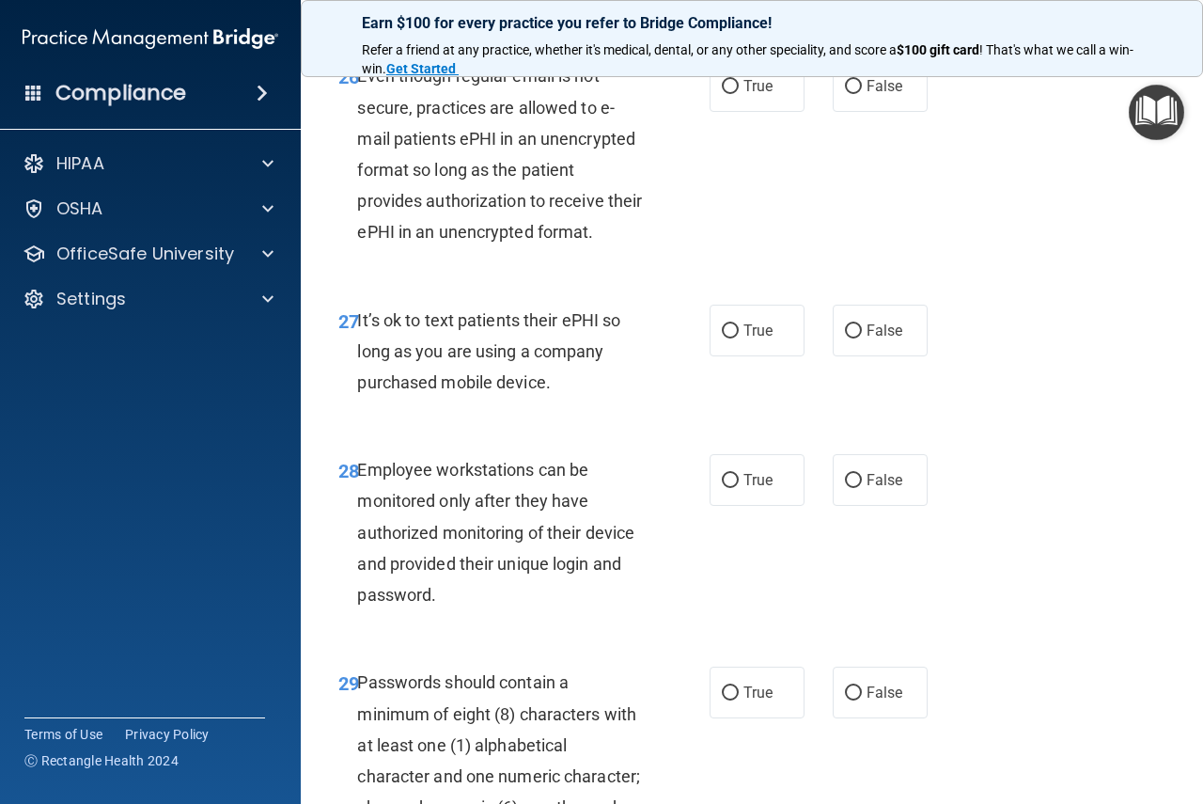
scroll to position [5399, 0]
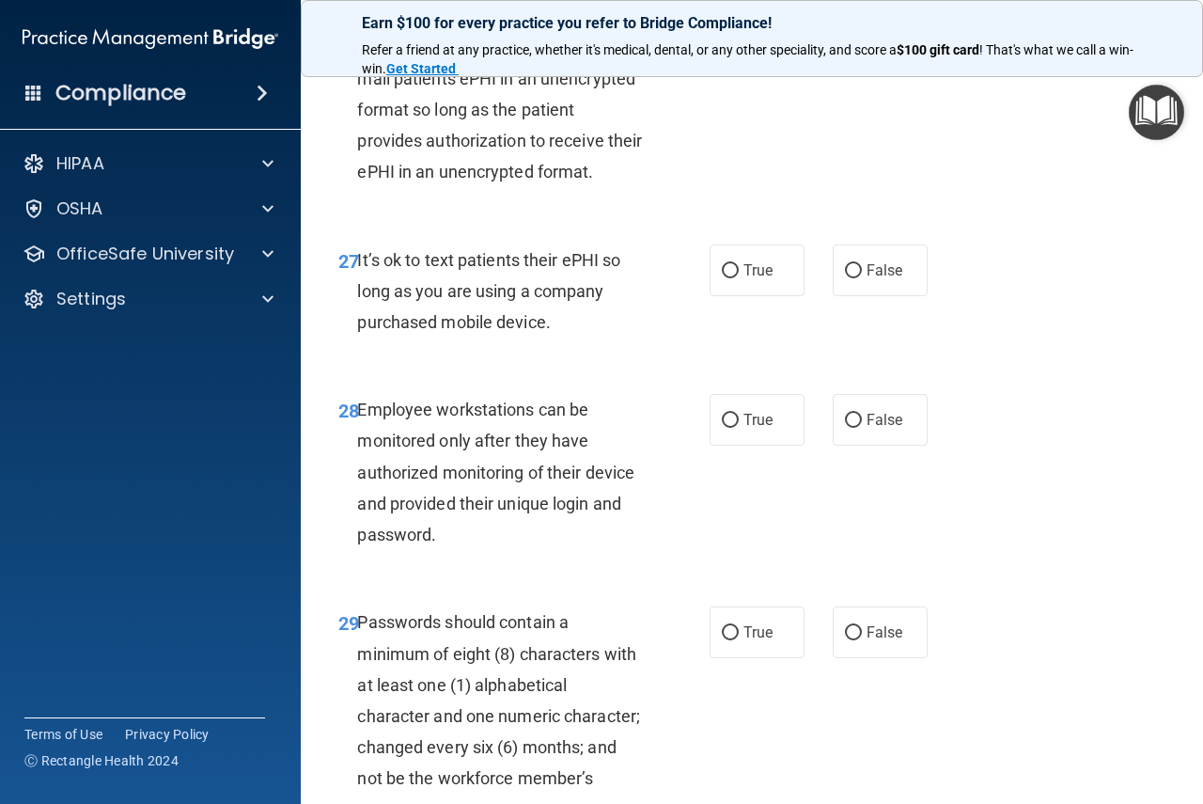
click at [848, 34] on input "False" at bounding box center [853, 27] width 17 height 14
radio input "true"
click at [870, 279] on span "False" at bounding box center [885, 270] width 37 height 18
click at [862, 278] on input "False" at bounding box center [853, 271] width 17 height 14
radio input "true"
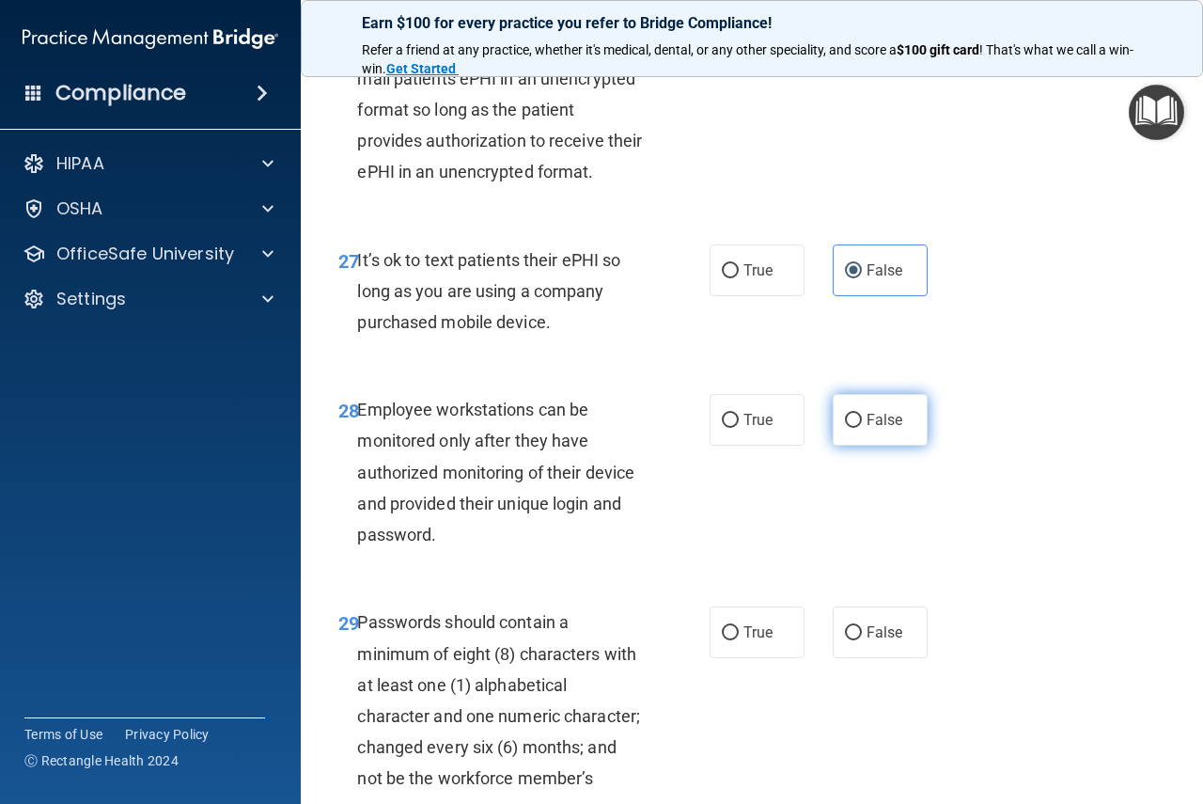
click at [848, 428] on input "False" at bounding box center [853, 421] width 17 height 14
radio input "true"
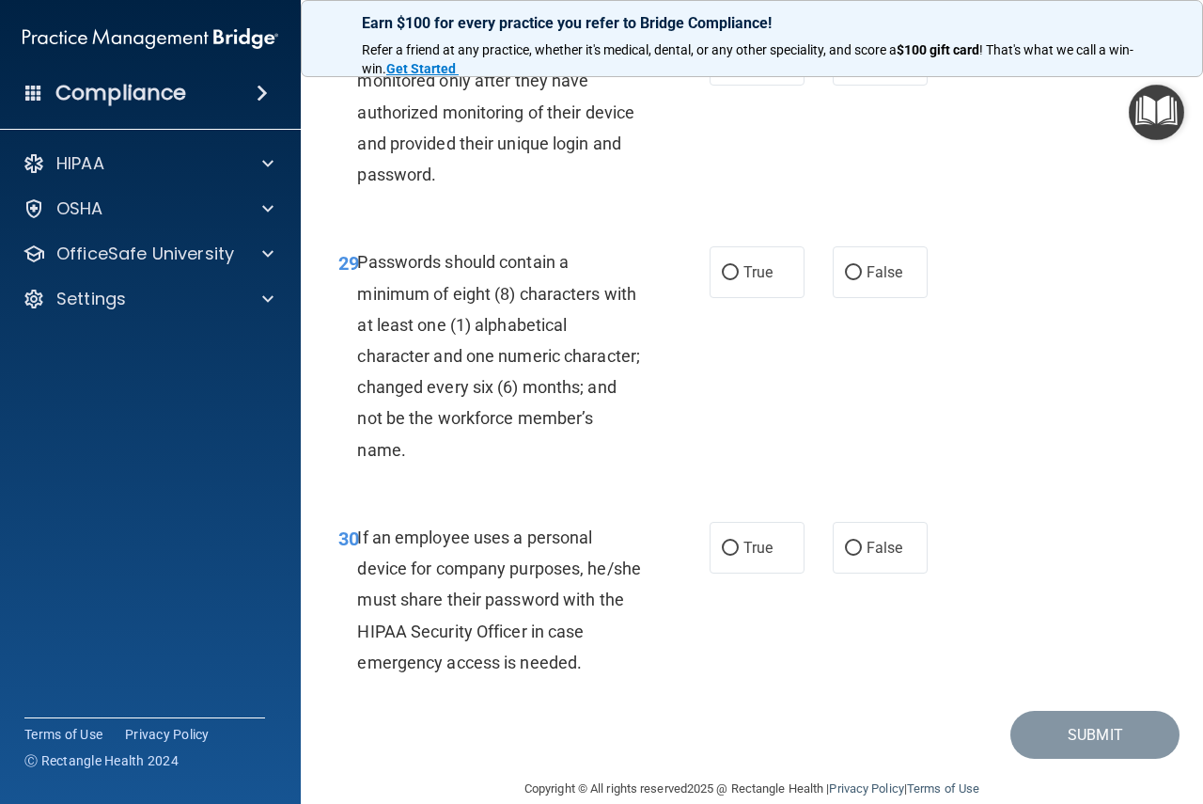
scroll to position [5775, 0]
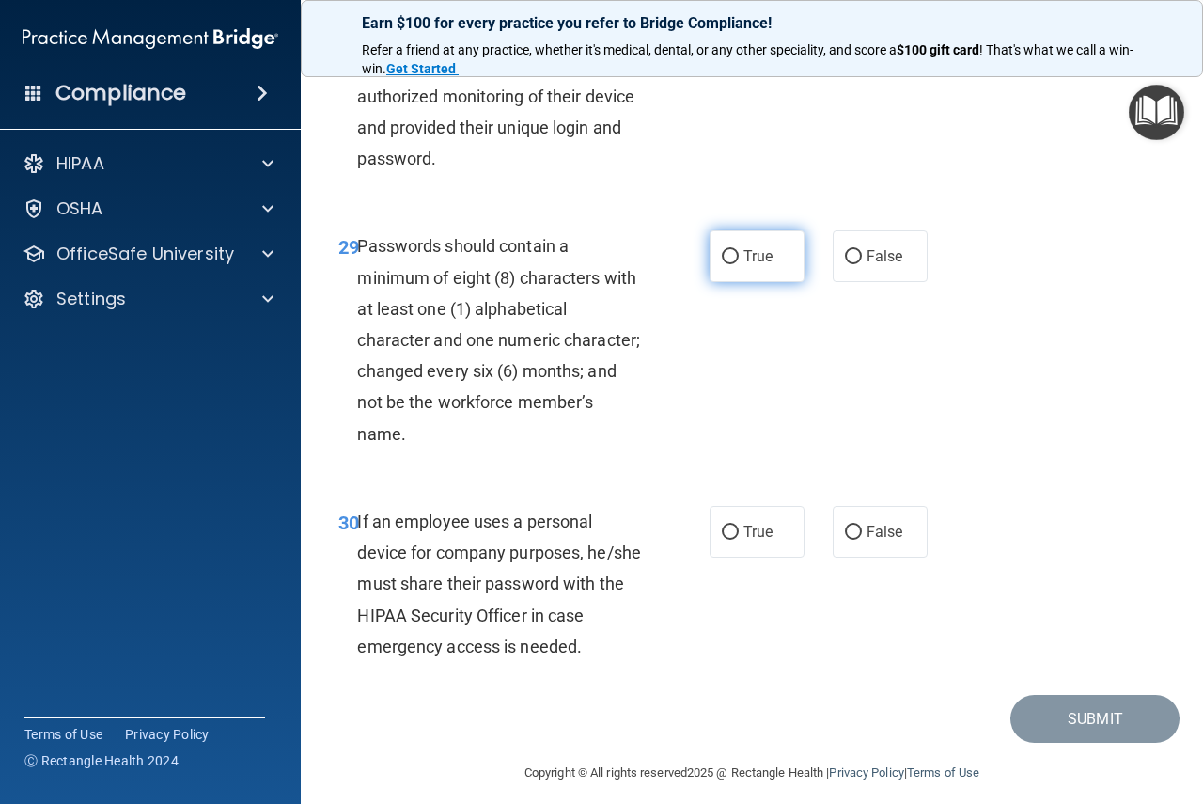
click at [725, 264] on input "True" at bounding box center [730, 257] width 17 height 14
radio input "true"
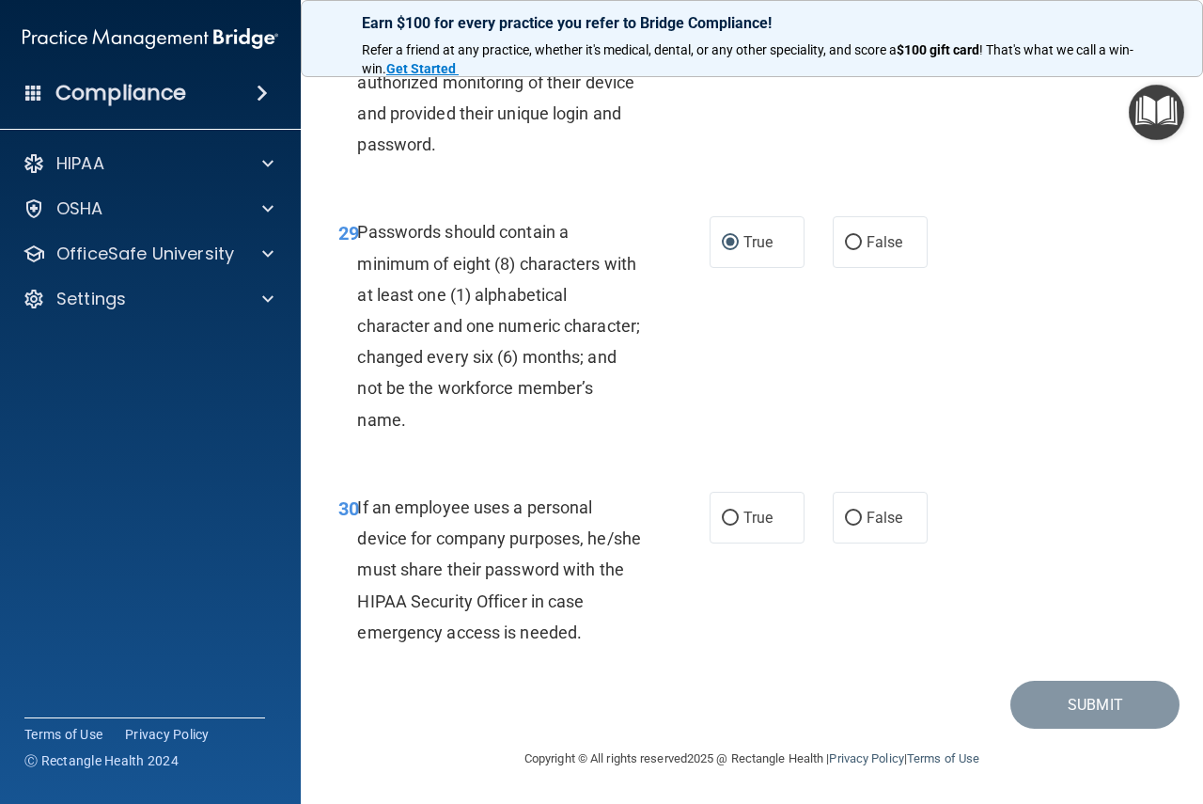
scroll to position [5913, 0]
click at [722, 522] on input "True" at bounding box center [730, 518] width 17 height 14
radio input "true"
click at [1068, 699] on button "Submit" at bounding box center [1094, 704] width 169 height 48
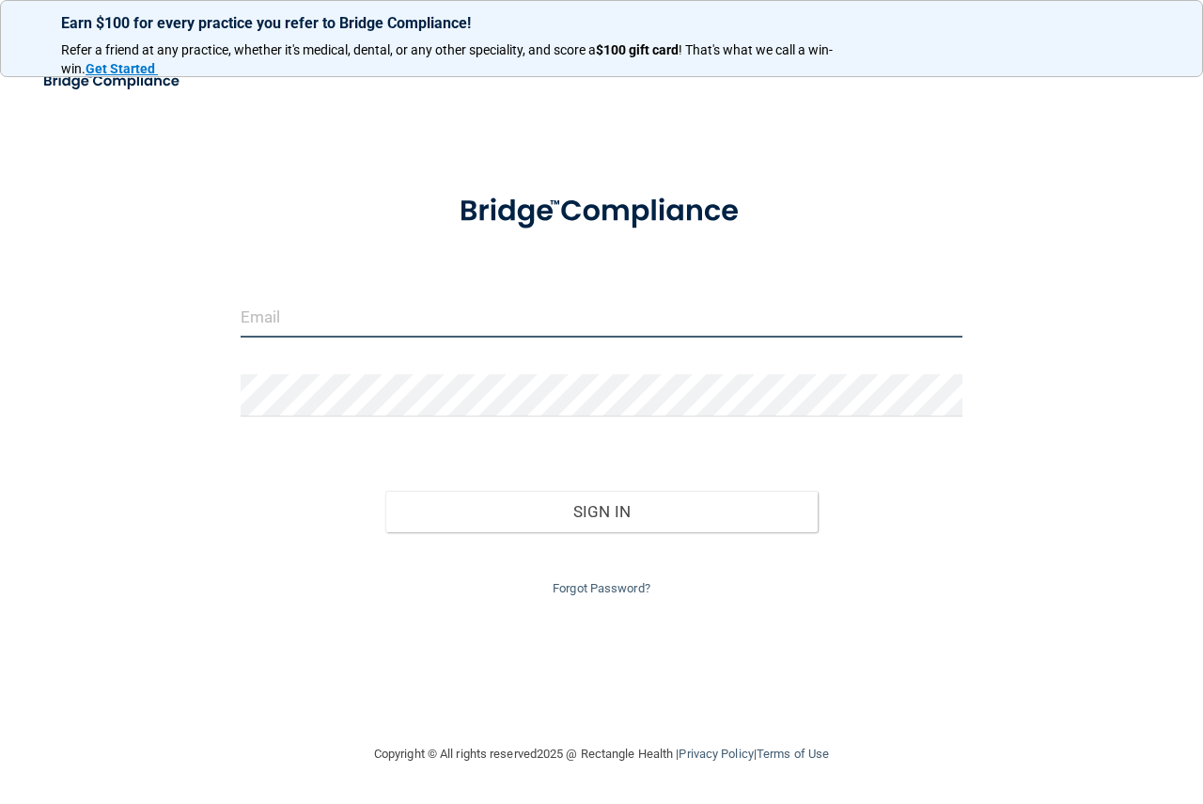
click at [562, 314] on input "email" at bounding box center [602, 316] width 722 height 42
type input "[EMAIL_ADDRESS][DOMAIN_NAME]"
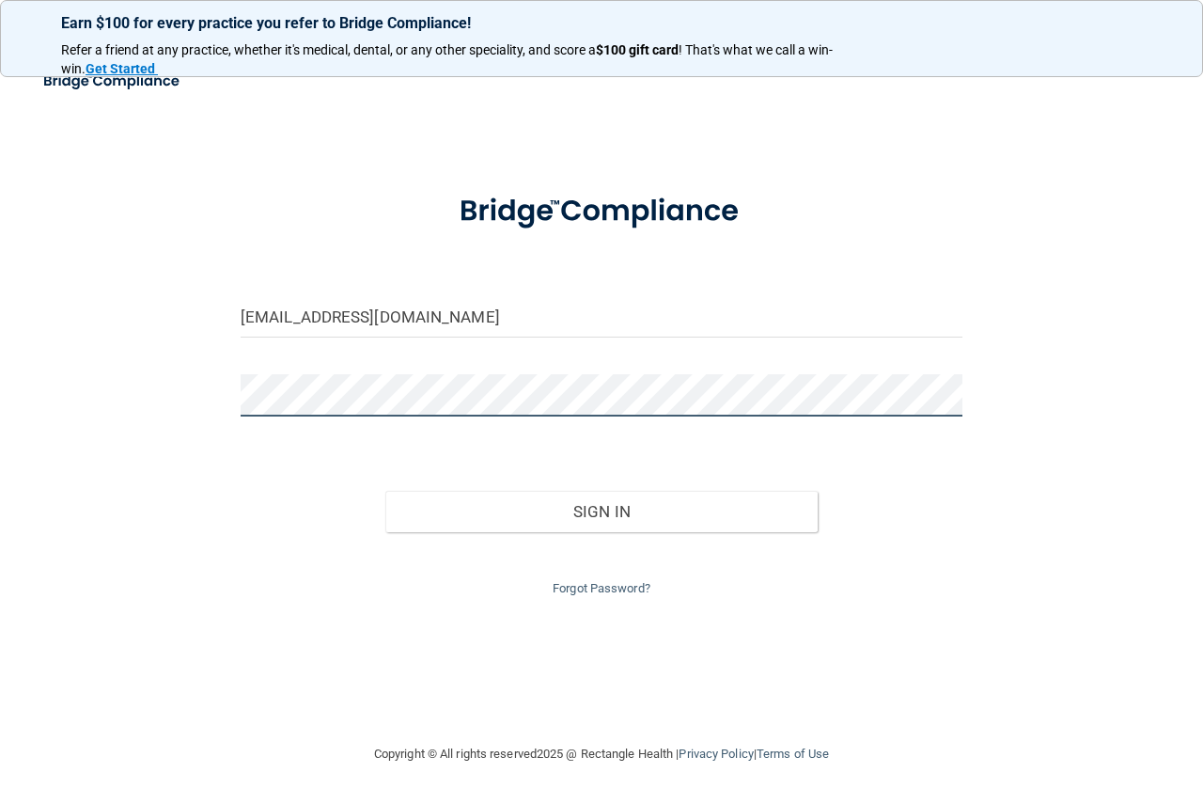
click at [385, 491] on button "Sign In" at bounding box center [601, 511] width 433 height 41
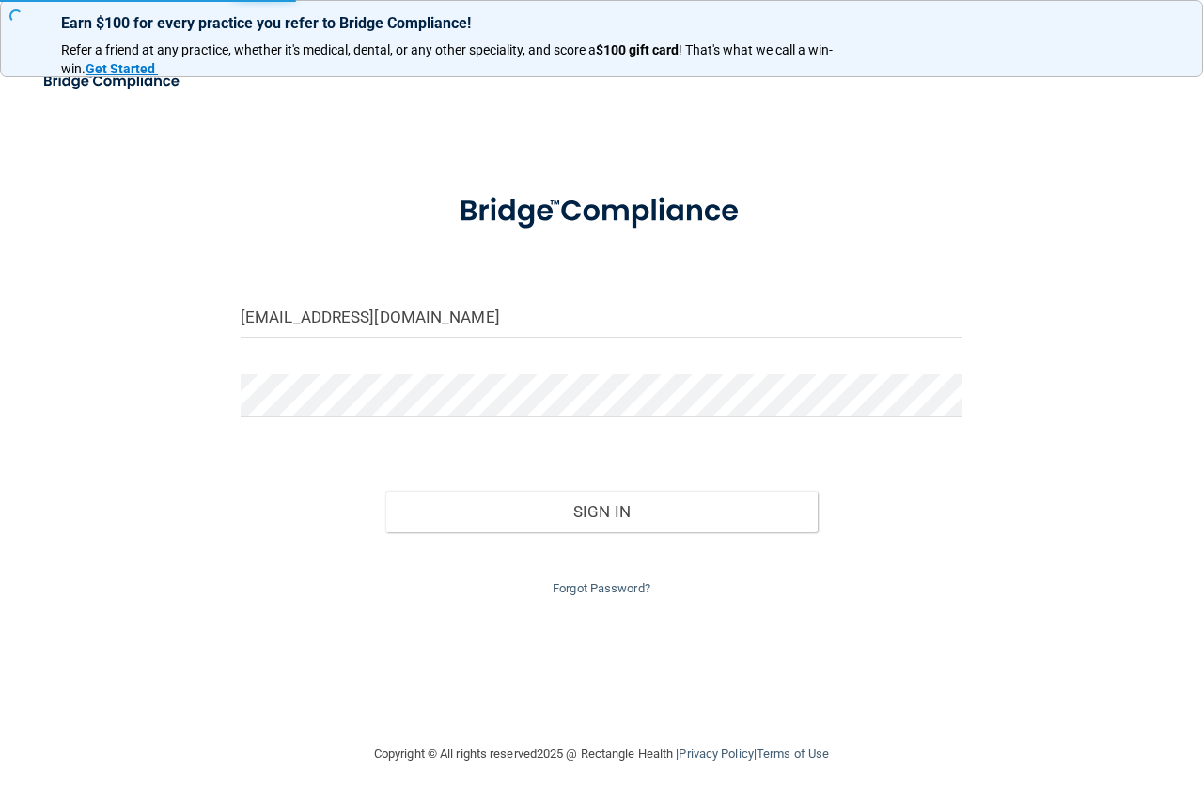
click at [575, 520] on div "prohady3@gmail.com Invalid email/password. You don't have permission to access …" at bounding box center [602, 401] width 1128 height 645
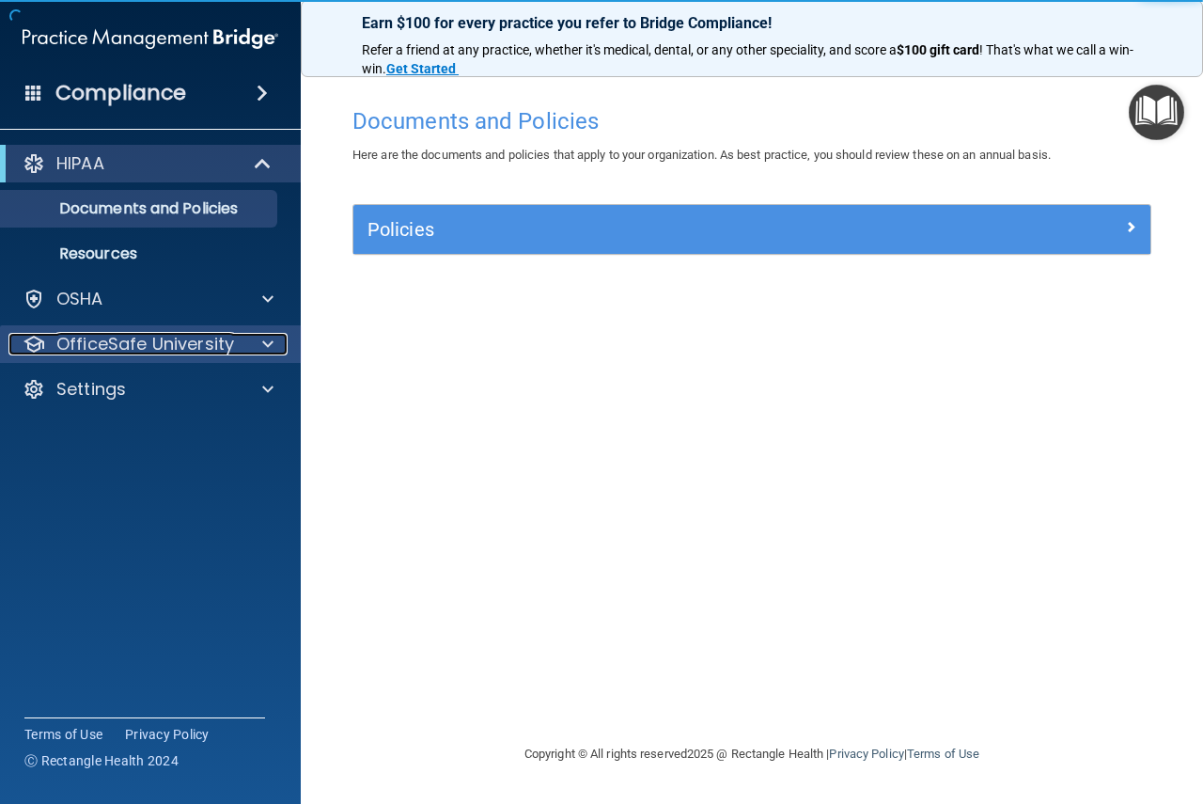
click at [264, 347] on span at bounding box center [267, 344] width 11 height 23
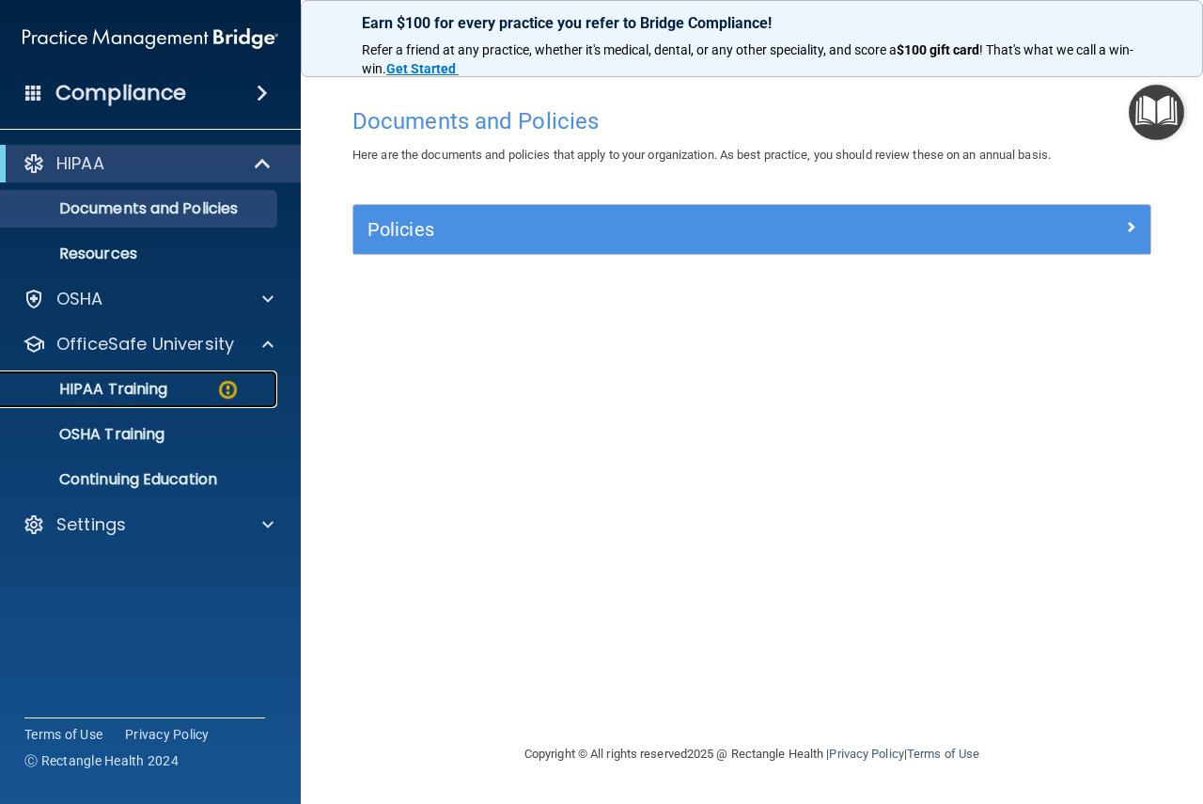
click at [226, 385] on img at bounding box center [227, 389] width 23 height 23
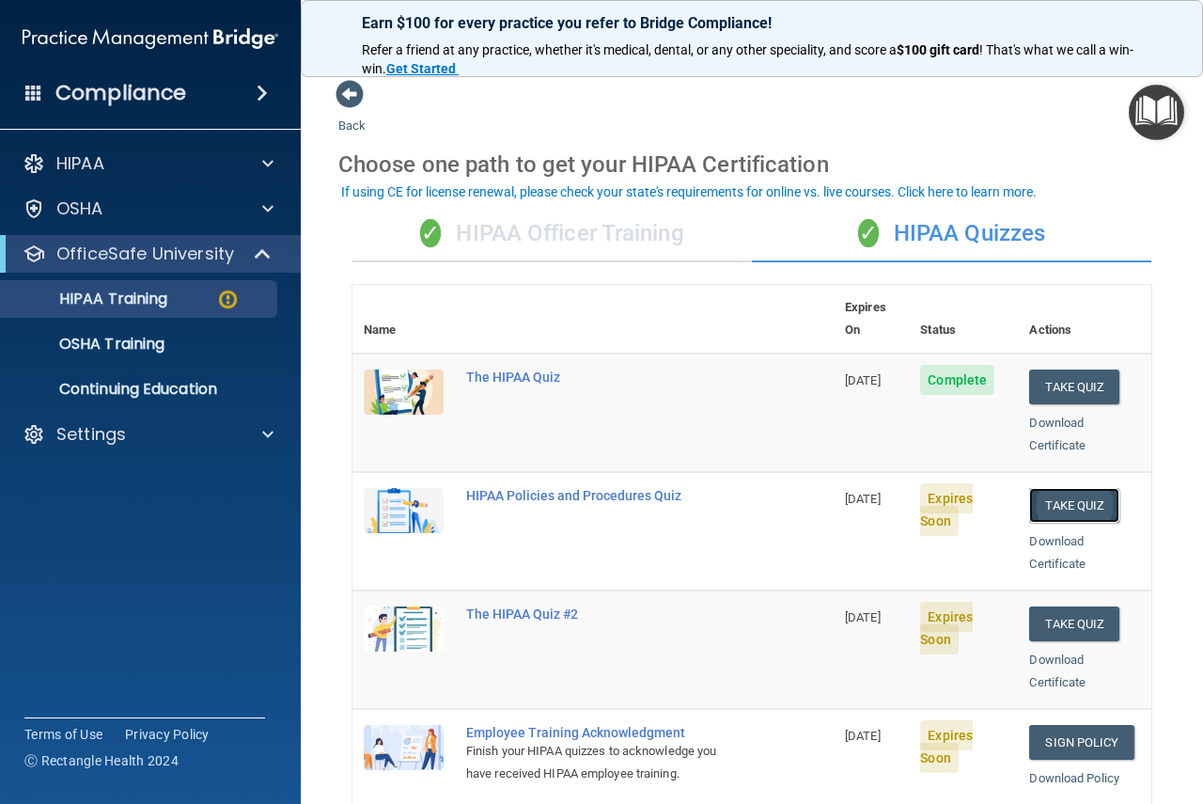
click at [1041, 488] on button "Take Quiz" at bounding box center [1074, 505] width 90 height 35
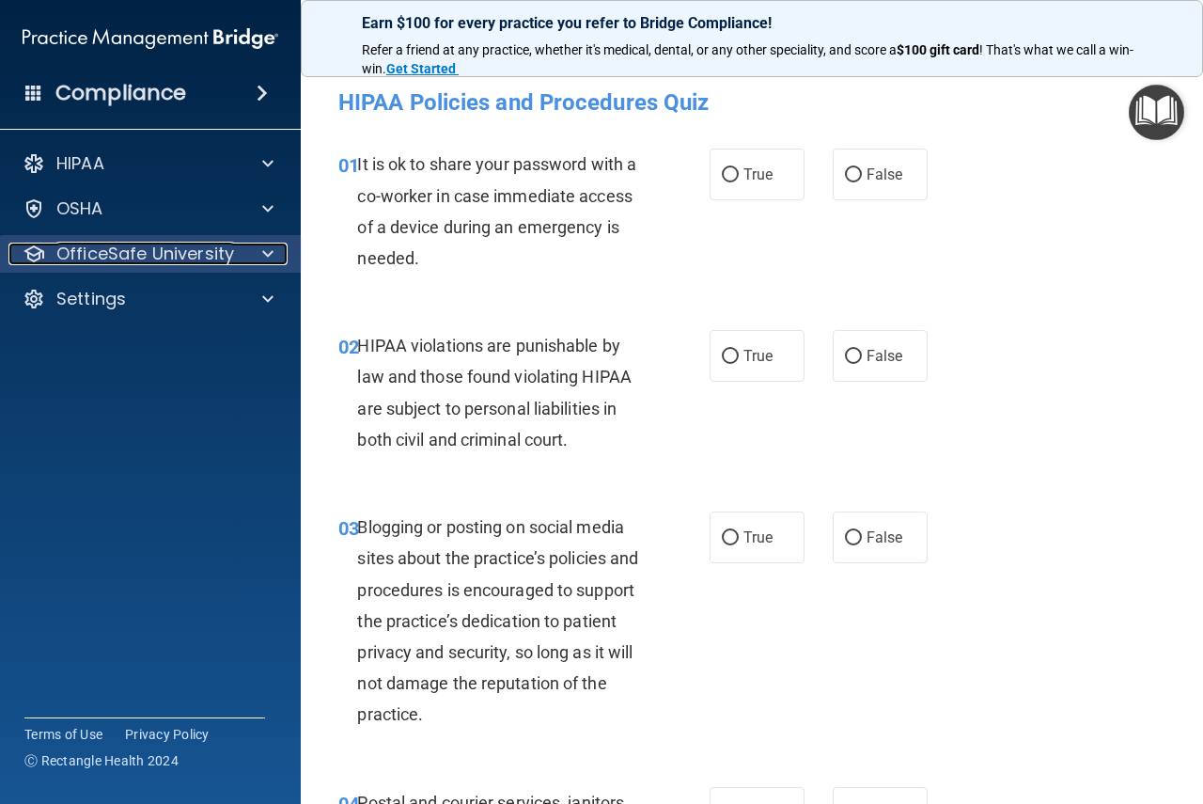
click at [123, 254] on p "OfficeSafe University" at bounding box center [145, 253] width 178 height 23
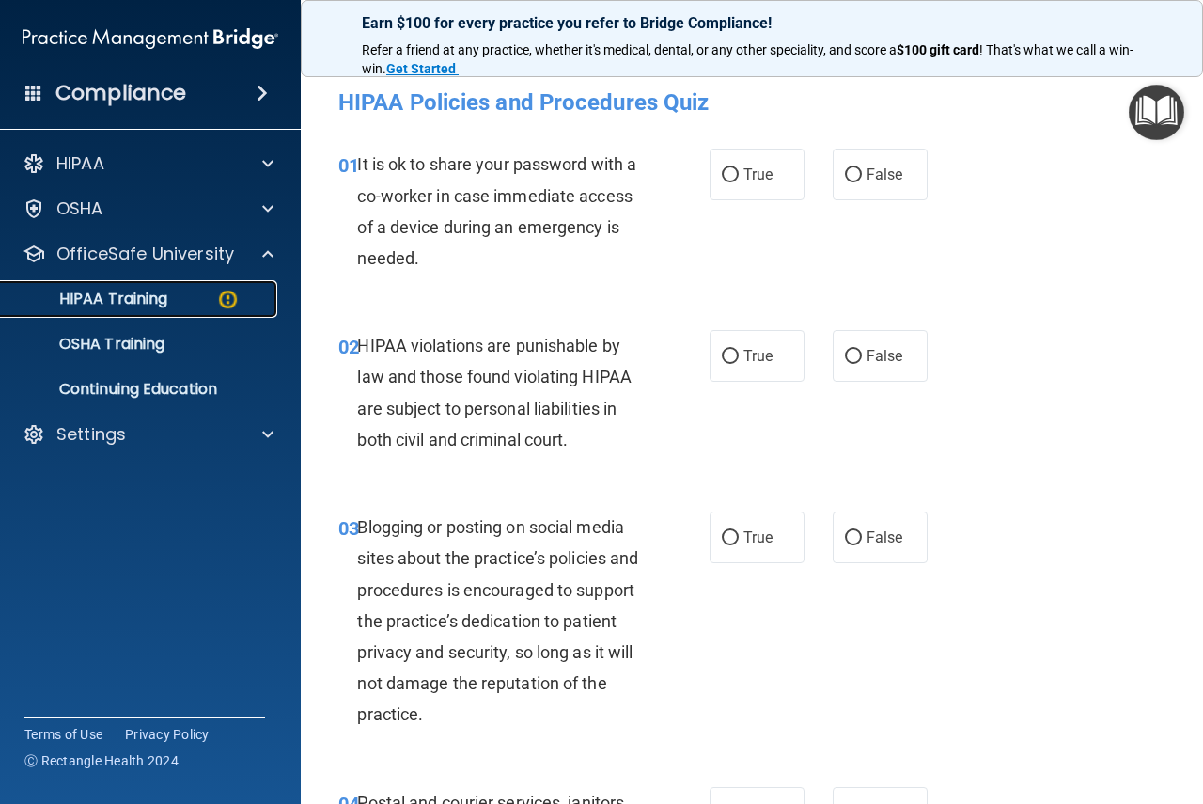
click at [228, 296] on img at bounding box center [227, 299] width 23 height 23
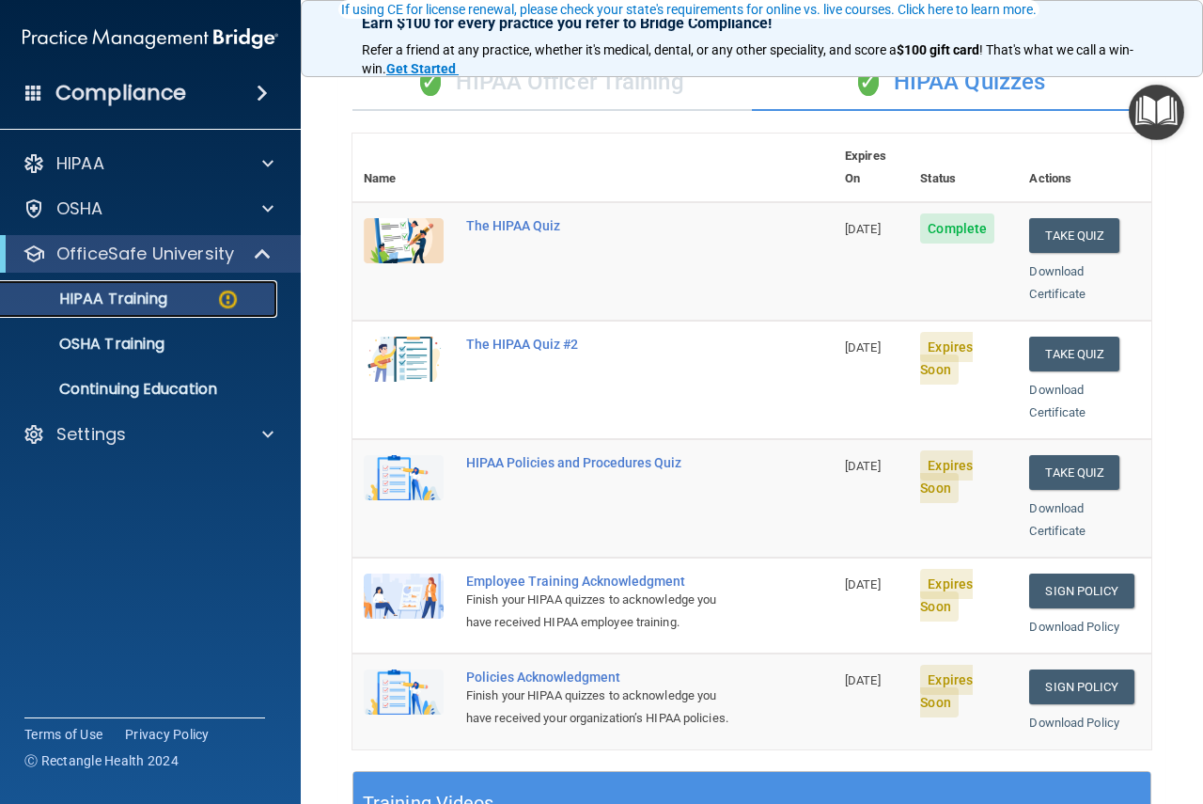
scroll to position [188, 0]
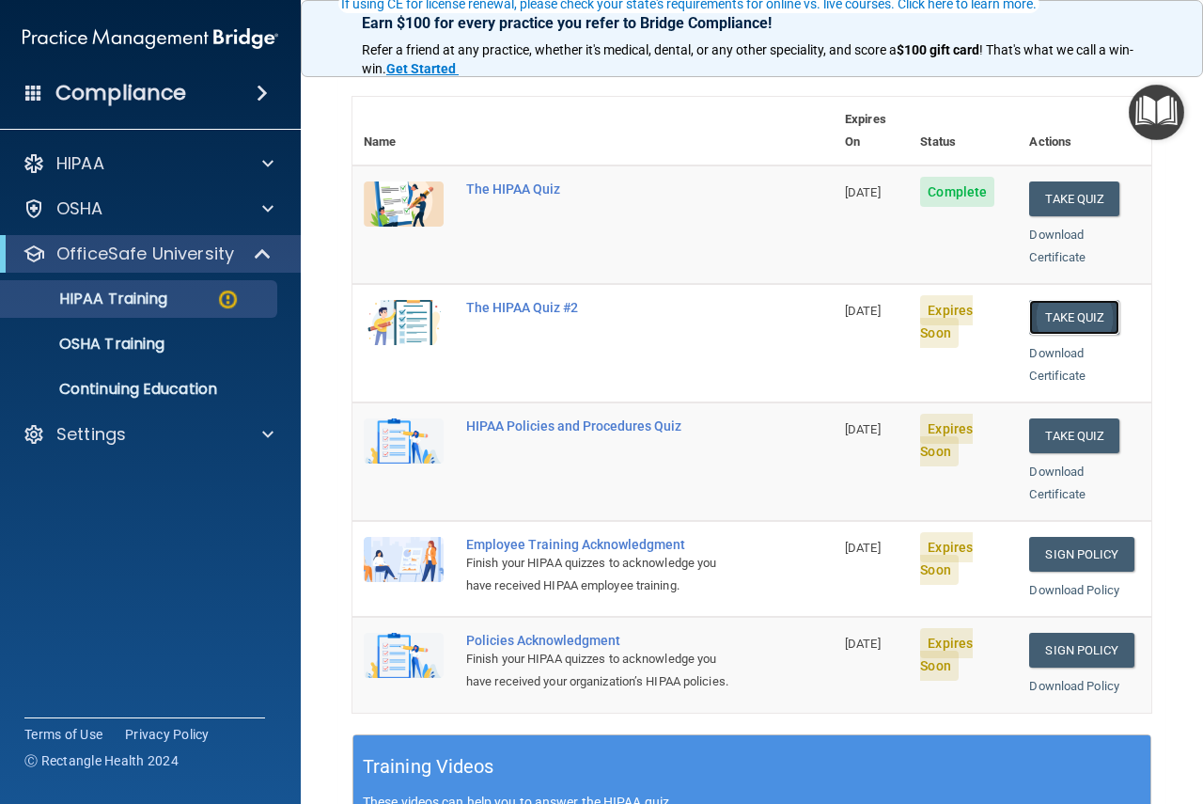
click at [1062, 300] on button "Take Quiz" at bounding box center [1074, 317] width 90 height 35
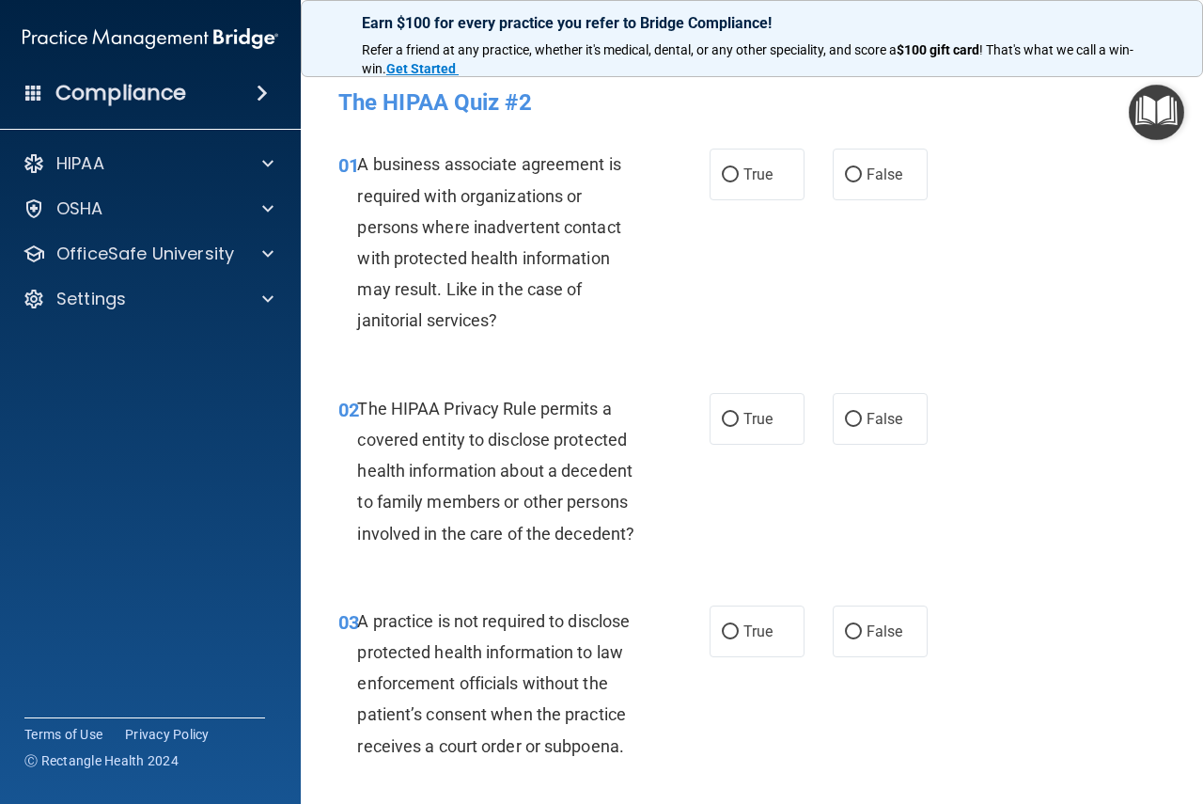
drag, startPoint x: 719, startPoint y: 177, endPoint x: 722, endPoint y: 218, distance: 41.5
click at [722, 177] on input "True" at bounding box center [730, 175] width 17 height 14
radio input "true"
click at [845, 634] on input "False" at bounding box center [853, 632] width 17 height 14
radio input "true"
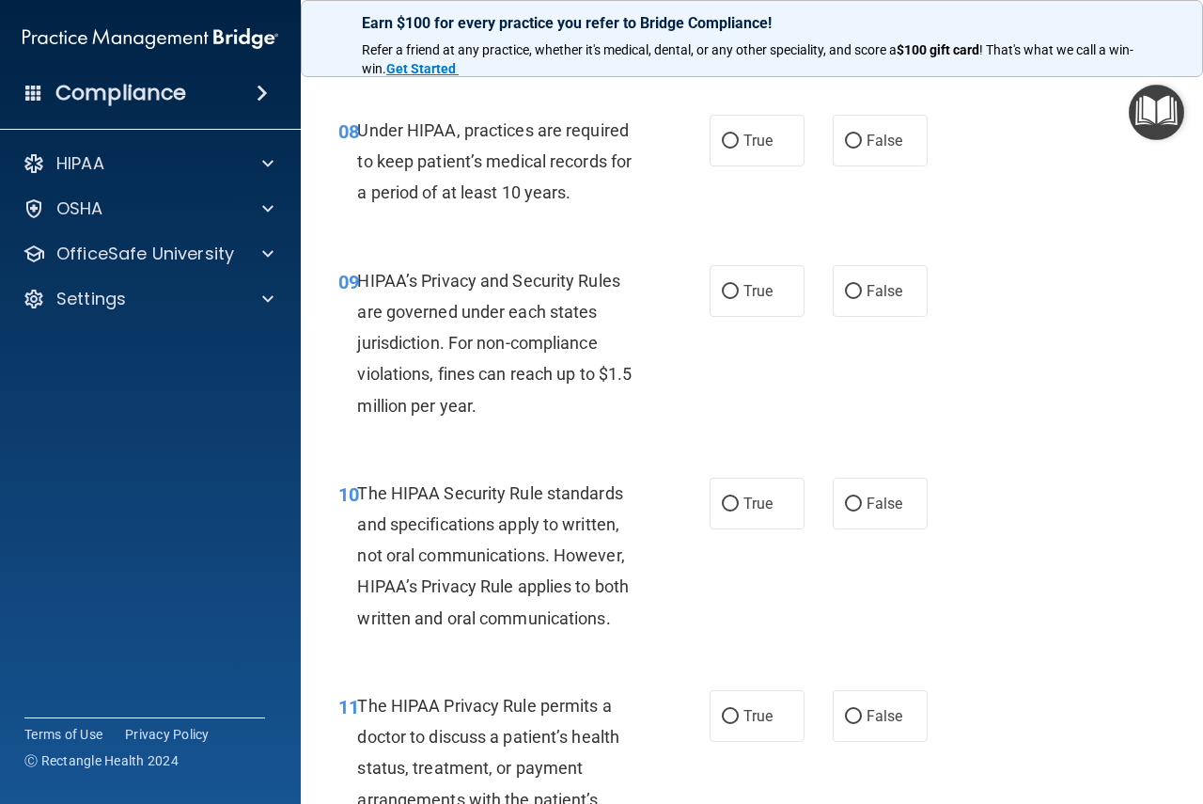
scroll to position [1598, 0]
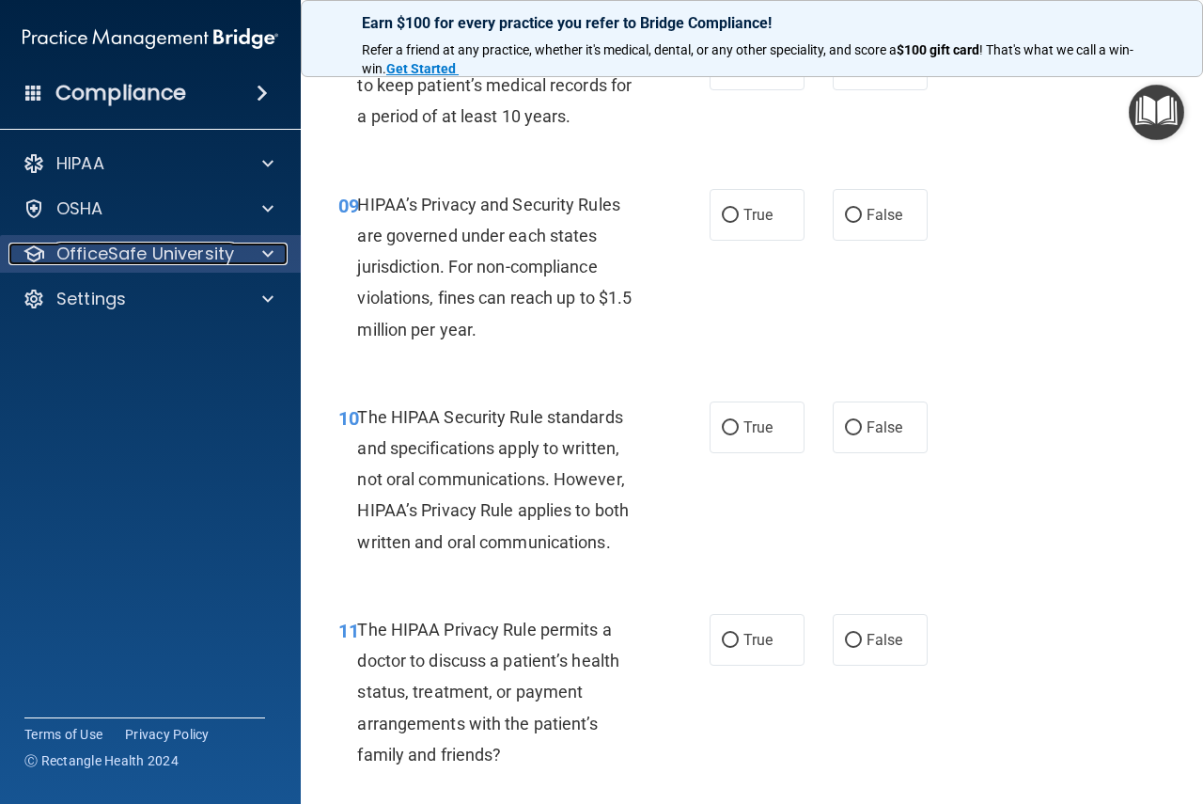
click at [267, 256] on span at bounding box center [267, 253] width 11 height 23
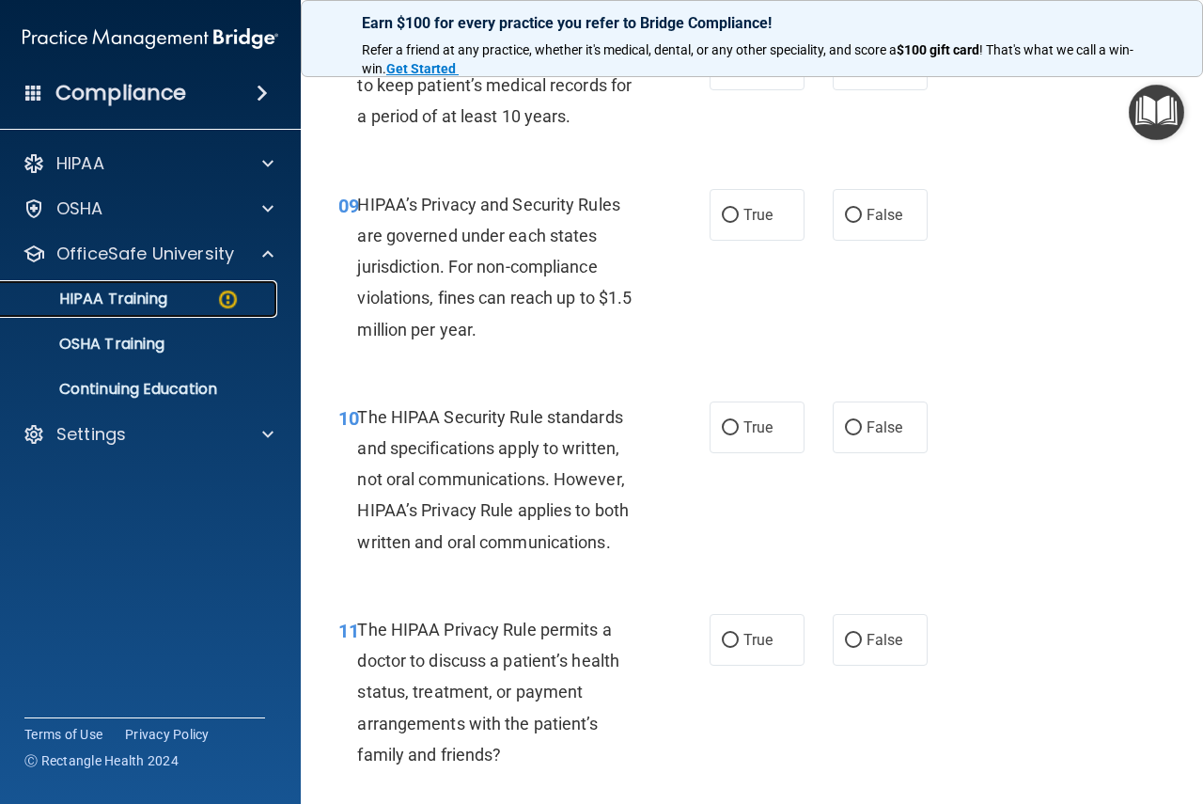
click at [229, 297] on img at bounding box center [227, 299] width 23 height 23
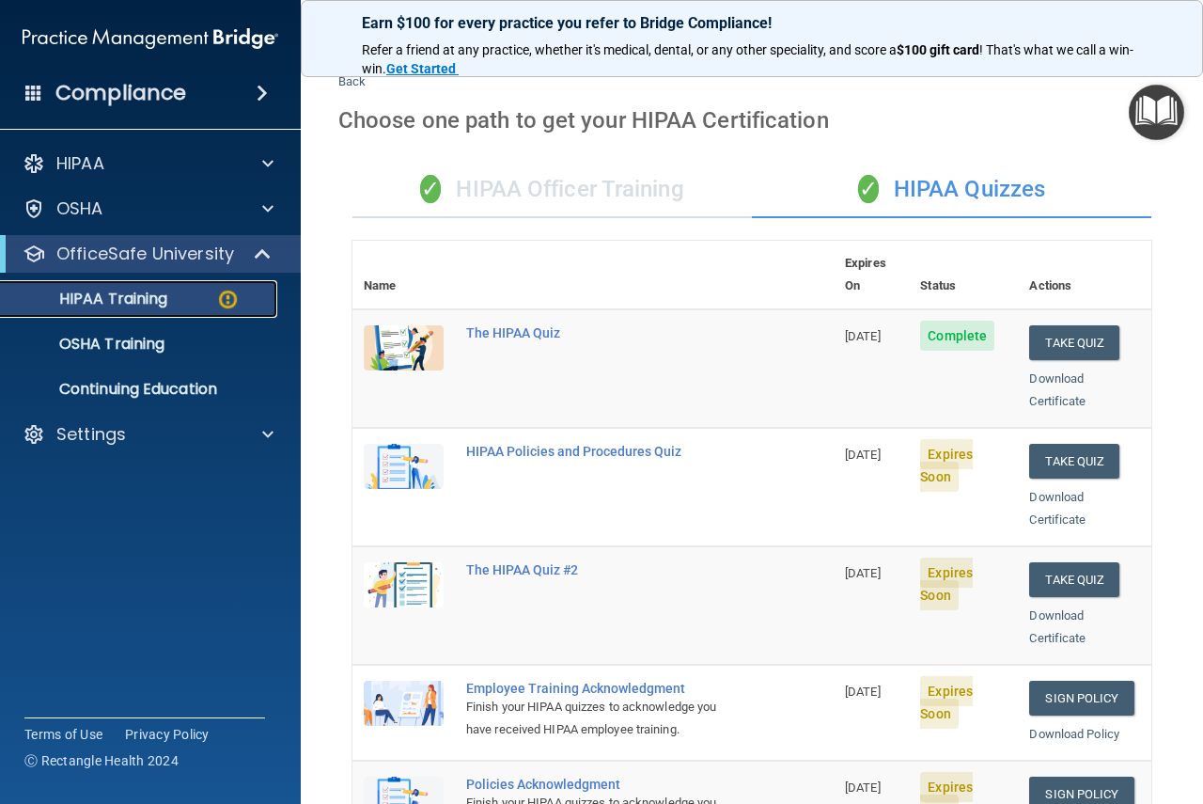
scroll to position [40, 0]
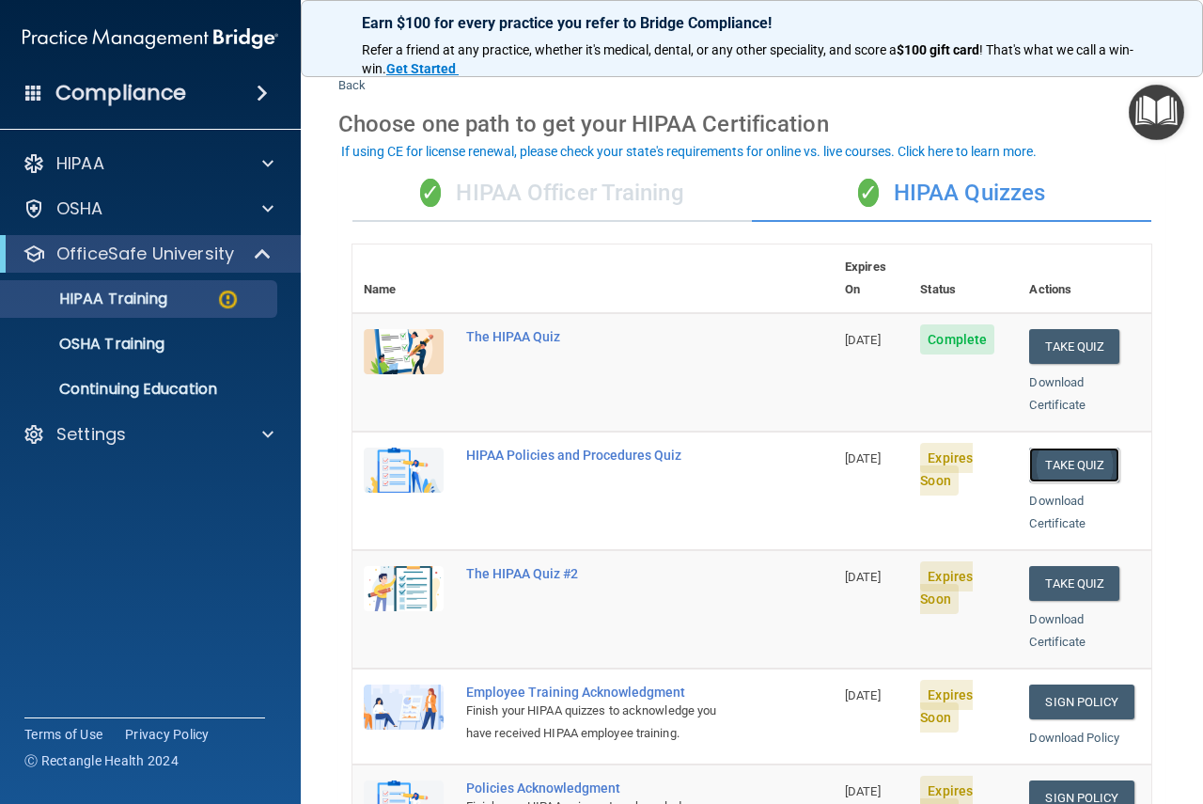
click at [1051, 447] on button "Take Quiz" at bounding box center [1074, 464] width 90 height 35
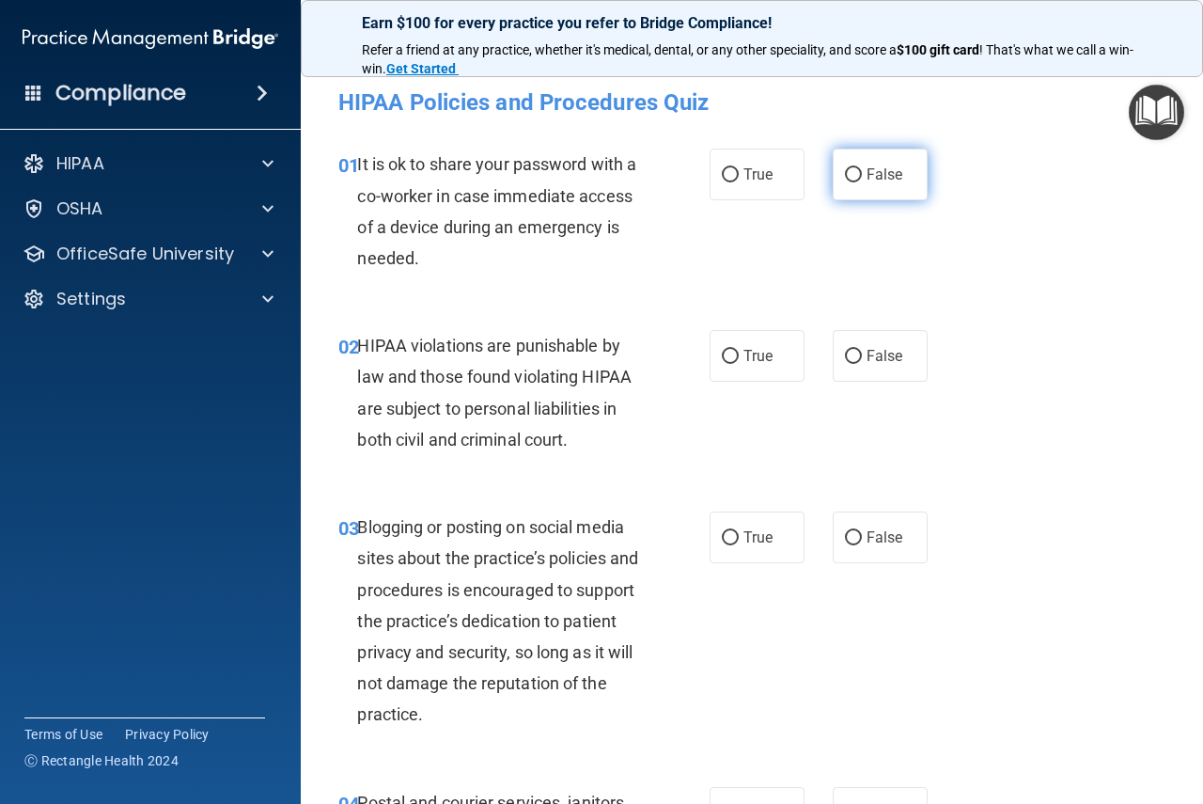
click at [845, 174] on input "False" at bounding box center [853, 175] width 17 height 14
radio input "true"
drag, startPoint x: 727, startPoint y: 354, endPoint x: 733, endPoint y: 445, distance: 90.4
click at [727, 356] on input "True" at bounding box center [730, 357] width 17 height 14
radio input "true"
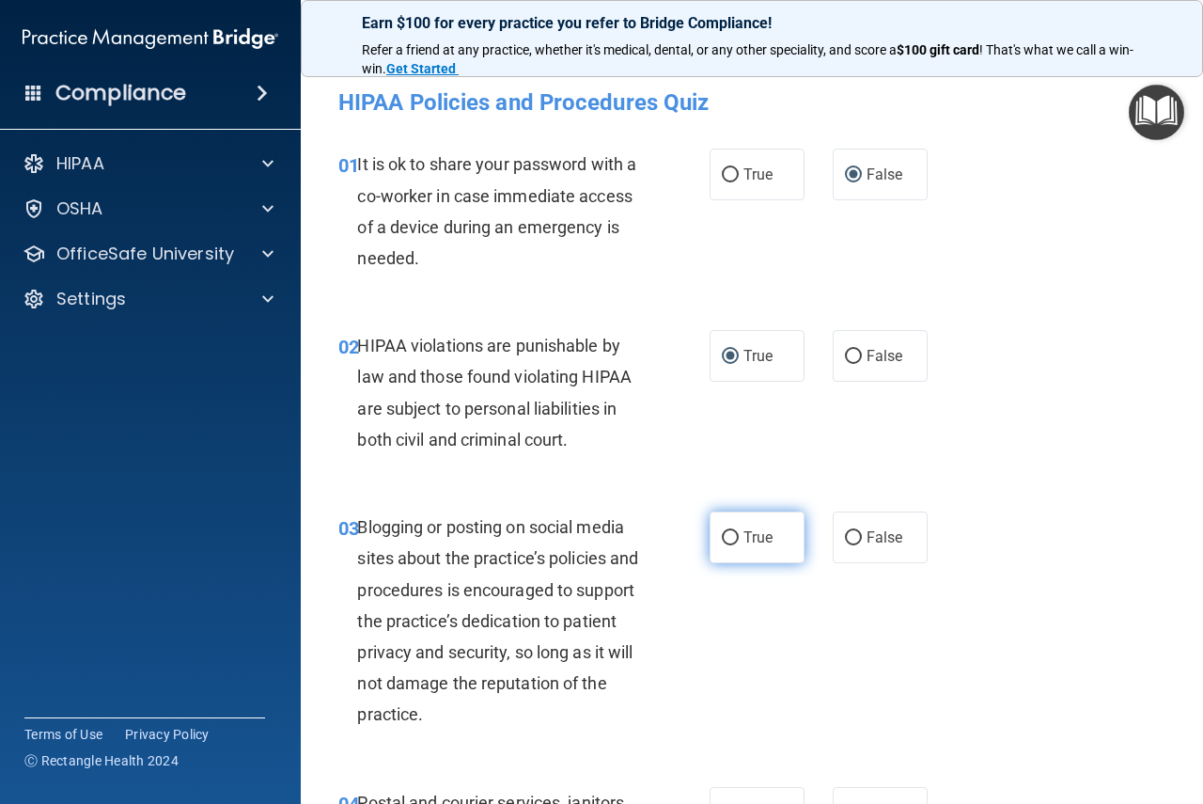
click at [722, 545] on input "True" at bounding box center [730, 538] width 17 height 14
radio input "true"
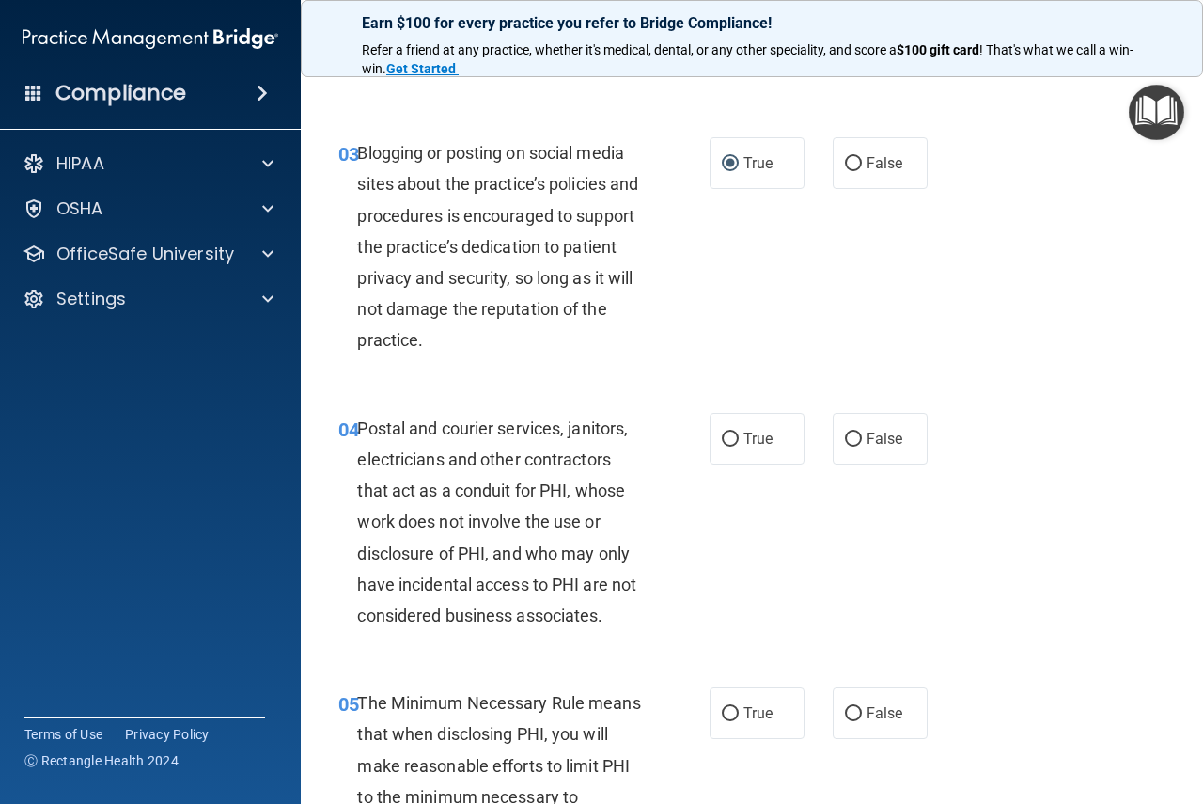
scroll to position [470, 0]
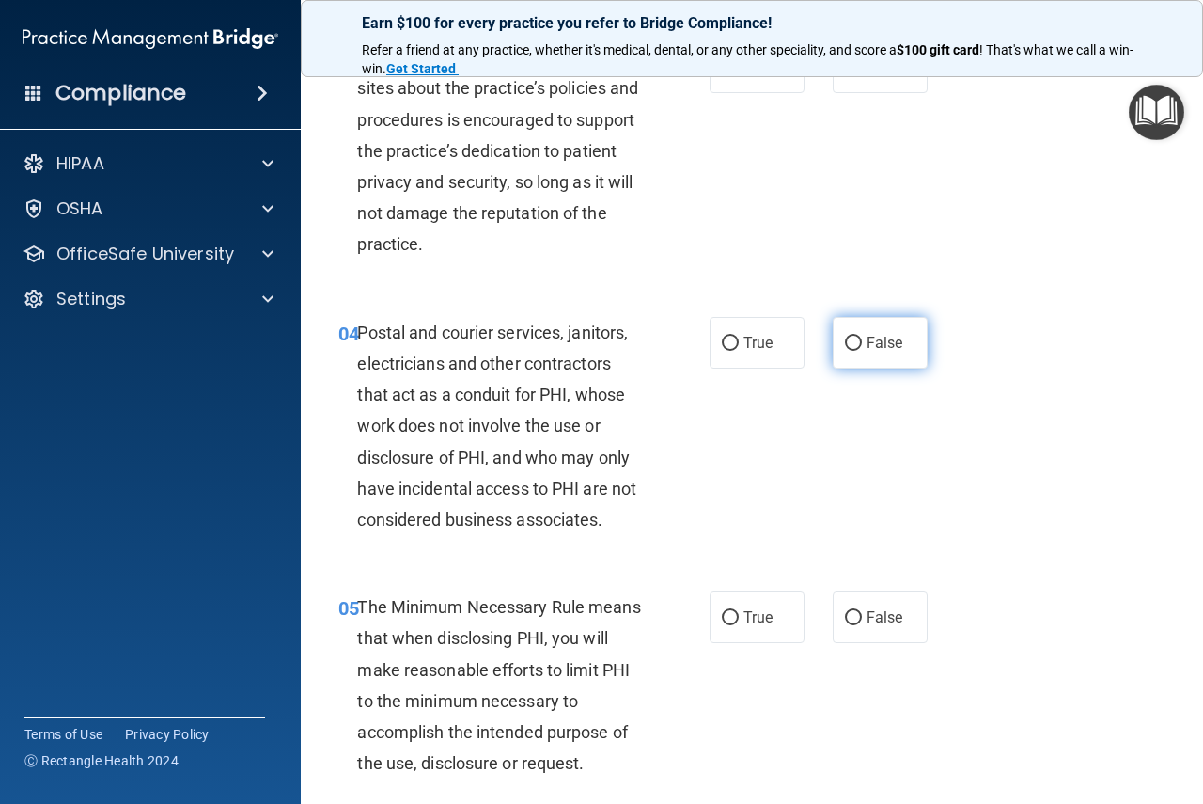
click at [845, 340] on input "False" at bounding box center [853, 343] width 17 height 14
radio input "true"
click at [726, 621] on input "True" at bounding box center [730, 618] width 17 height 14
radio input "true"
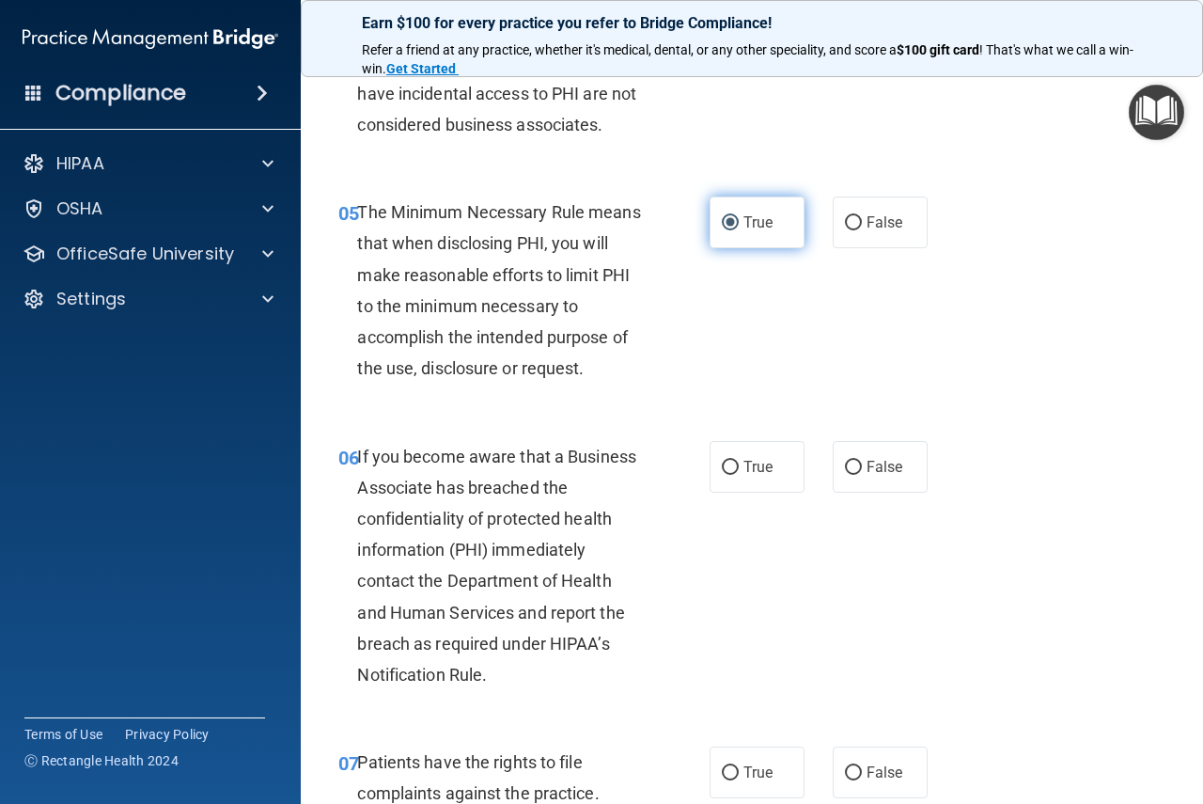
scroll to position [1034, 0]
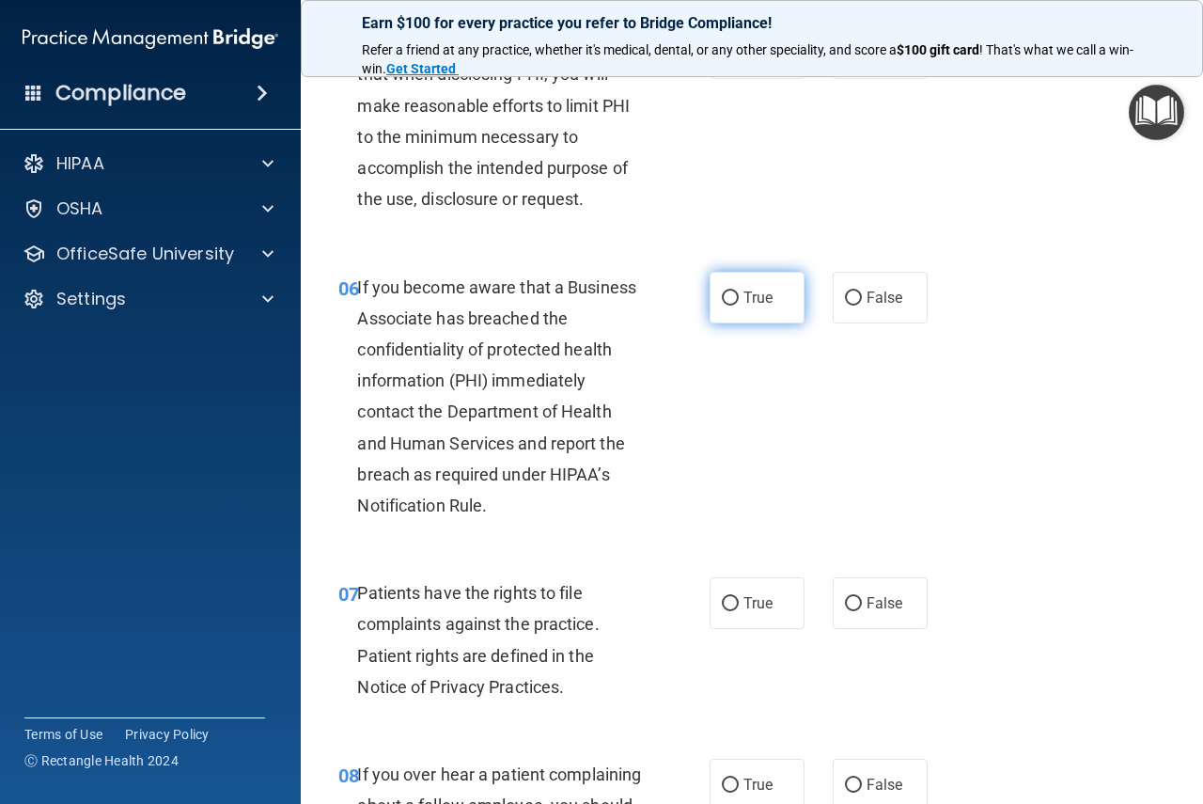
click at [726, 298] on input "True" at bounding box center [730, 298] width 17 height 14
radio input "true"
click at [722, 604] on input "True" at bounding box center [730, 604] width 17 height 14
radio input "true"
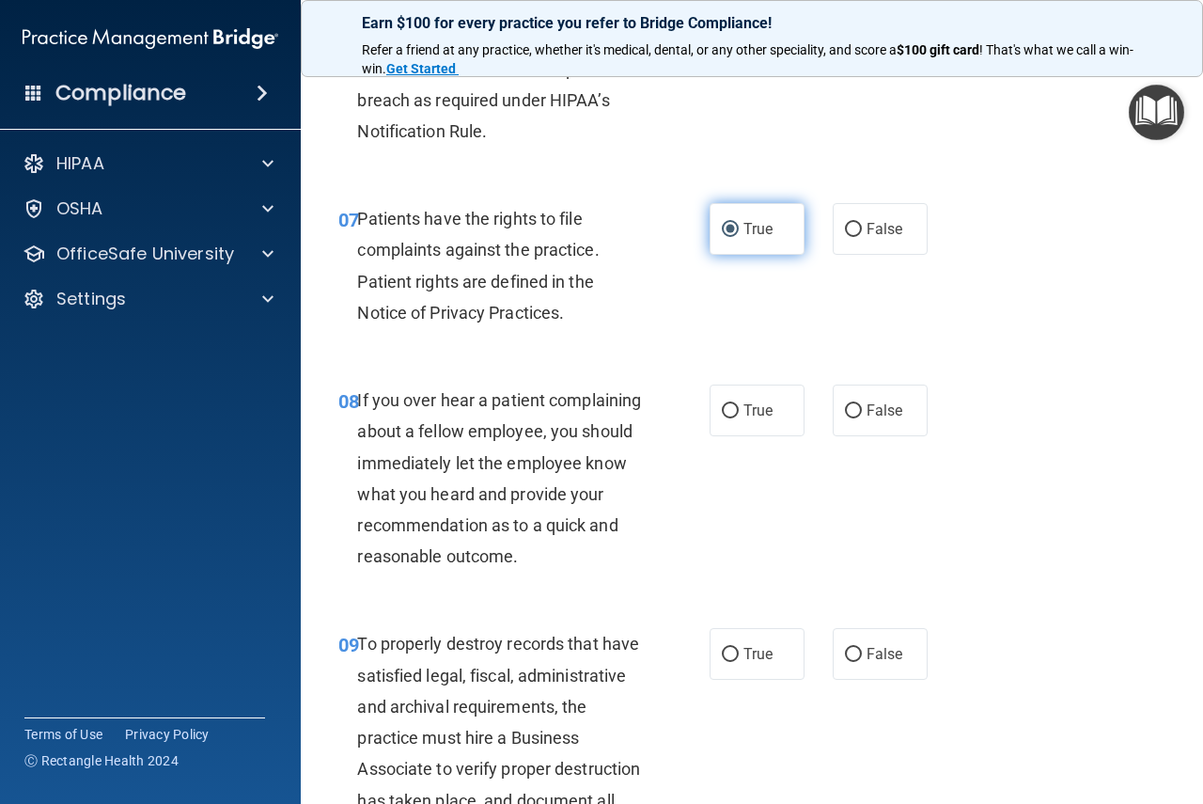
scroll to position [1410, 0]
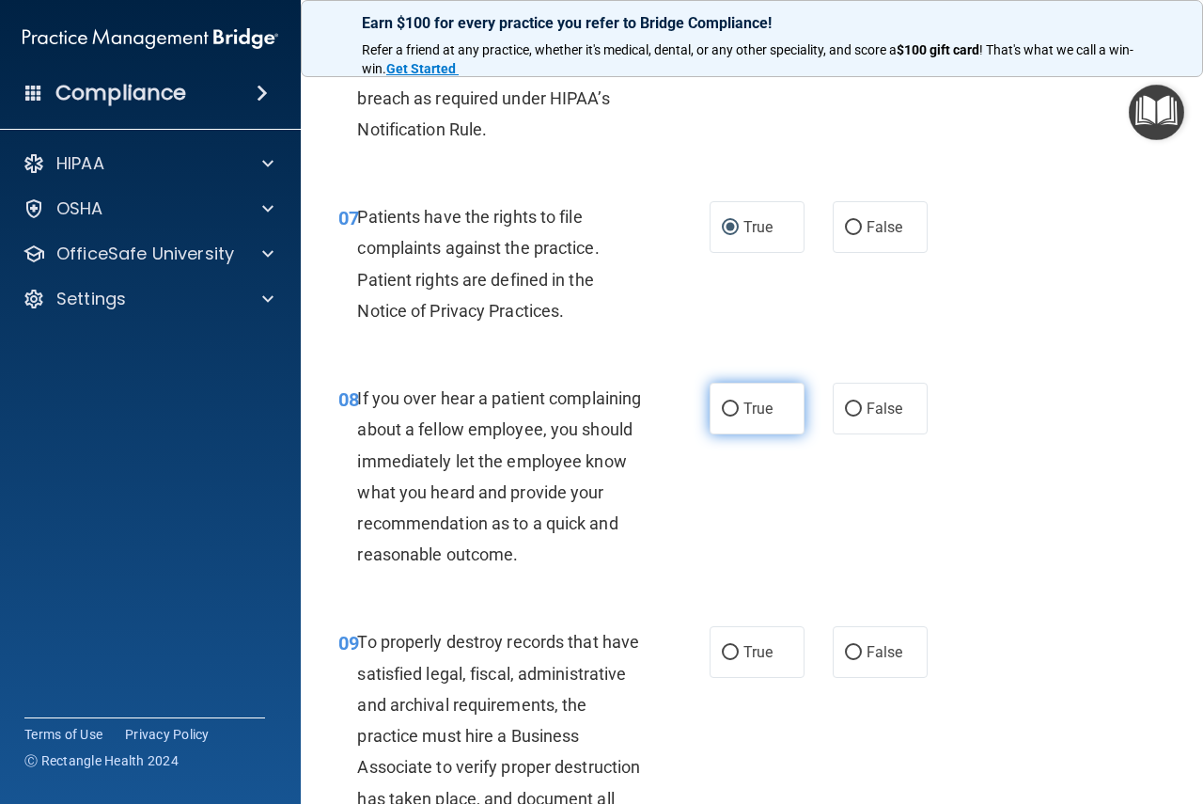
click at [723, 411] on input "True" at bounding box center [730, 409] width 17 height 14
radio input "true"
click at [727, 660] on input "True" at bounding box center [730, 653] width 17 height 14
radio input "true"
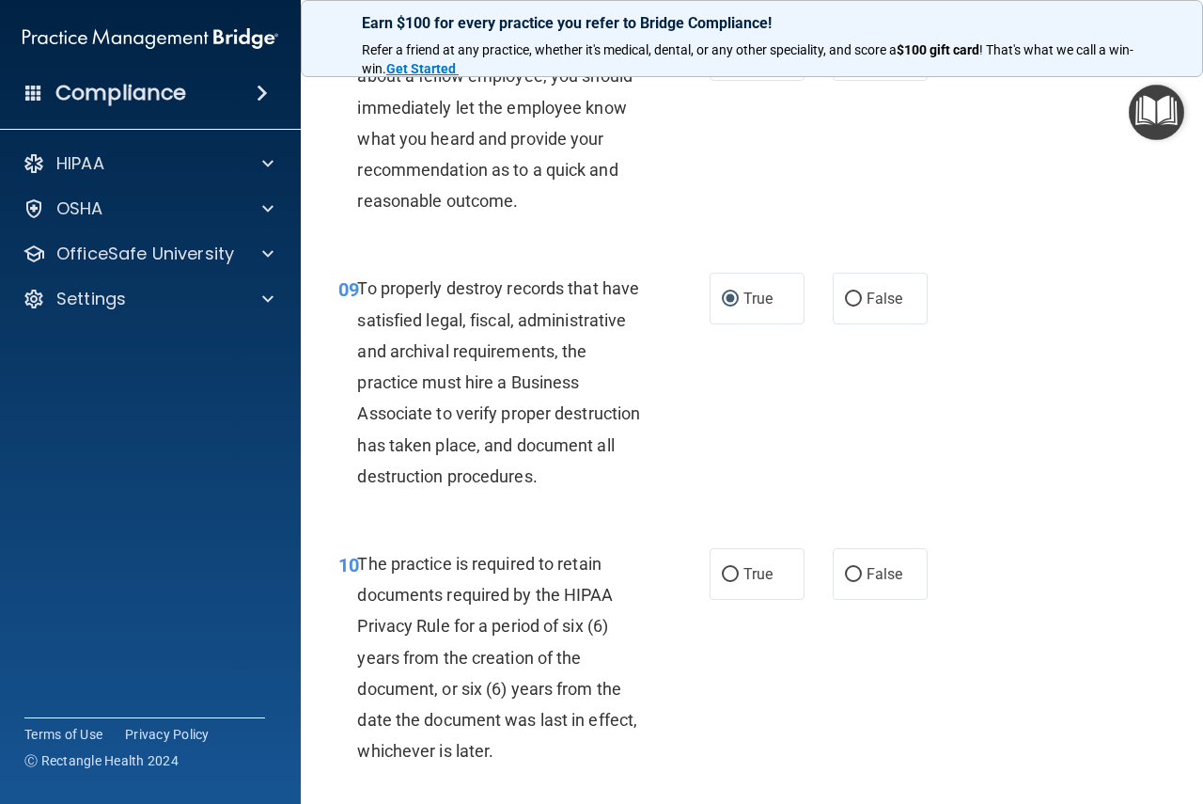
scroll to position [1974, 0]
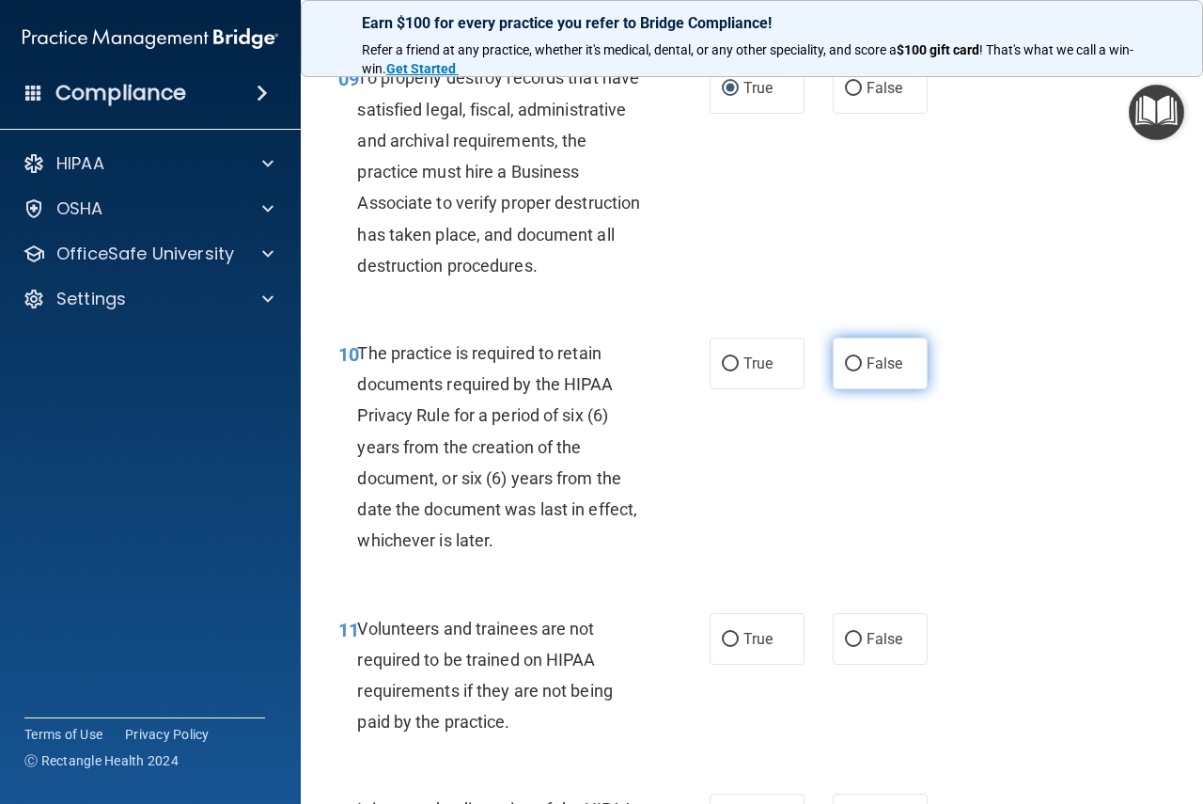
click at [845, 371] on input "False" at bounding box center [853, 364] width 17 height 14
radio input "true"
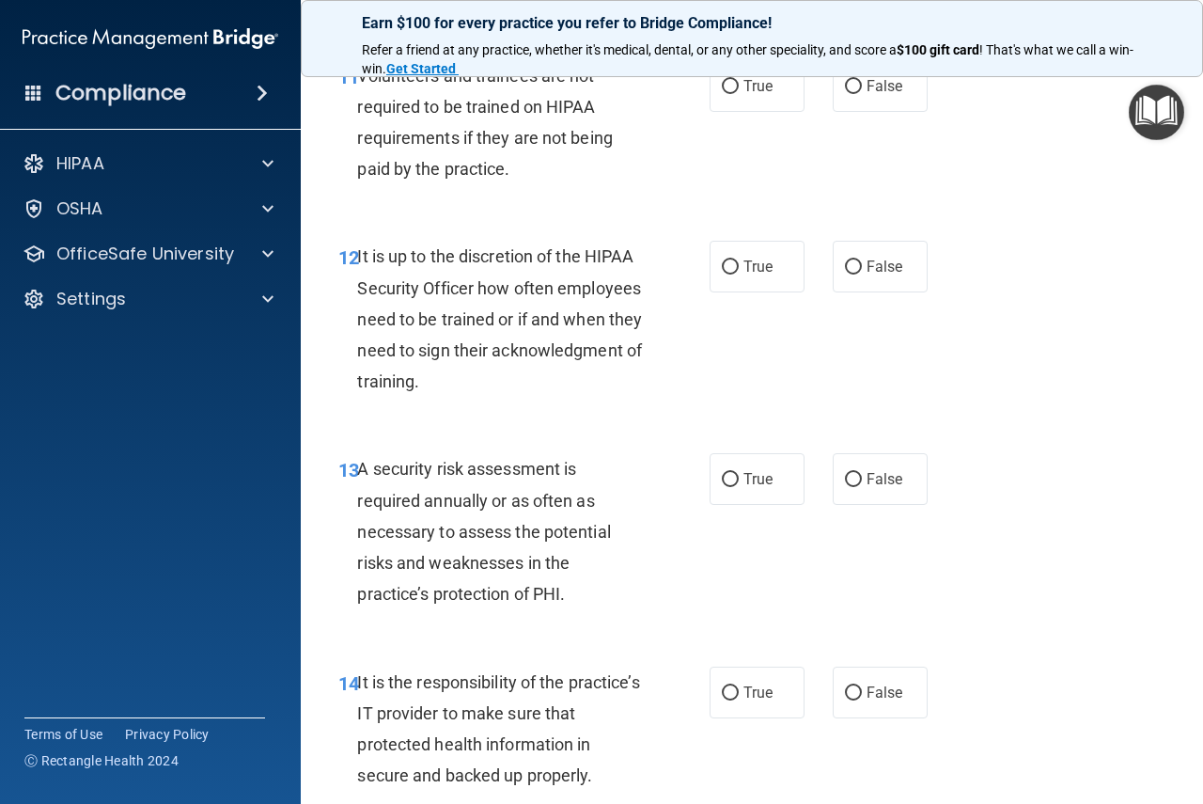
scroll to position [2538, 0]
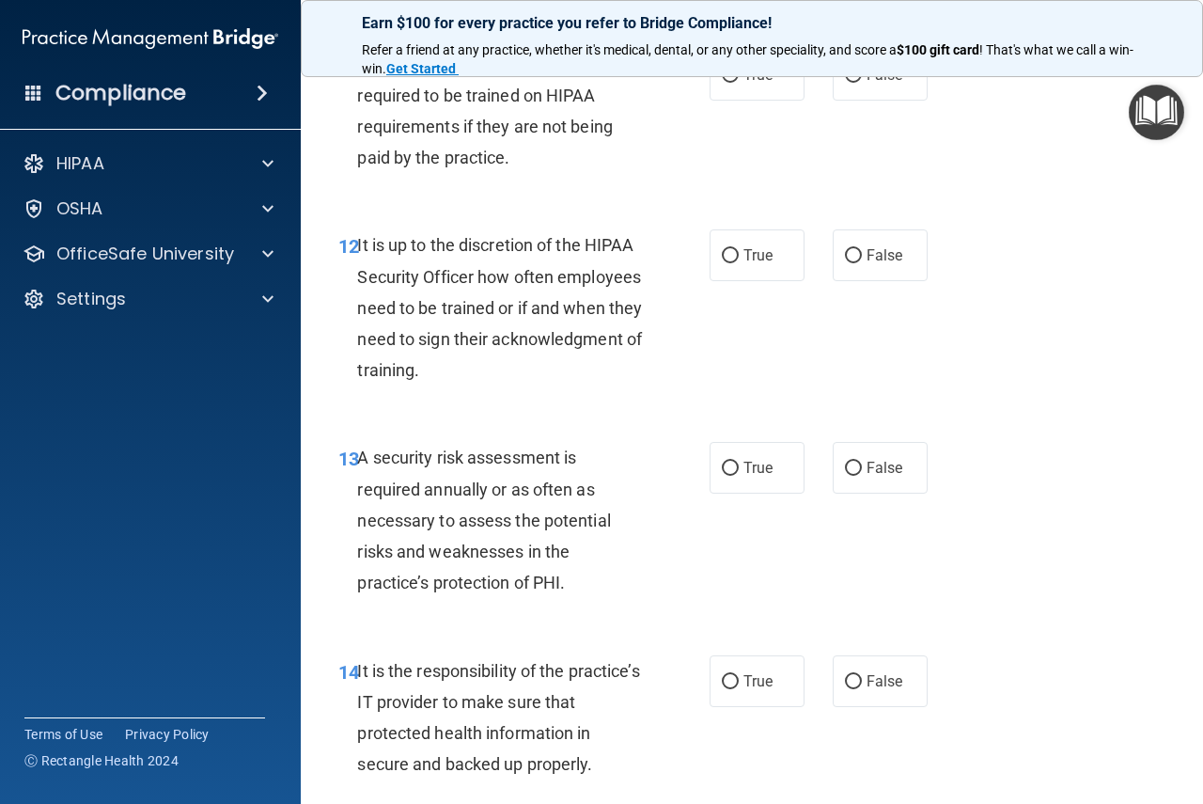
drag, startPoint x: 734, startPoint y: 135, endPoint x: 793, endPoint y: 258, distance: 136.6
click at [734, 101] on label "True" at bounding box center [757, 75] width 95 height 52
click at [734, 83] on input "True" at bounding box center [730, 76] width 17 height 14
radio input "true"
click at [867, 264] on span "False" at bounding box center [885, 255] width 37 height 18
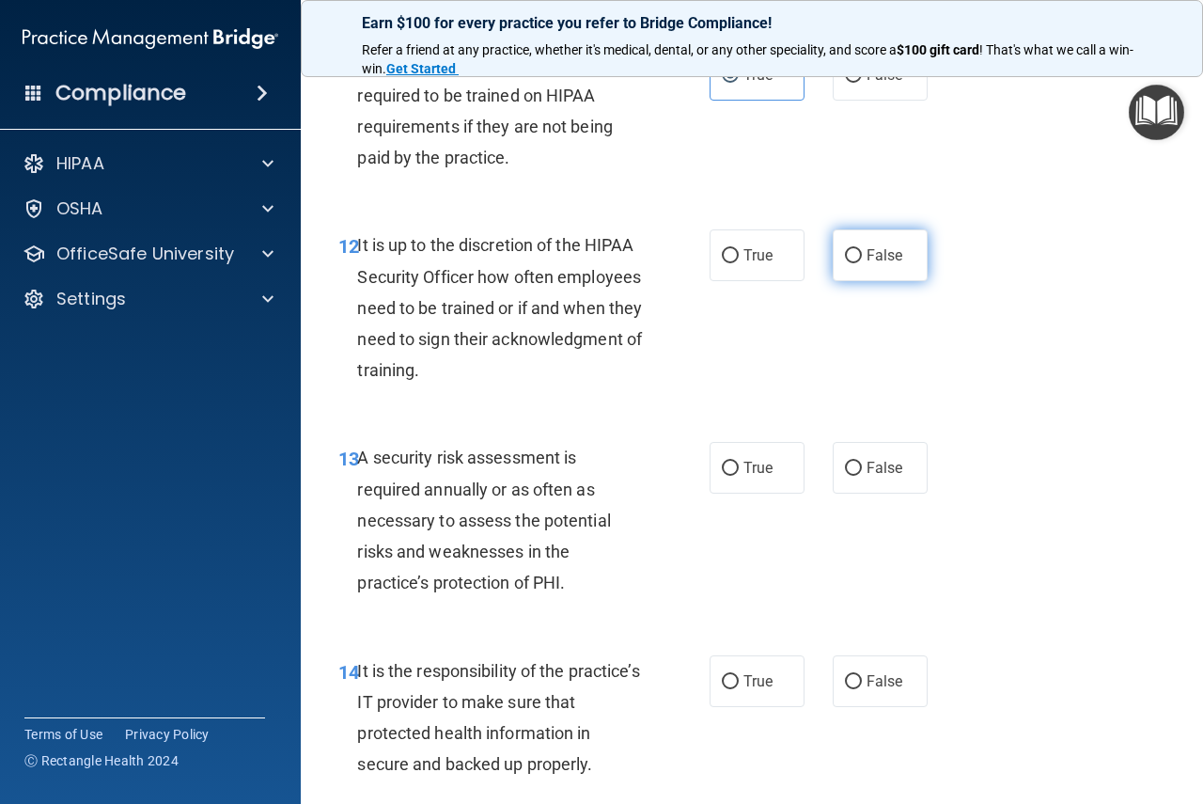
click at [858, 263] on input "False" at bounding box center [853, 256] width 17 height 14
radio input "true"
click at [724, 476] on input "True" at bounding box center [730, 468] width 17 height 14
radio input "true"
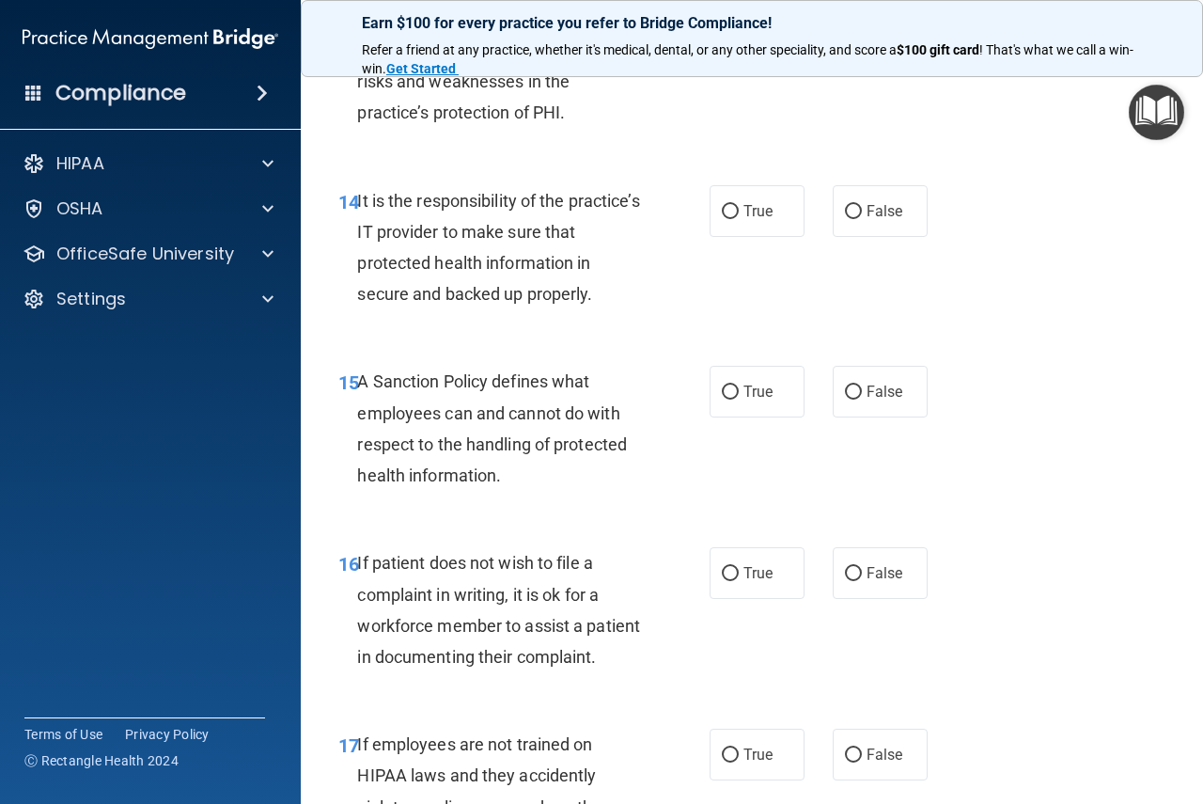
scroll to position [3102, 0]
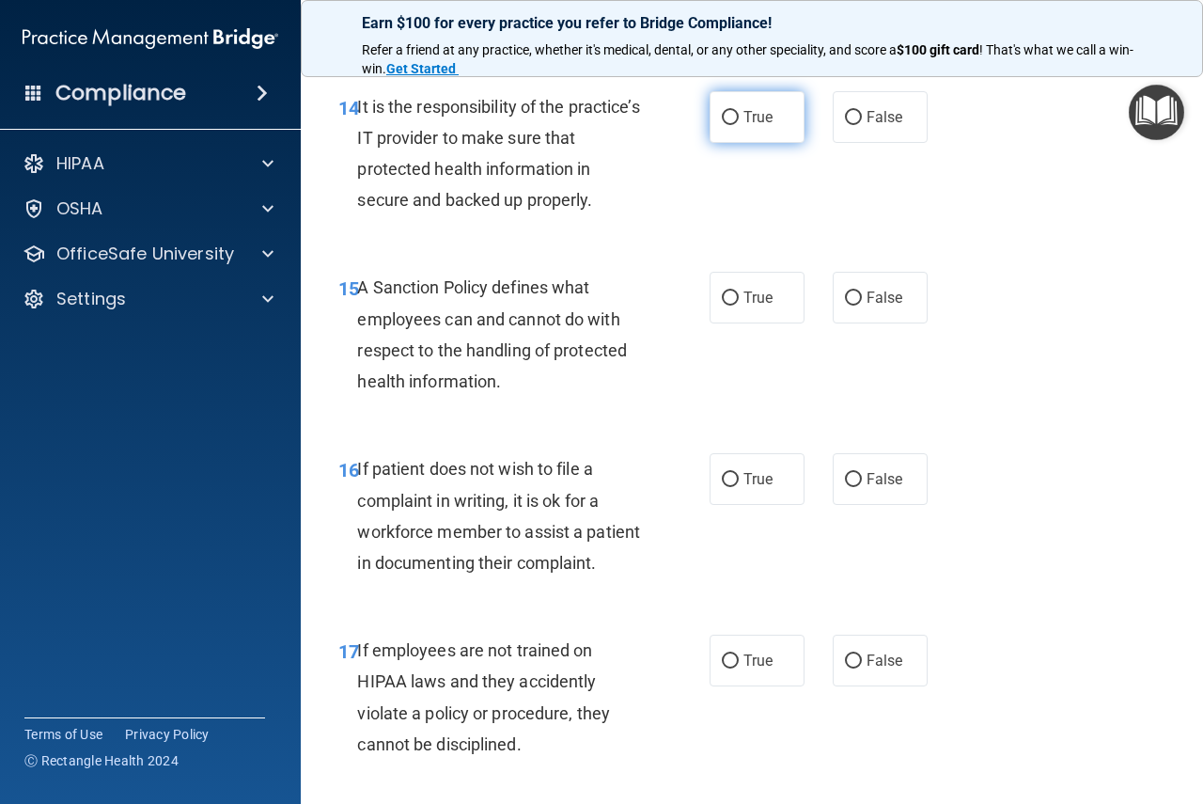
click at [735, 143] on label "True" at bounding box center [757, 117] width 95 height 52
click at [735, 125] on input "True" at bounding box center [730, 118] width 17 height 14
radio input "true"
click at [743, 306] on span "True" at bounding box center [757, 298] width 29 height 18
click at [739, 305] on input "True" at bounding box center [730, 298] width 17 height 14
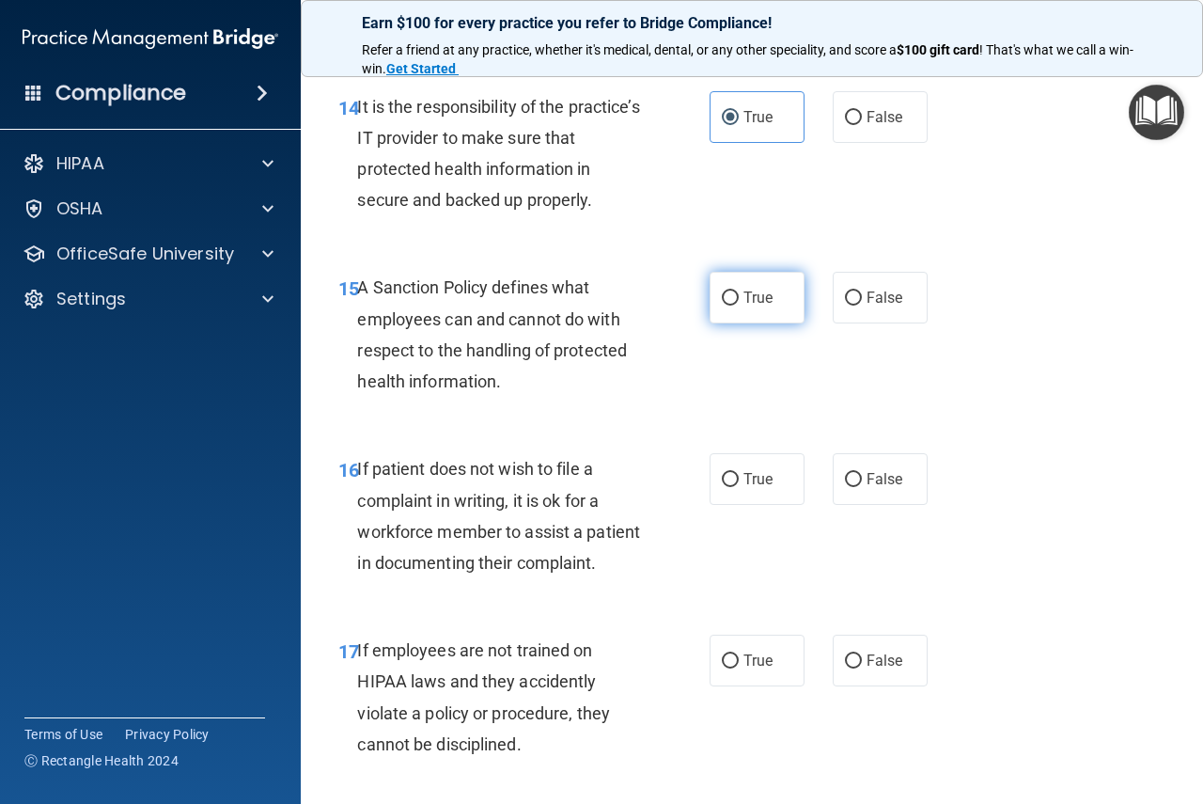
radio input "true"
click at [867, 488] on span "False" at bounding box center [885, 479] width 37 height 18
click at [862, 487] on input "False" at bounding box center [853, 480] width 17 height 14
radio input "true"
drag, startPoint x: 744, startPoint y: 751, endPoint x: 727, endPoint y: 722, distance: 34.2
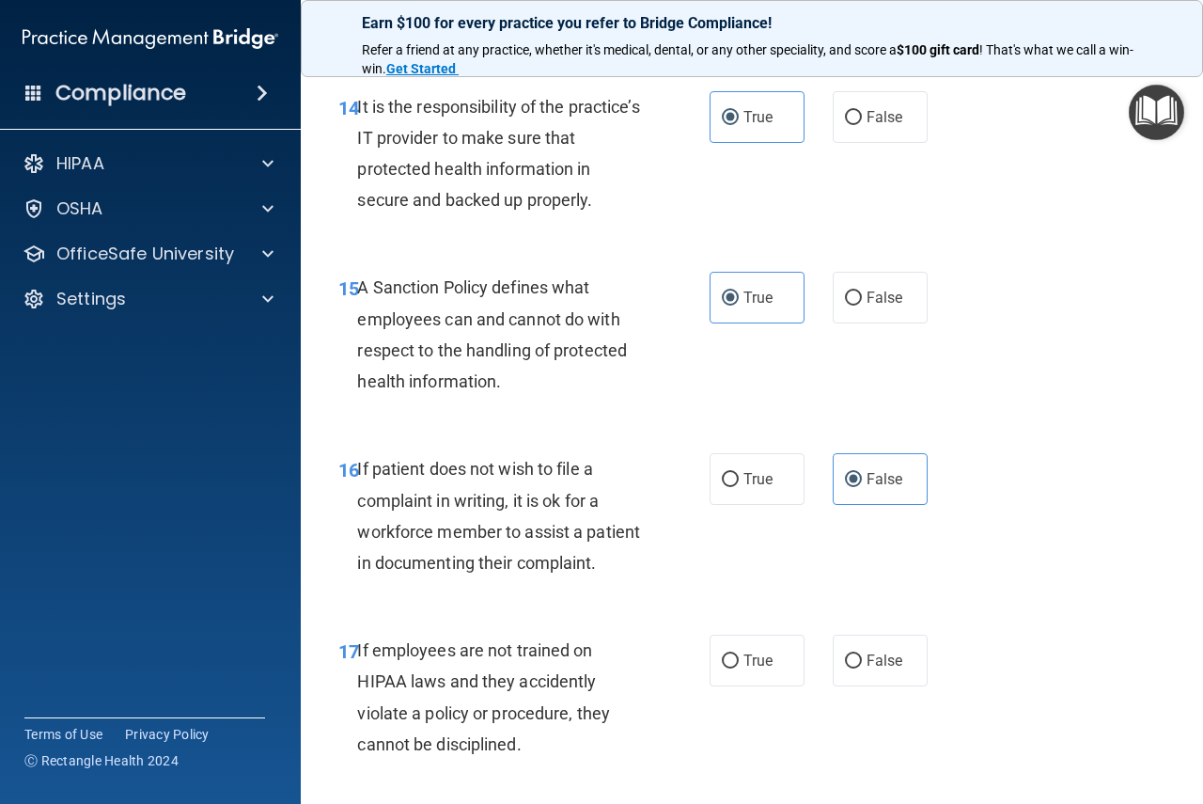
click at [743, 669] on span "True" at bounding box center [757, 660] width 29 height 18
click at [739, 668] on input "True" at bounding box center [730, 661] width 17 height 14
radio input "true"
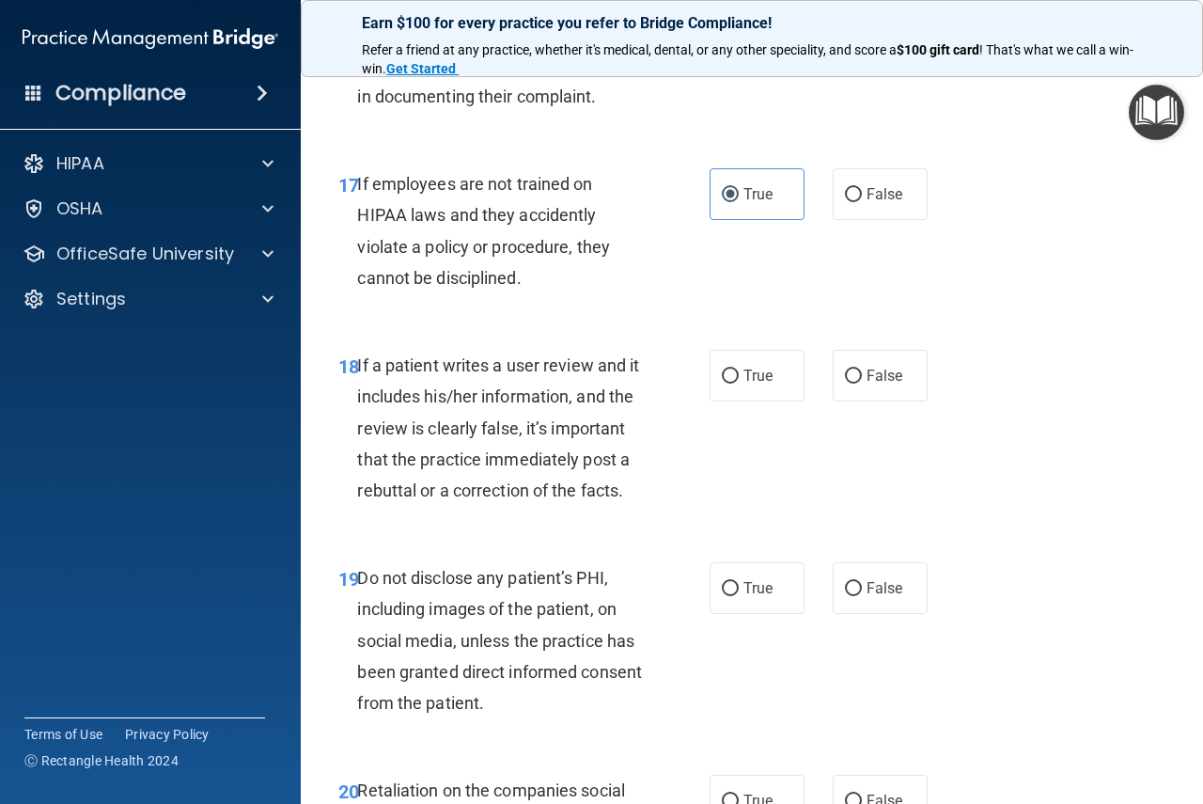
scroll to position [3666, 0]
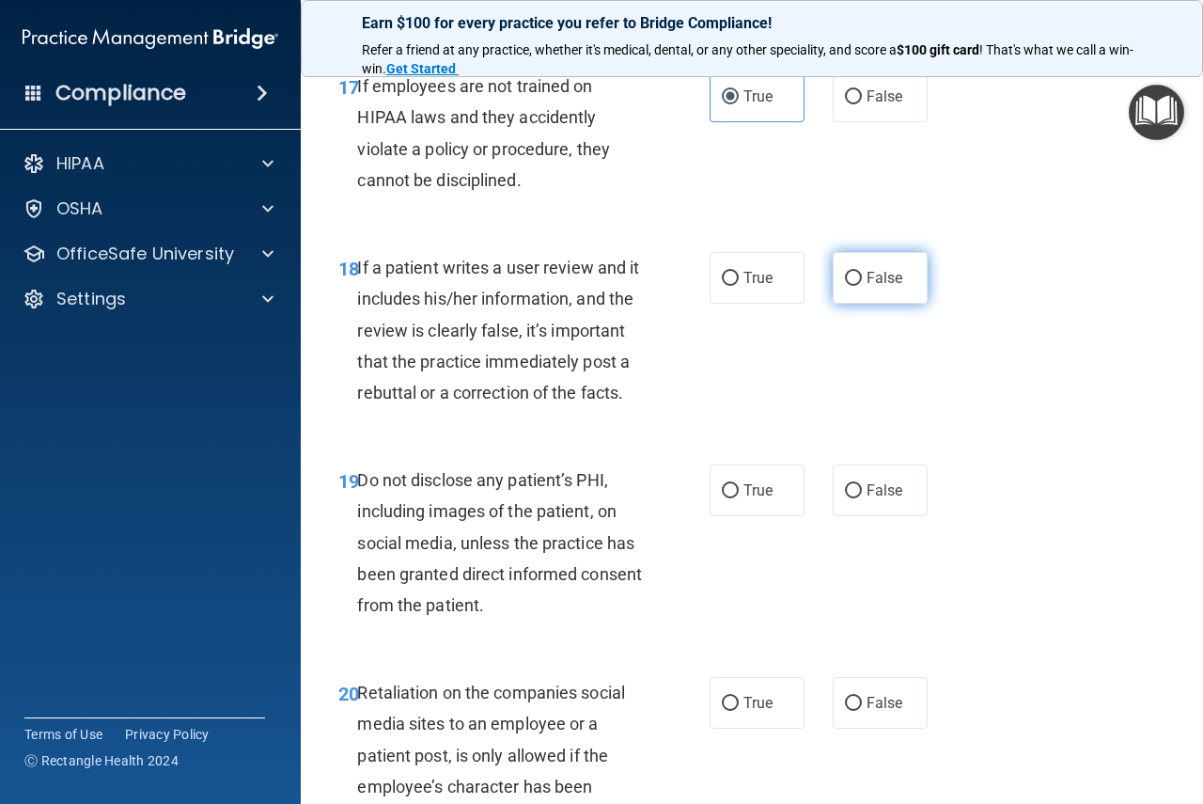
click at [856, 304] on label "False" at bounding box center [880, 278] width 95 height 52
click at [856, 286] on input "False" at bounding box center [853, 279] width 17 height 14
radio input "true"
click at [728, 516] on label "True" at bounding box center [757, 490] width 95 height 52
click at [728, 498] on input "True" at bounding box center [730, 491] width 17 height 14
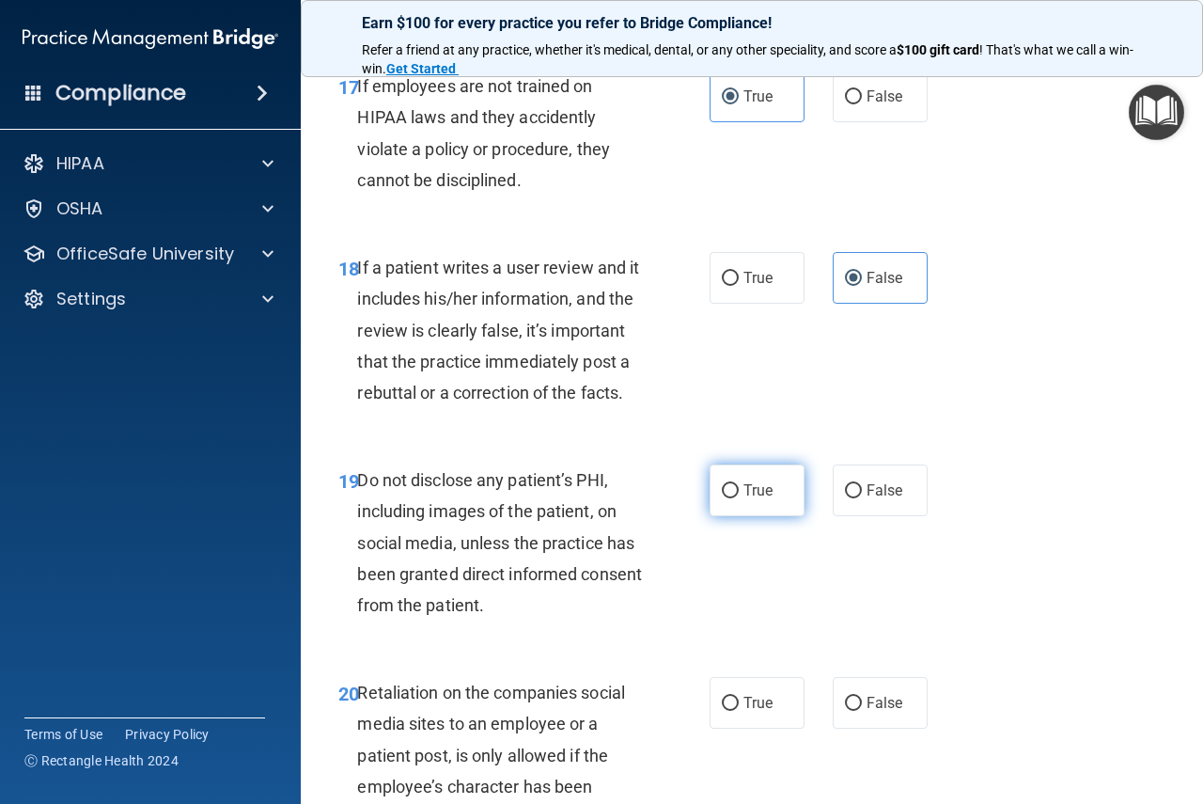
radio input "true"
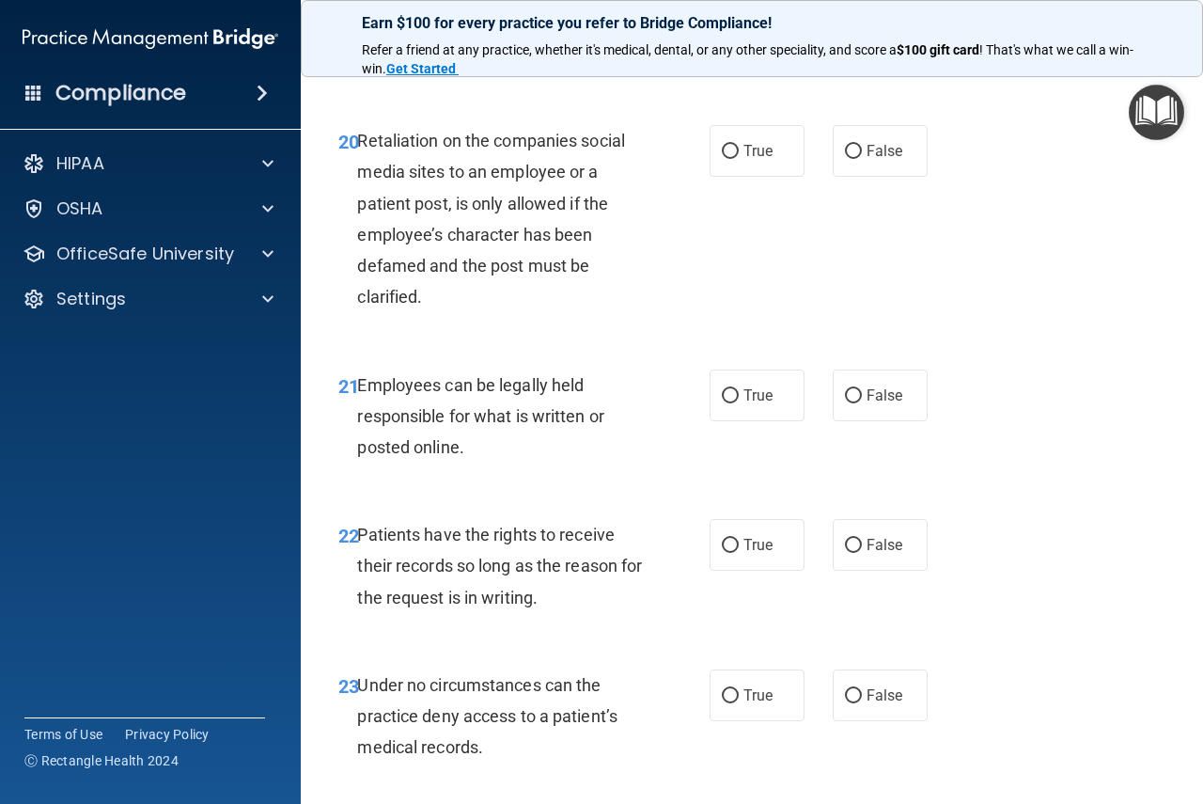
scroll to position [4230, 0]
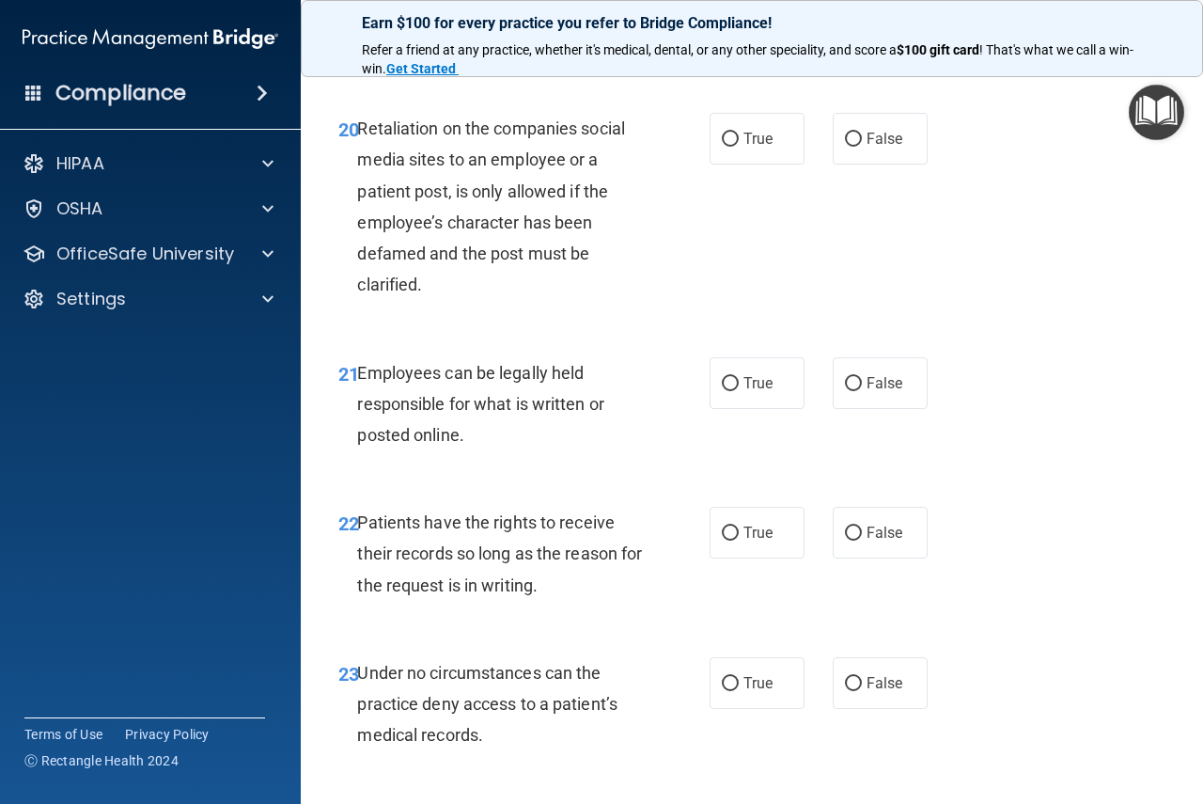
drag, startPoint x: 854, startPoint y: 267, endPoint x: 856, endPoint y: 316, distance: 48.9
click at [856, 164] on label "False" at bounding box center [880, 139] width 95 height 52
click at [856, 147] on input "False" at bounding box center [853, 140] width 17 height 14
radio input "true"
click at [743, 392] on span "True" at bounding box center [757, 383] width 29 height 18
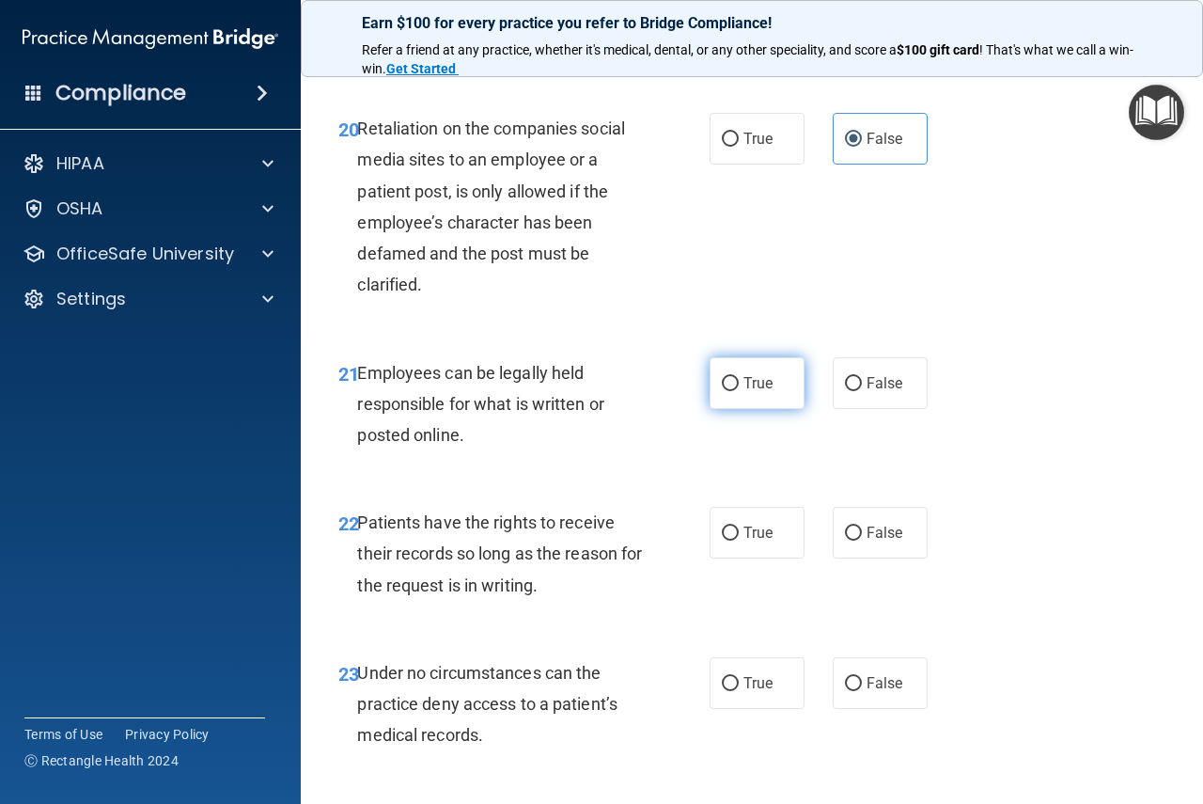
click at [739, 391] on input "True" at bounding box center [730, 384] width 17 height 14
radio input "true"
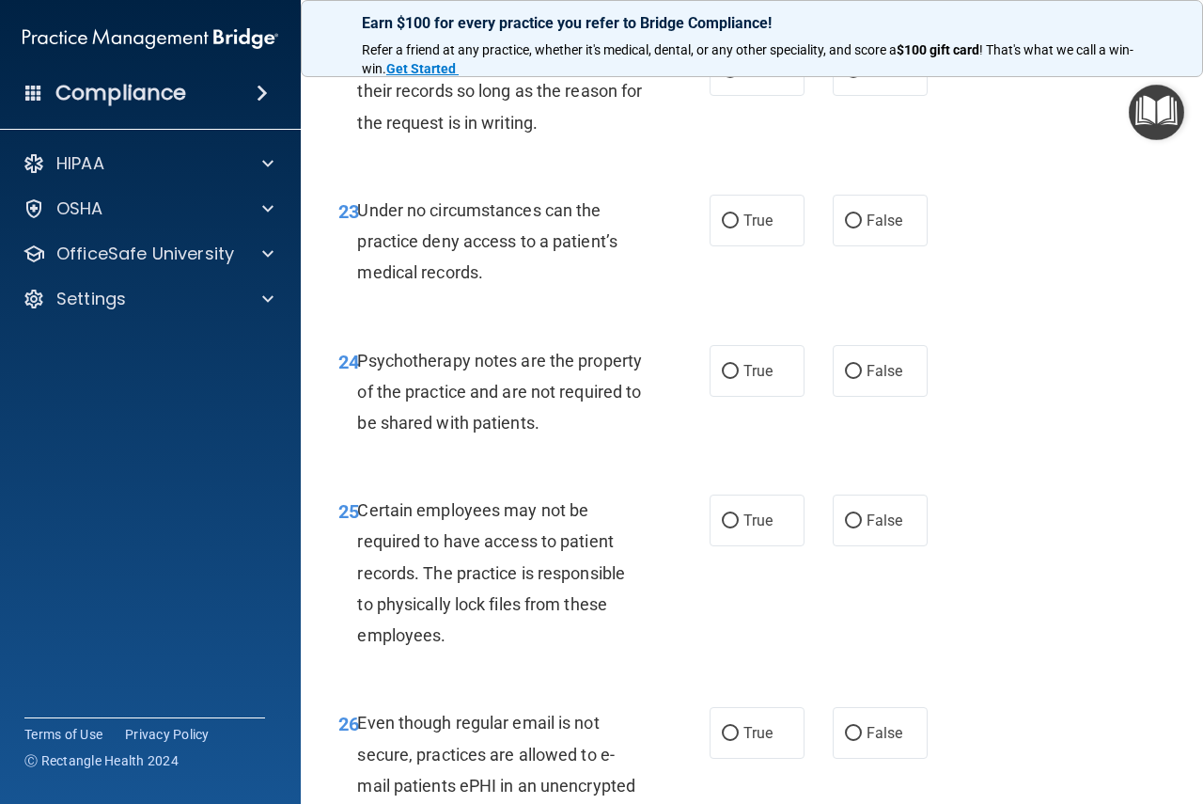
scroll to position [4699, 0]
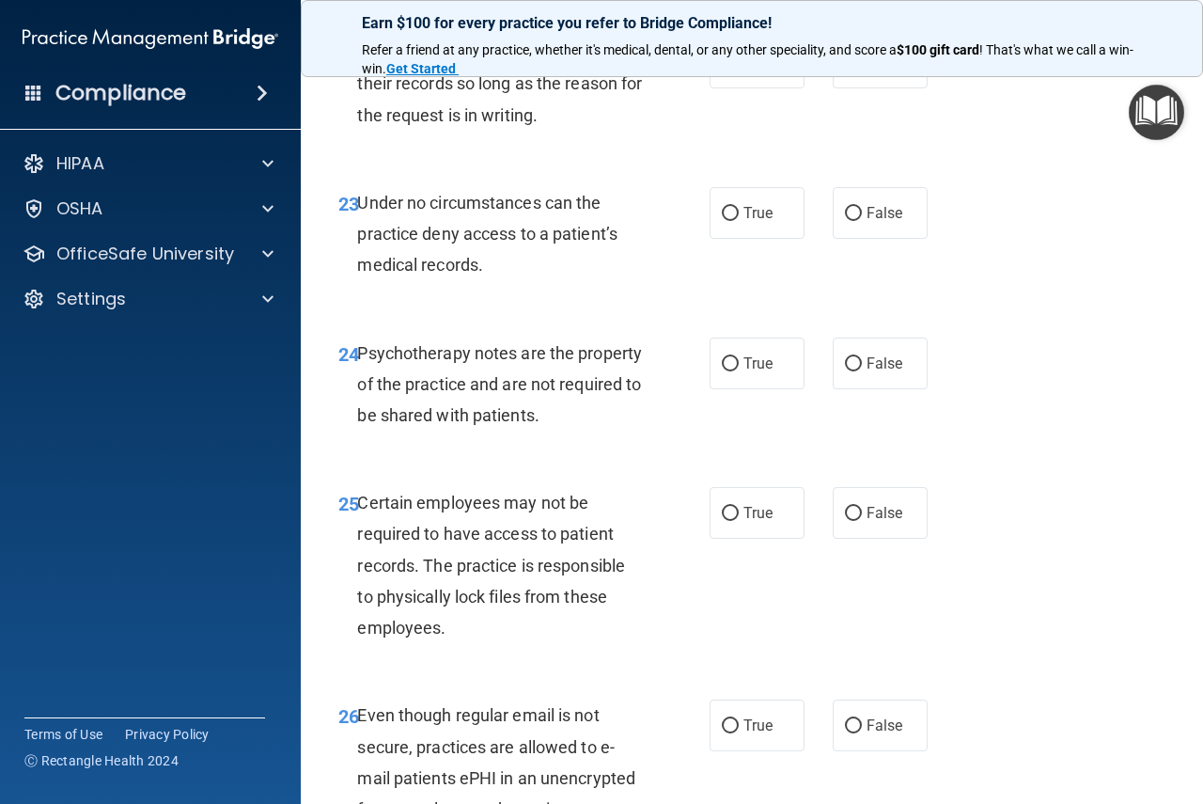
drag, startPoint x: 720, startPoint y: 185, endPoint x: 730, endPoint y: 267, distance: 82.4
click at [723, 70] on input "True" at bounding box center [730, 63] width 17 height 14
radio input "true"
click at [724, 221] on input "True" at bounding box center [730, 214] width 17 height 14
radio input "true"
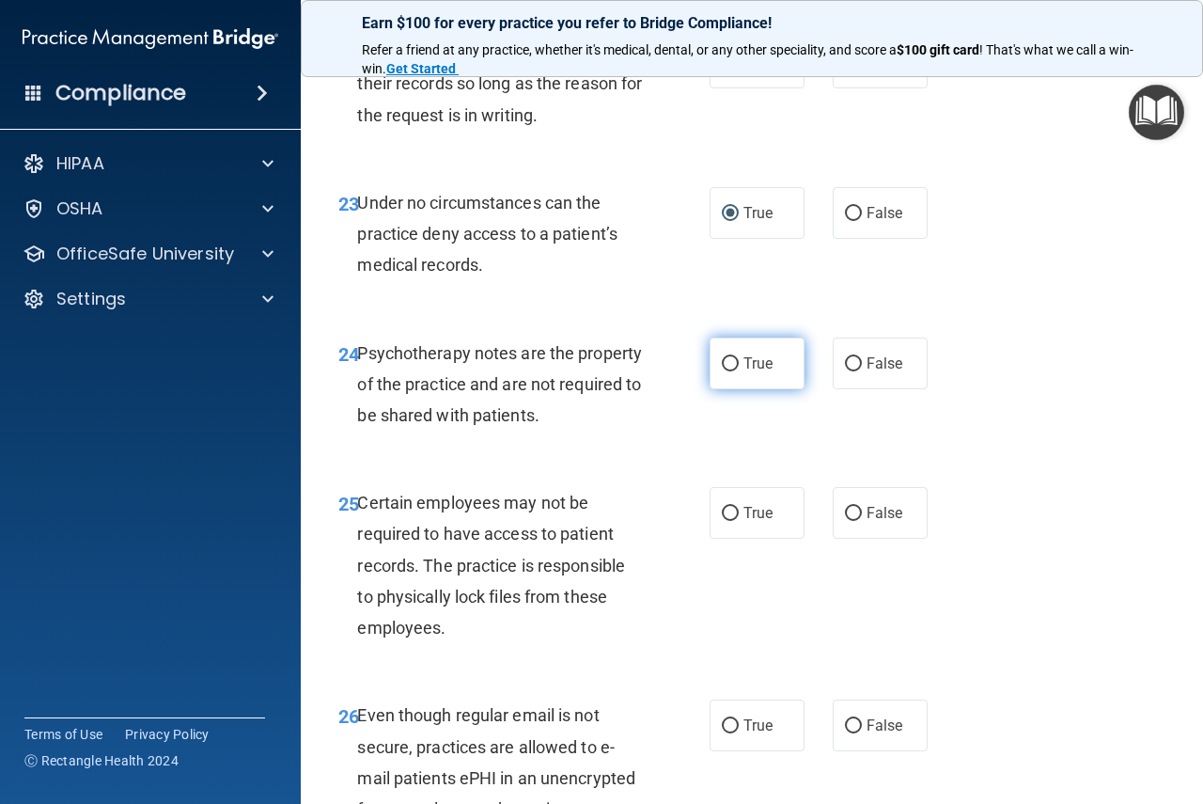
click at [729, 371] on input "True" at bounding box center [730, 364] width 17 height 14
radio input "true"
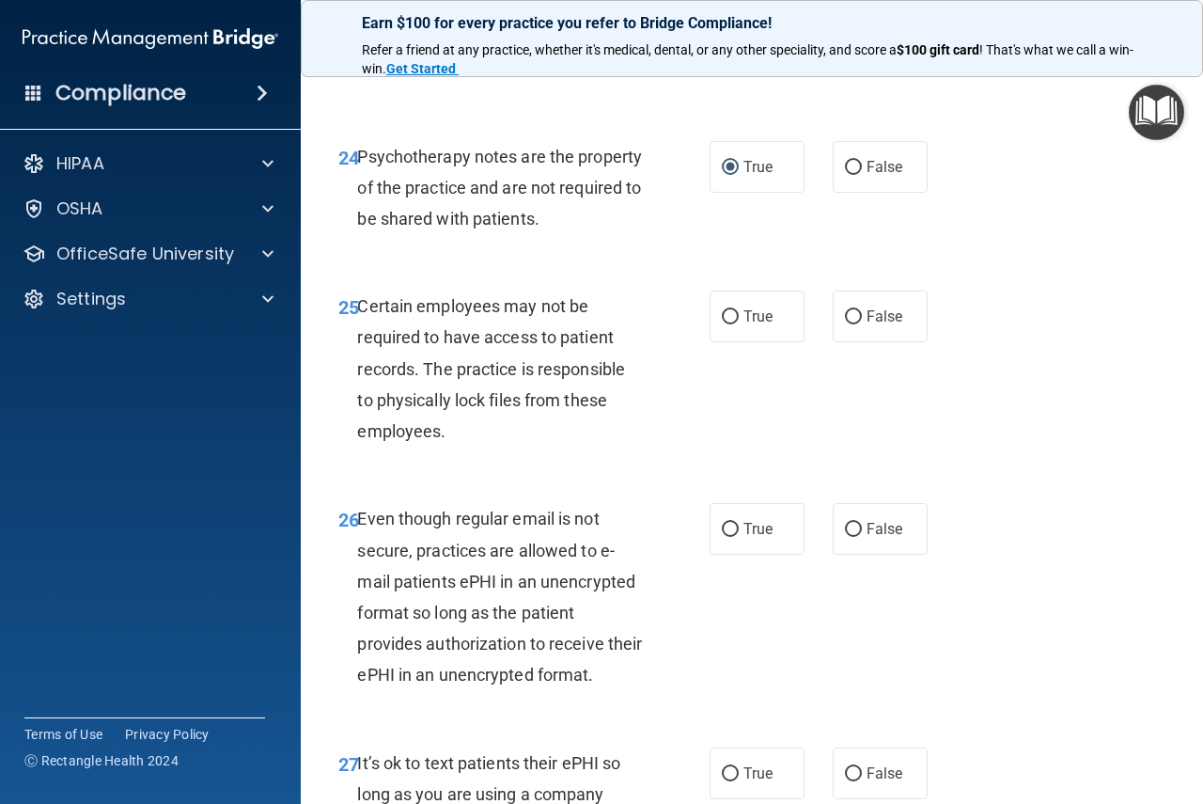
scroll to position [5075, 0]
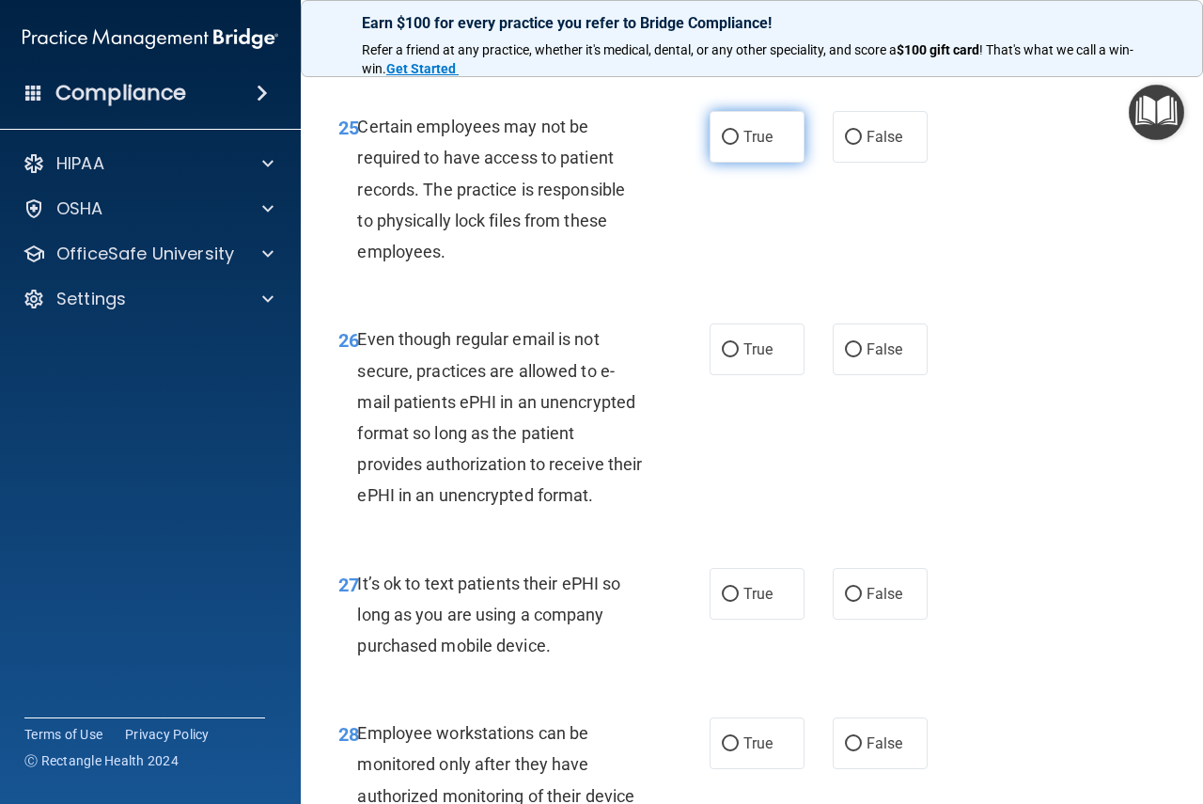
drag, startPoint x: 721, startPoint y: 265, endPoint x: 805, endPoint y: 423, distance: 179.1
click at [722, 145] on input "True" at bounding box center [730, 138] width 17 height 14
radio input "true"
drag, startPoint x: 848, startPoint y: 470, endPoint x: 852, endPoint y: 483, distance: 13.7
click at [852, 357] on input "False" at bounding box center [853, 350] width 17 height 14
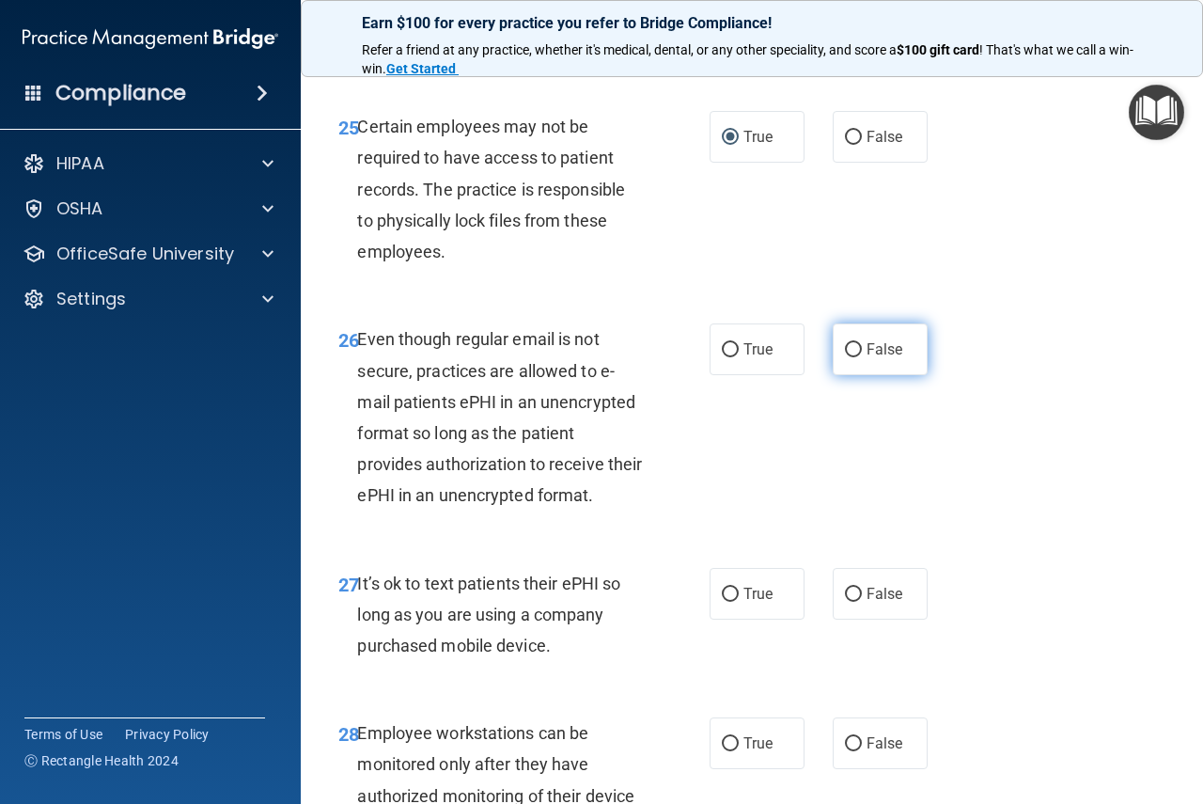
radio input "true"
click at [847, 619] on label "False" at bounding box center [880, 594] width 95 height 52
click at [847, 602] on input "False" at bounding box center [853, 594] width 17 height 14
radio input "true"
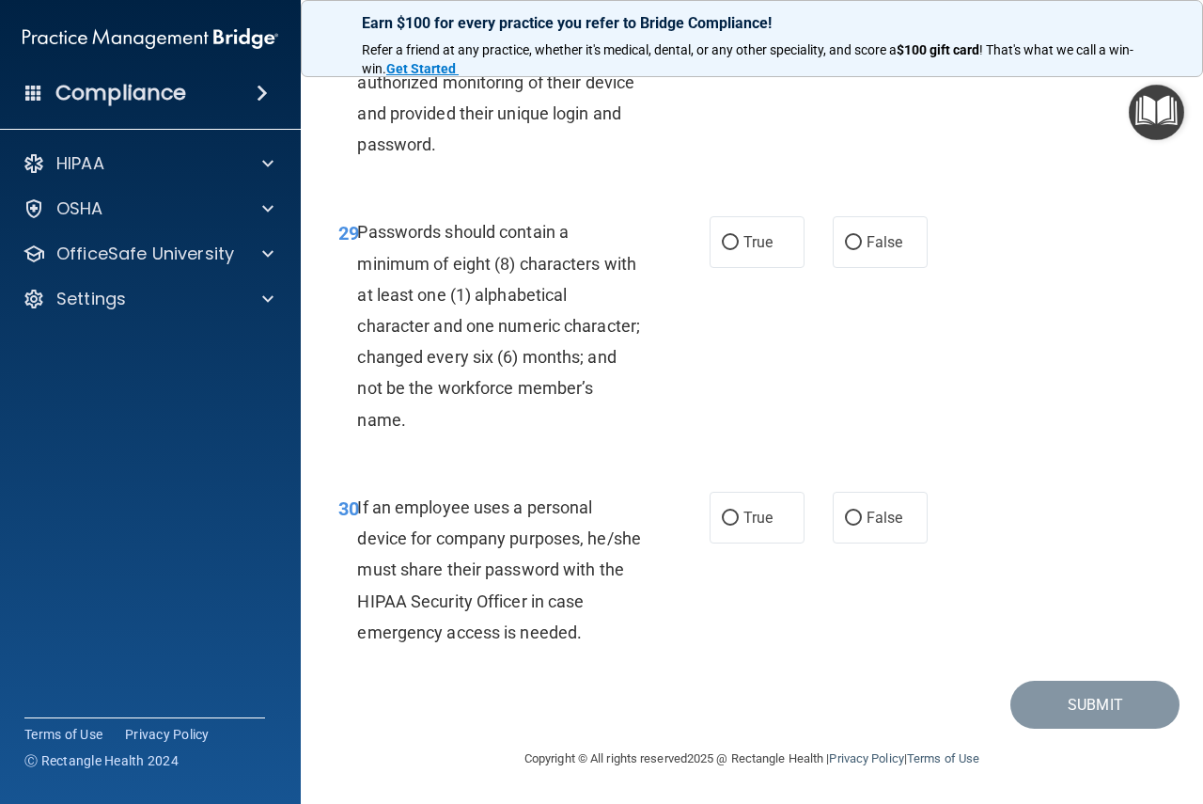
scroll to position [5827, 0]
click at [731, 525] on input "True" at bounding box center [730, 518] width 17 height 14
radio input "true"
click at [743, 251] on span "True" at bounding box center [757, 242] width 29 height 18
click at [737, 250] on input "True" at bounding box center [730, 243] width 17 height 14
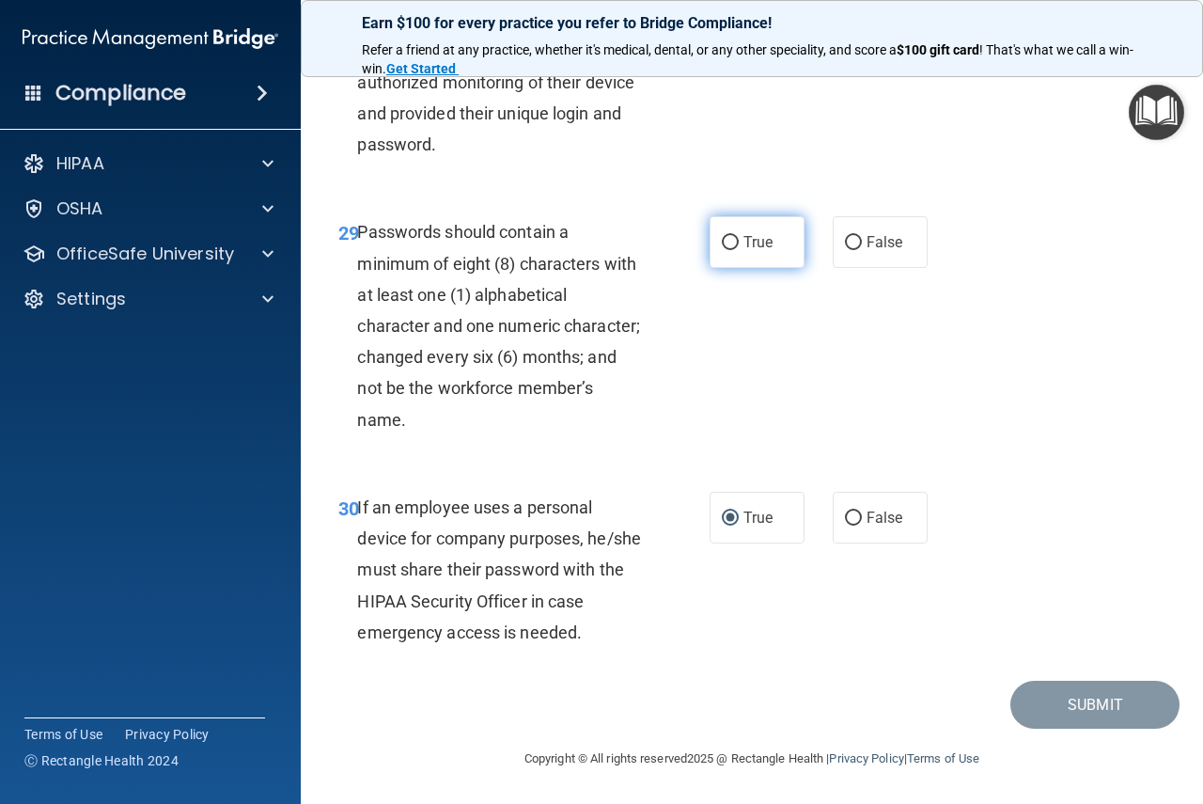
radio input "true"
drag, startPoint x: 884, startPoint y: 84, endPoint x: 888, endPoint y: 101, distance: 17.3
click at [886, 85] on div "28 Employee workstations can be monitored only after they have authorized monit…" at bounding box center [751, 86] width 855 height 212
click at [887, 39] on span "False" at bounding box center [885, 30] width 37 height 18
click at [862, 38] on input "False" at bounding box center [853, 30] width 17 height 14
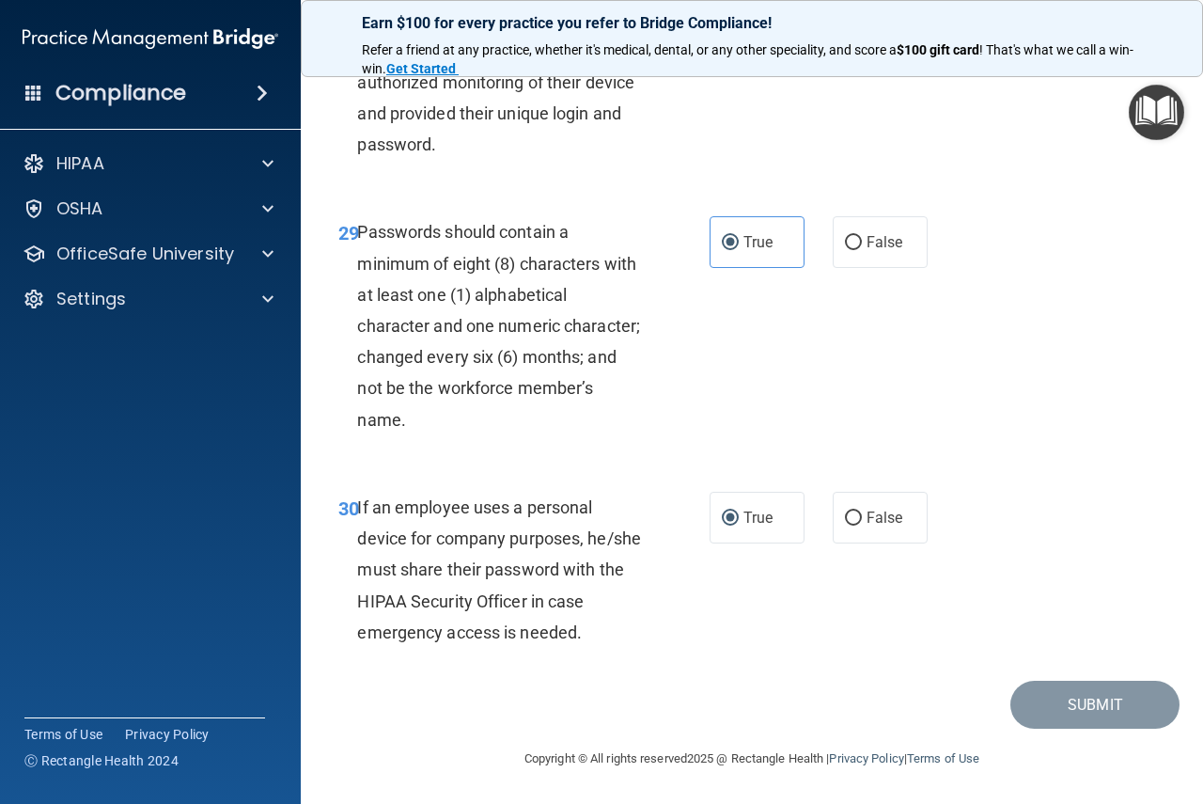
radio input "true"
click at [1075, 703] on button "Submit" at bounding box center [1094, 704] width 169 height 48
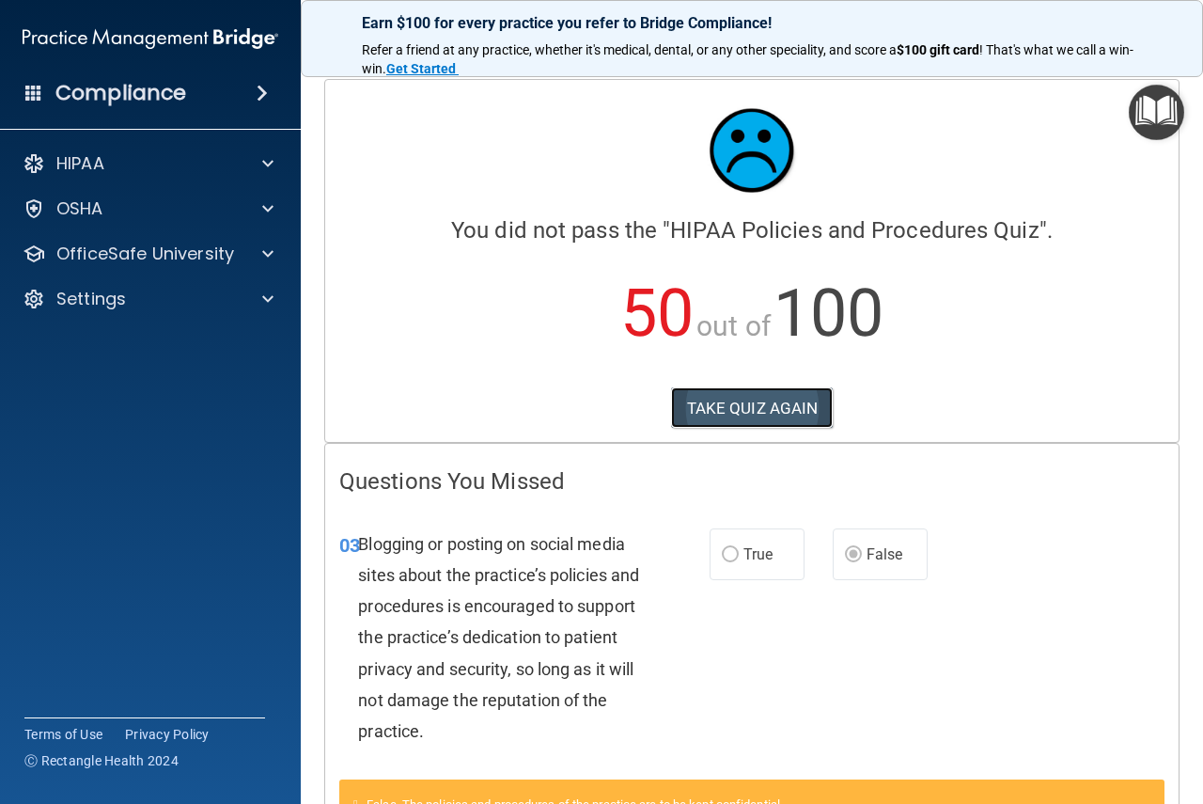
click at [730, 404] on button "TAKE QUIZ AGAIN" at bounding box center [752, 407] width 163 height 41
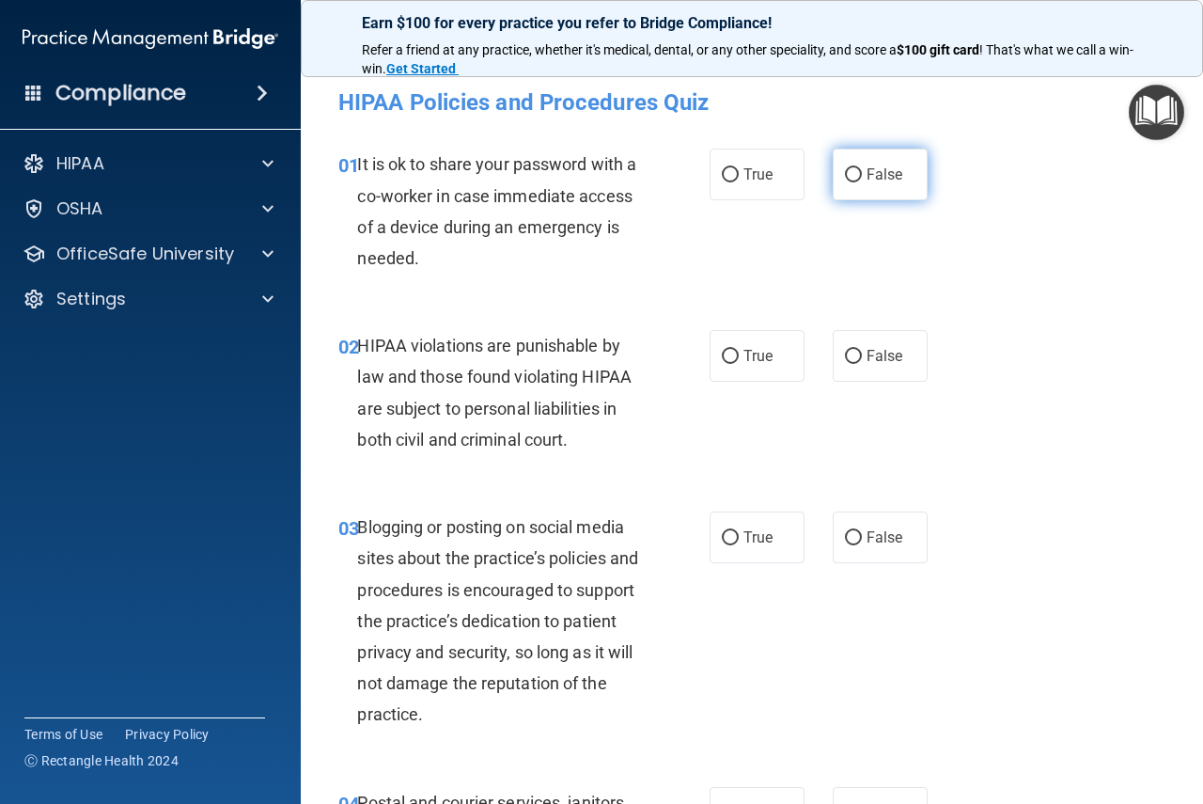
click at [860, 183] on label "False" at bounding box center [880, 175] width 95 height 52
click at [860, 182] on input "False" at bounding box center [853, 175] width 17 height 14
radio input "true"
click at [722, 356] on input "True" at bounding box center [730, 357] width 17 height 14
radio input "true"
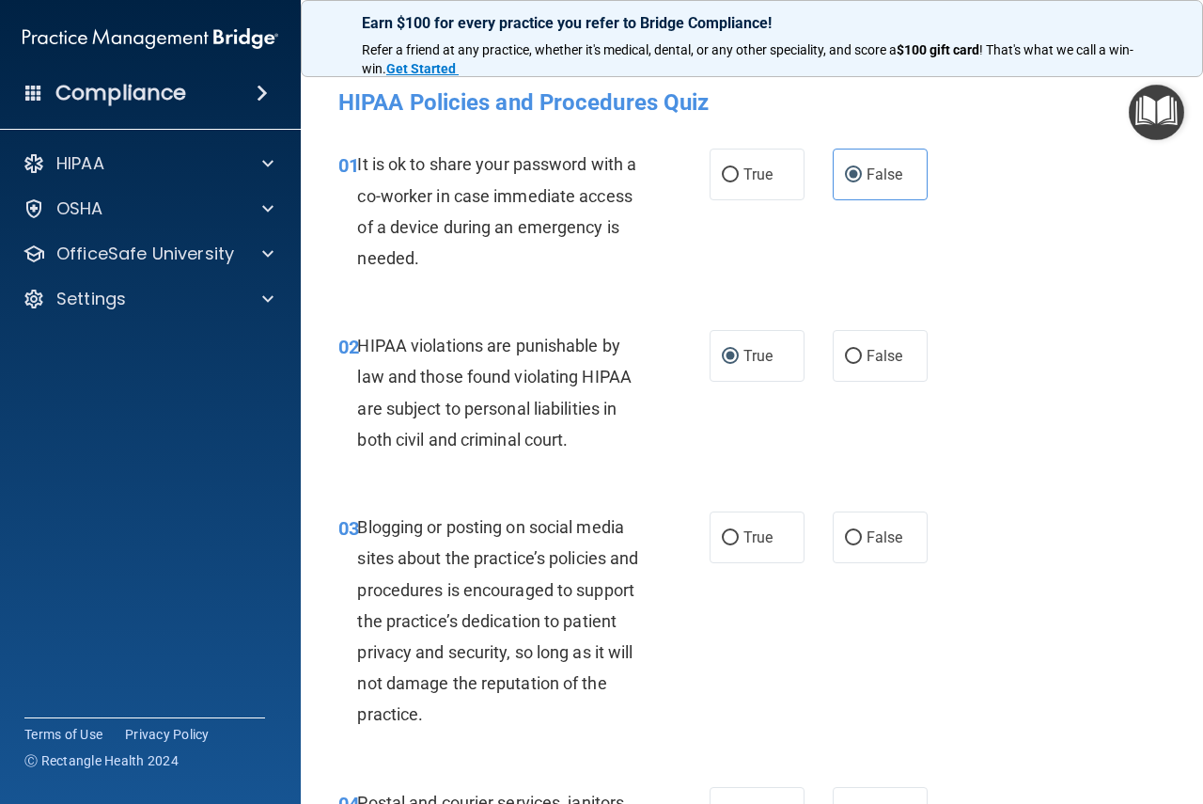
drag, startPoint x: 842, startPoint y: 536, endPoint x: 795, endPoint y: 577, distance: 62.6
click at [845, 538] on input "False" at bounding box center [853, 538] width 17 height 14
radio input "true"
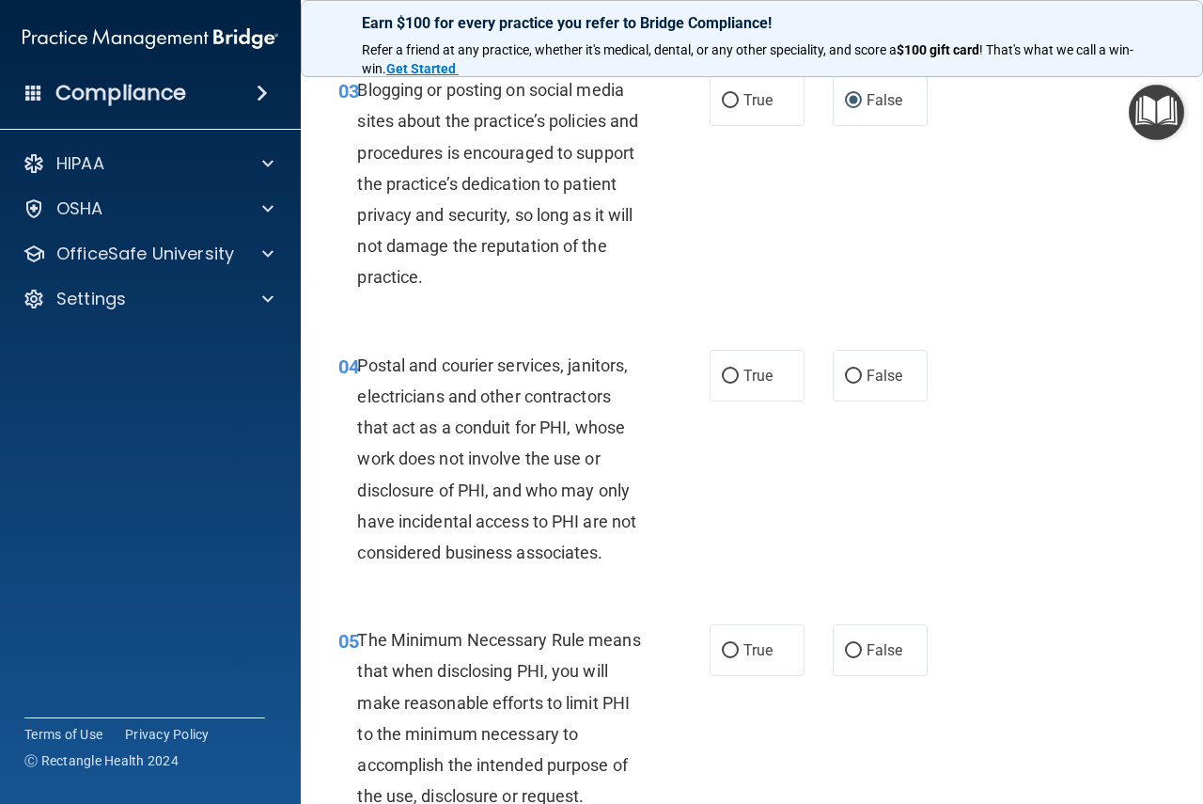
scroll to position [470, 0]
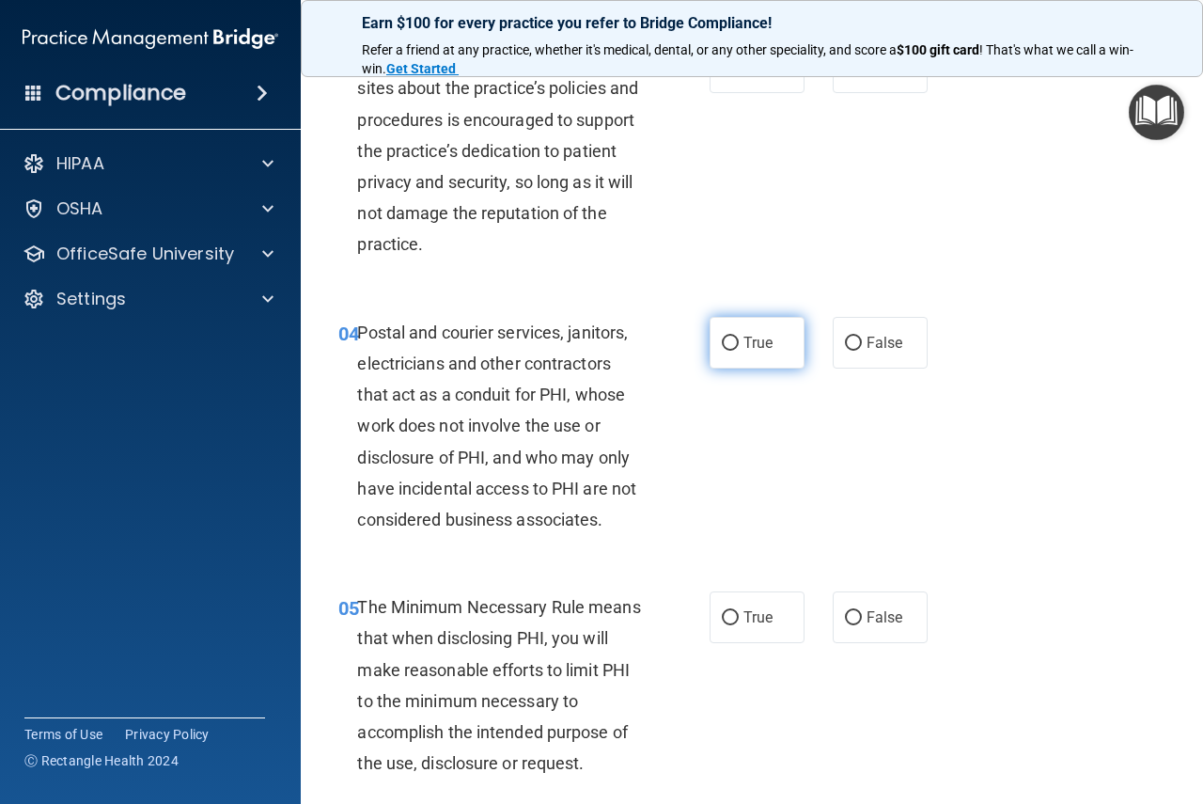
click at [727, 344] on input "True" at bounding box center [730, 343] width 17 height 14
radio input "true"
click at [734, 618] on label "True" at bounding box center [757, 617] width 95 height 52
click at [734, 618] on input "True" at bounding box center [730, 618] width 17 height 14
radio input "true"
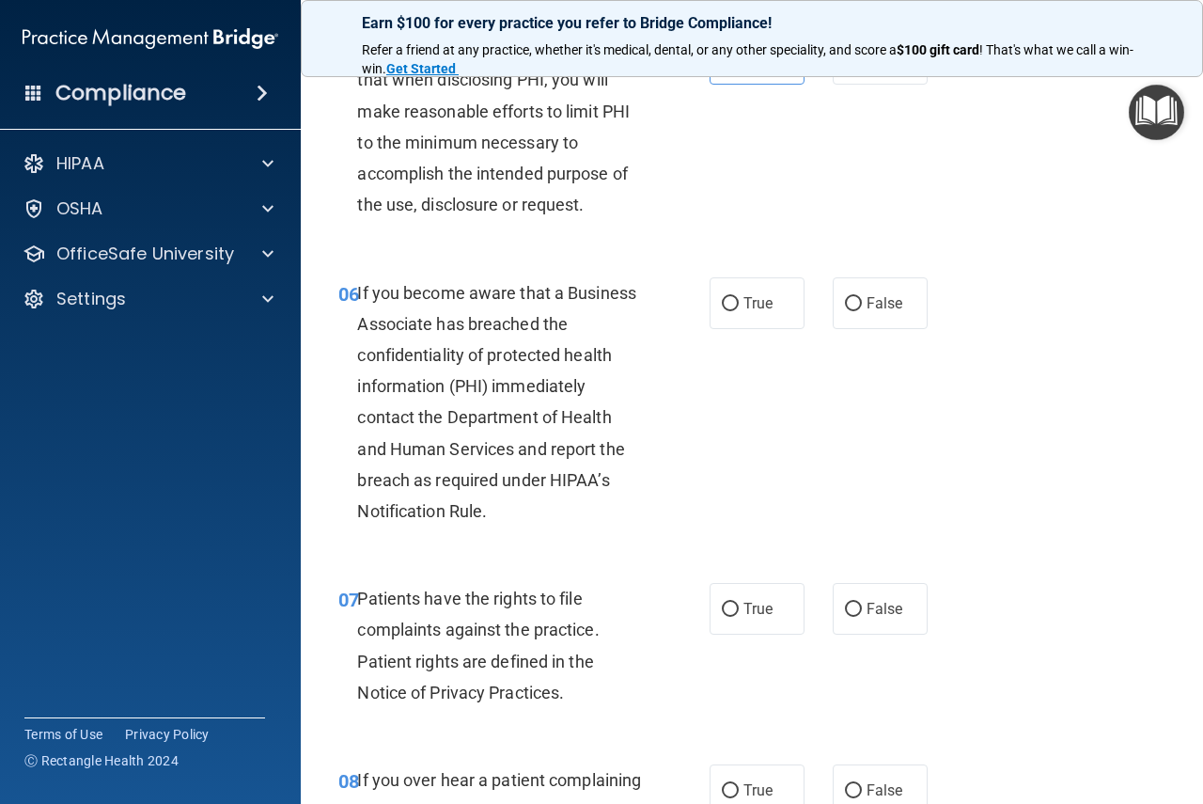
scroll to position [1034, 0]
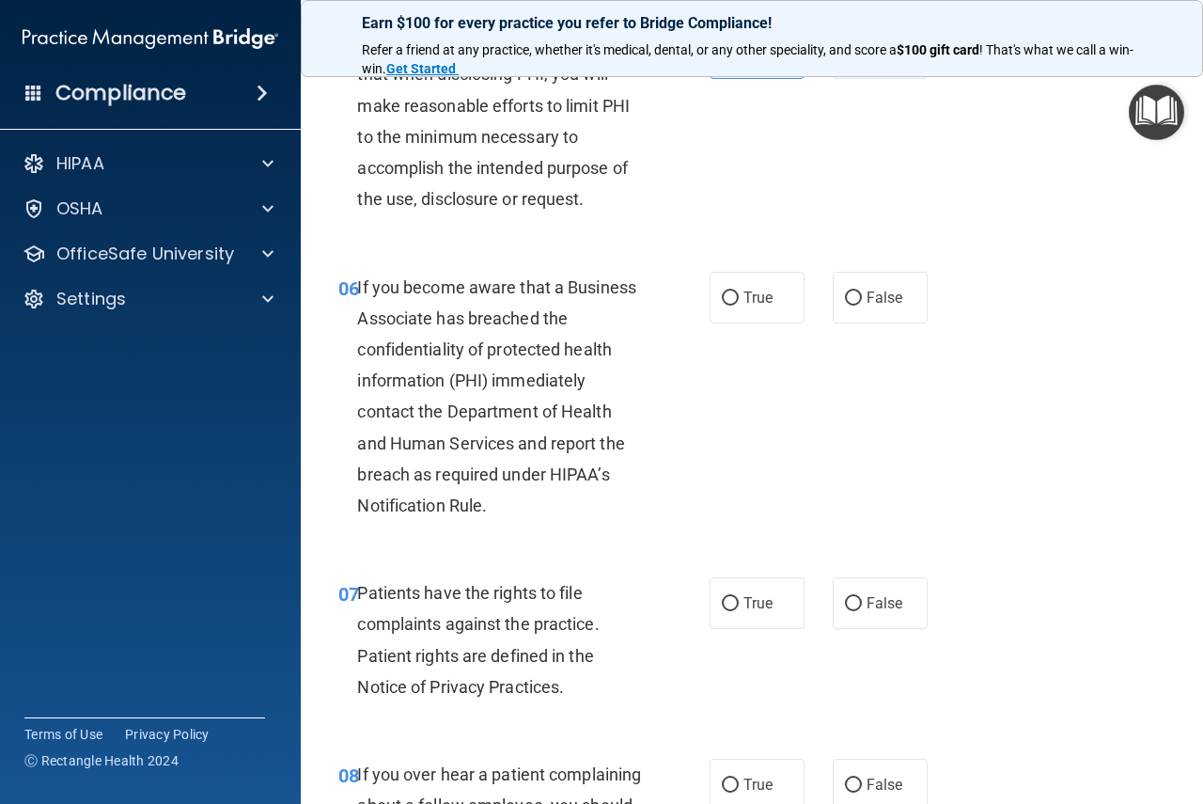
drag, startPoint x: 848, startPoint y: 301, endPoint x: 811, endPoint y: 361, distance: 70.4
click at [849, 301] on input "False" at bounding box center [853, 298] width 17 height 14
radio input "true"
click at [722, 606] on input "True" at bounding box center [730, 604] width 17 height 14
radio input "true"
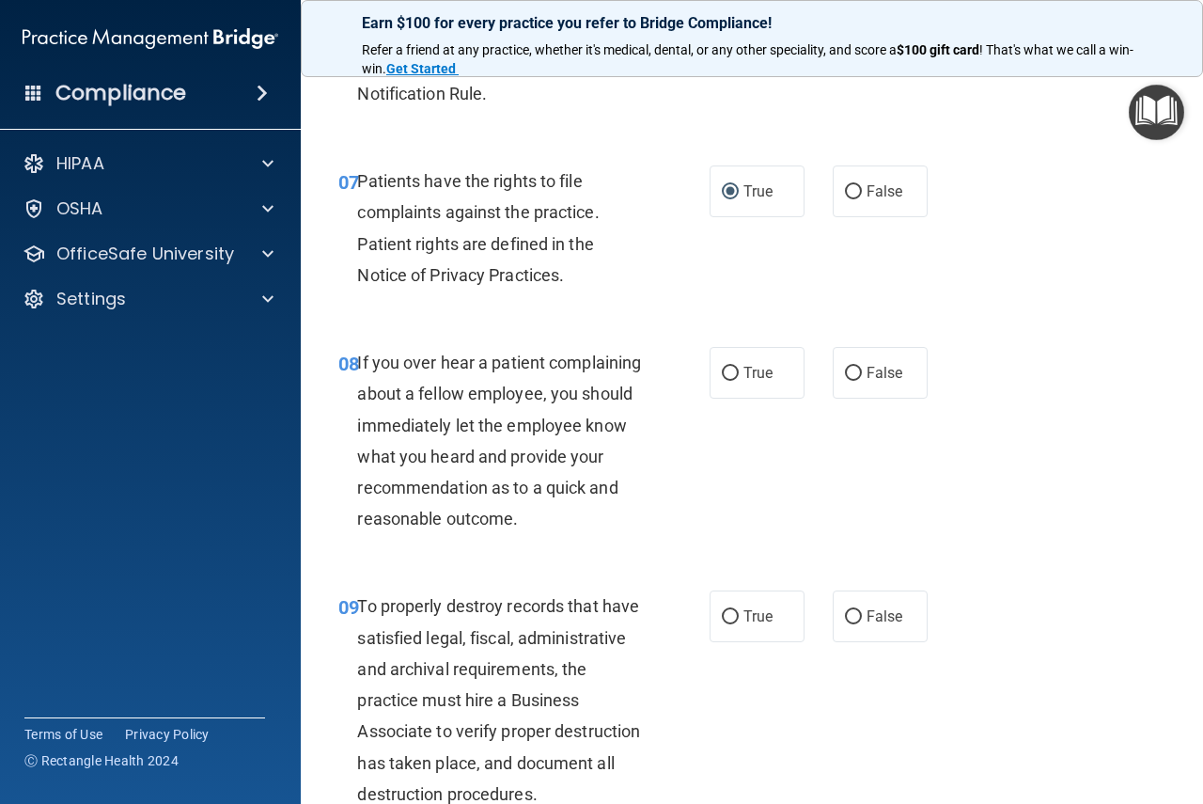
scroll to position [1504, 0]
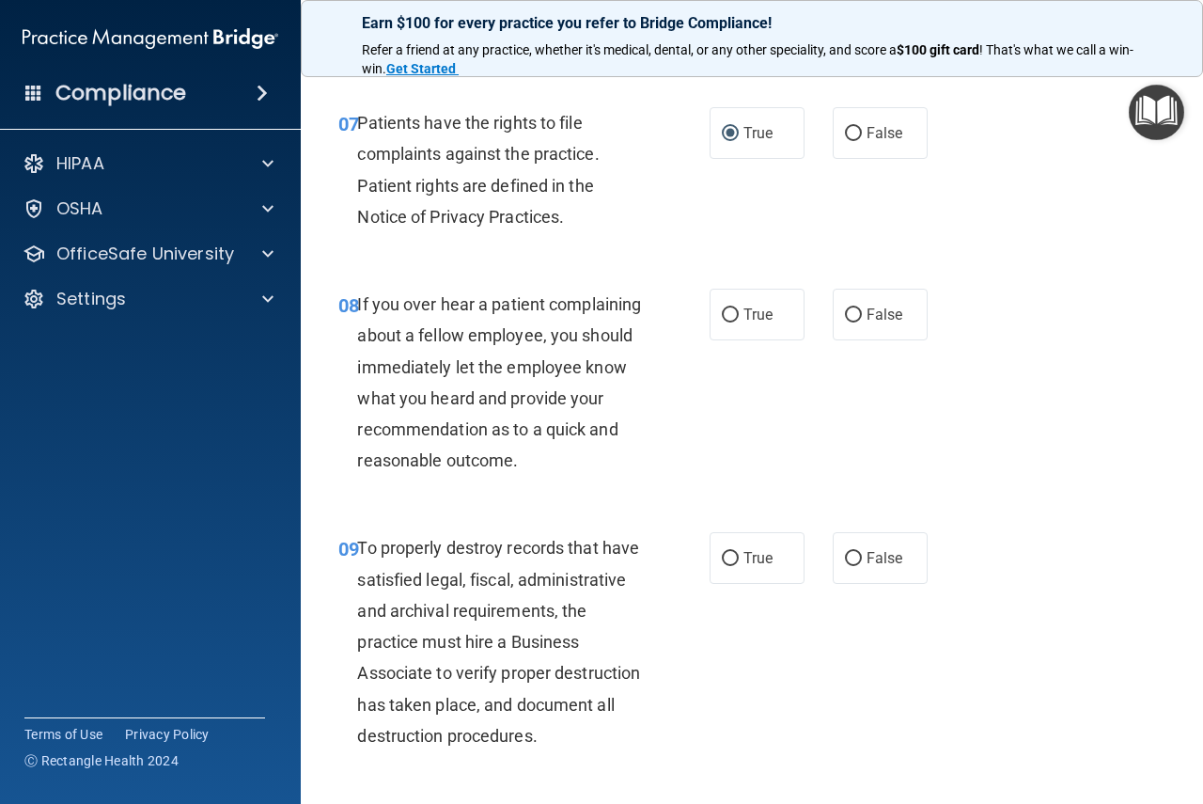
drag, startPoint x: 843, startPoint y: 315, endPoint x: 819, endPoint y: 353, distance: 45.6
click at [845, 315] on input "False" at bounding box center [853, 315] width 17 height 14
radio input "true"
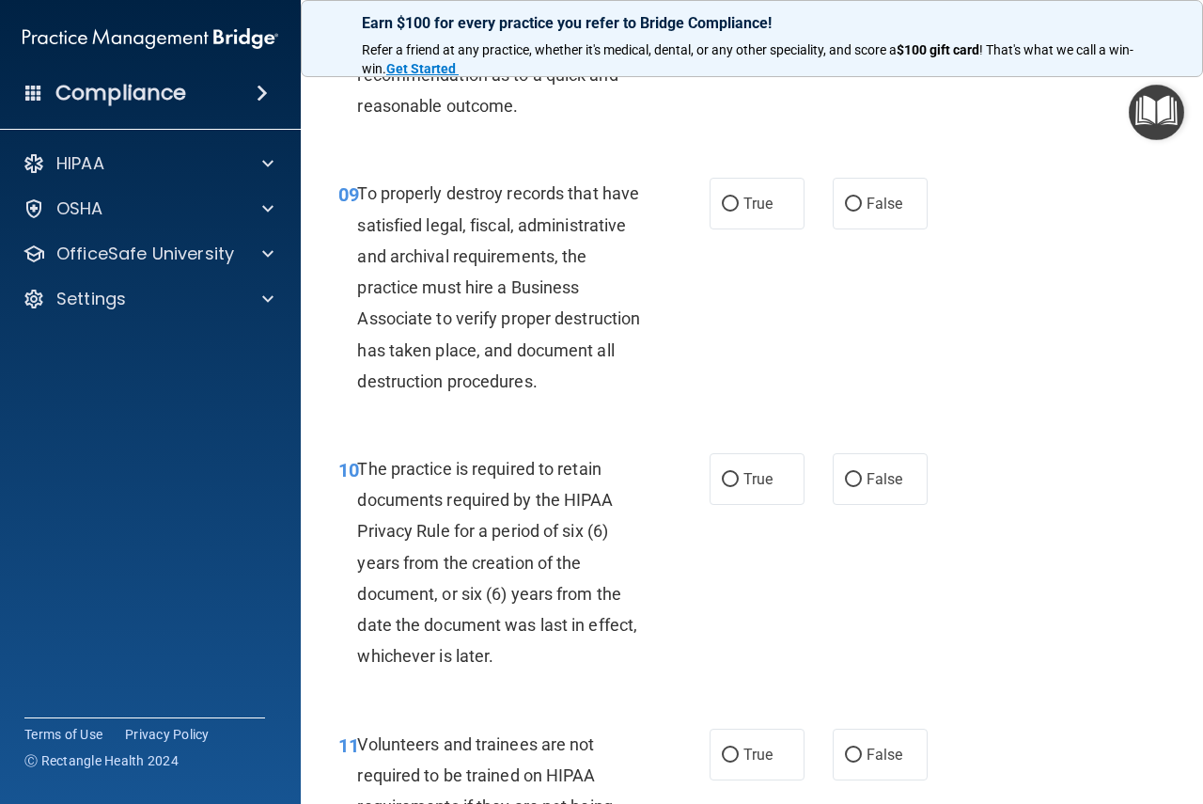
scroll to position [1880, 0]
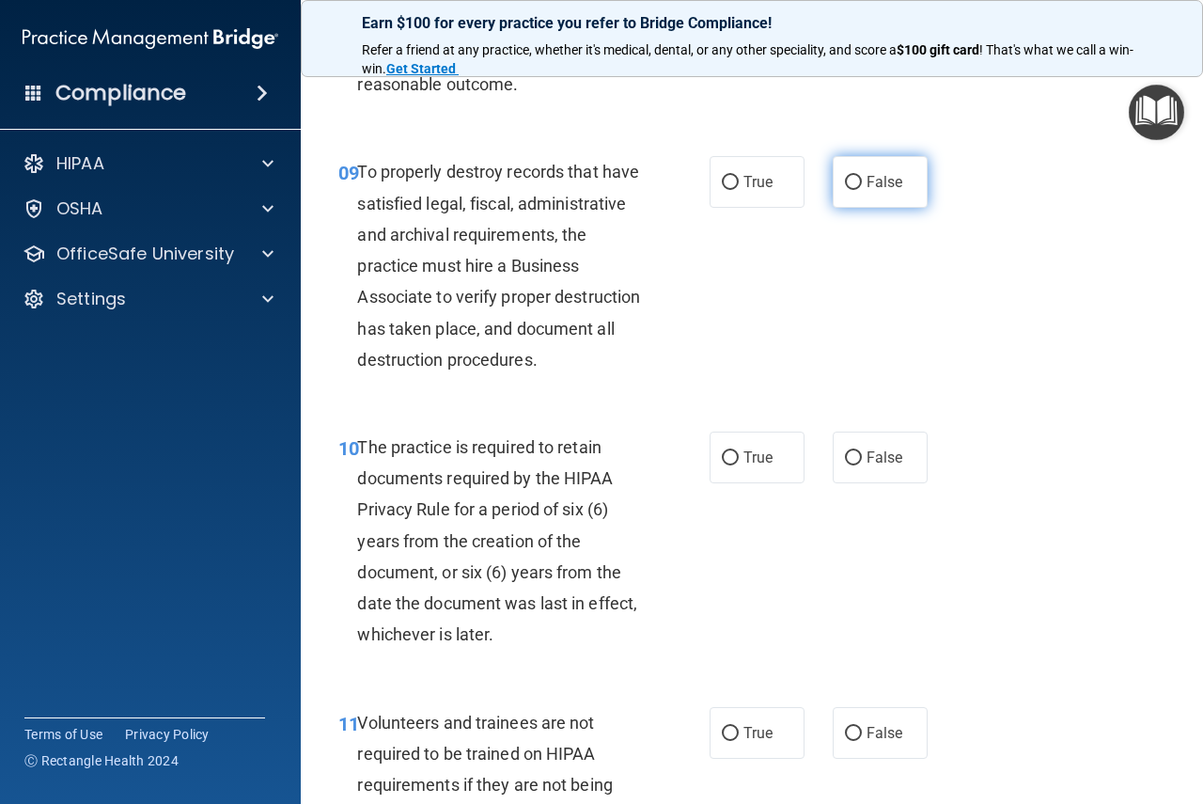
click at [845, 190] on input "False" at bounding box center [853, 183] width 17 height 14
radio input "true"
click at [723, 465] on input "True" at bounding box center [730, 458] width 17 height 14
radio input "true"
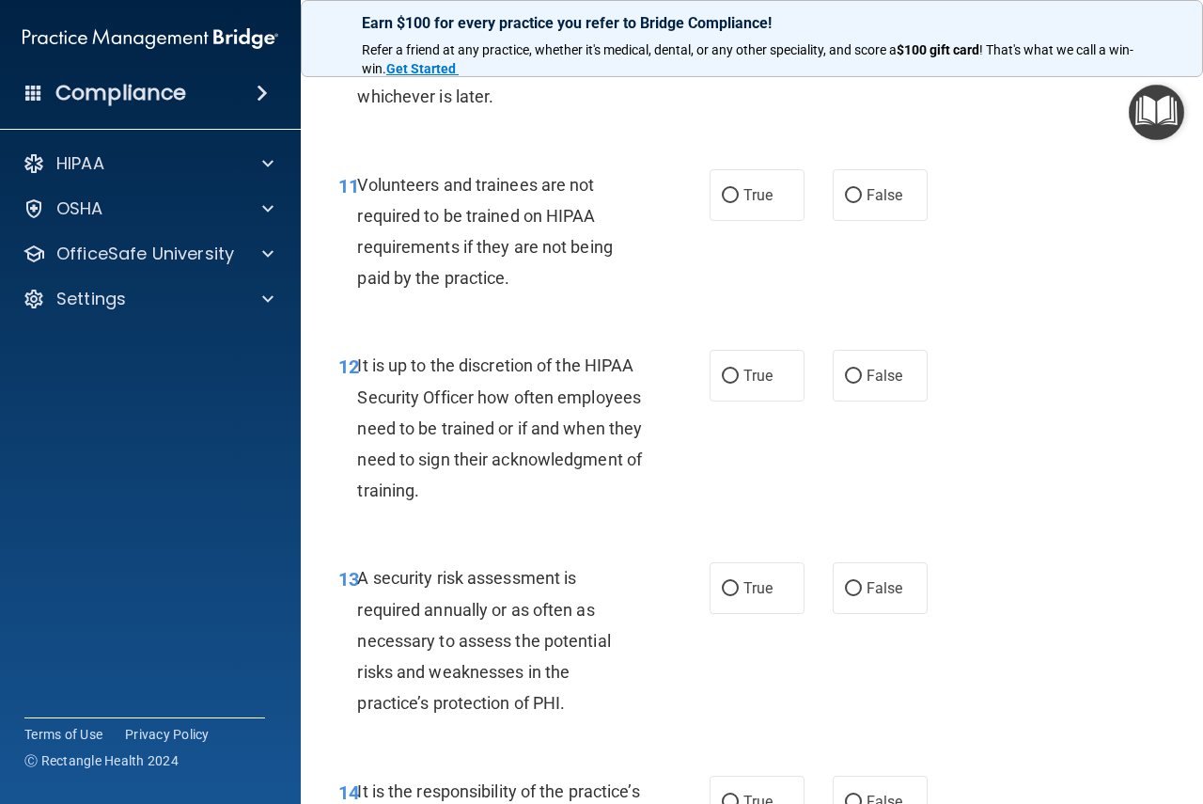
scroll to position [2444, 0]
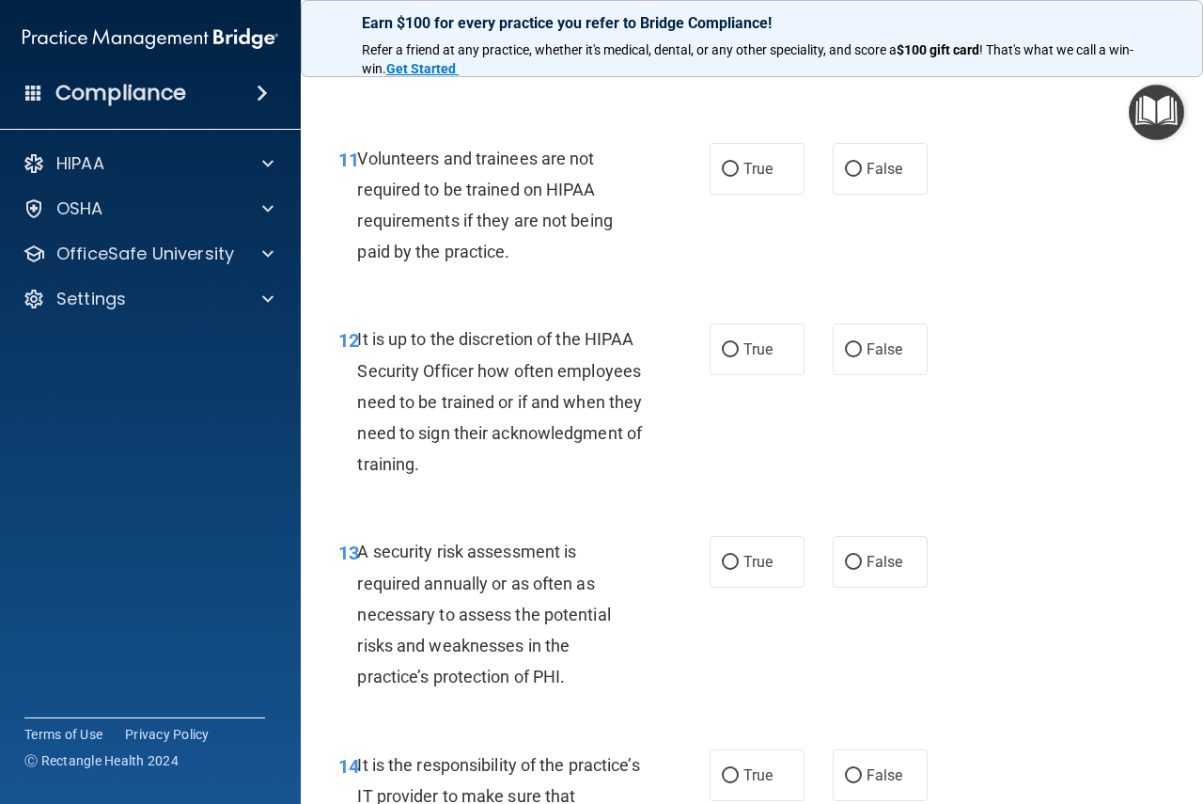
drag, startPoint x: 852, startPoint y: 225, endPoint x: 848, endPoint y: 290, distance: 66.0
click at [853, 195] on label "False" at bounding box center [880, 169] width 95 height 52
click at [853, 177] on input "False" at bounding box center [853, 170] width 17 height 14
radio input "true"
click at [845, 357] on input "False" at bounding box center [853, 350] width 17 height 14
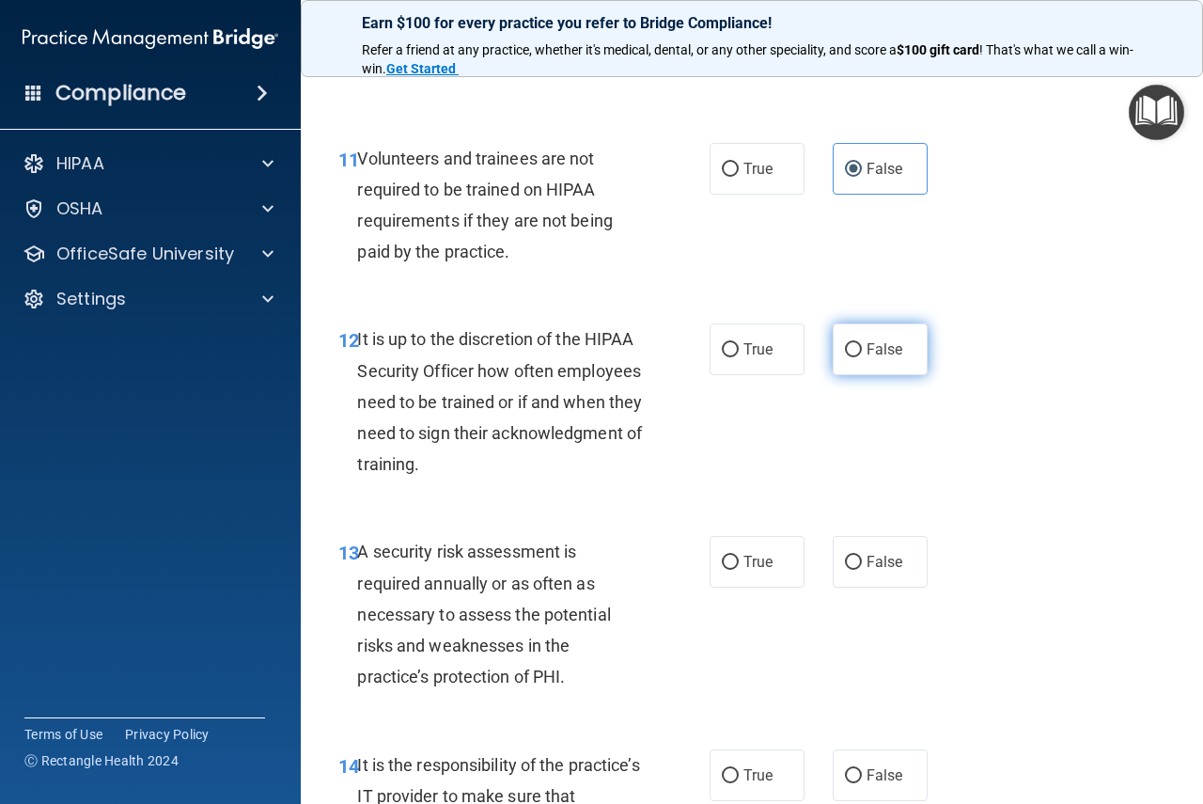
radio input "true"
click at [724, 570] on input "True" at bounding box center [730, 562] width 17 height 14
radio input "true"
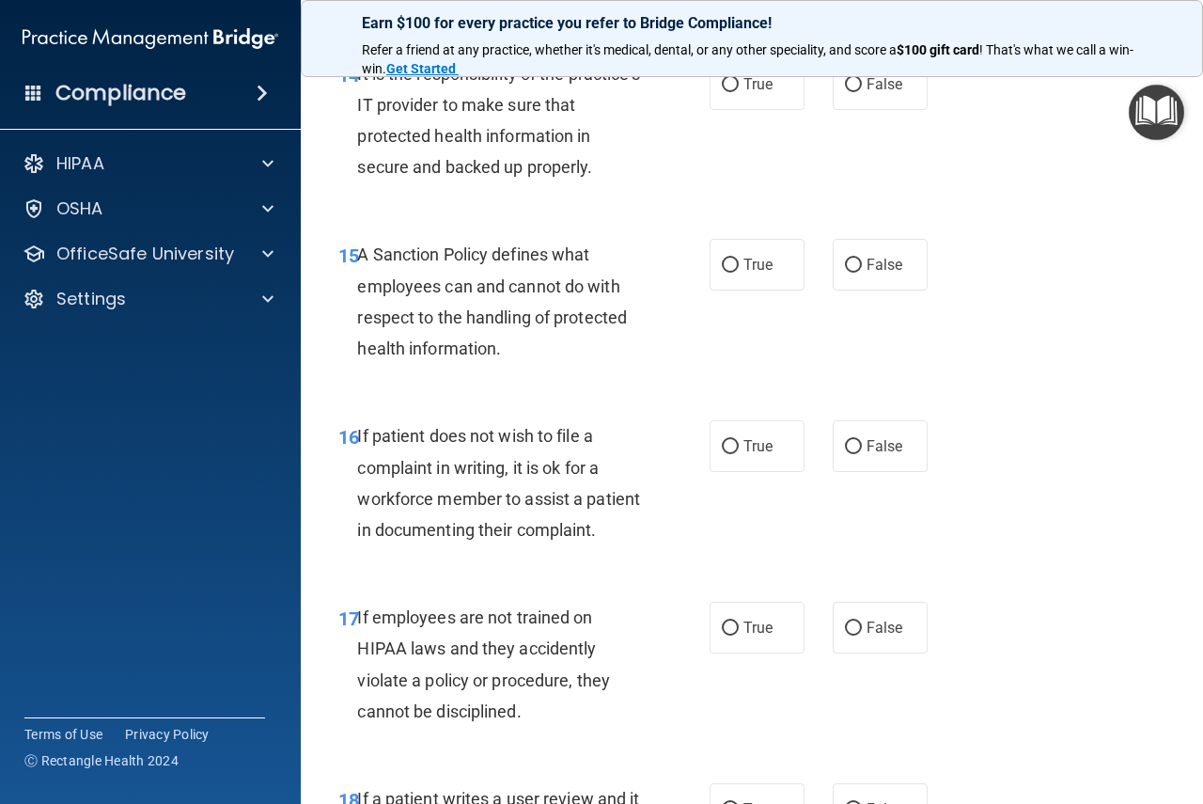
scroll to position [3102, 0]
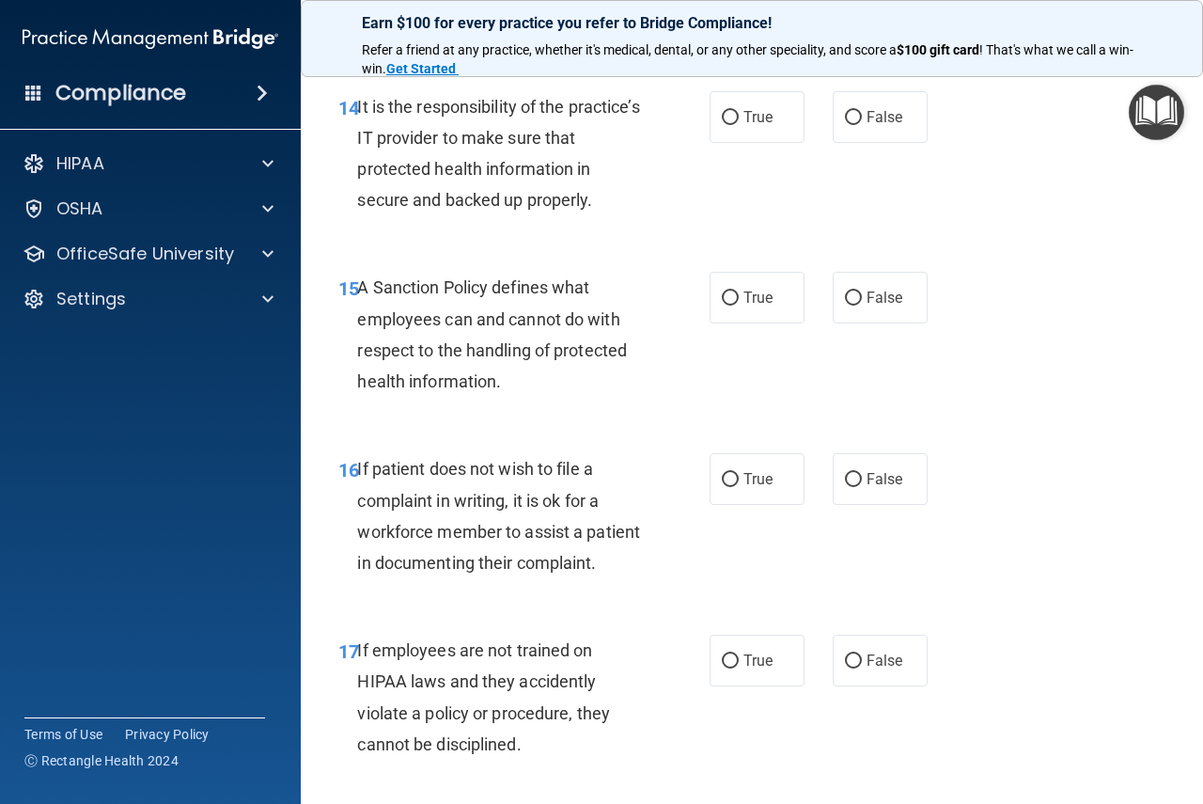
drag, startPoint x: 842, startPoint y: 174, endPoint x: 858, endPoint y: 266, distance: 93.5
click at [845, 125] on input "False" at bounding box center [853, 118] width 17 height 14
radio input "true"
drag, startPoint x: 844, startPoint y: 359, endPoint x: 857, endPoint y: 464, distance: 106.1
click at [845, 305] on input "False" at bounding box center [853, 298] width 17 height 14
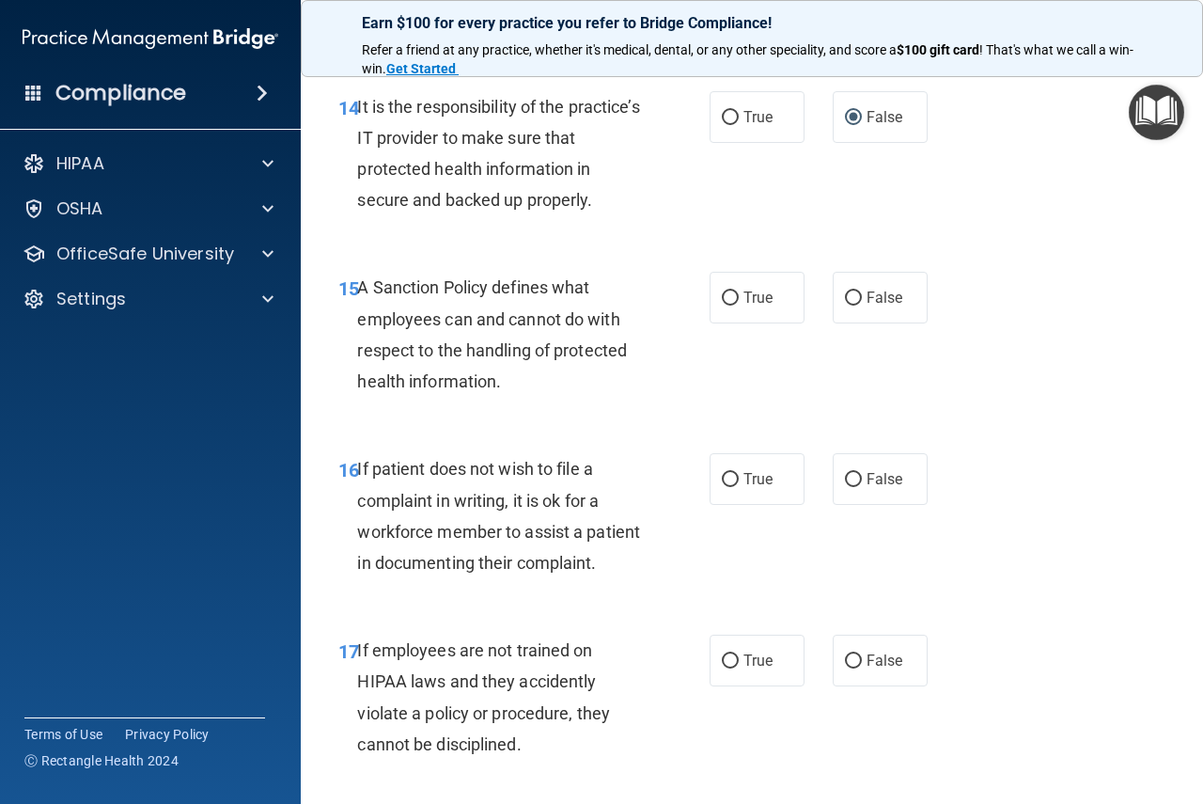
radio input "true"
click at [725, 487] on input "True" at bounding box center [730, 480] width 17 height 14
radio input "true"
click at [848, 668] on input "False" at bounding box center [853, 661] width 17 height 14
radio input "true"
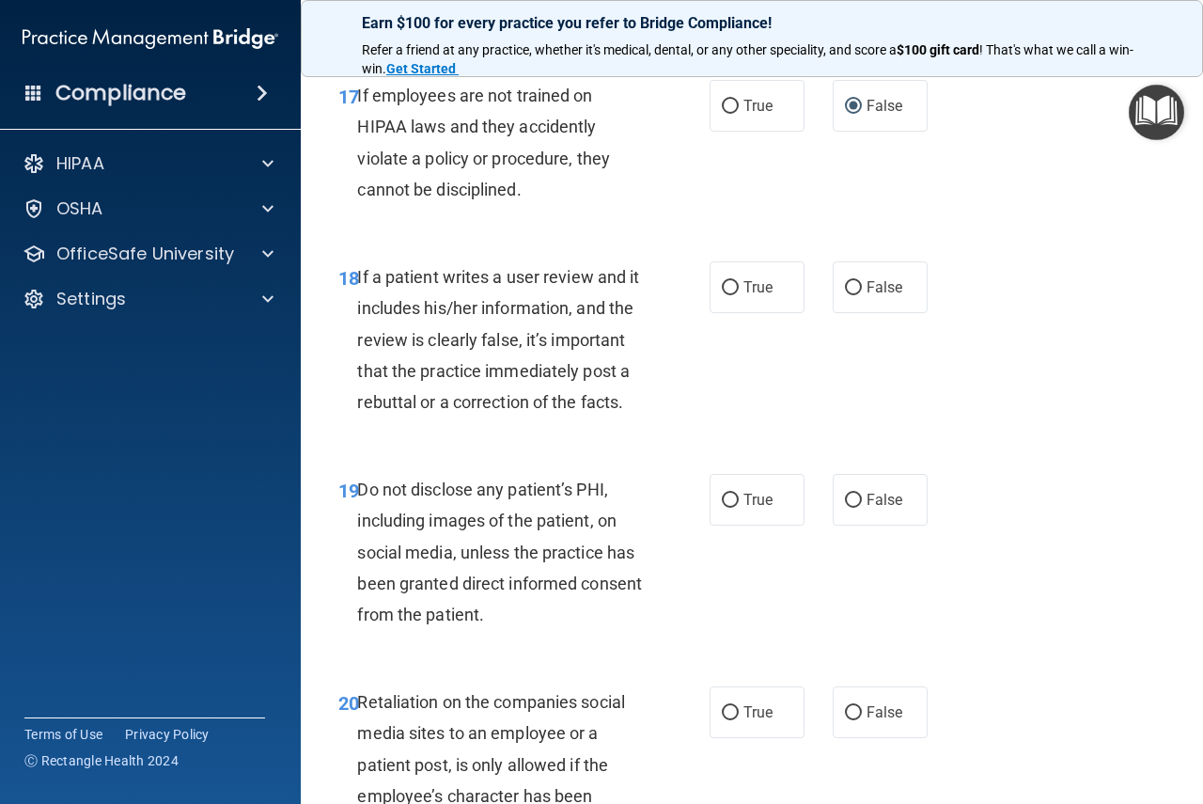
scroll to position [3666, 0]
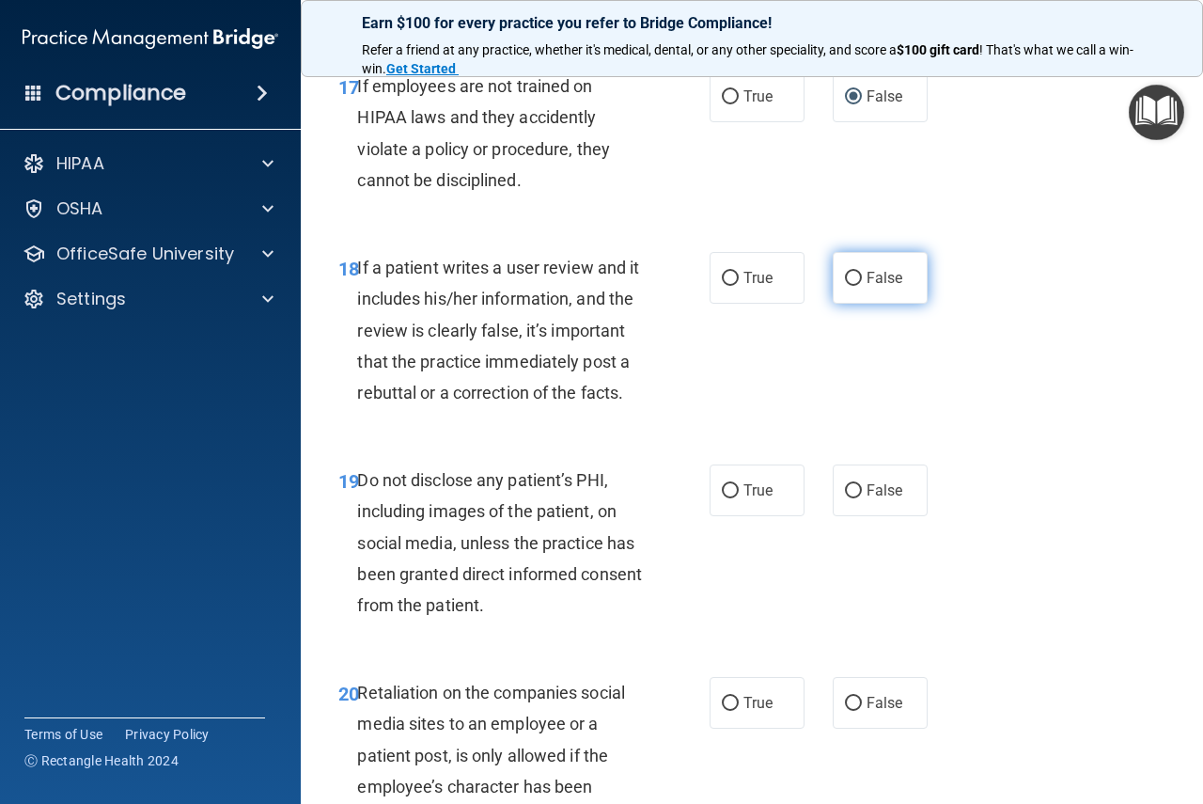
click at [851, 286] on input "False" at bounding box center [853, 279] width 17 height 14
radio input "true"
click at [722, 498] on input "True" at bounding box center [730, 491] width 17 height 14
radio input "true"
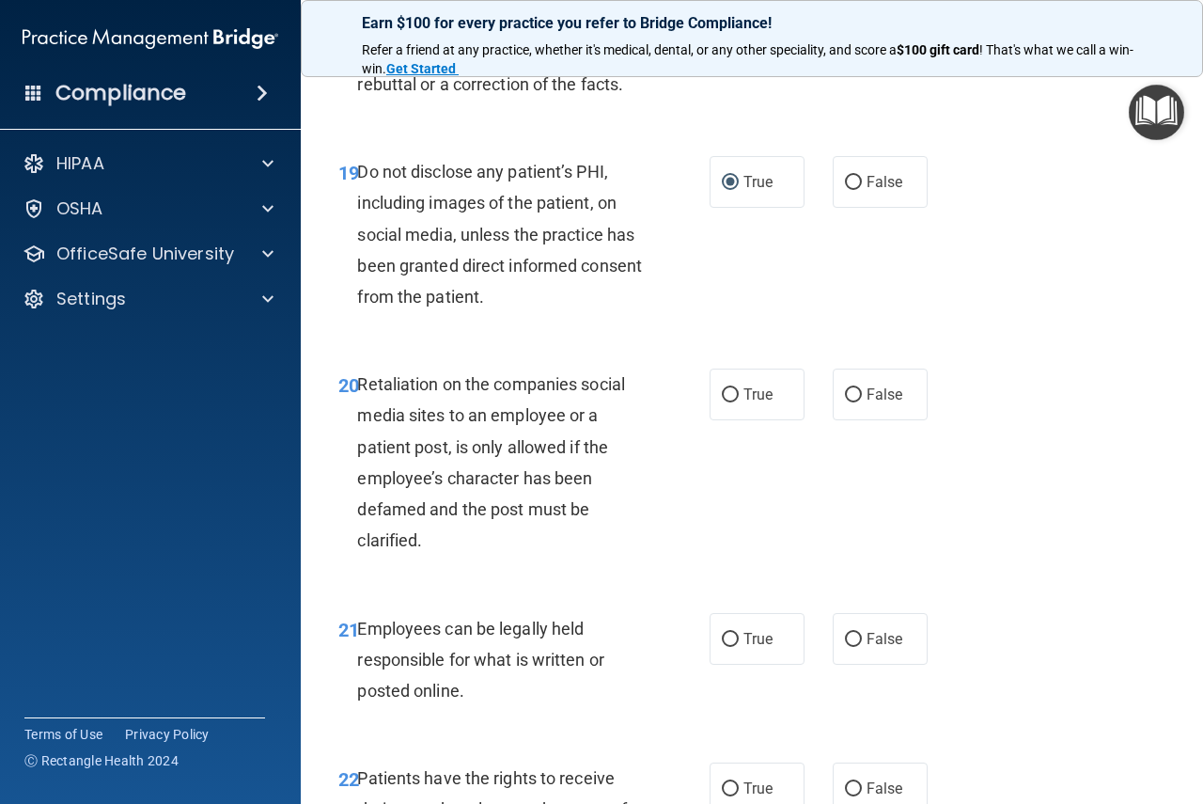
scroll to position [4042, 0]
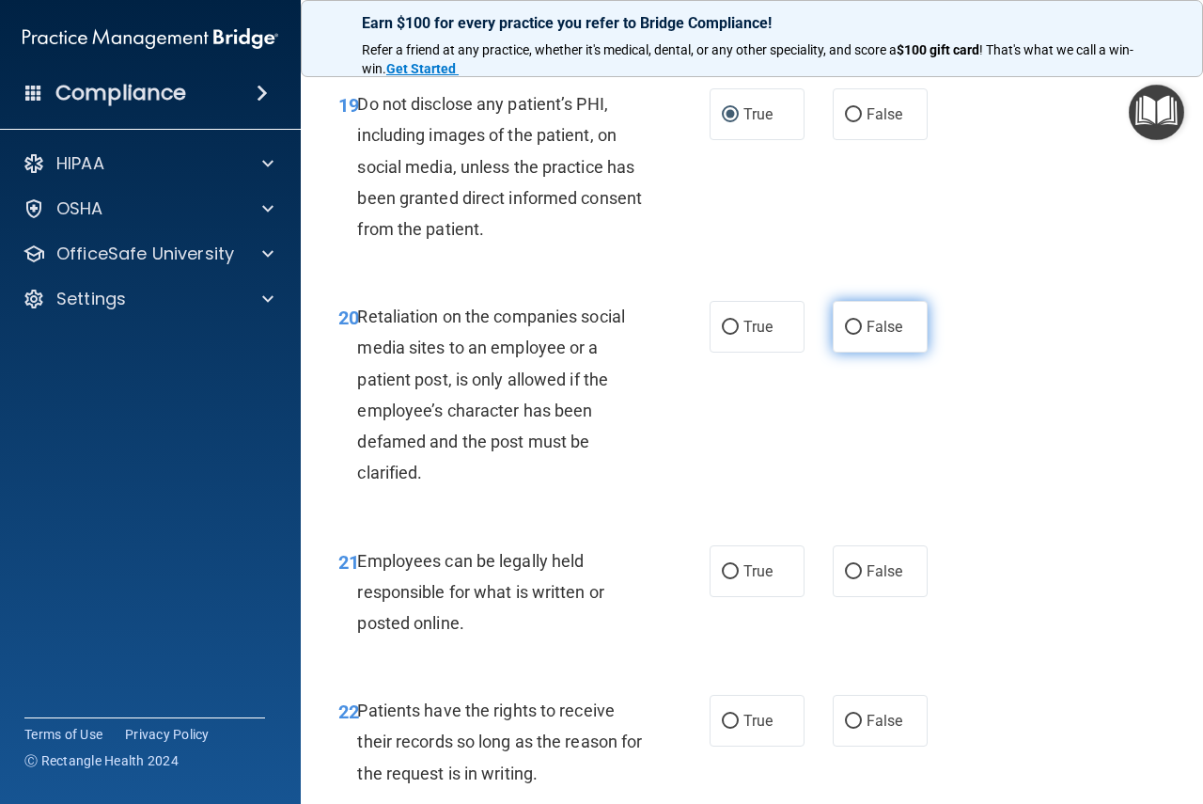
click at [852, 352] on label "False" at bounding box center [880, 327] width 95 height 52
click at [852, 335] on input "False" at bounding box center [853, 328] width 17 height 14
radio input "true"
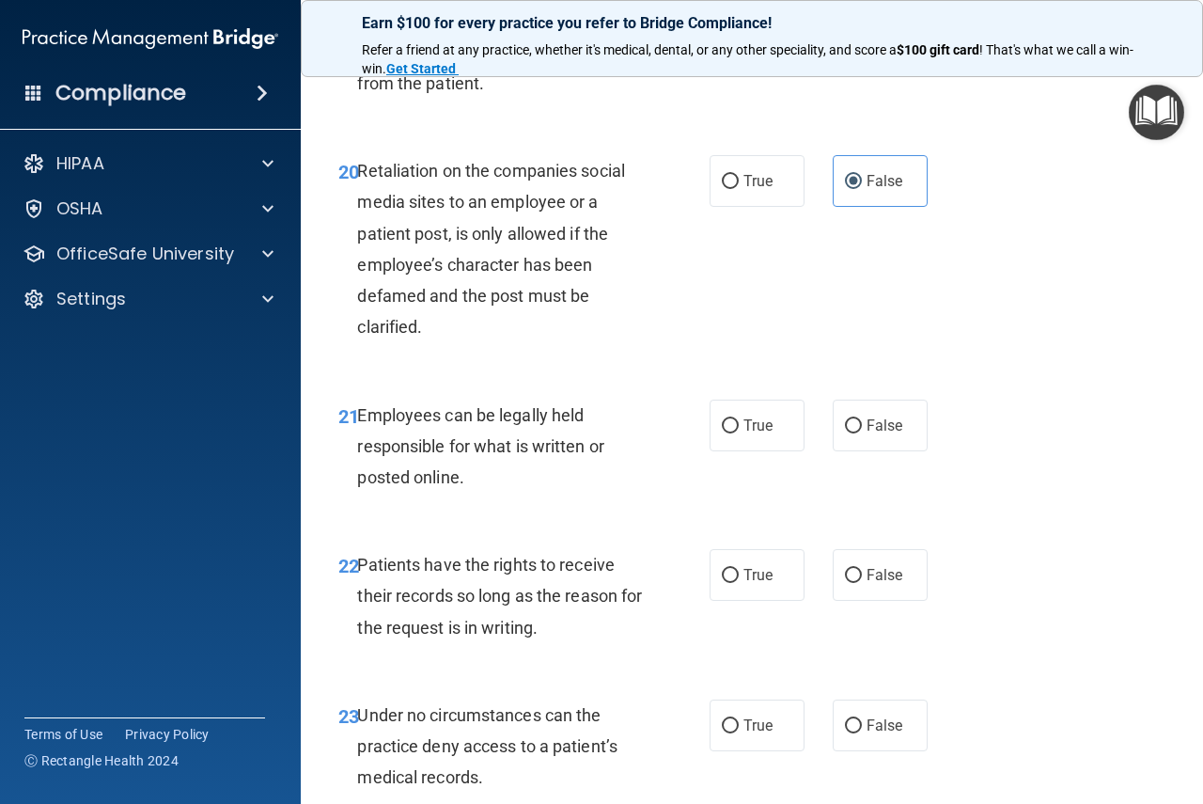
scroll to position [4230, 0]
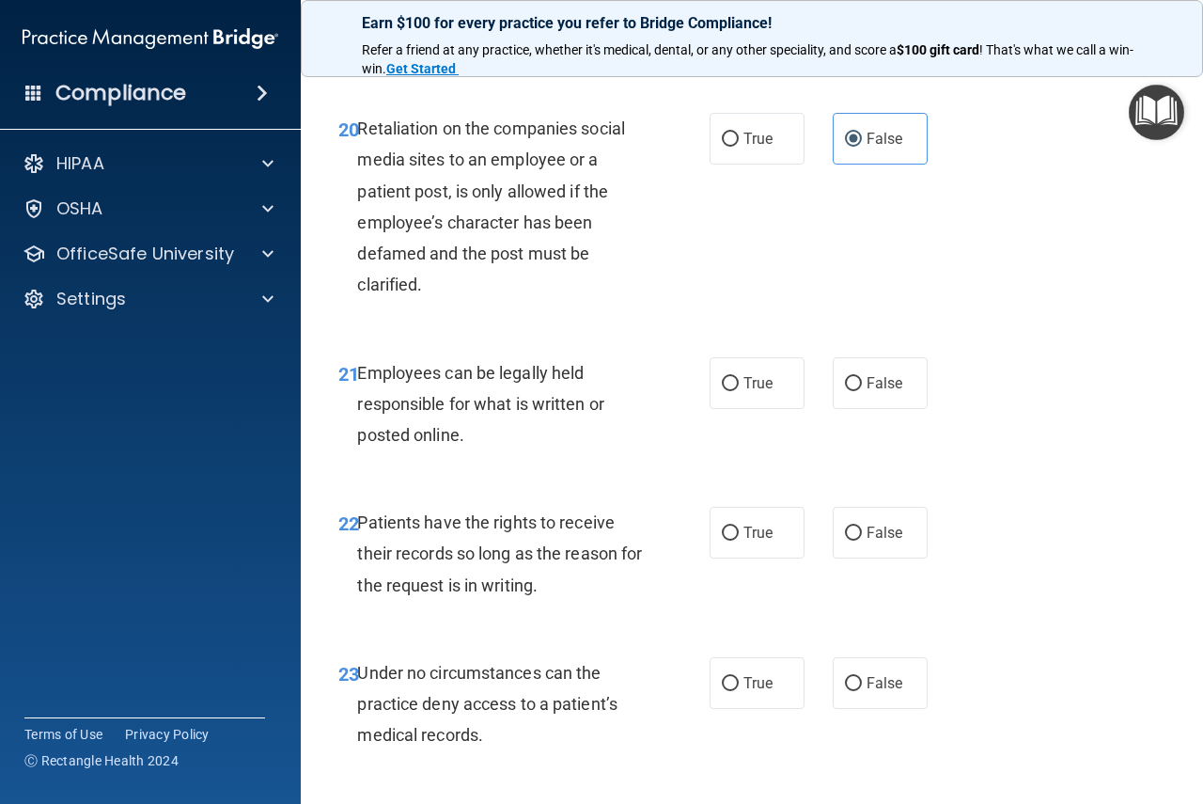
drag, startPoint x: 722, startPoint y: 499, endPoint x: 814, endPoint y: 600, distance: 136.4
click at [746, 409] on label "True" at bounding box center [757, 383] width 95 height 52
click at [739, 391] on input "True" at bounding box center [730, 384] width 17 height 14
radio input "true"
click at [867, 541] on span "False" at bounding box center [885, 533] width 37 height 18
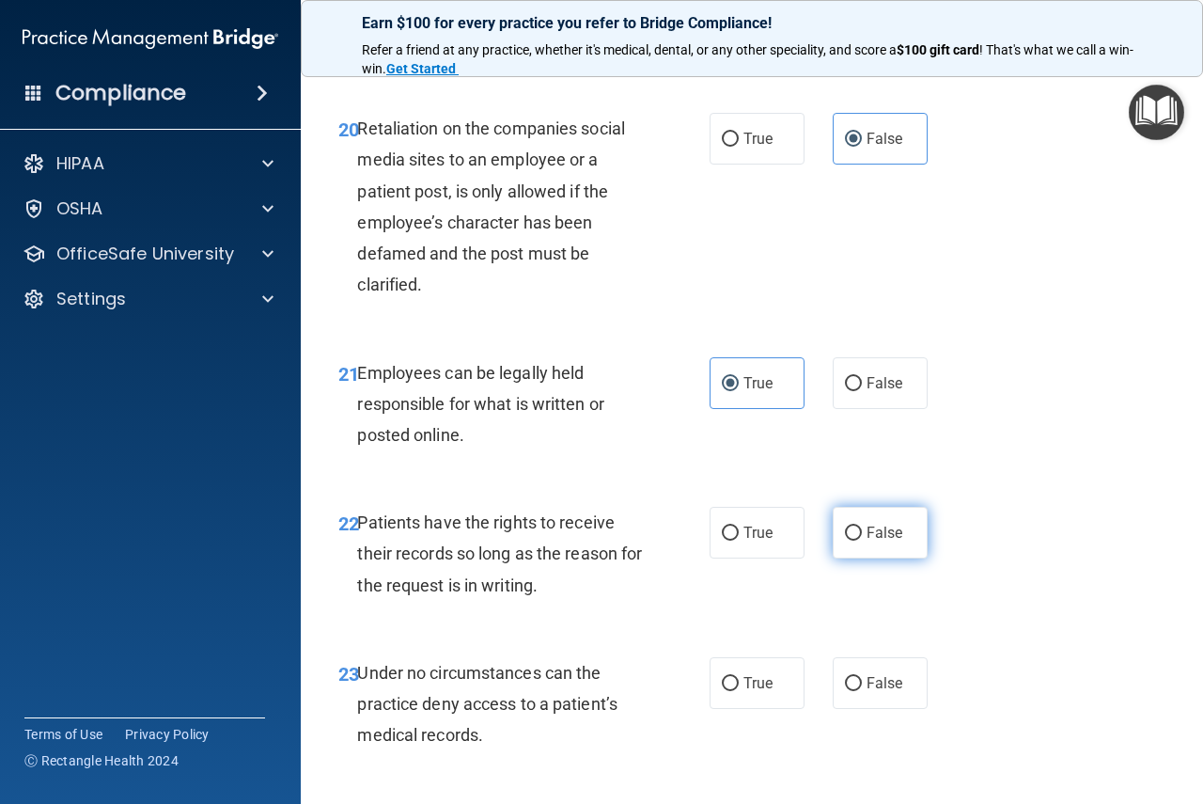
click at [859, 540] on input "False" at bounding box center [853, 533] width 17 height 14
radio input "true"
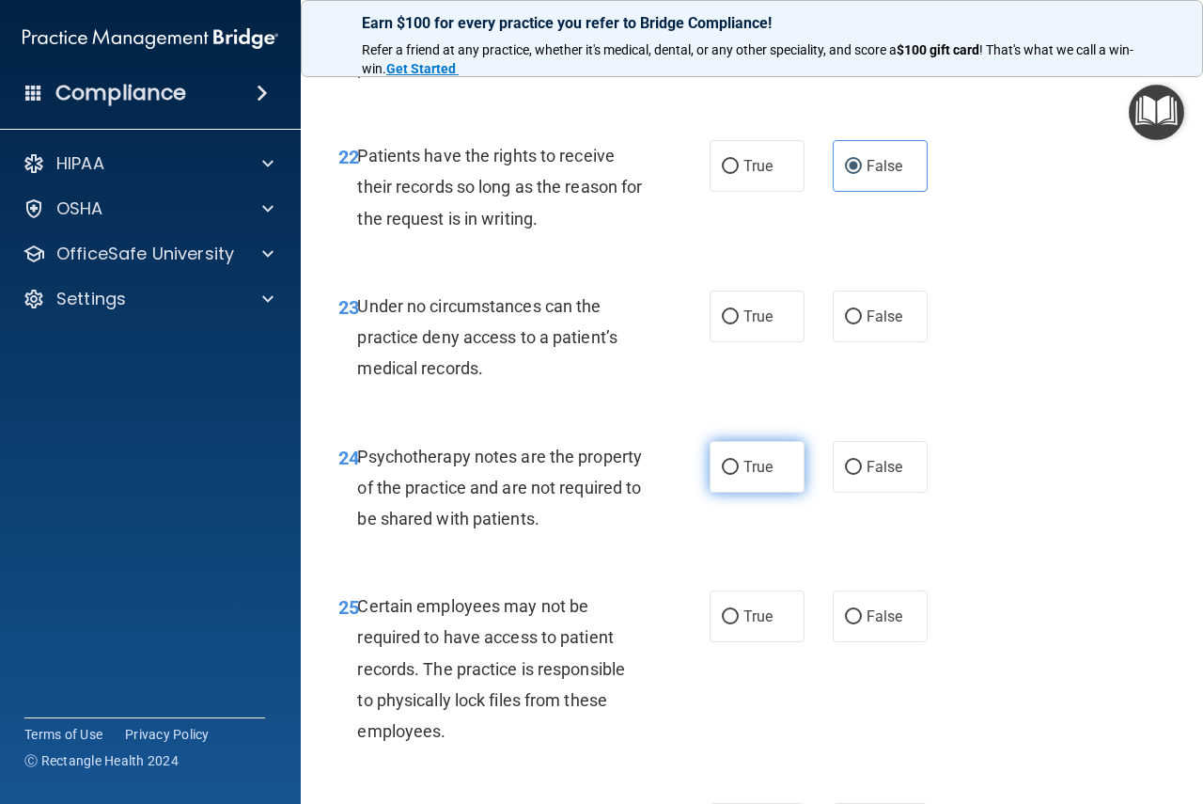
scroll to position [4605, 0]
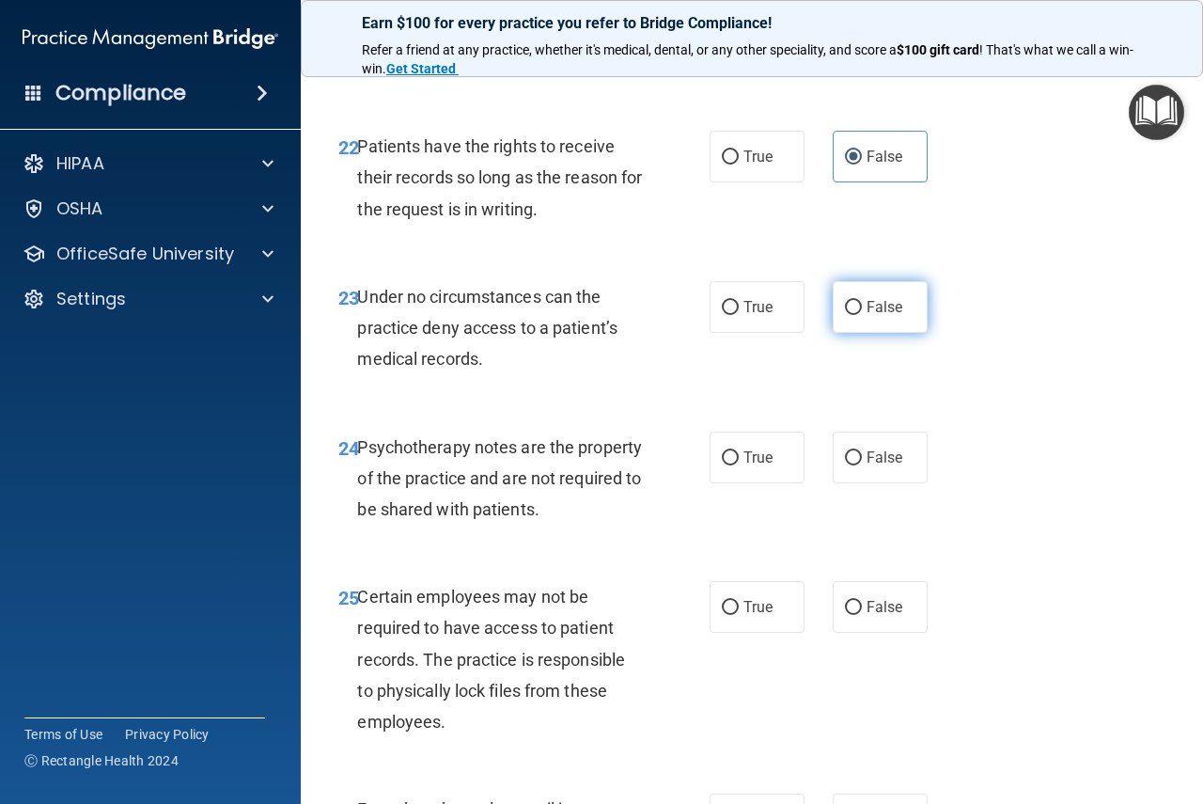
click at [846, 315] on input "False" at bounding box center [853, 308] width 17 height 14
radio input "true"
click at [743, 466] on span "True" at bounding box center [757, 457] width 29 height 18
click at [739, 465] on input "True" at bounding box center [730, 458] width 17 height 14
radio input "true"
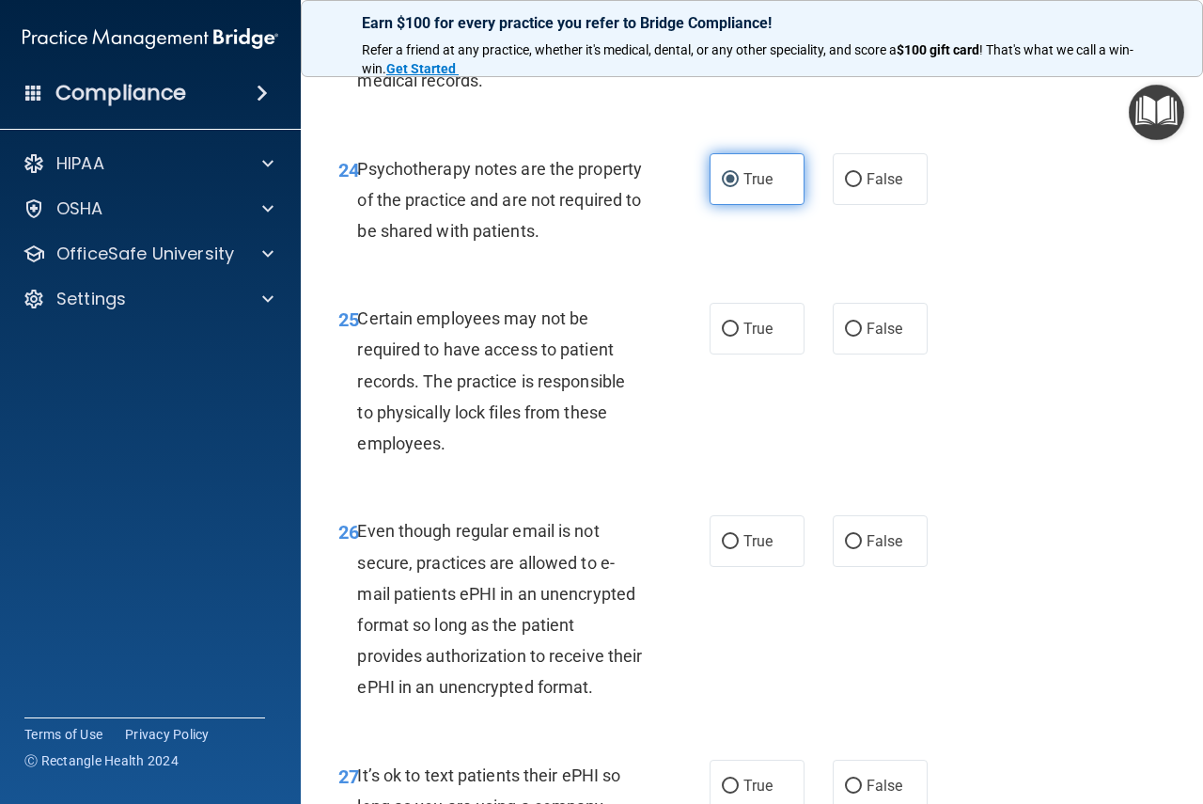
scroll to position [4887, 0]
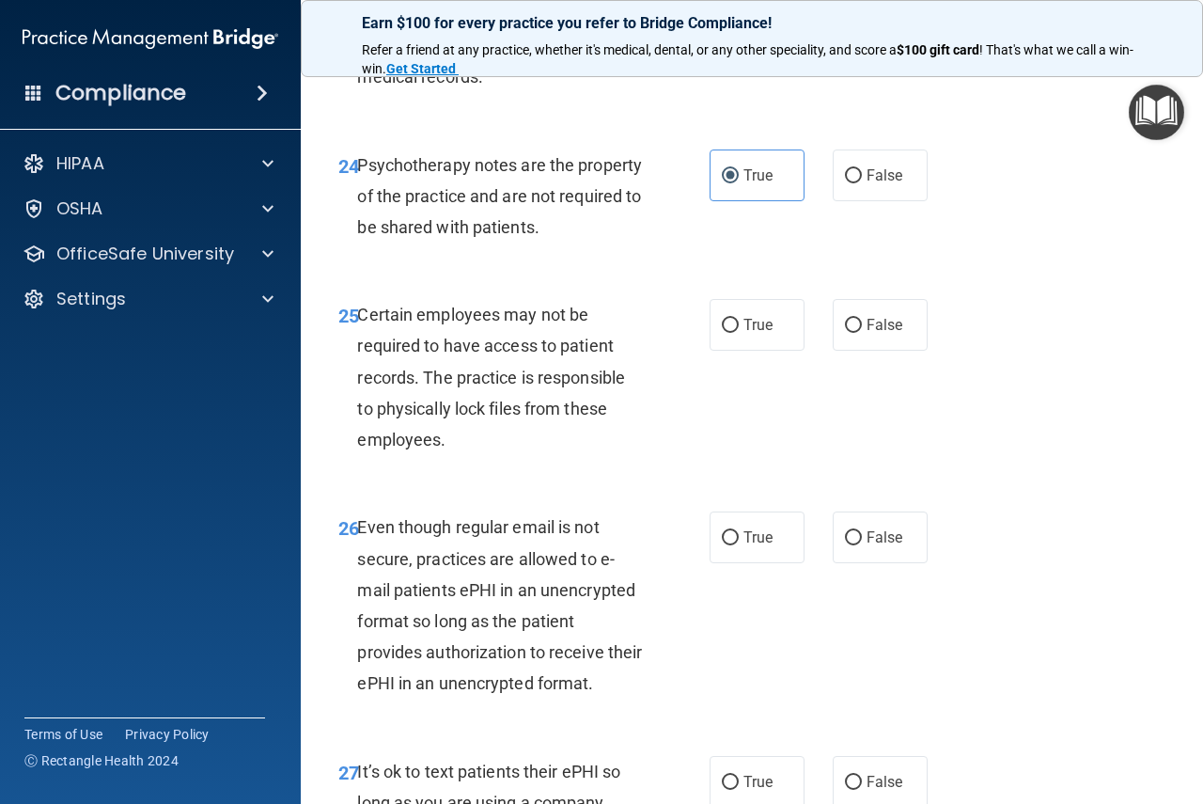
drag, startPoint x: 723, startPoint y: 444, endPoint x: 692, endPoint y: 488, distance: 54.0
click at [723, 333] on input "True" at bounding box center [730, 326] width 17 height 14
radio input "true"
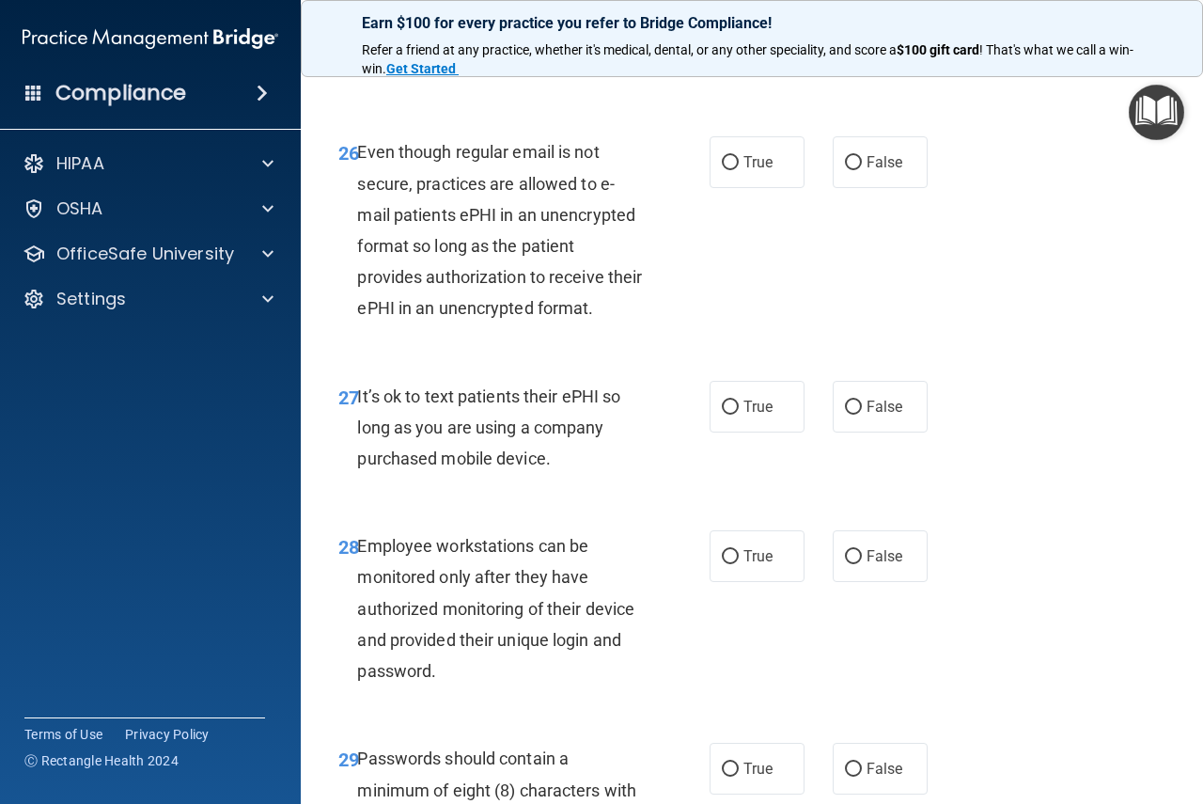
scroll to position [5263, 0]
click at [743, 170] on span "True" at bounding box center [757, 161] width 29 height 18
click at [738, 169] on input "True" at bounding box center [730, 162] width 17 height 14
radio input "true"
click at [868, 431] on label "False" at bounding box center [880, 406] width 95 height 52
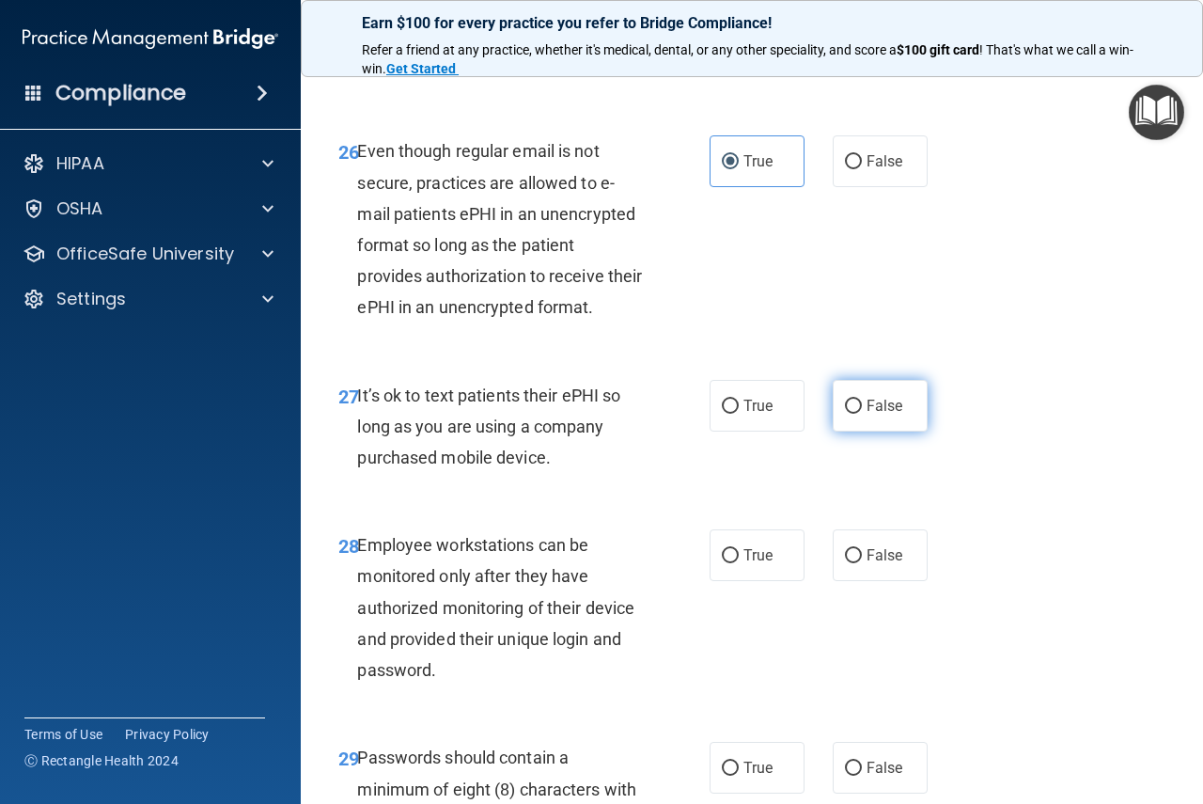
click at [862, 414] on input "False" at bounding box center [853, 406] width 17 height 14
radio input "true"
click at [878, 564] on span "False" at bounding box center [885, 555] width 37 height 18
click at [862, 563] on input "False" at bounding box center [853, 556] width 17 height 14
radio input "true"
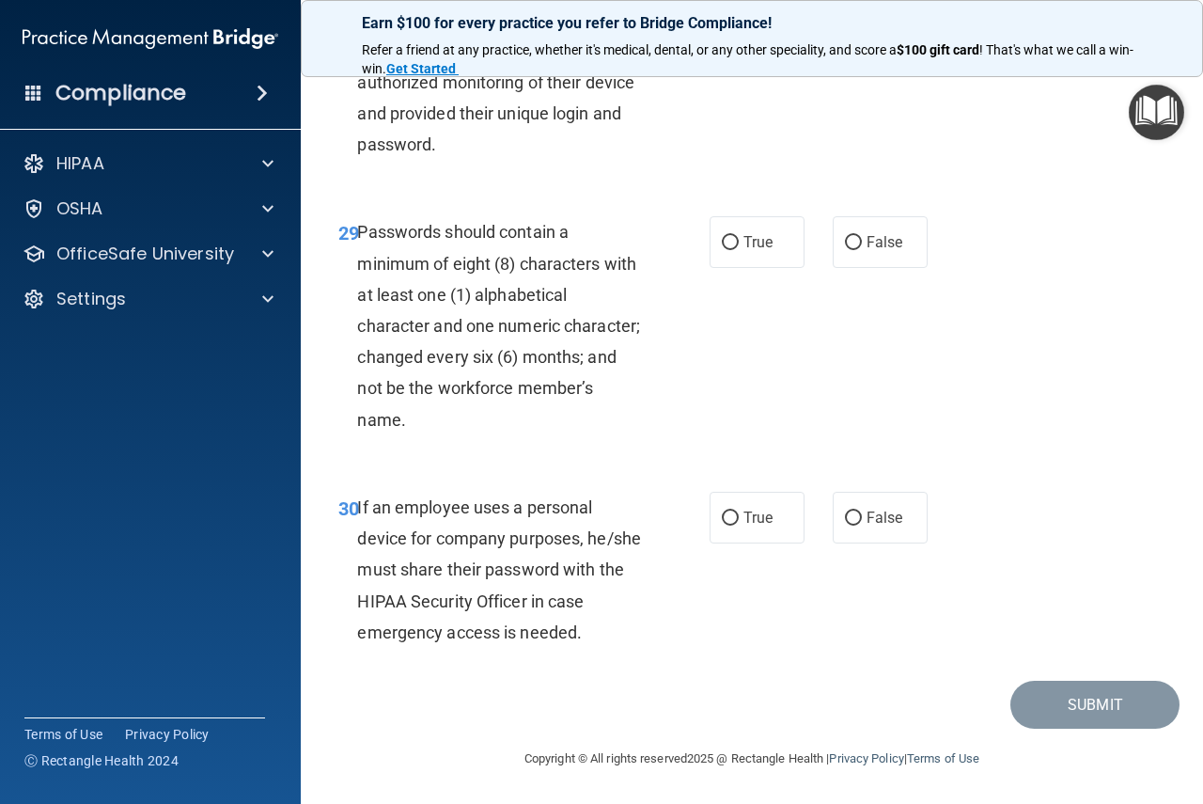
scroll to position [5827, 0]
drag, startPoint x: 745, startPoint y: 308, endPoint x: 773, endPoint y: 386, distance: 82.6
click at [754, 268] on label "True" at bounding box center [757, 242] width 95 height 52
click at [723, 250] on input "True" at bounding box center [730, 243] width 17 height 14
radio input "true"
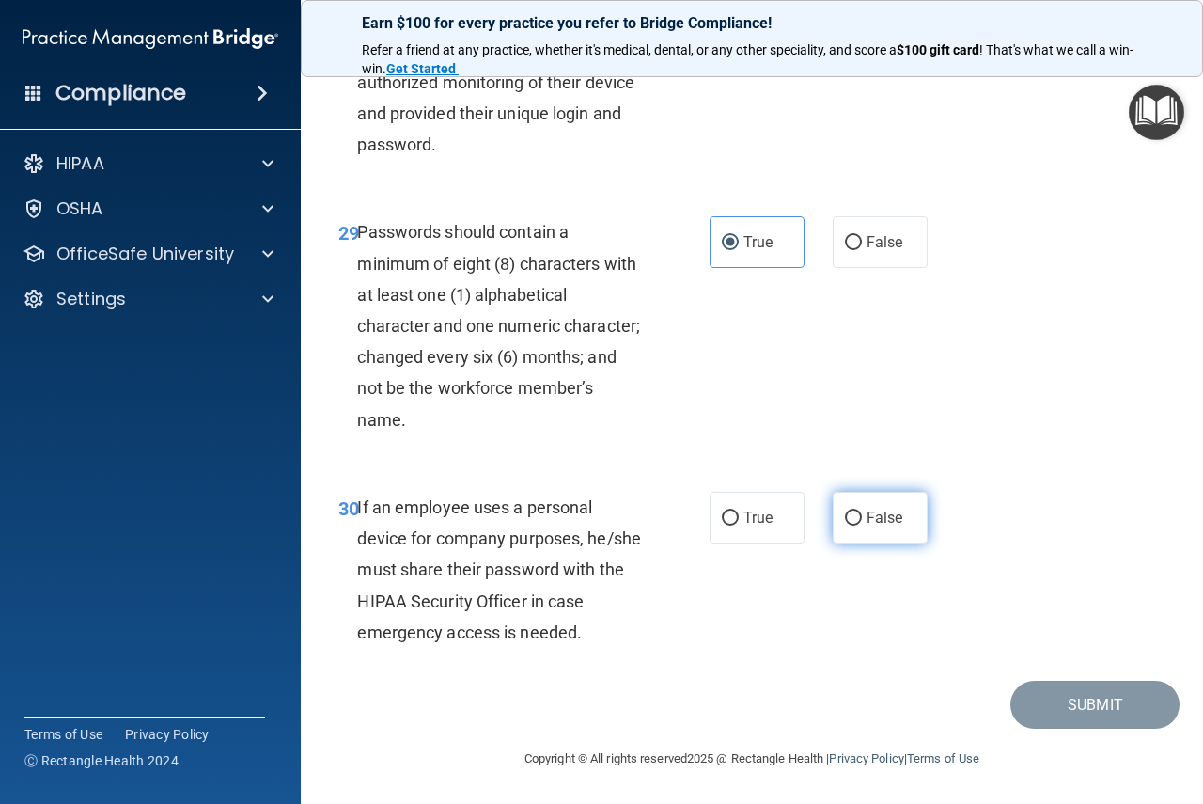
click at [898, 543] on label "False" at bounding box center [880, 518] width 95 height 52
click at [862, 525] on input "False" at bounding box center [853, 518] width 17 height 14
radio input "true"
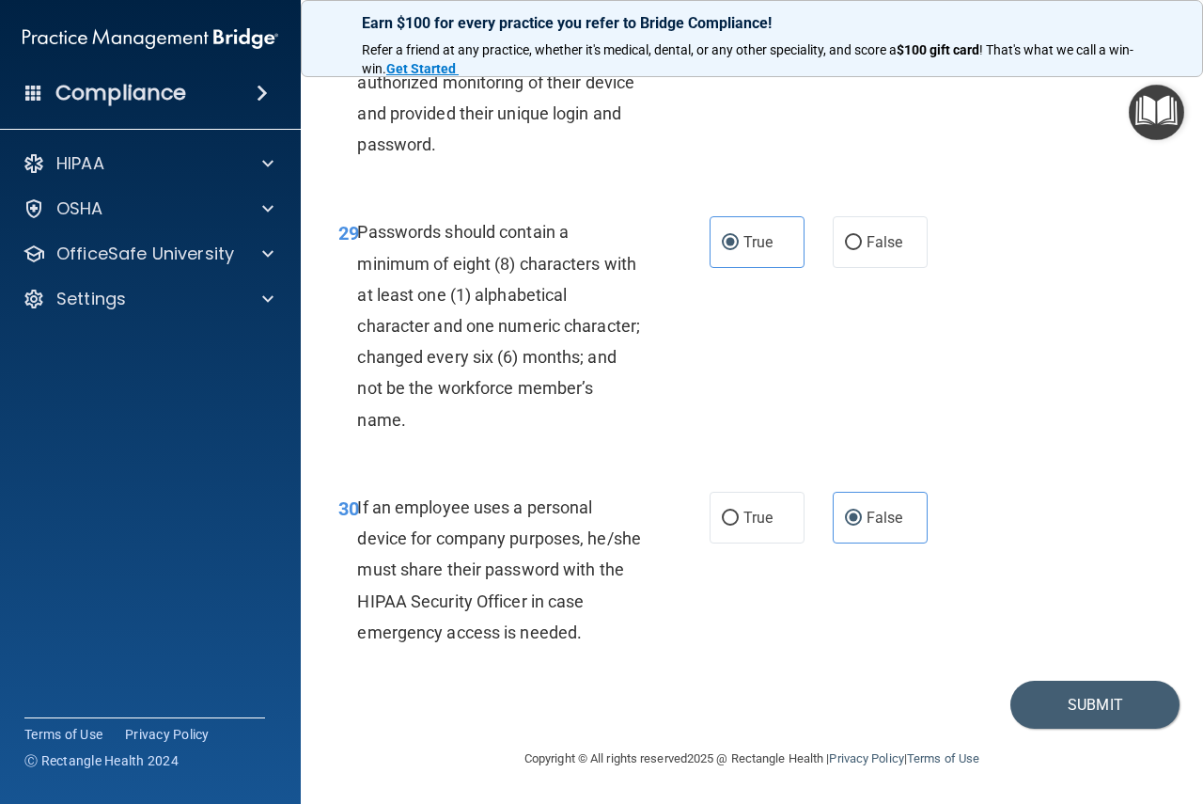
scroll to position [5913, 0]
click at [1077, 703] on button "Submit" at bounding box center [1094, 704] width 169 height 48
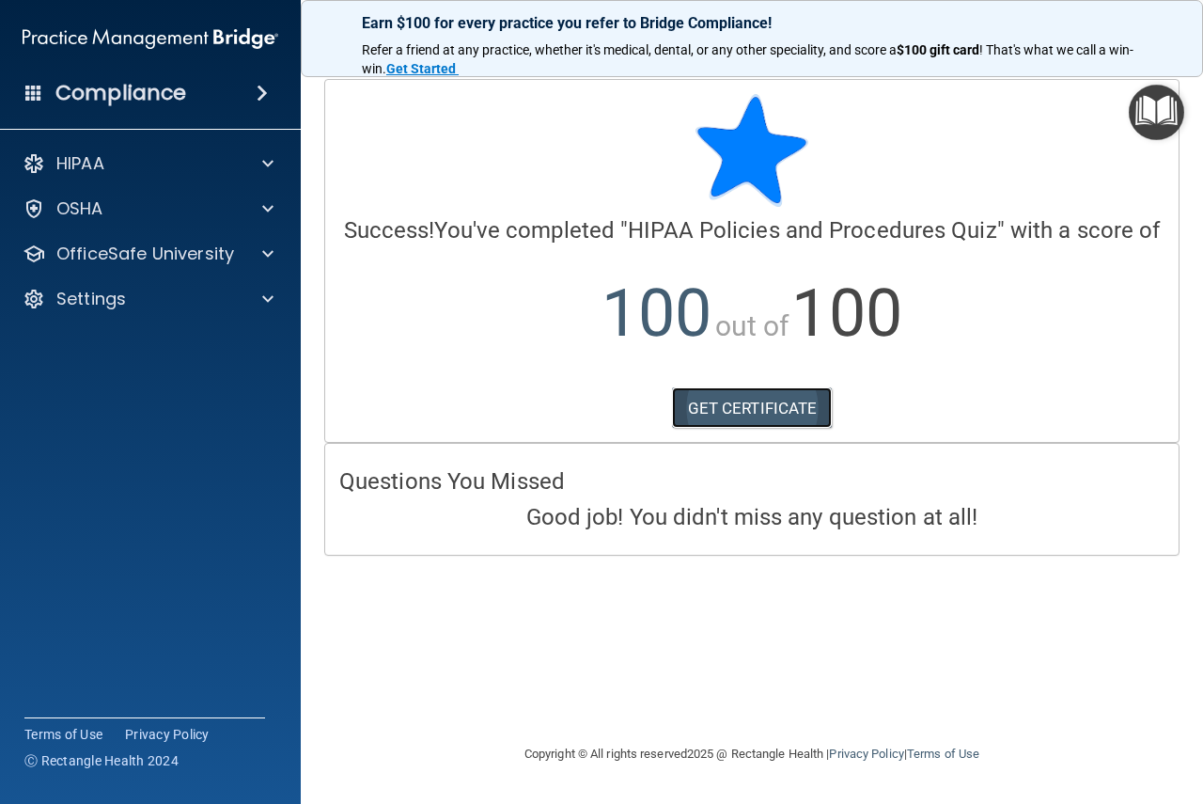
click at [742, 409] on link "GET CERTIFICATE" at bounding box center [752, 407] width 161 height 41
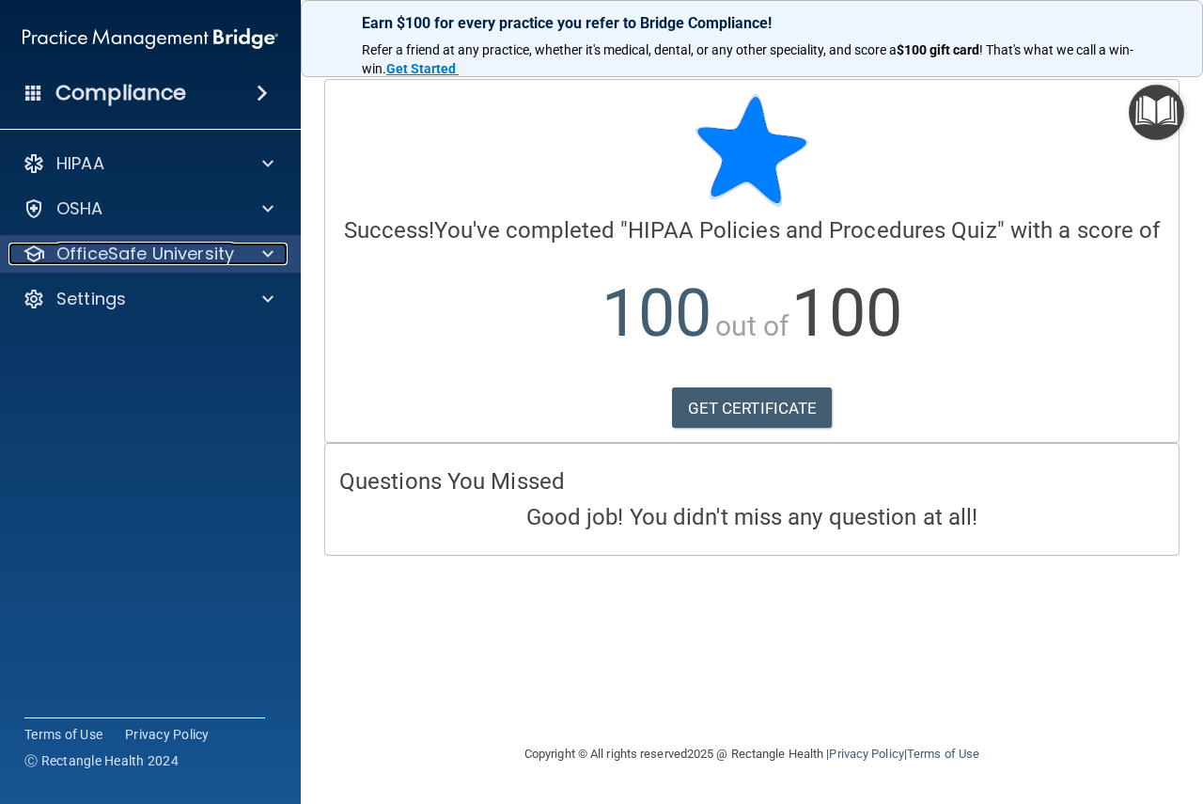
click at [268, 256] on span at bounding box center [267, 253] width 11 height 23
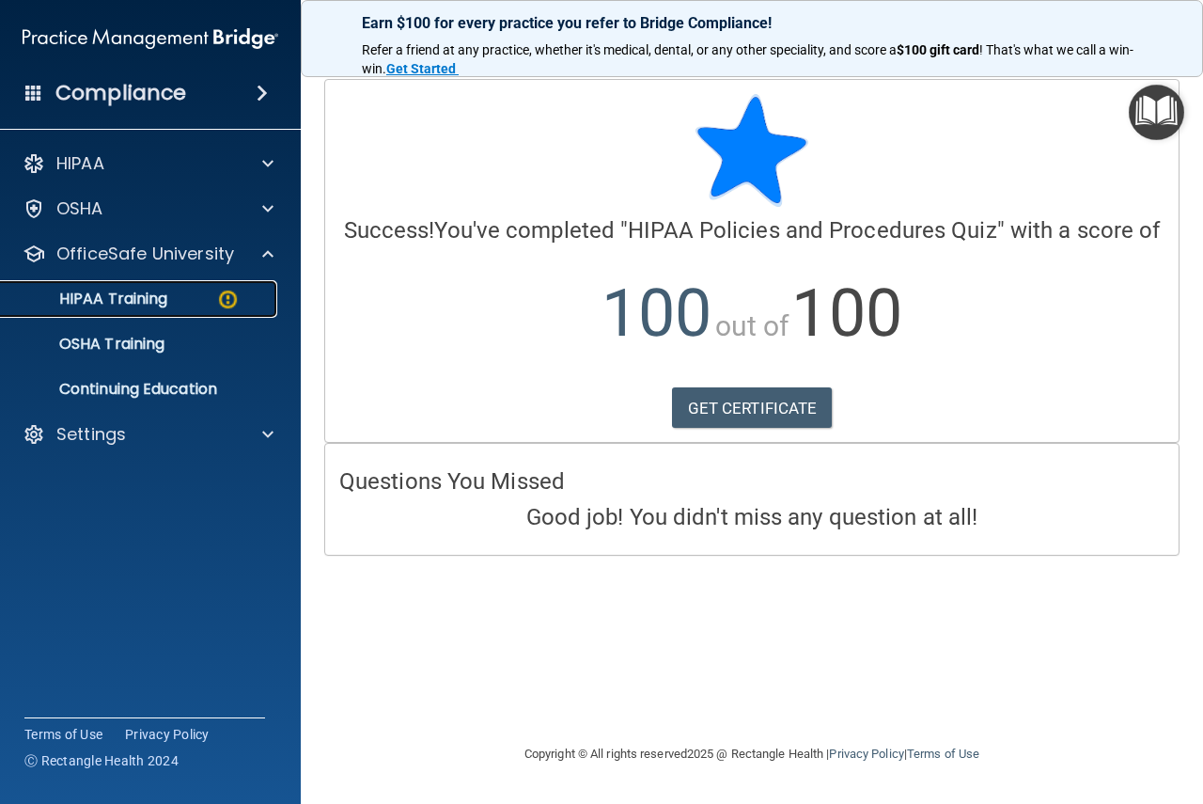
click at [226, 301] on img at bounding box center [227, 299] width 23 height 23
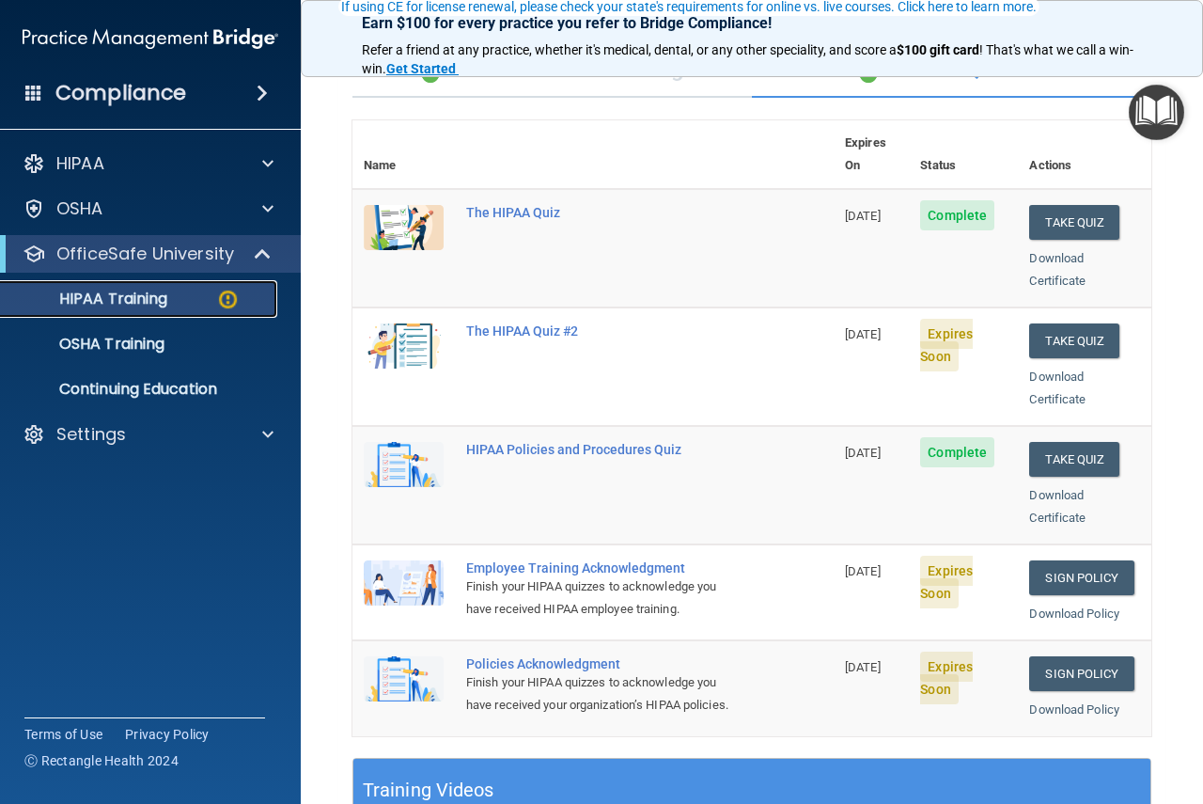
scroll to position [188, 0]
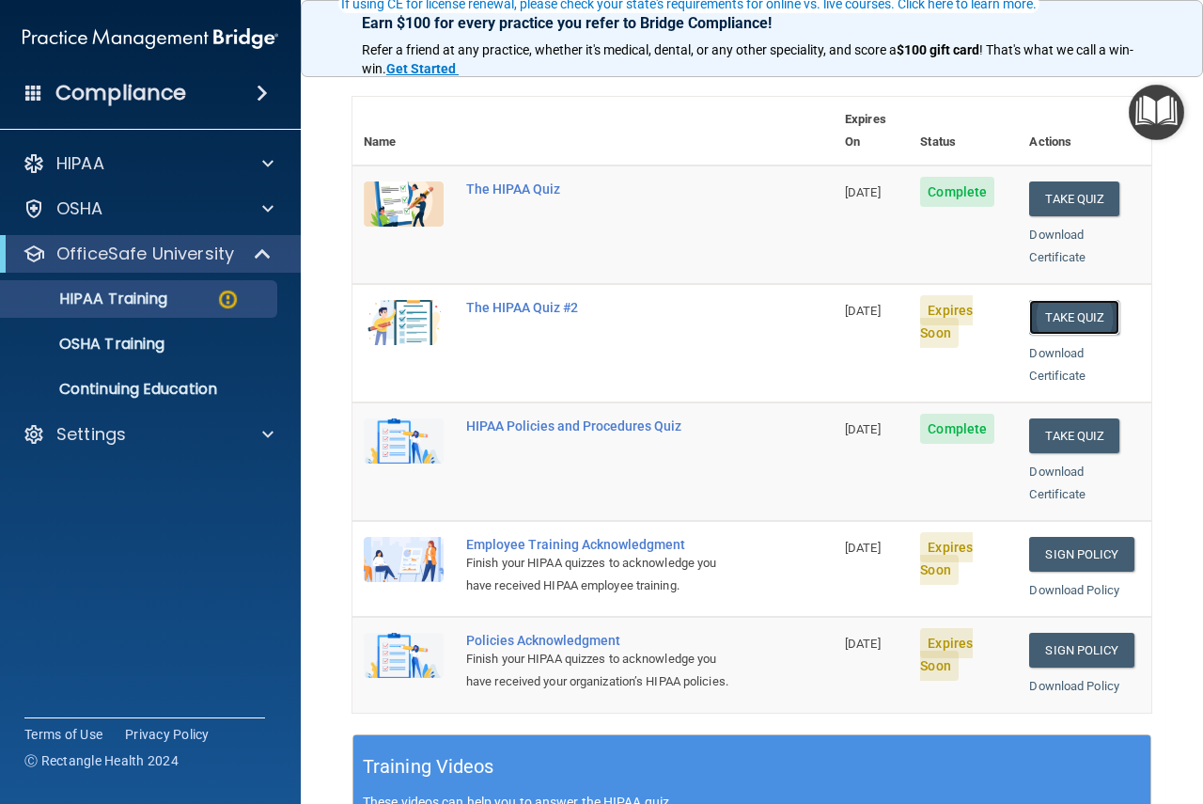
click at [1058, 300] on button "Take Quiz" at bounding box center [1074, 317] width 90 height 35
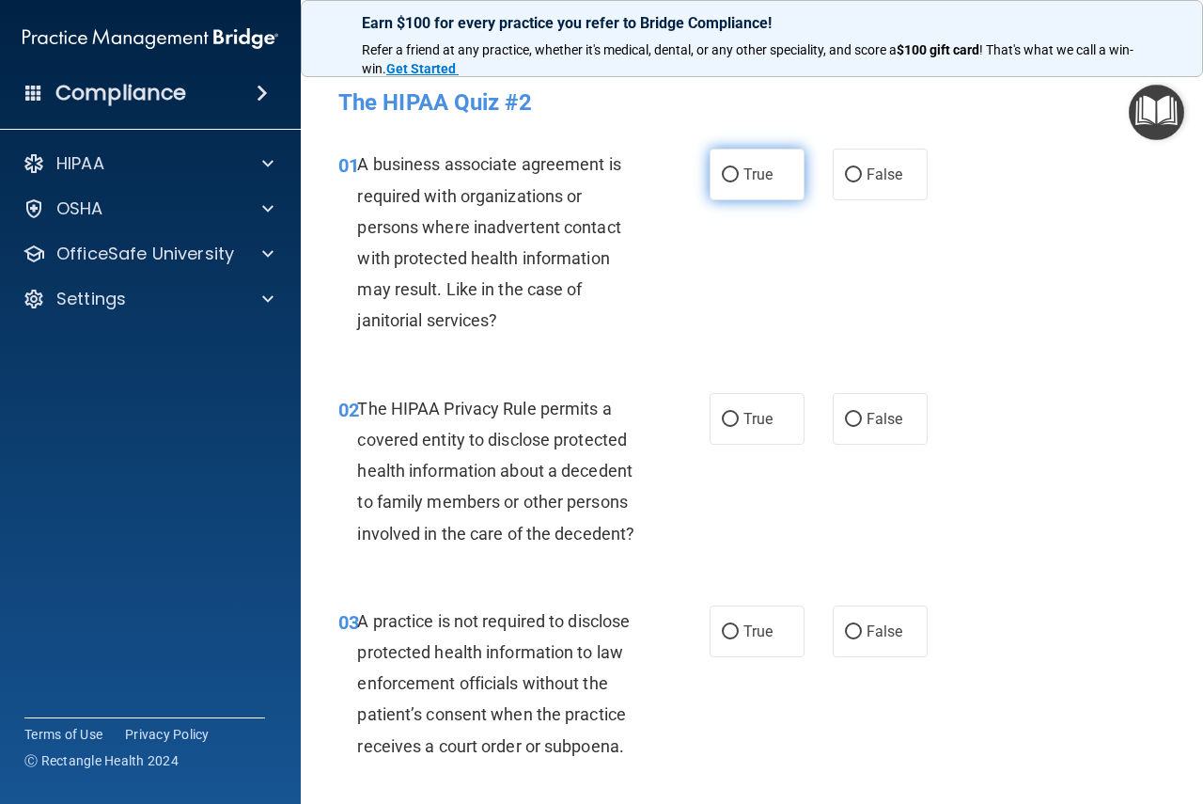
click at [724, 173] on input "True" at bounding box center [730, 175] width 17 height 14
radio input "true"
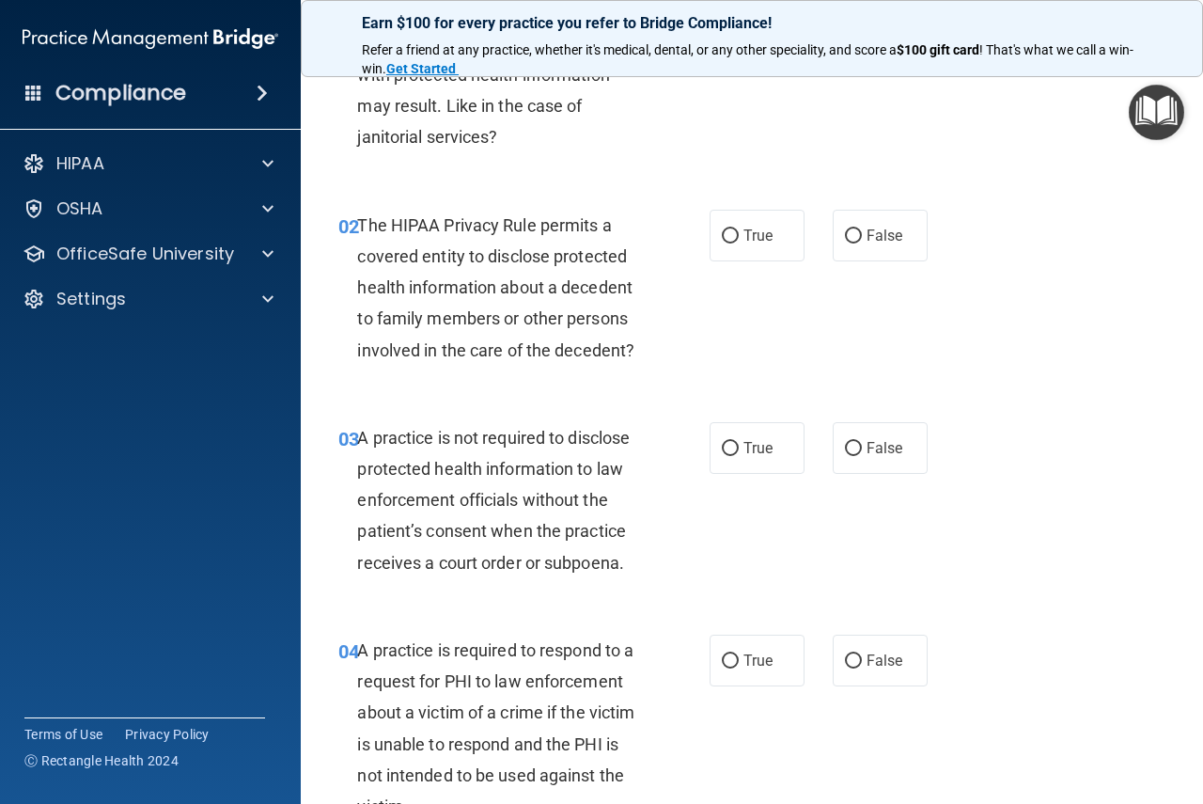
scroll to position [282, 0]
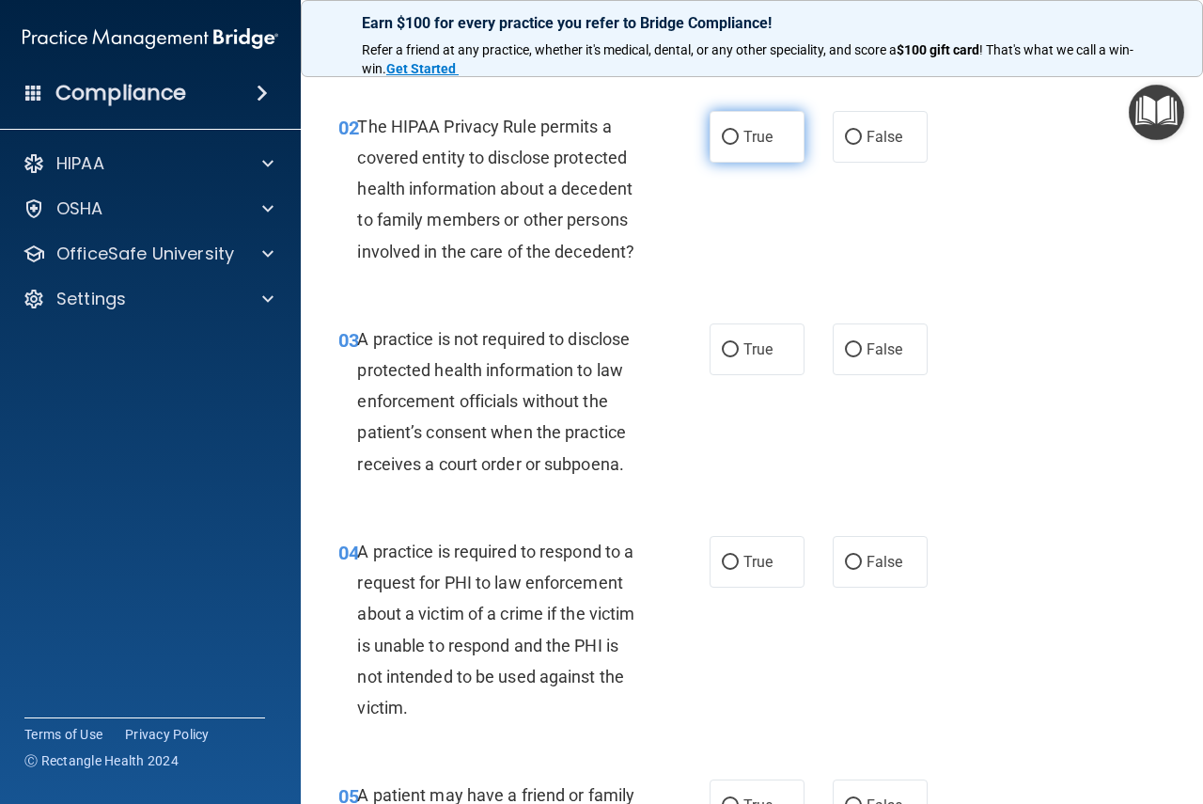
click at [724, 144] on input "True" at bounding box center [730, 138] width 17 height 14
radio input "true"
click at [726, 352] on input "True" at bounding box center [730, 350] width 17 height 14
radio input "true"
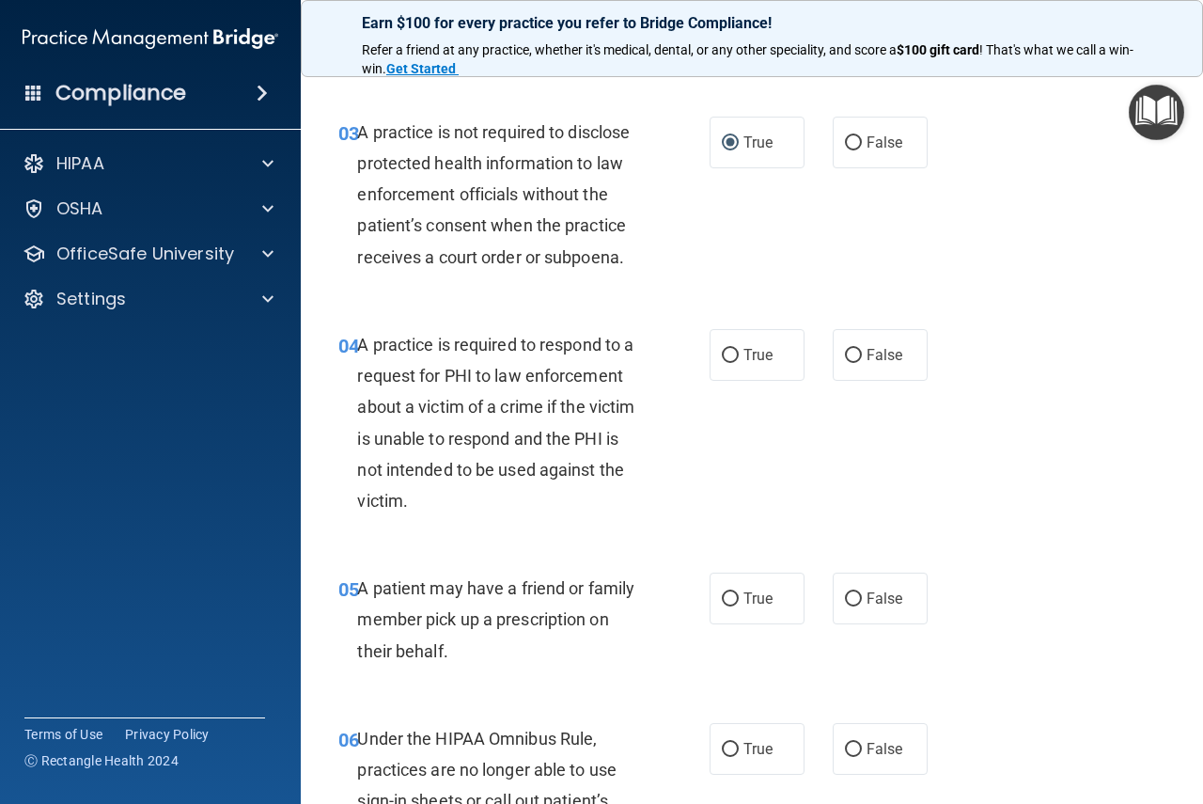
scroll to position [658, 0]
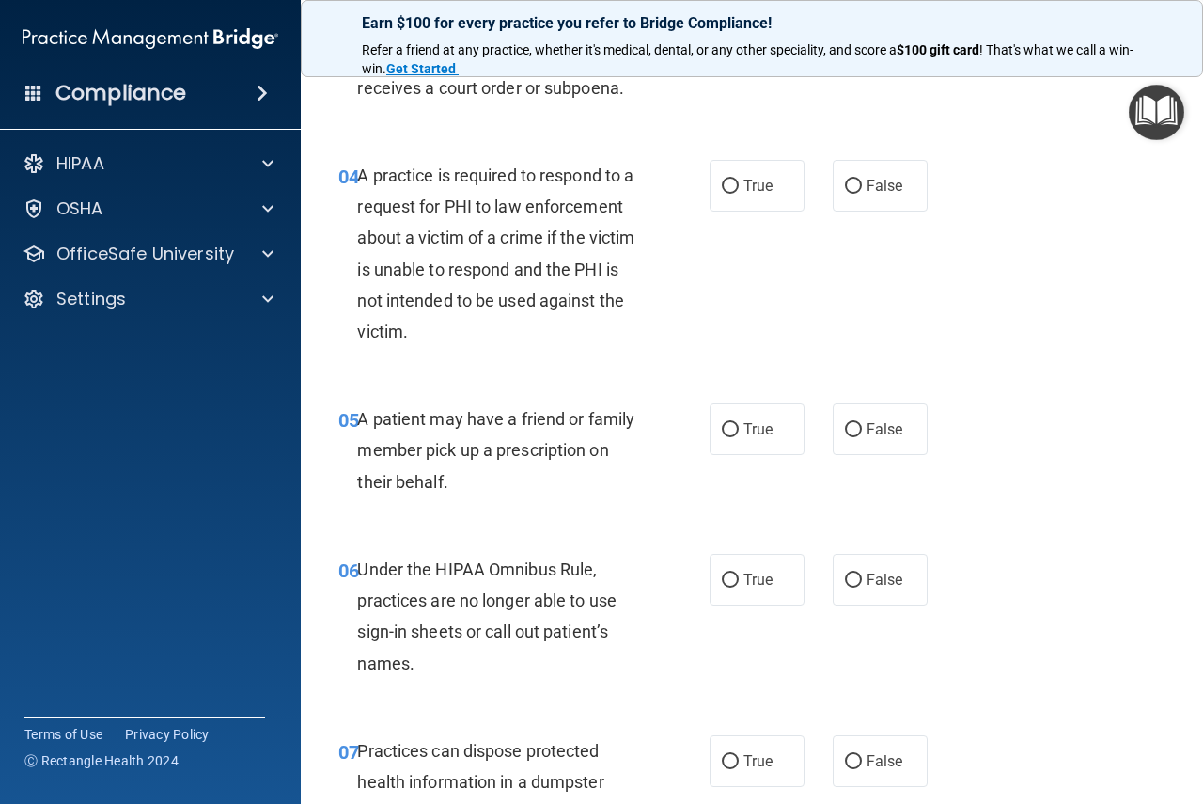
drag, startPoint x: 720, startPoint y: 185, endPoint x: 699, endPoint y: 265, distance: 82.5
click at [722, 186] on input "True" at bounding box center [730, 187] width 17 height 14
radio input "true"
click at [722, 432] on input "True" at bounding box center [730, 430] width 17 height 14
radio input "true"
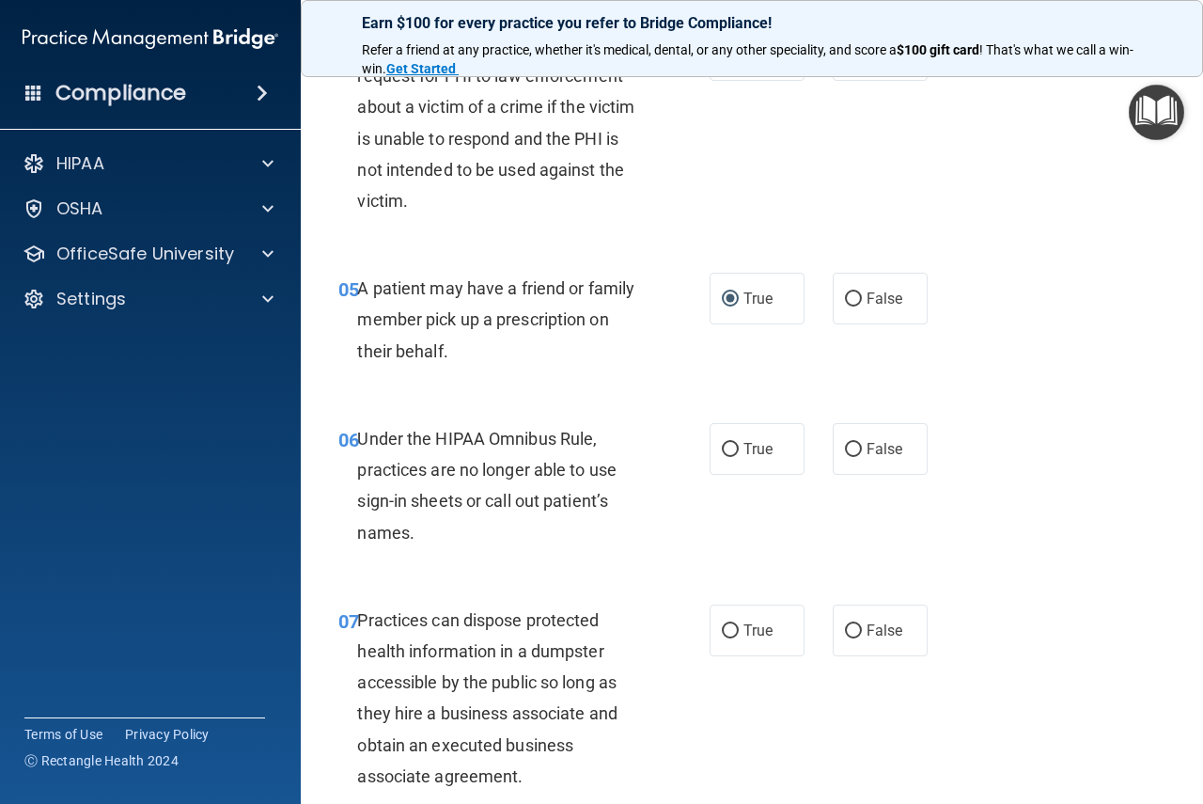
scroll to position [846, 0]
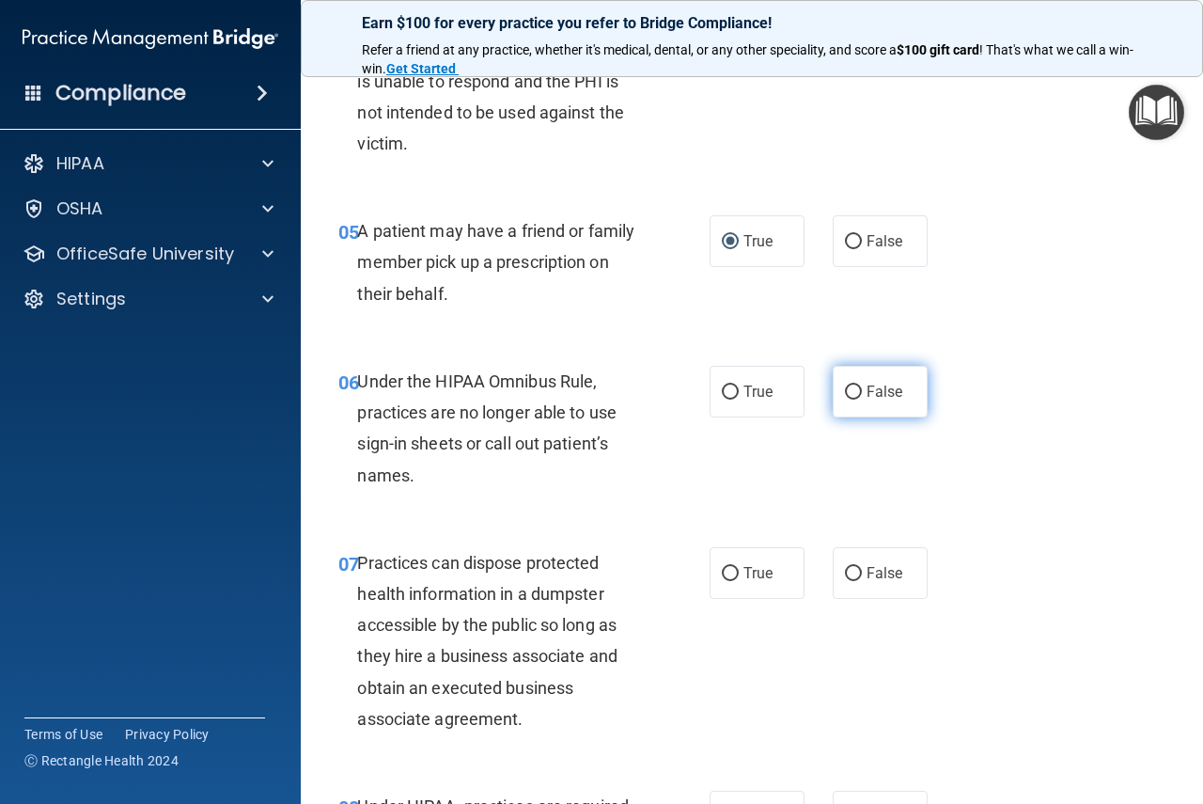
click at [856, 390] on label "False" at bounding box center [880, 392] width 95 height 52
click at [856, 390] on input "False" at bounding box center [853, 392] width 17 height 14
radio input "true"
click at [852, 570] on input "False" at bounding box center [853, 574] width 17 height 14
radio input "true"
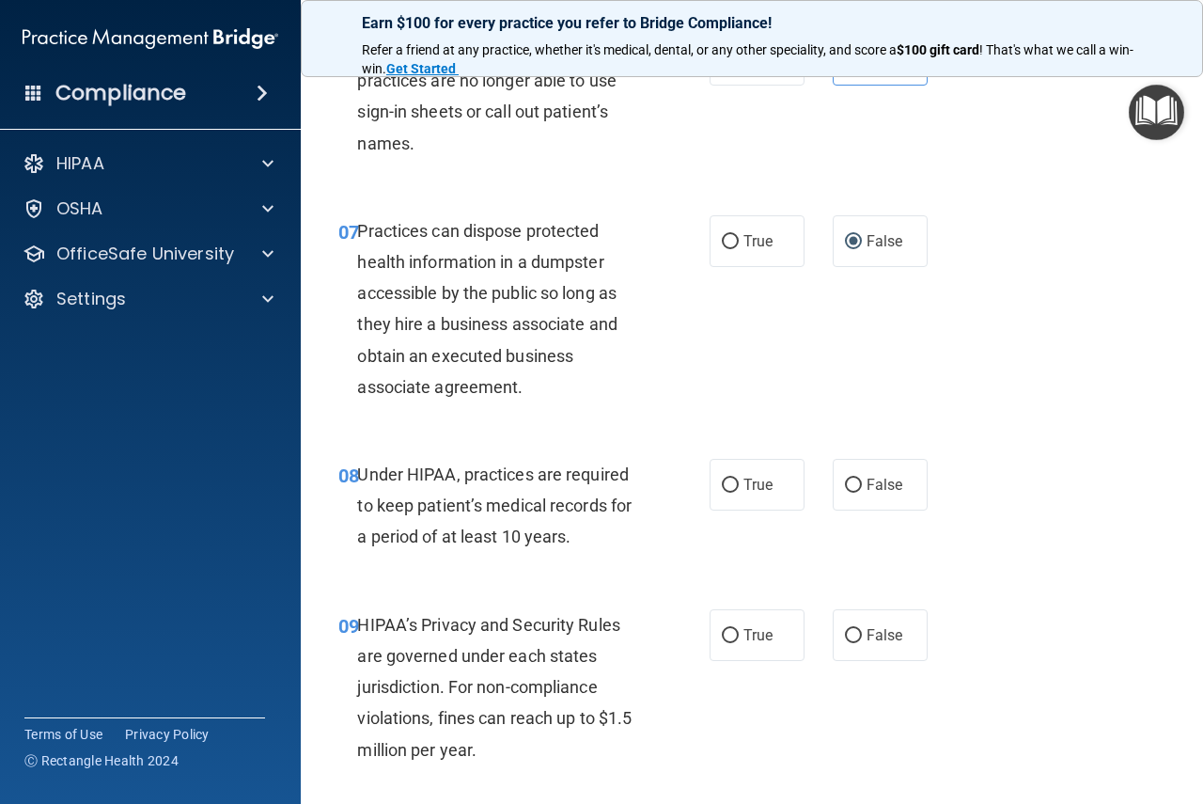
scroll to position [1222, 0]
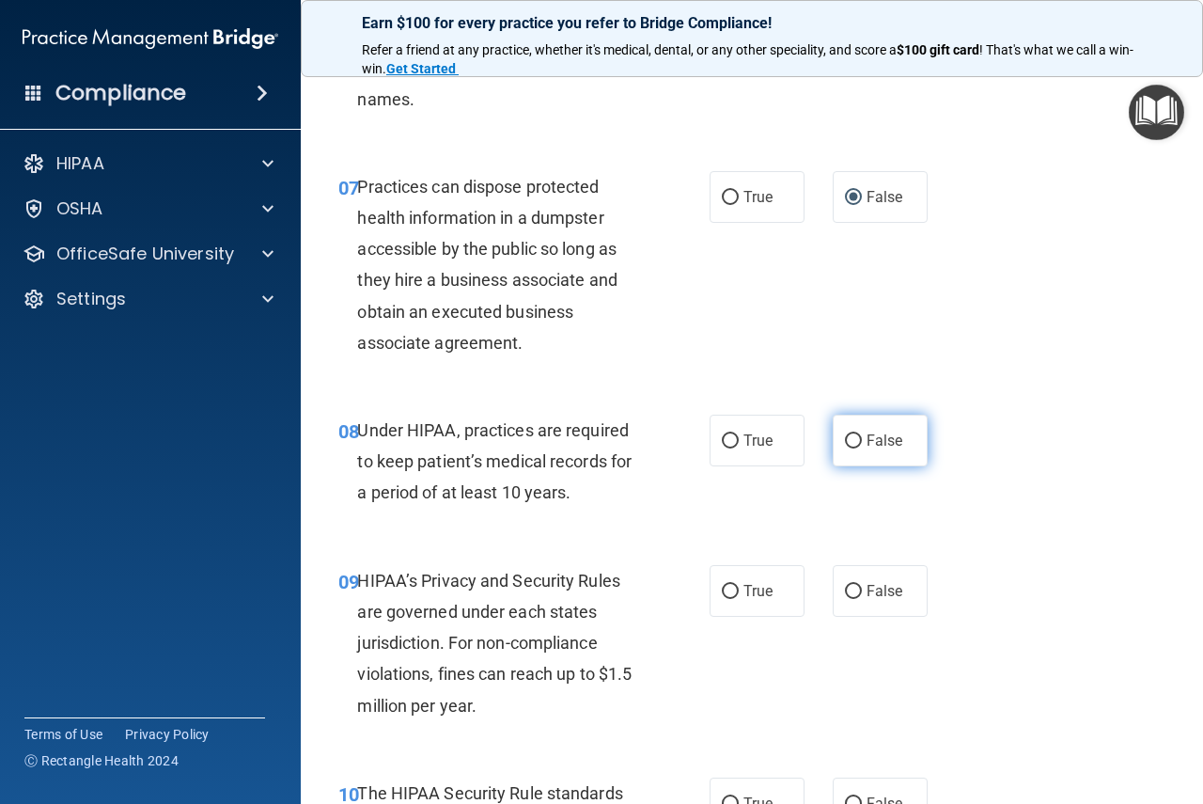
click at [845, 445] on input "False" at bounding box center [853, 441] width 17 height 14
radio input "true"
click at [727, 589] on input "True" at bounding box center [730, 592] width 17 height 14
radio input "true"
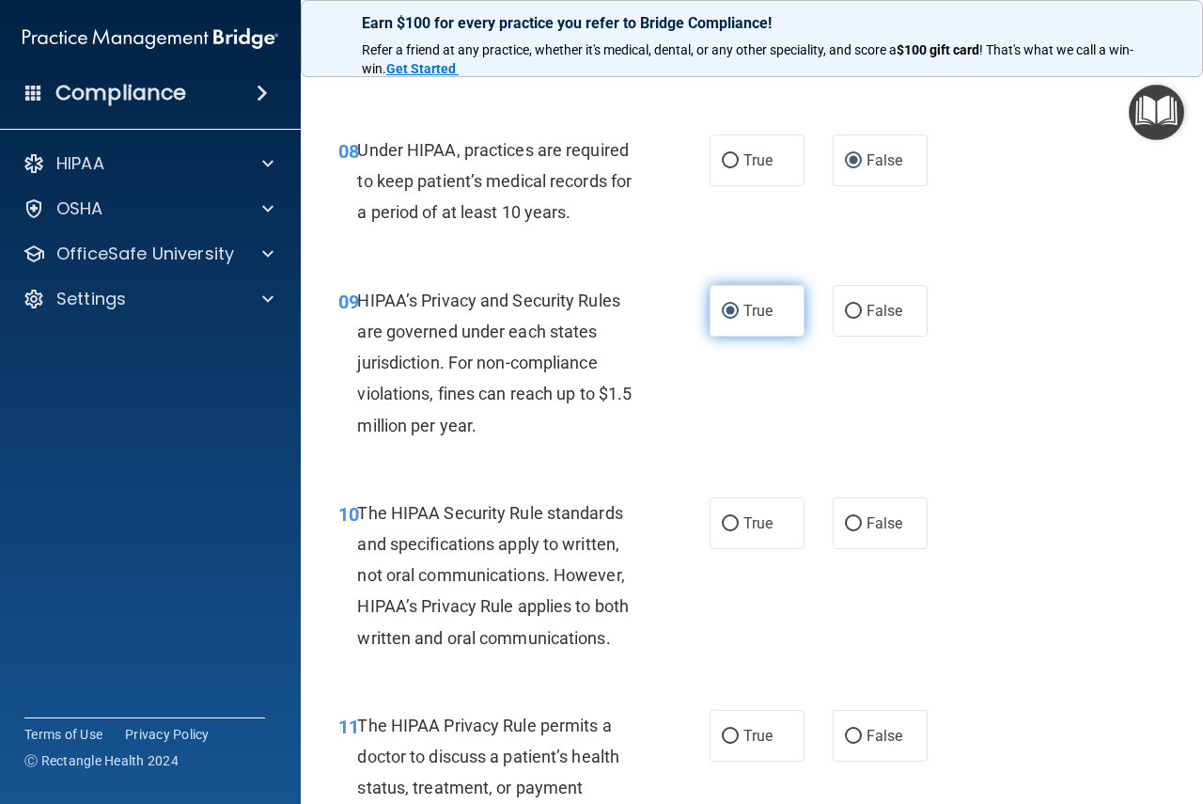
scroll to position [1598, 0]
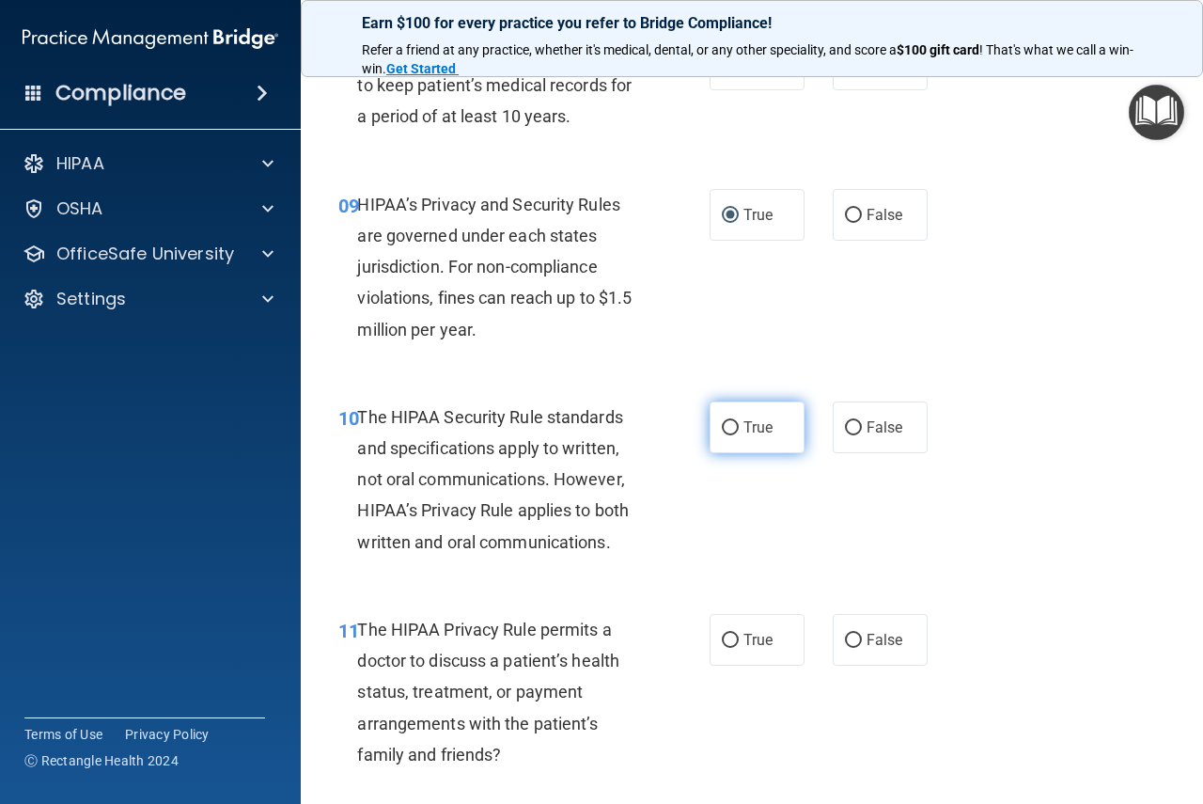
click at [722, 426] on input "True" at bounding box center [730, 428] width 17 height 14
radio input "true"
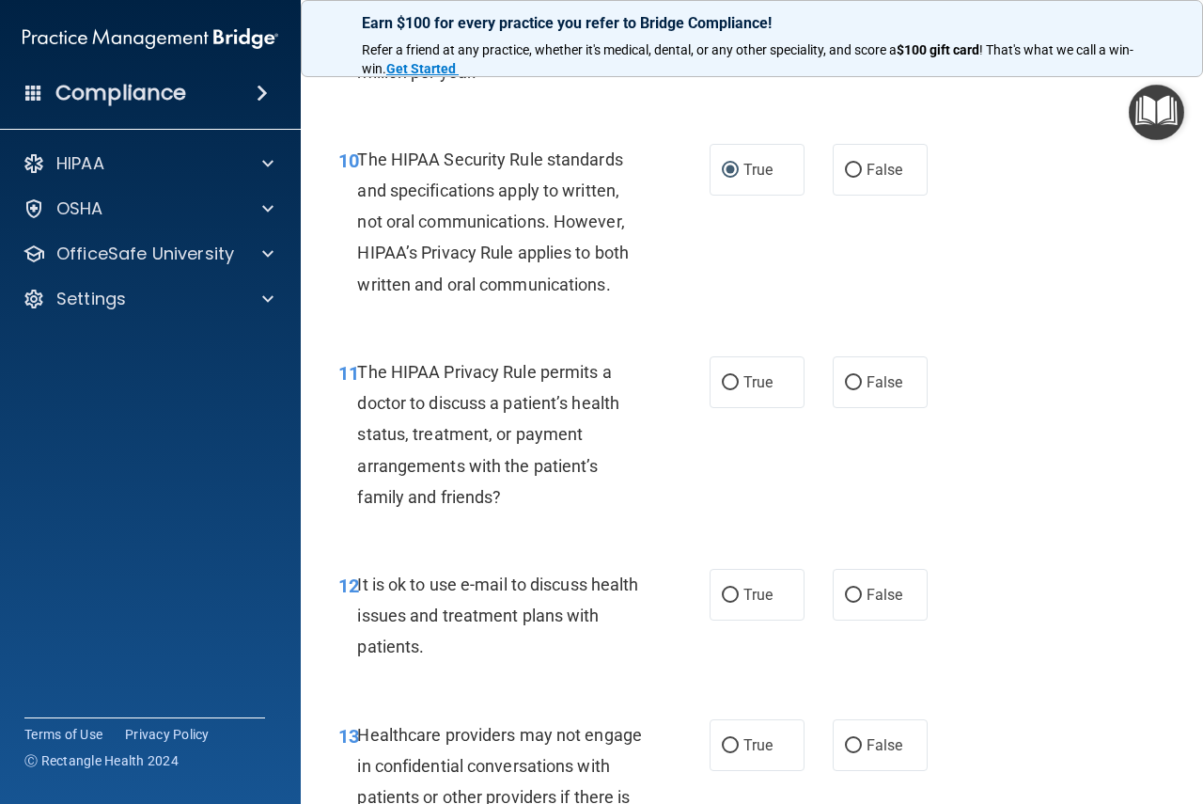
scroll to position [1880, 0]
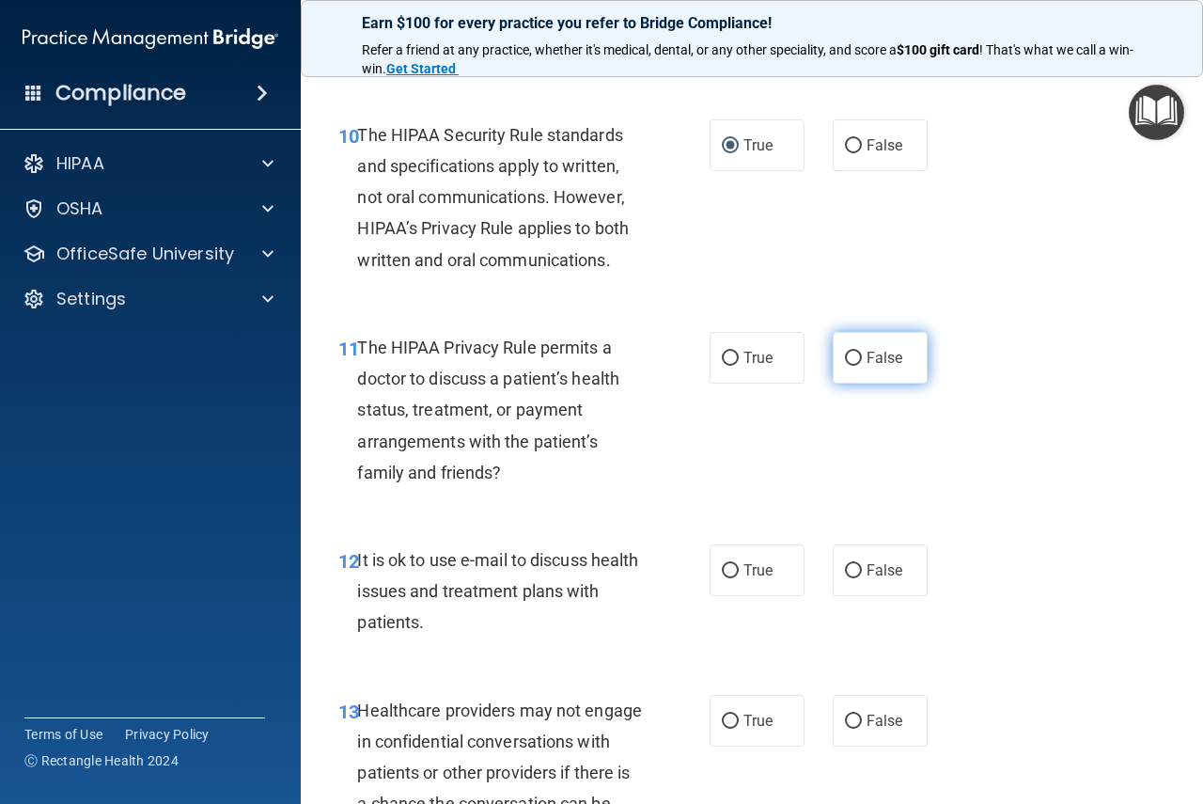
click at [845, 356] on input "False" at bounding box center [853, 359] width 17 height 14
radio input "true"
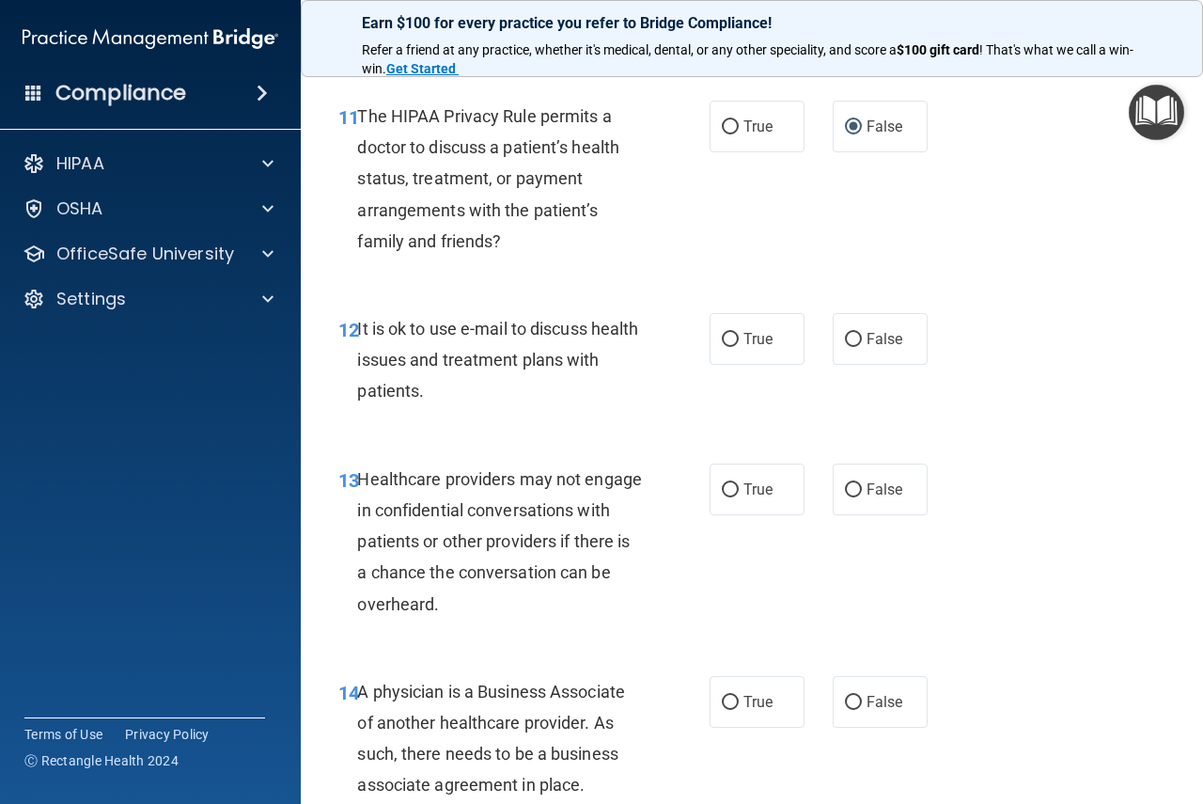
scroll to position [2162, 0]
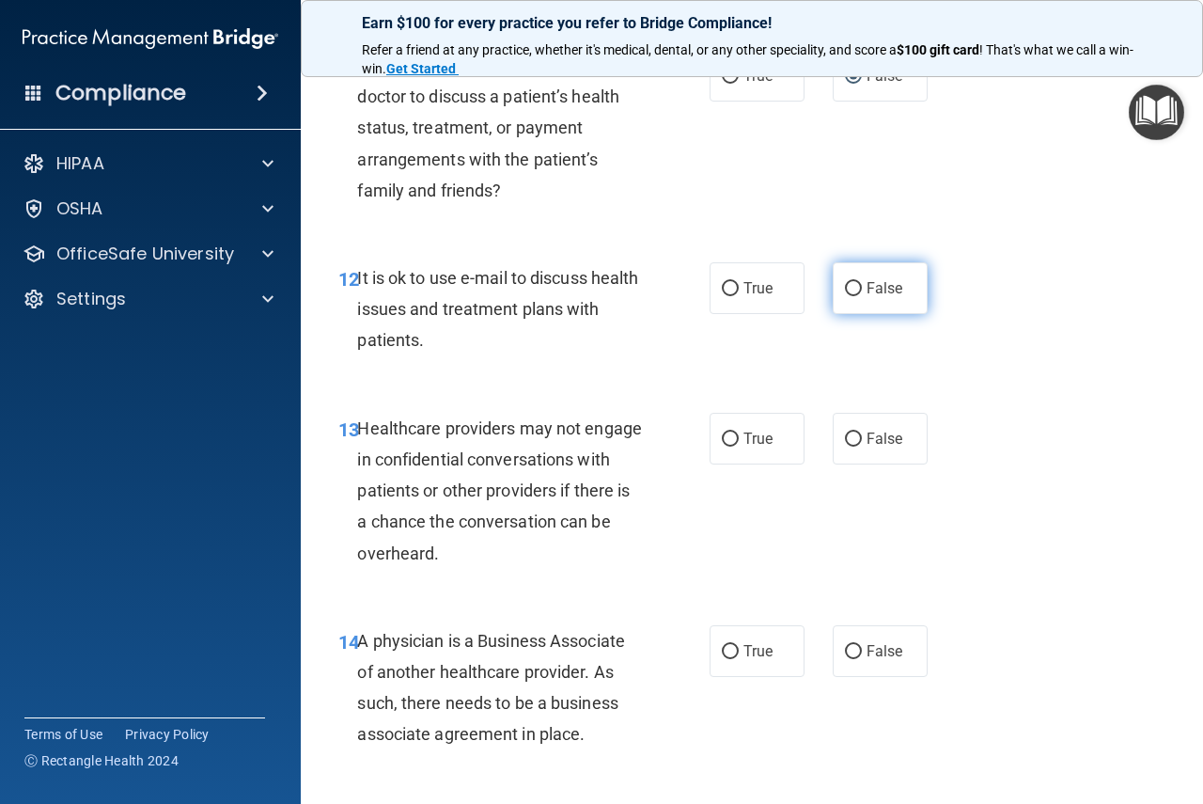
click at [846, 284] on input "False" at bounding box center [853, 289] width 17 height 14
radio input "true"
click at [722, 438] on input "True" at bounding box center [730, 439] width 17 height 14
radio input "true"
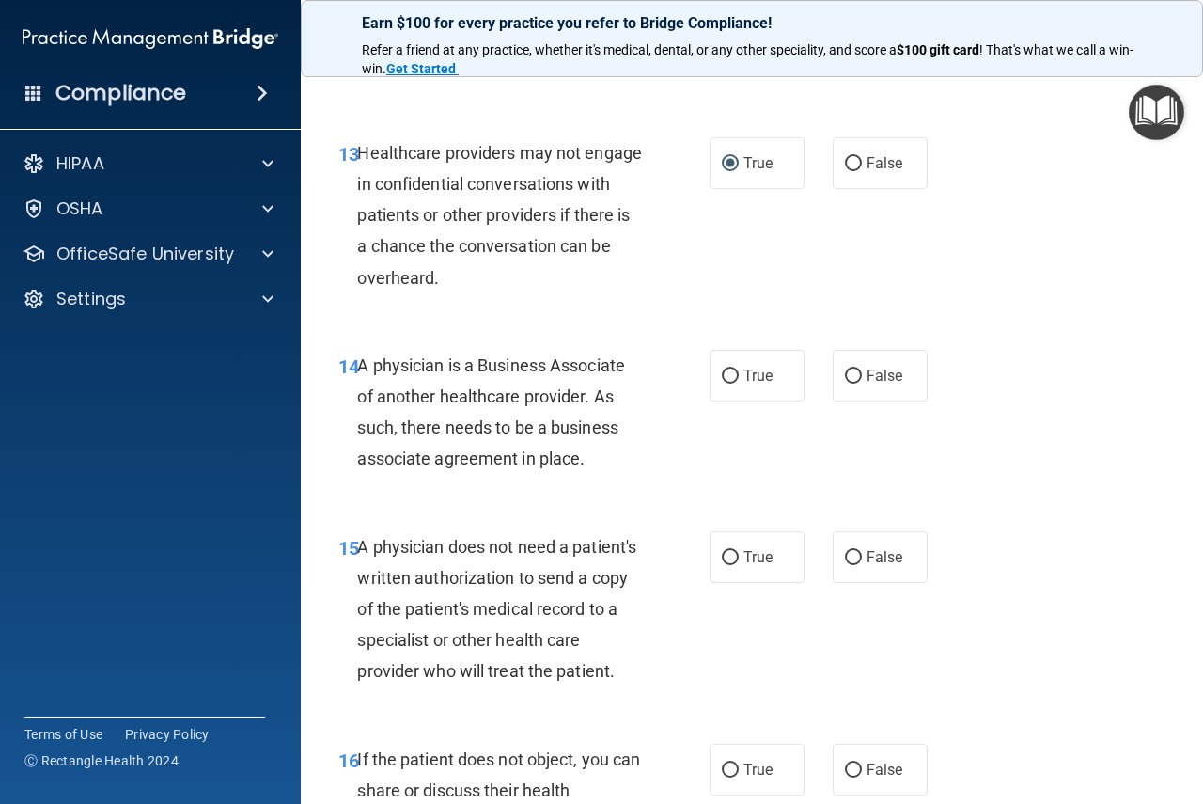
scroll to position [2444, 0]
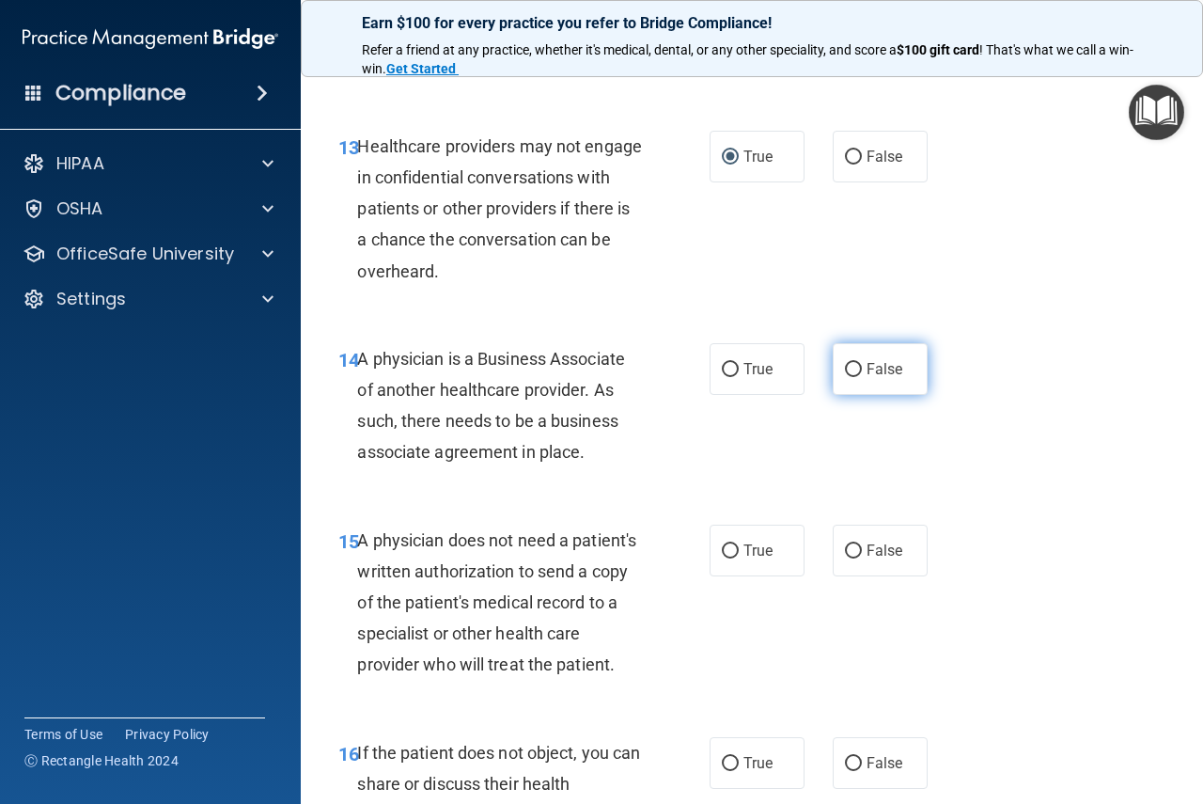
click at [845, 363] on input "False" at bounding box center [853, 370] width 17 height 14
radio input "true"
click at [723, 553] on input "True" at bounding box center [730, 551] width 17 height 14
radio input "true"
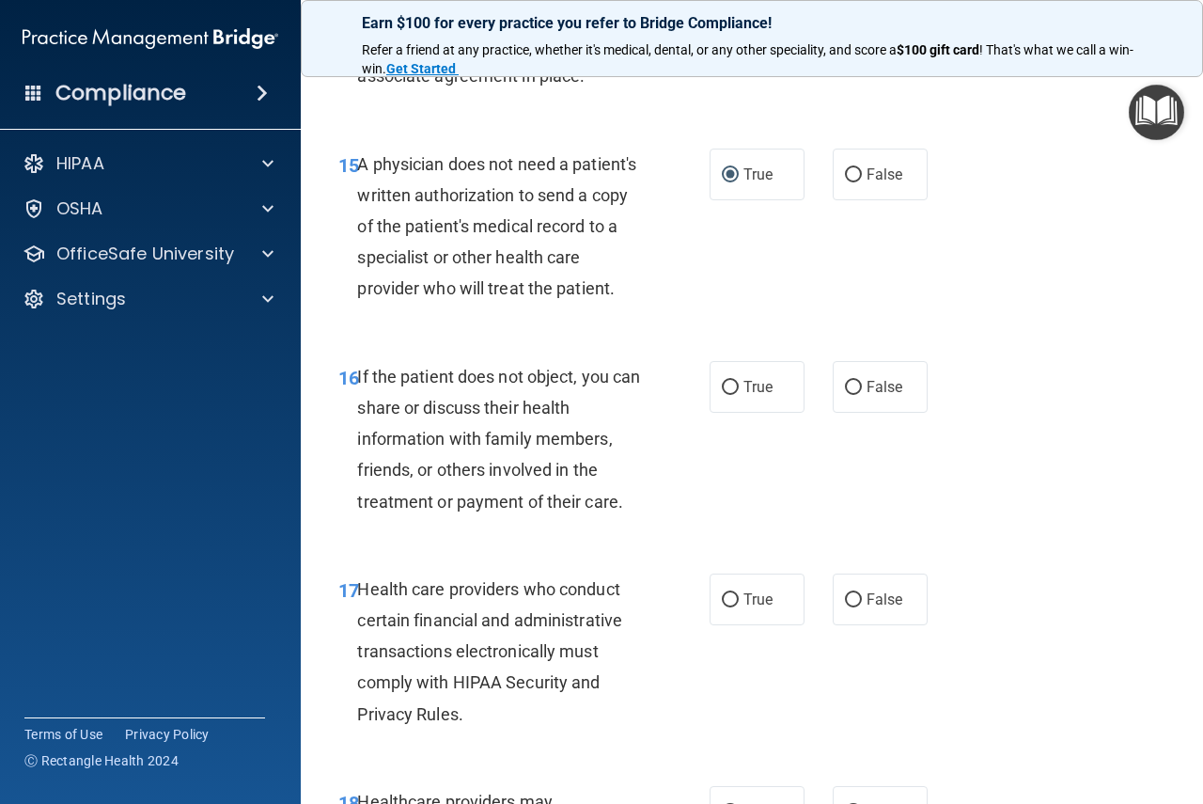
scroll to position [2914, 0]
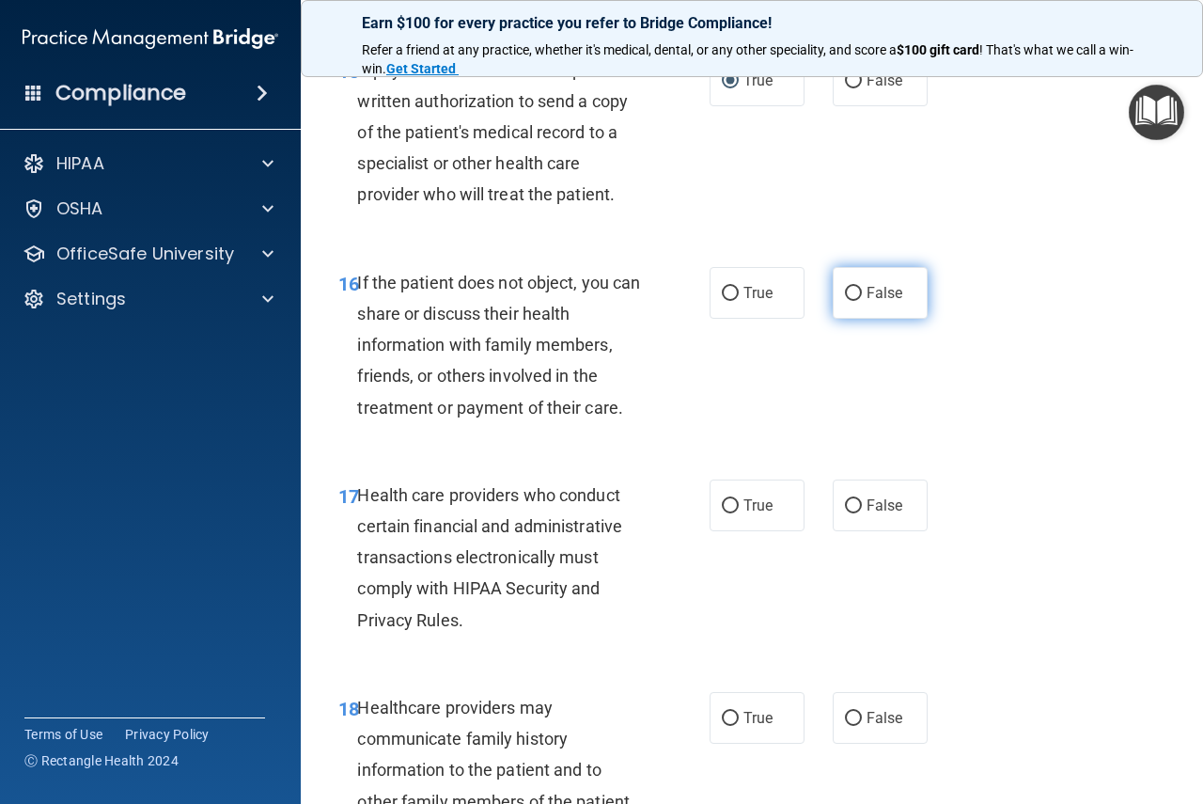
click at [845, 301] on input "False" at bounding box center [853, 294] width 17 height 14
radio input "true"
click at [722, 513] on input "True" at bounding box center [730, 506] width 17 height 14
radio input "true"
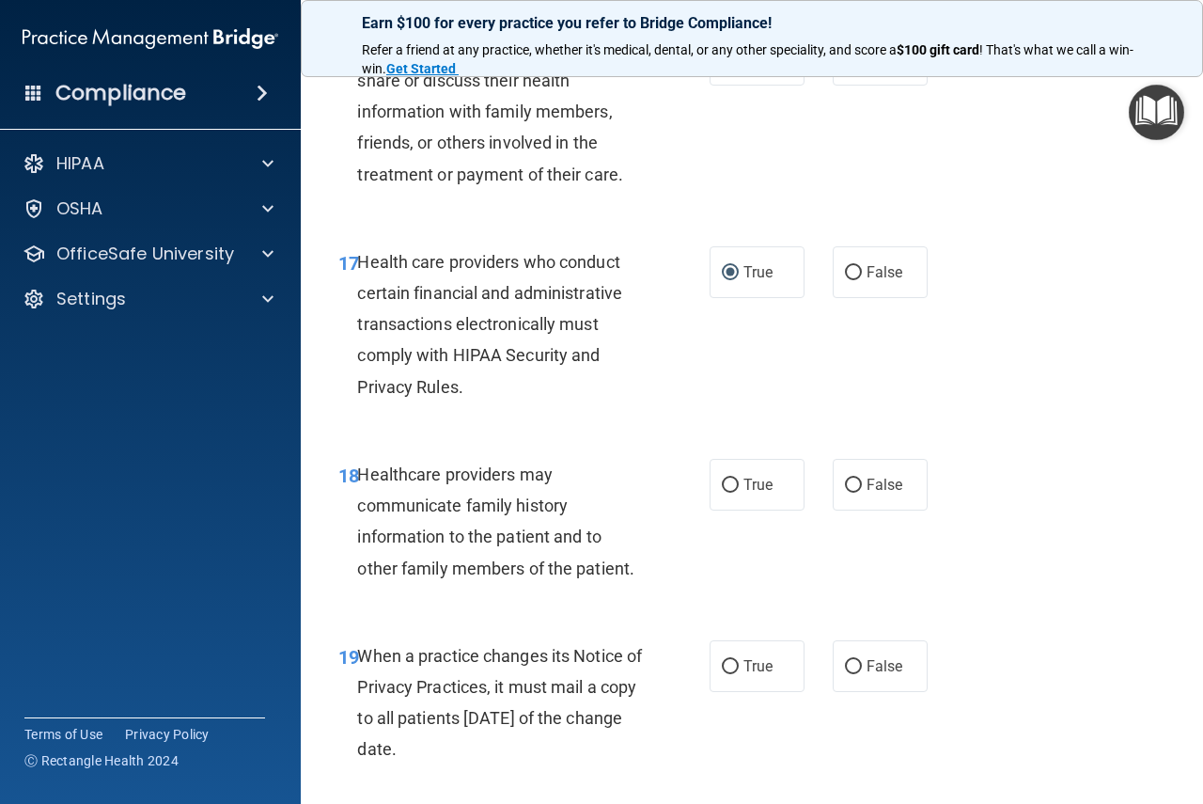
scroll to position [3196, 0]
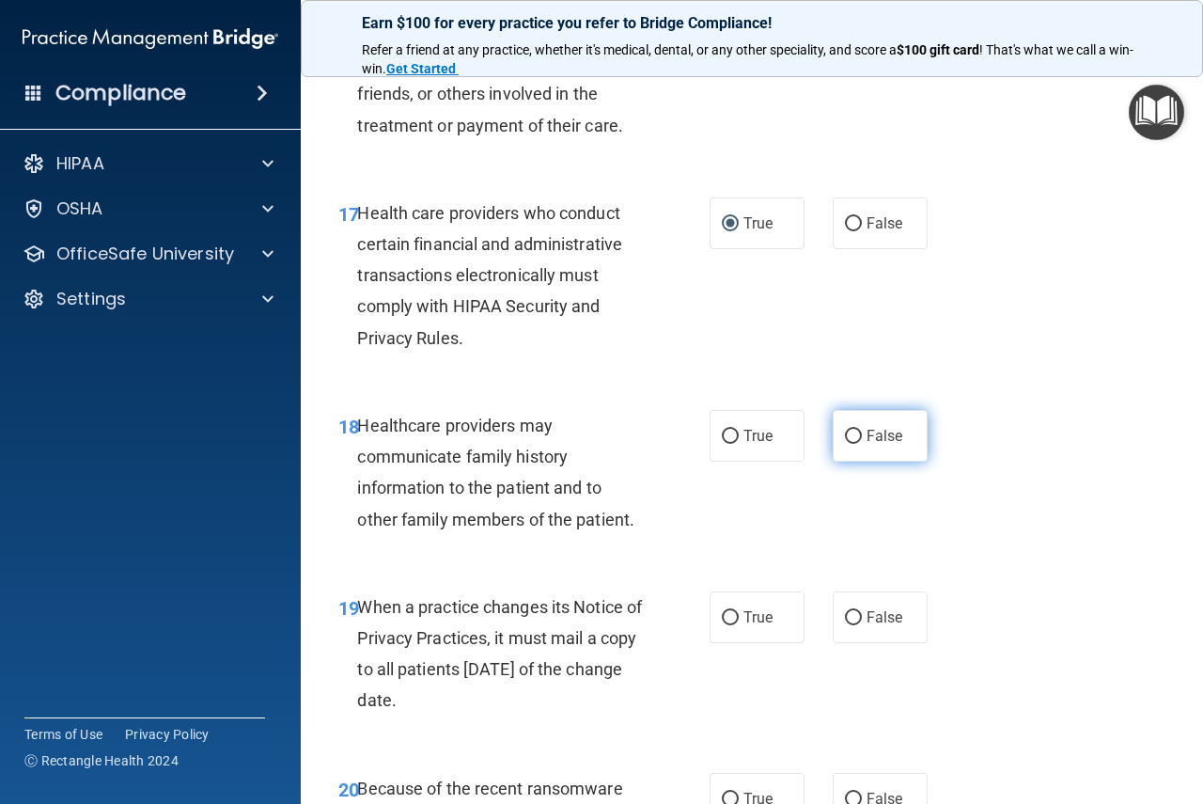
click at [850, 444] on input "False" at bounding box center [853, 437] width 17 height 14
radio input "true"
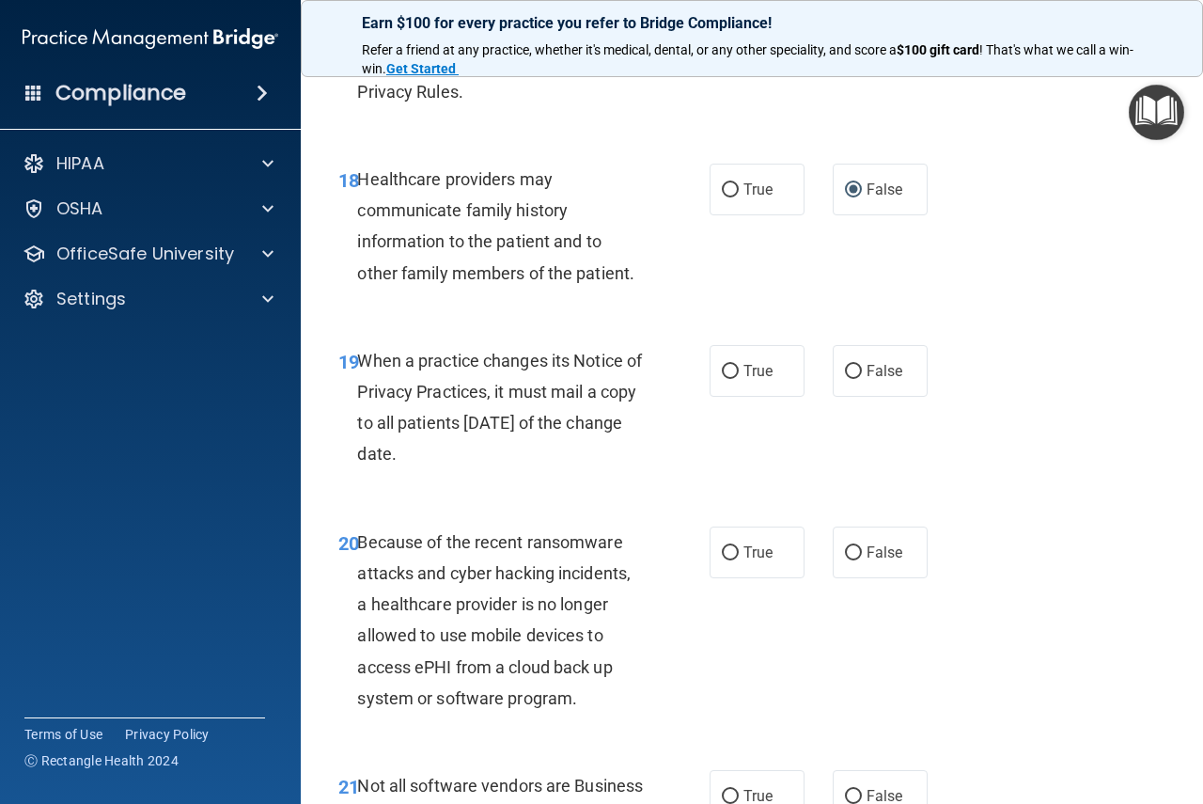
scroll to position [3478, 0]
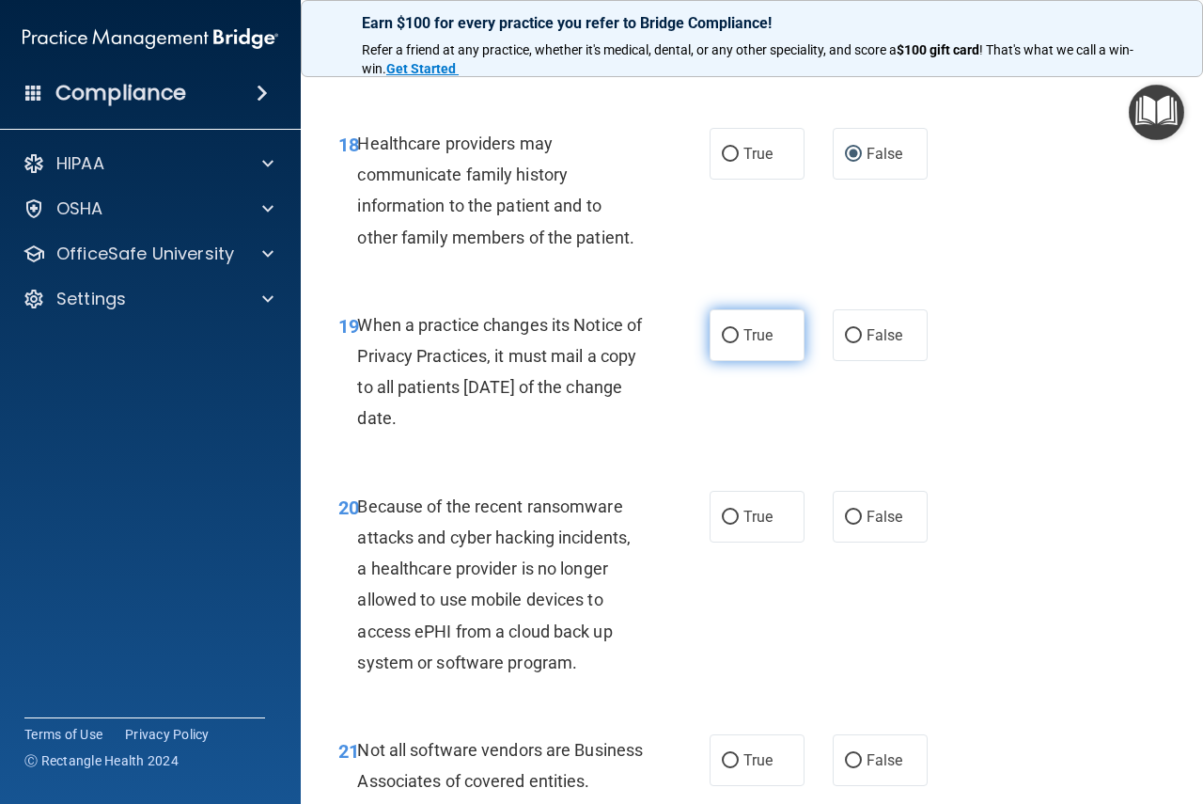
click at [722, 343] on input "True" at bounding box center [730, 336] width 17 height 14
radio input "true"
click at [722, 524] on input "True" at bounding box center [730, 517] width 17 height 14
radio input "true"
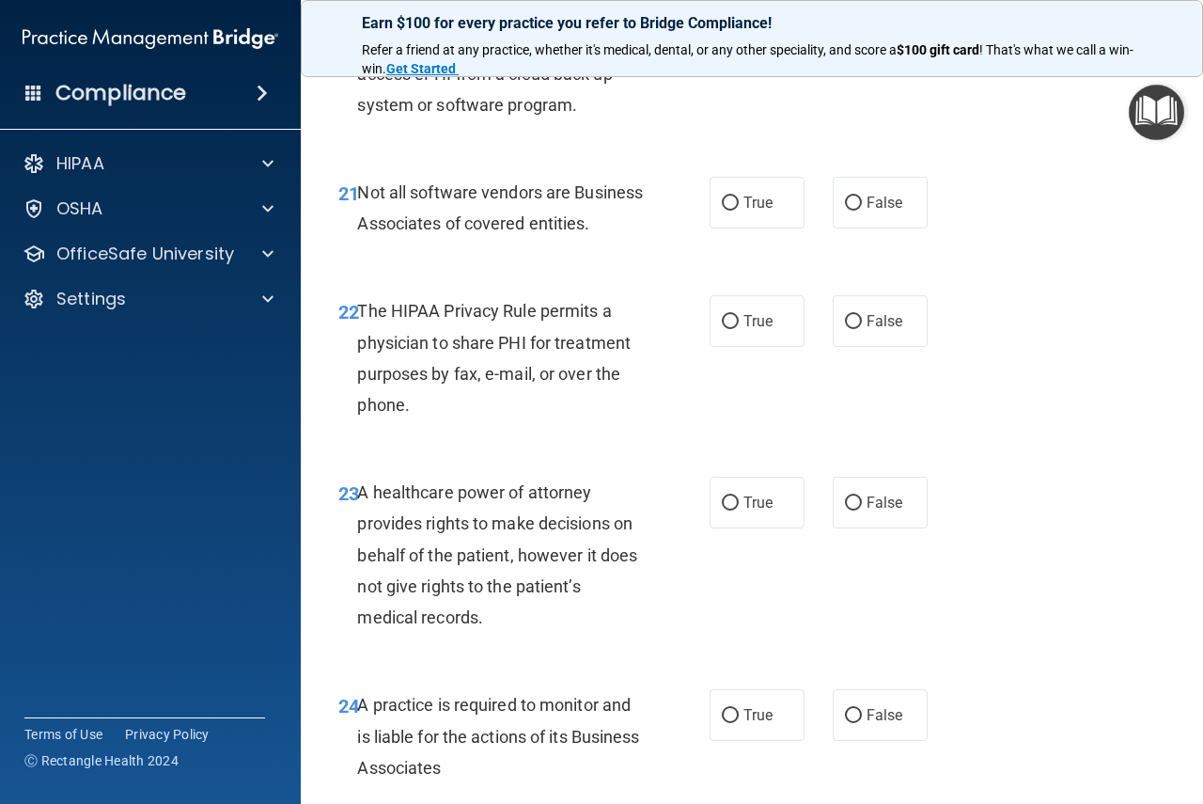
scroll to position [4136, 0]
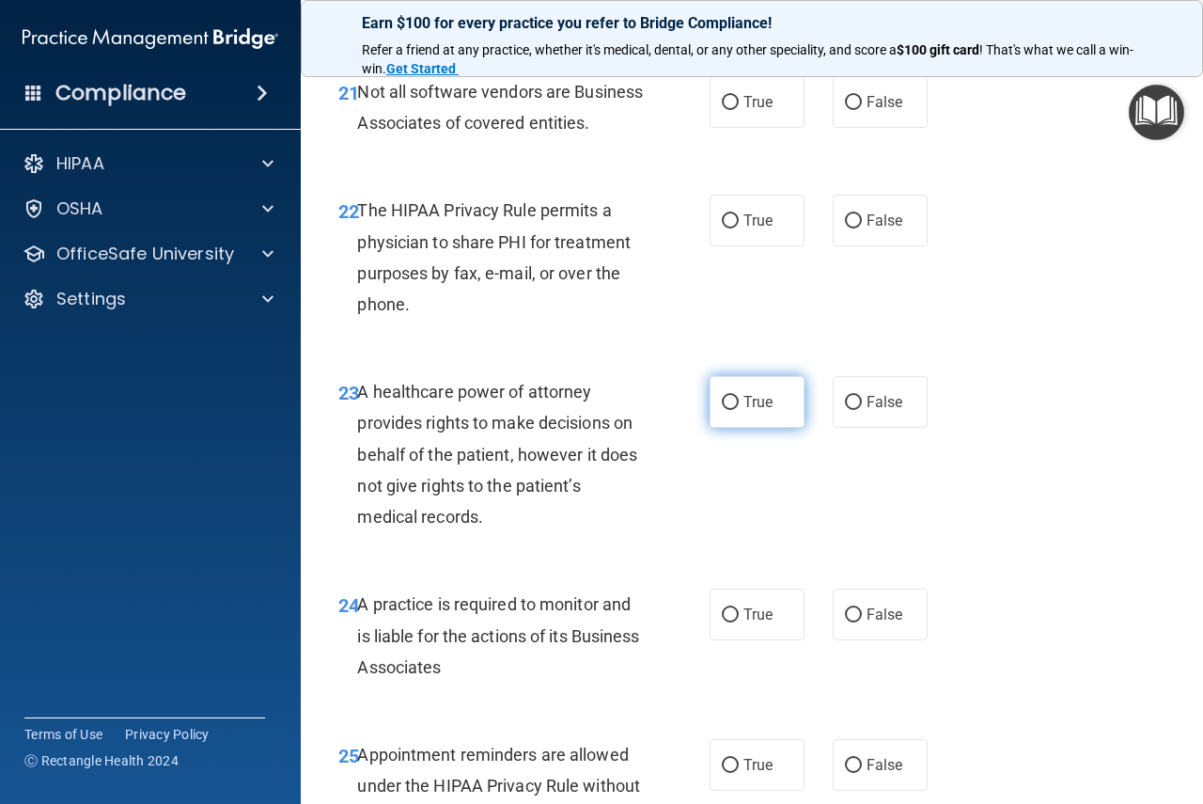
click at [732, 428] on label "True" at bounding box center [757, 402] width 95 height 52
click at [732, 410] on input "True" at bounding box center [730, 403] width 17 height 14
radio input "true"
click at [726, 622] on input "True" at bounding box center [730, 615] width 17 height 14
radio input "true"
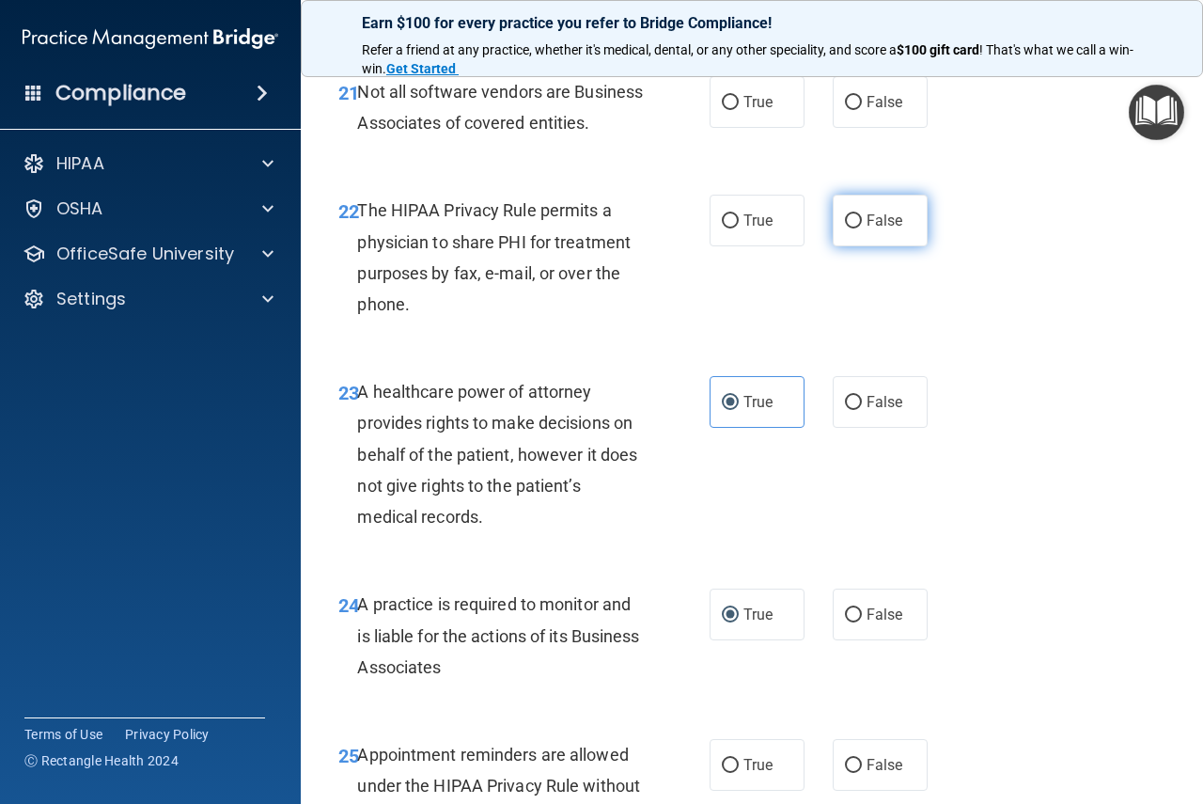
click at [867, 229] on span "False" at bounding box center [885, 220] width 37 height 18
click at [862, 228] on input "False" at bounding box center [853, 221] width 17 height 14
radio input "true"
click at [725, 110] on input "True" at bounding box center [730, 103] width 17 height 14
radio input "true"
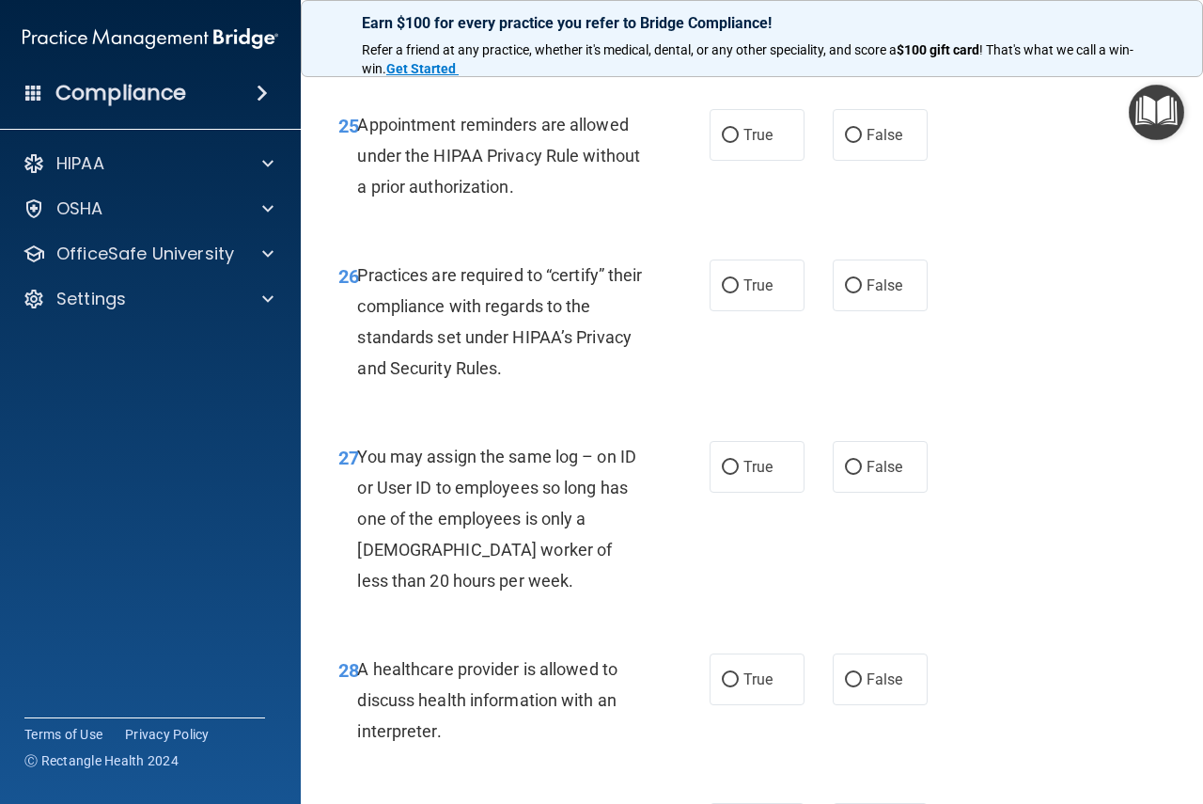
scroll to position [4793, 0]
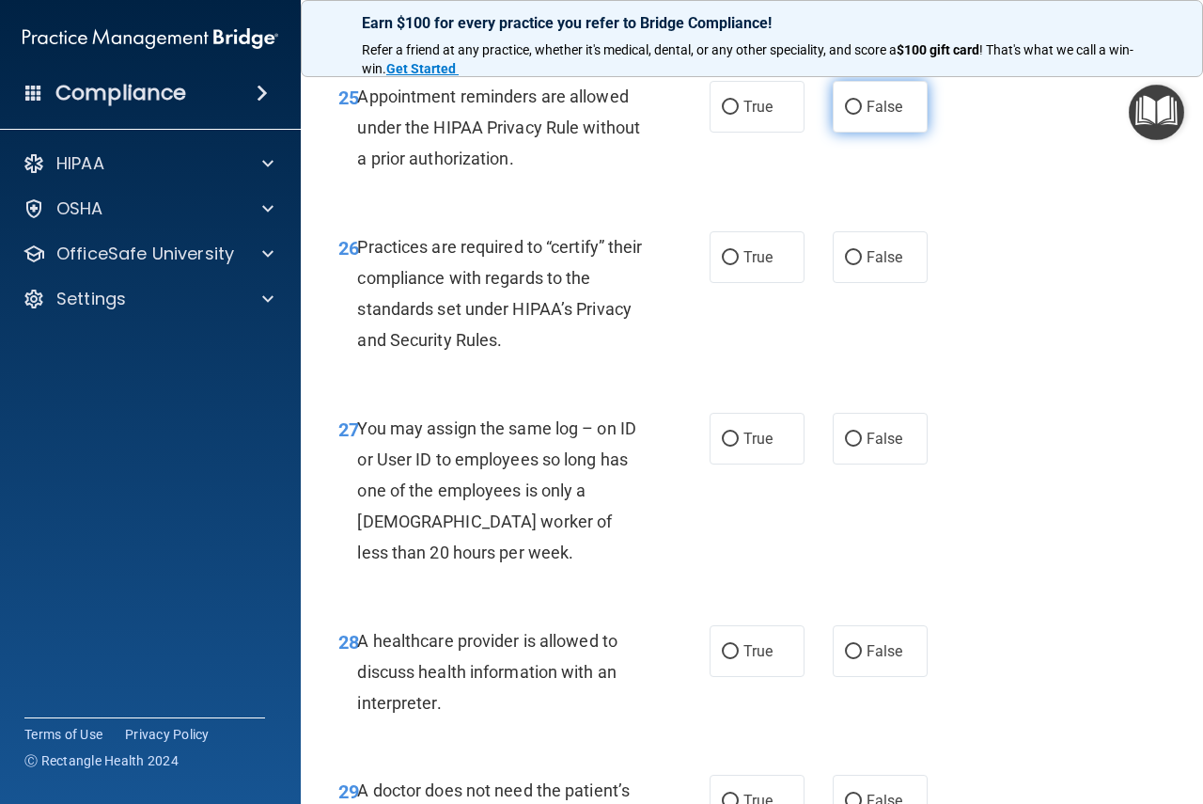
click at [845, 115] on input "False" at bounding box center [853, 108] width 17 height 14
radio input "true"
click at [722, 265] on input "True" at bounding box center [730, 258] width 17 height 14
radio input "true"
click at [850, 464] on label "False" at bounding box center [880, 439] width 95 height 52
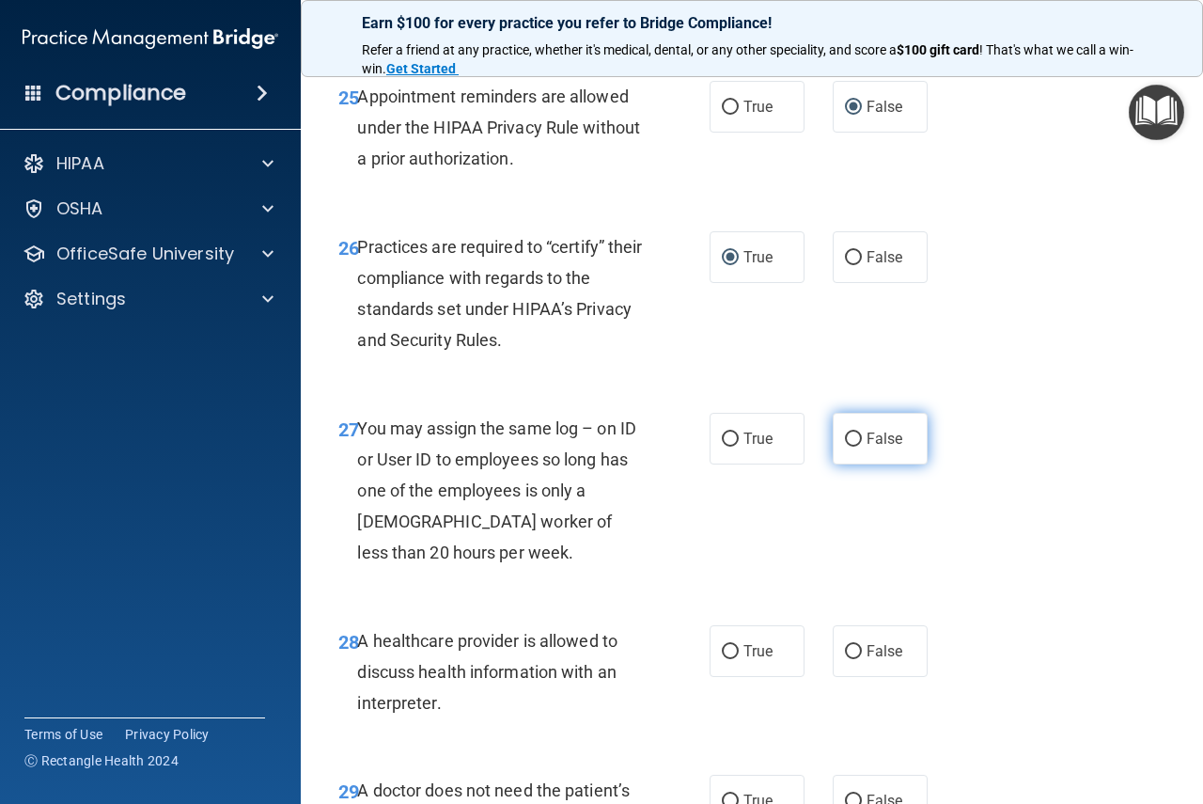
click at [850, 446] on input "False" at bounding box center [853, 439] width 17 height 14
radio input "true"
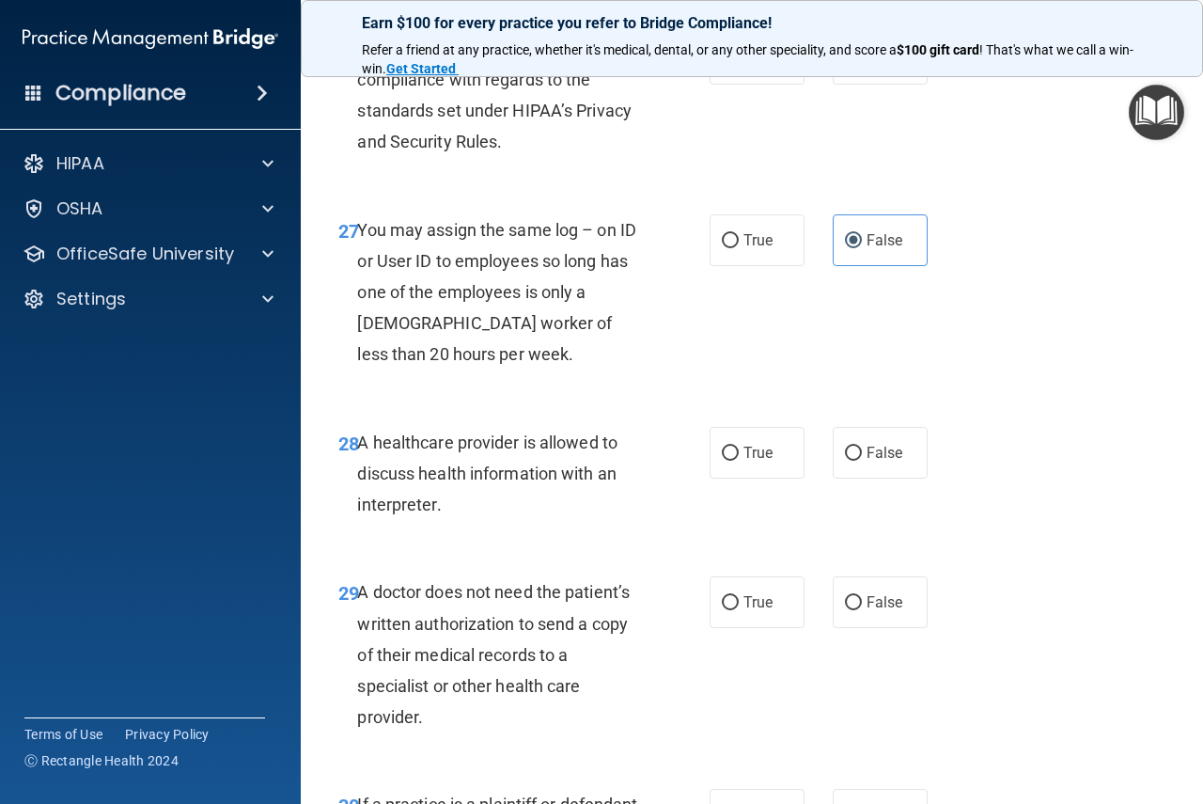
scroll to position [5075, 0]
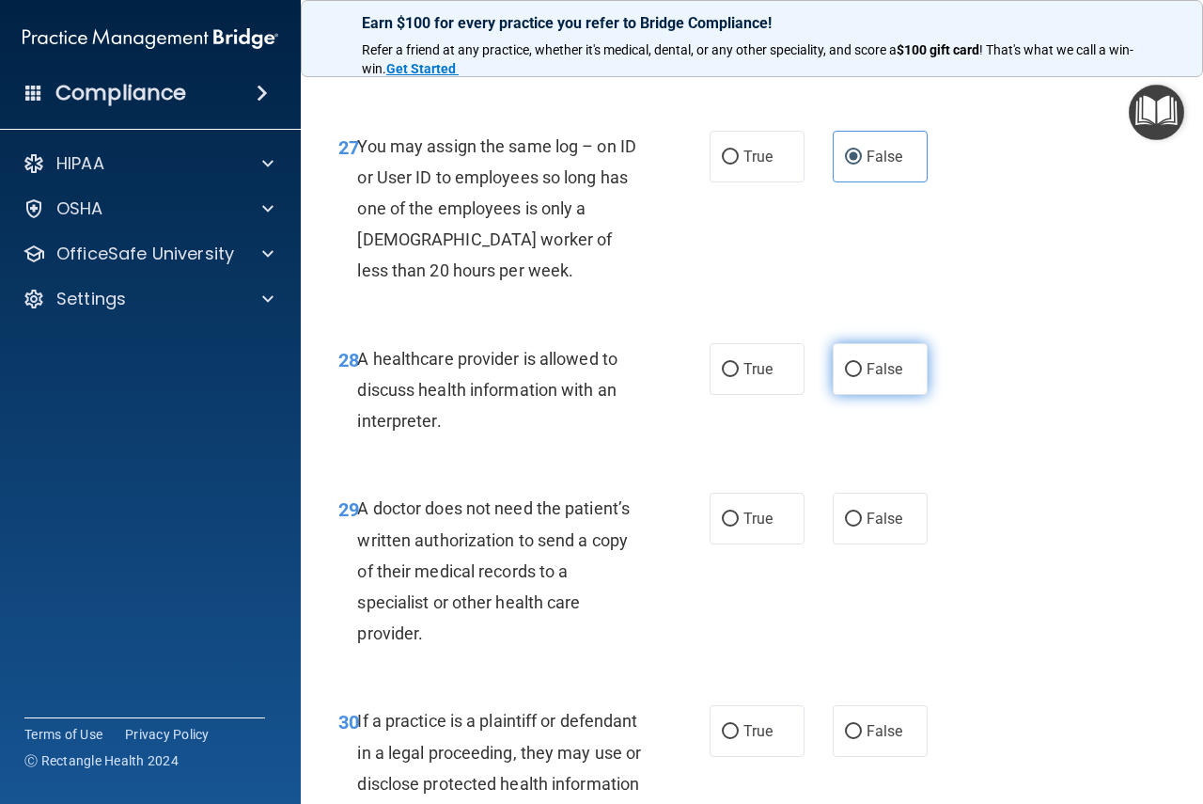
click at [845, 377] on input "False" at bounding box center [853, 370] width 17 height 14
radio input "true"
drag, startPoint x: 729, startPoint y: 430, endPoint x: 741, endPoint y: 466, distance: 37.5
click at [729, 377] on input "True" at bounding box center [730, 370] width 17 height 14
radio input "true"
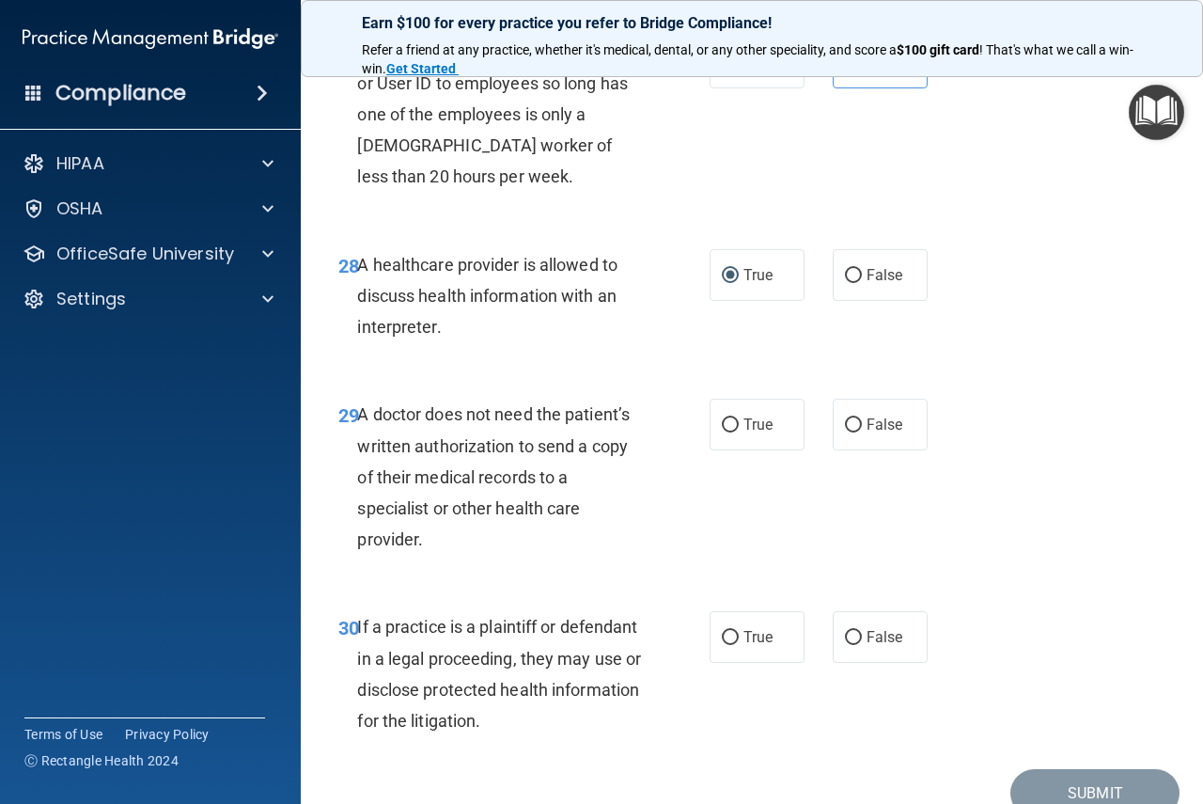
scroll to position [5263, 0]
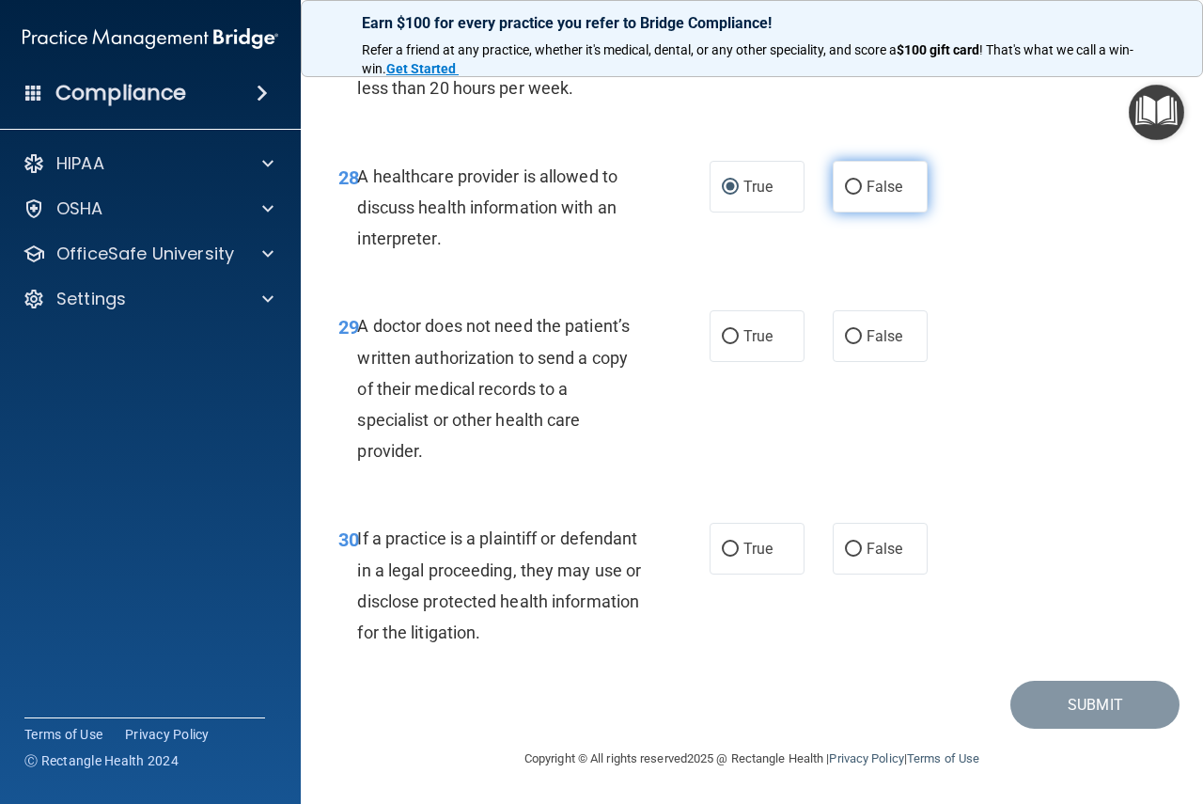
click at [846, 195] on input "False" at bounding box center [853, 187] width 17 height 14
radio input "true"
radio input "false"
click at [725, 344] on input "True" at bounding box center [730, 337] width 17 height 14
radio input "true"
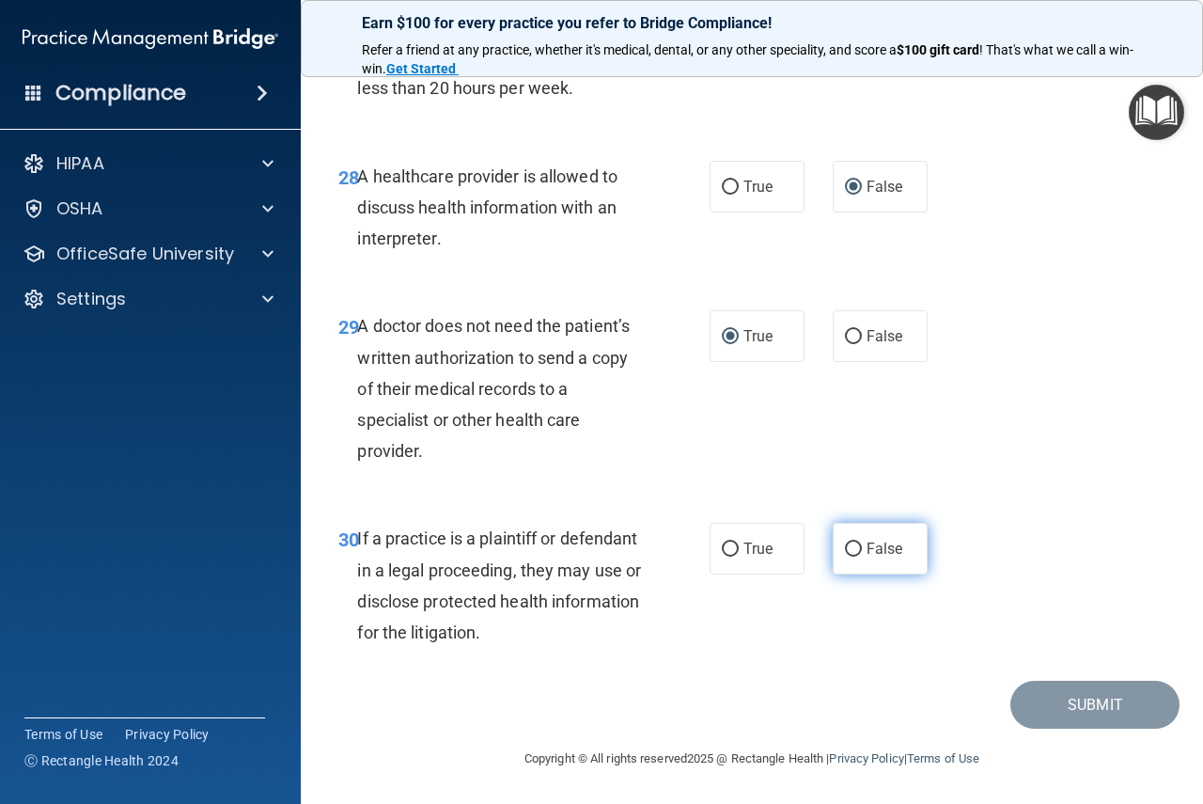
click at [845, 556] on input "False" at bounding box center [853, 549] width 17 height 14
radio input "true"
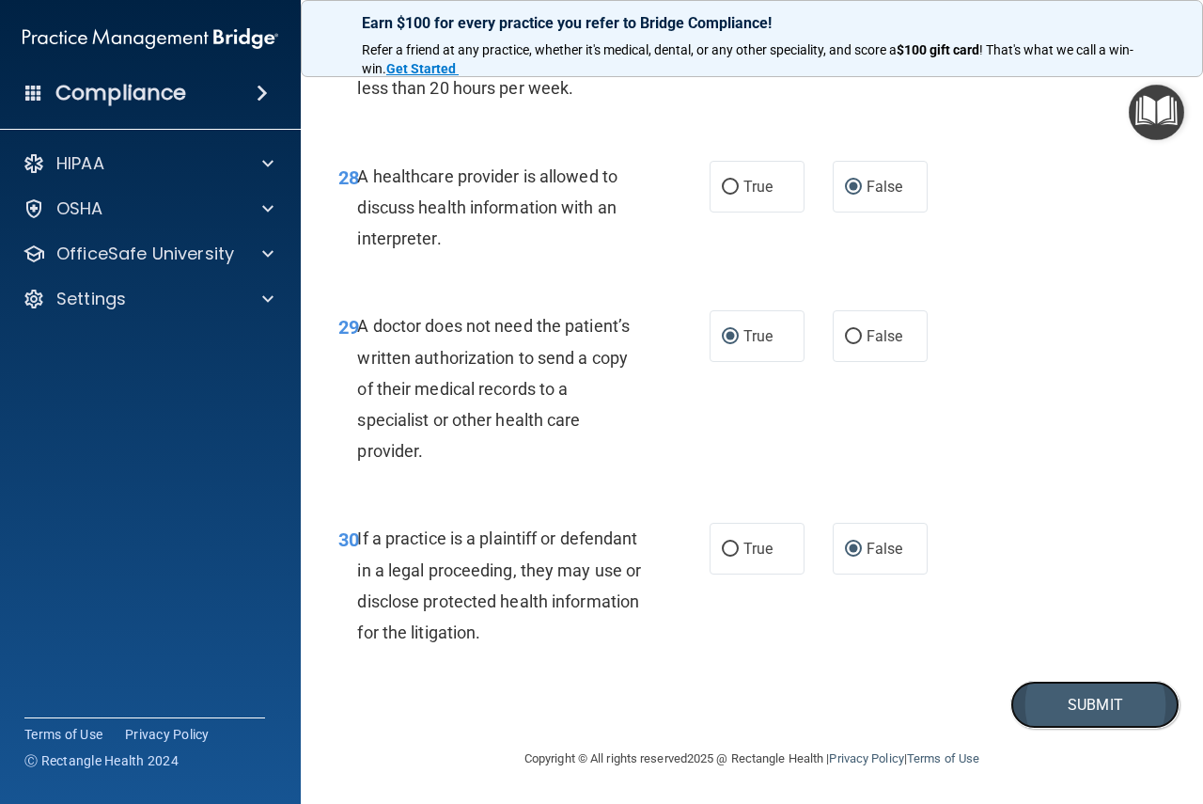
click at [1051, 728] on button "Submit" at bounding box center [1094, 704] width 169 height 48
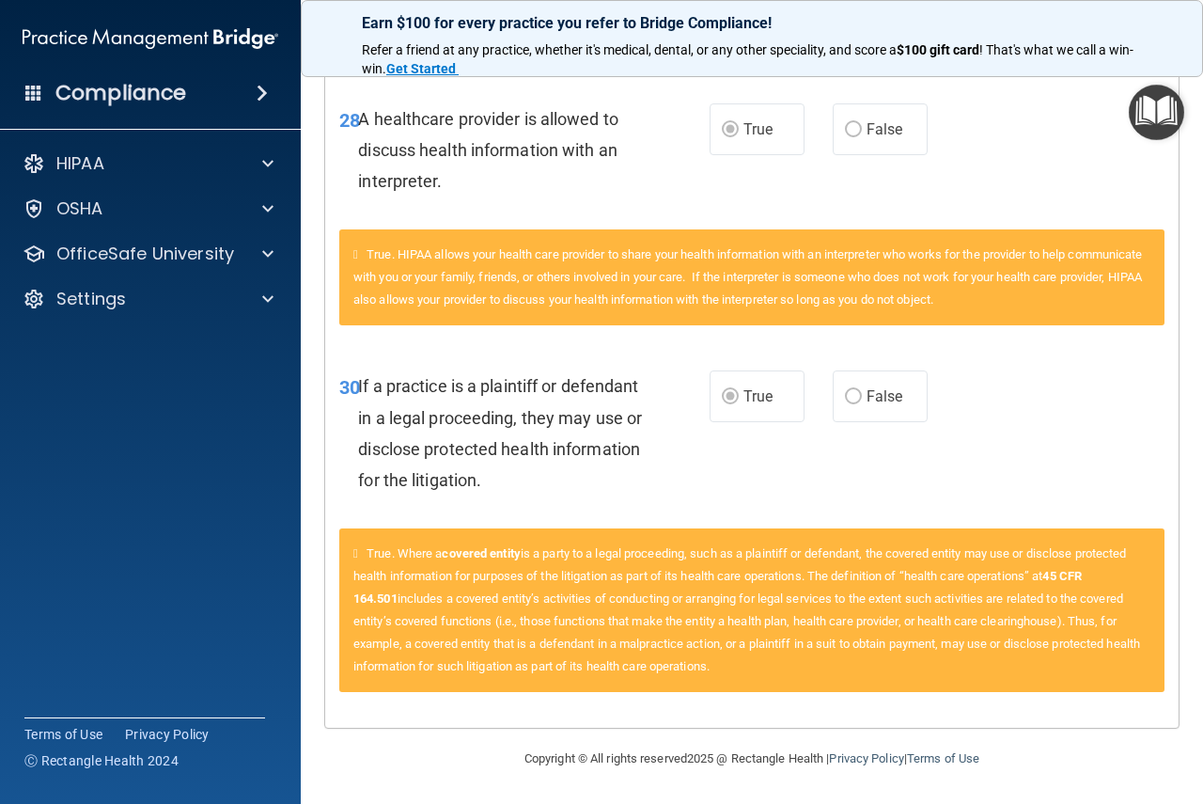
scroll to position [4793, 0]
